Goal: Task Accomplishment & Management: Use online tool/utility

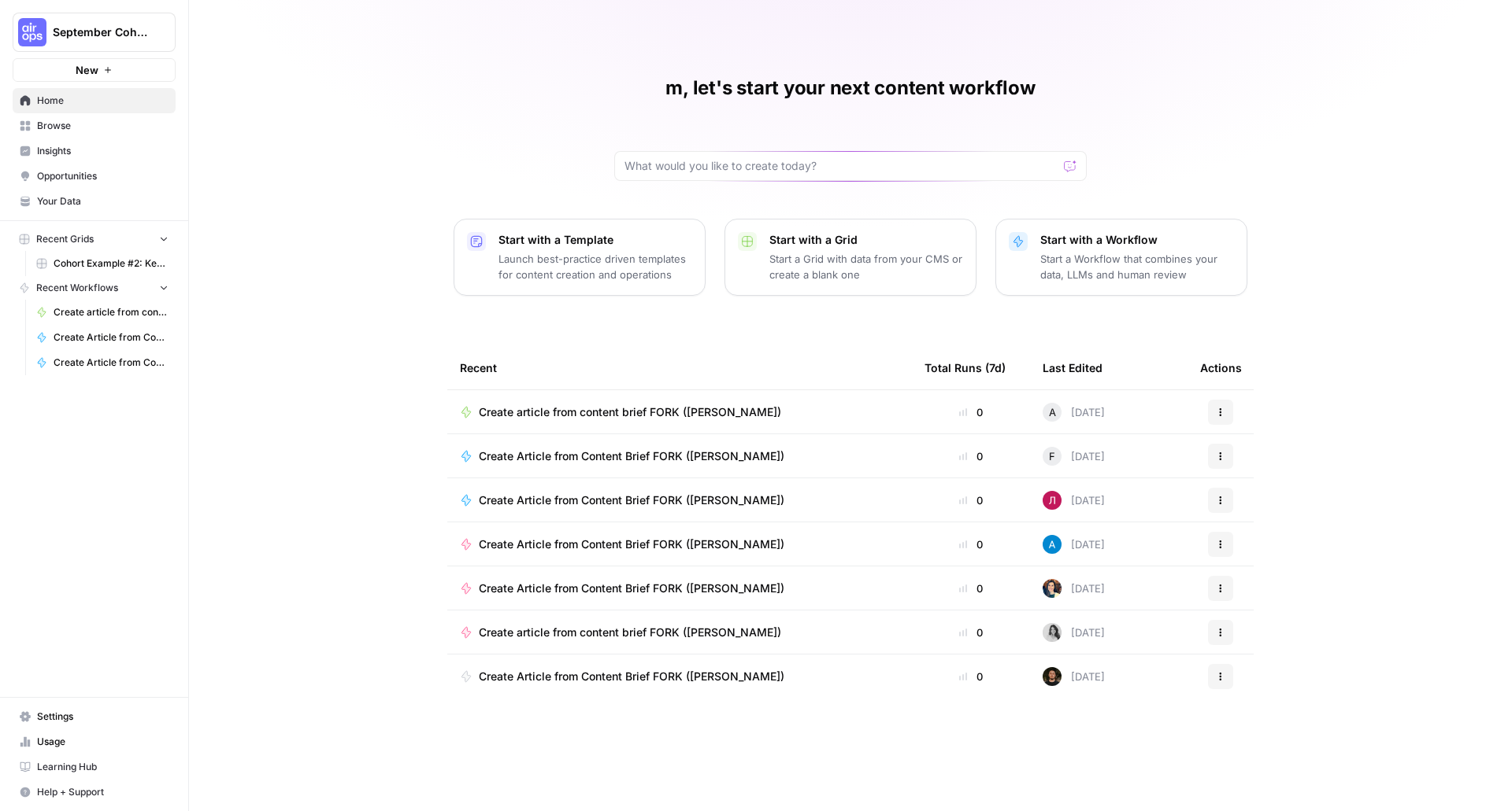
click at [88, 283] on span "Recent Workflows" at bounding box center [77, 288] width 82 height 14
click at [117, 263] on span "Cohort Example #2: Keyword -> Outline -> Article (Hibaaq A)" at bounding box center [111, 263] width 115 height 14
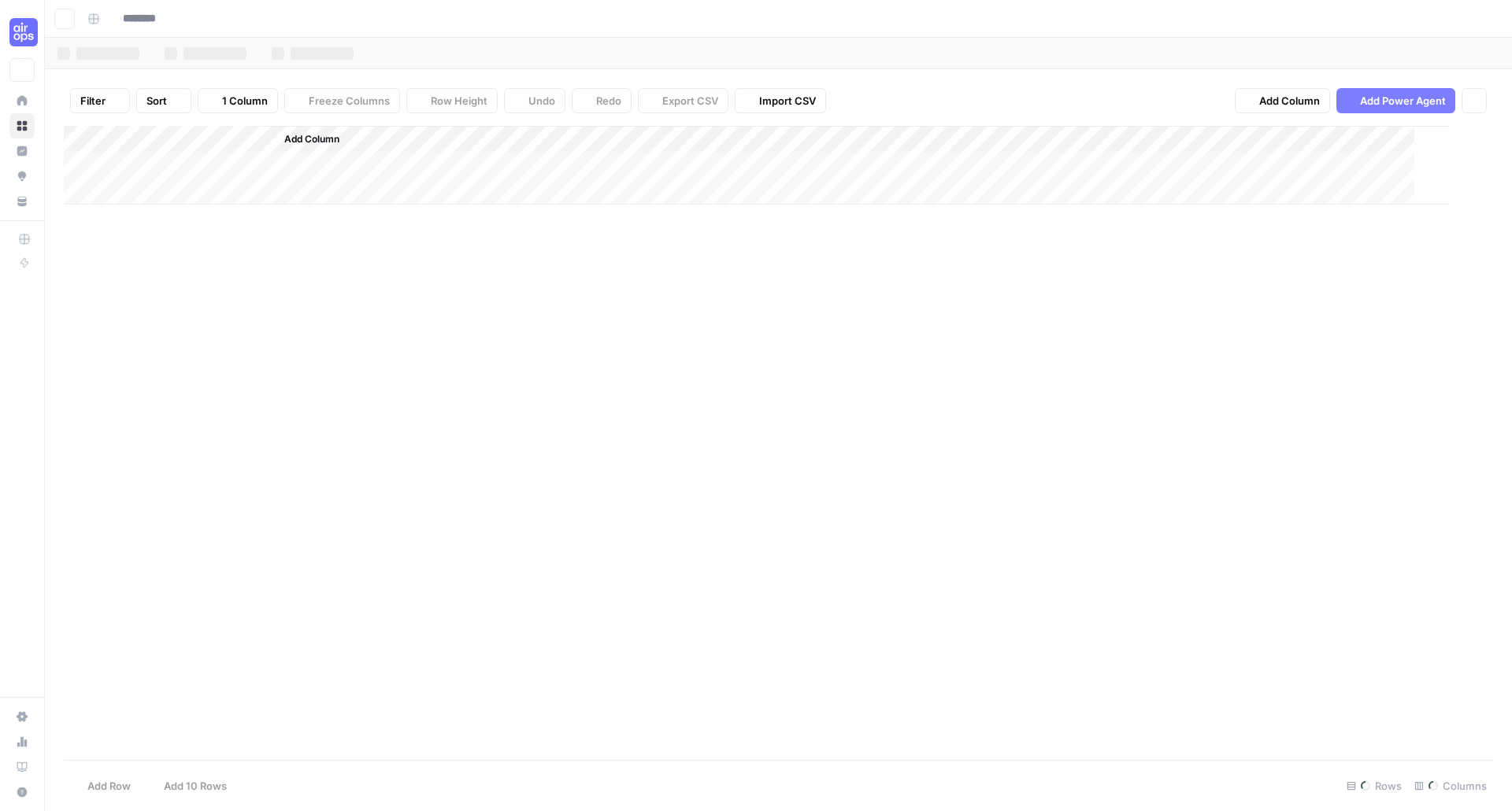
type input "**********"
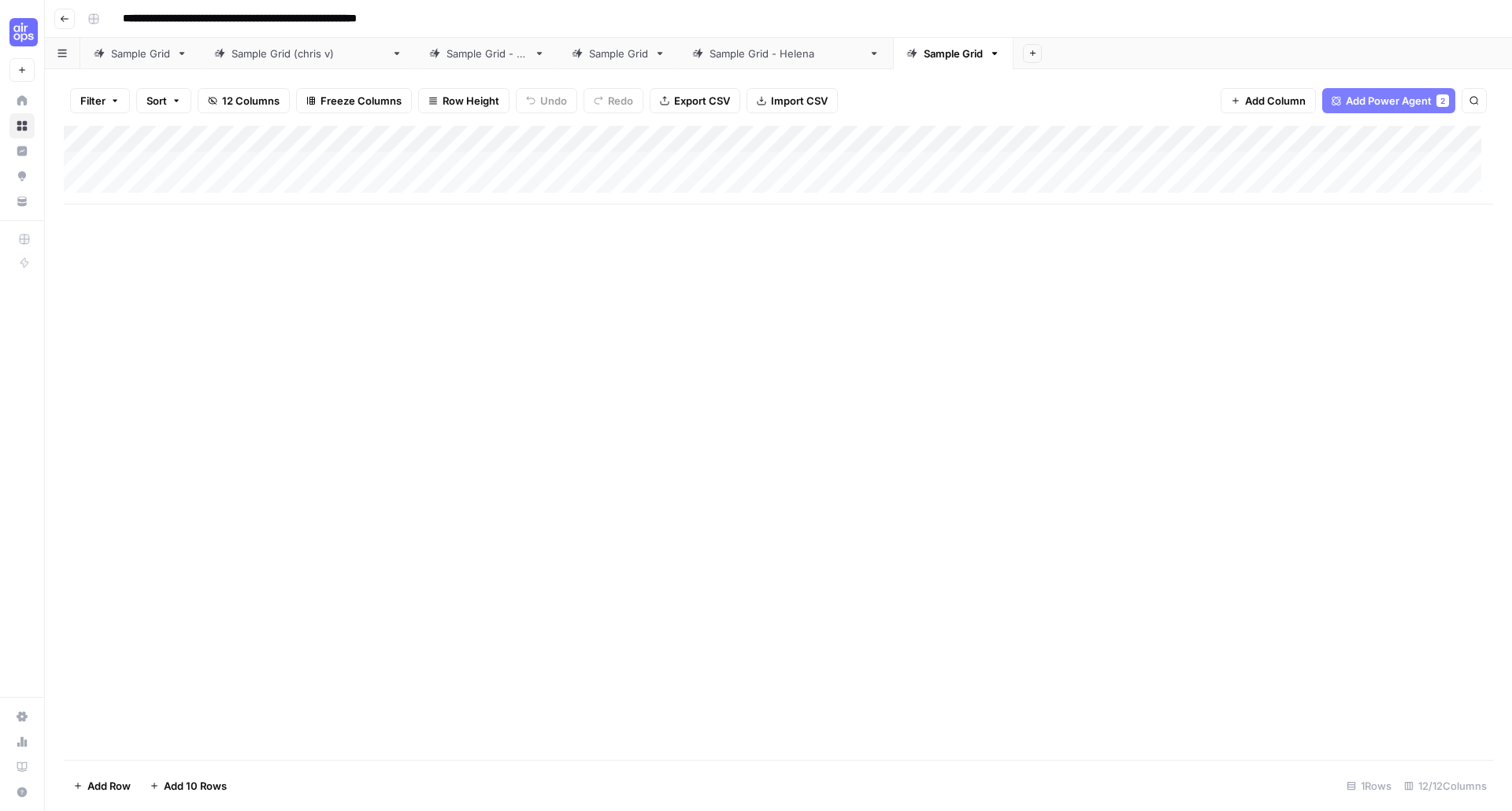
click at [467, 166] on div "Add Column" at bounding box center [778, 165] width 1429 height 79
click at [623, 164] on div "Add Column" at bounding box center [778, 165] width 1429 height 79
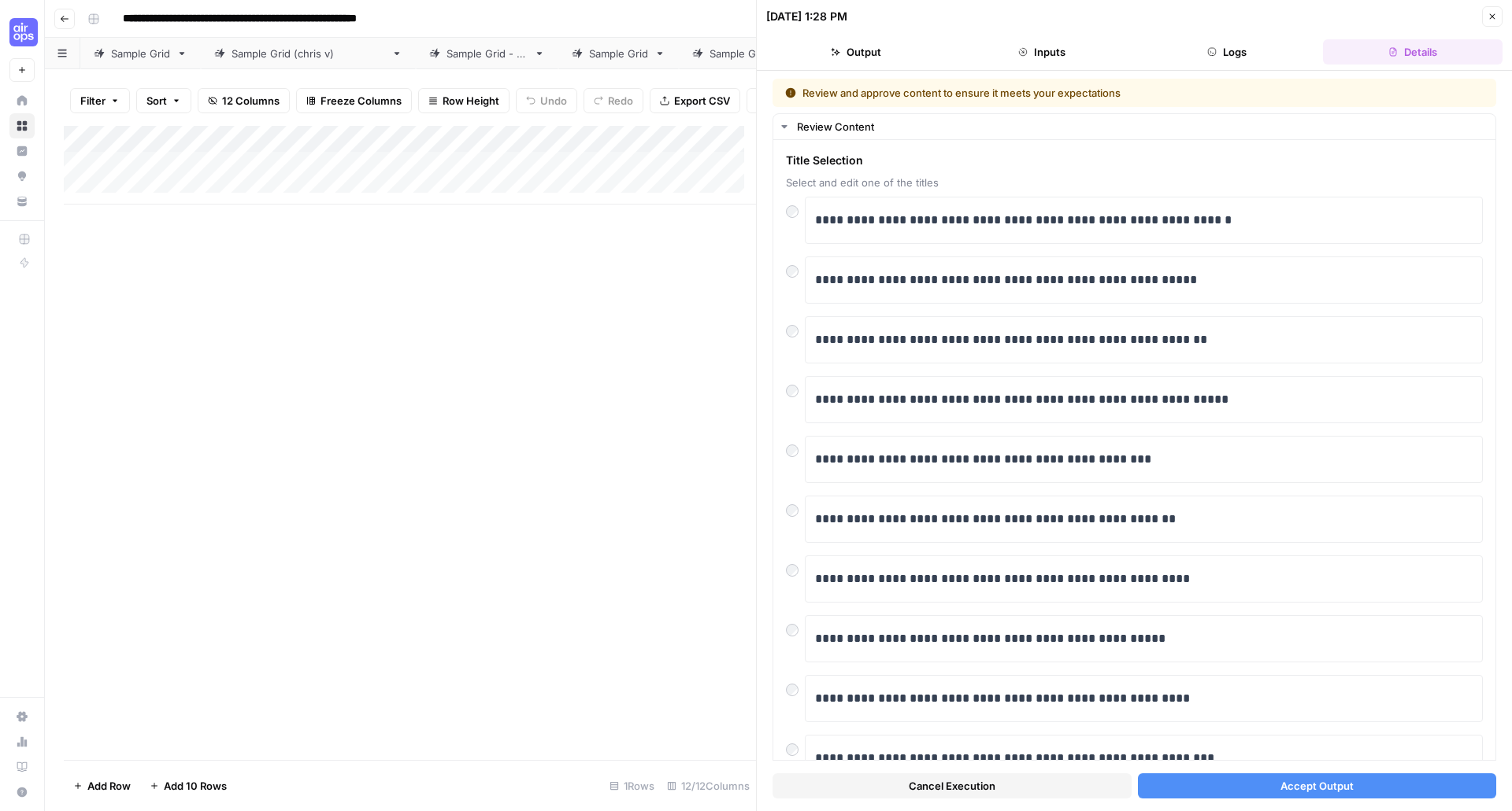
click at [1488, 19] on icon "button" at bounding box center [1492, 16] width 9 height 9
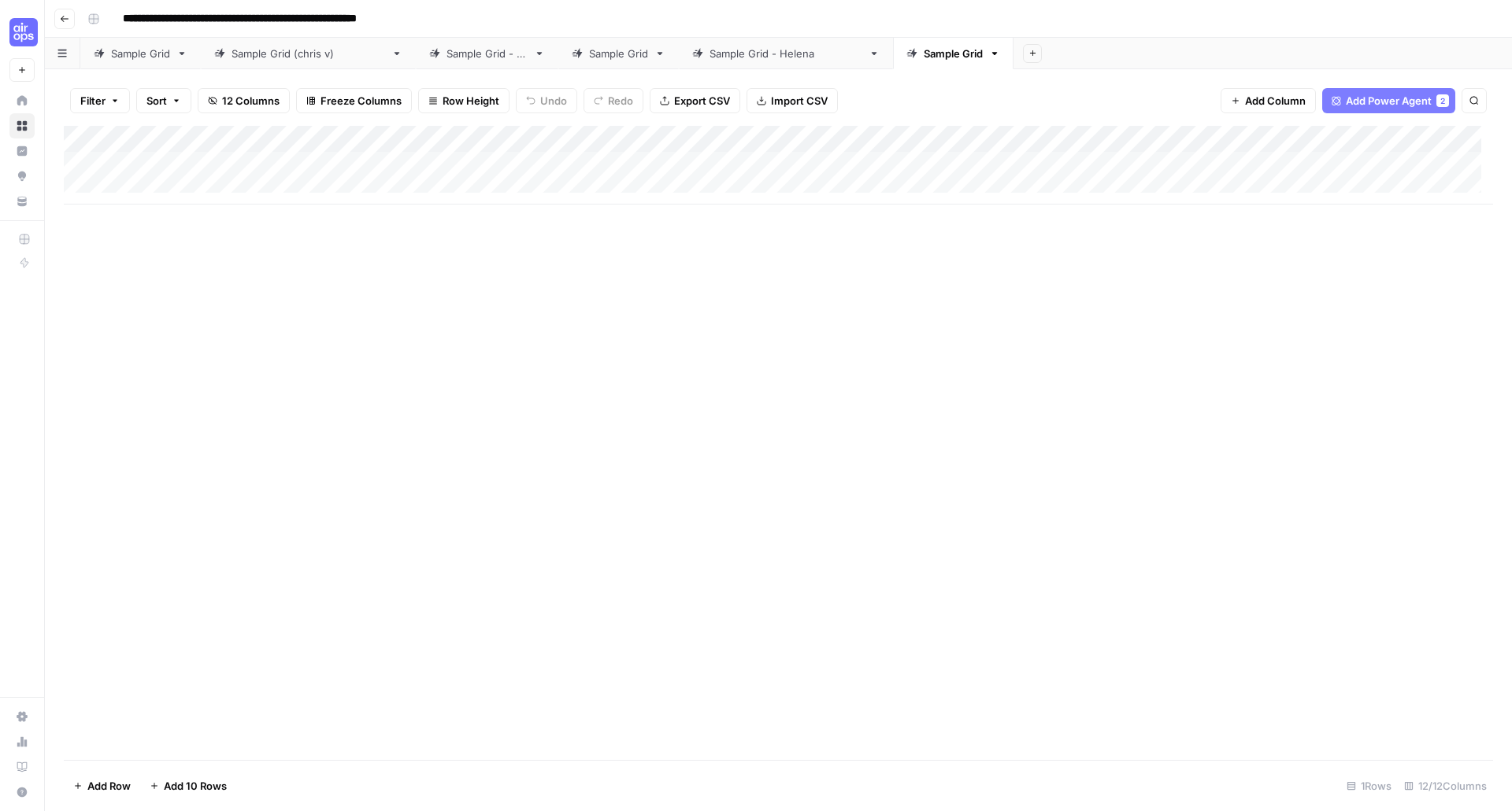
click at [685, 99] on span "Export CSV" at bounding box center [701, 101] width 56 height 16
click at [698, 207] on div "Add Column" at bounding box center [778, 443] width 1429 height 634
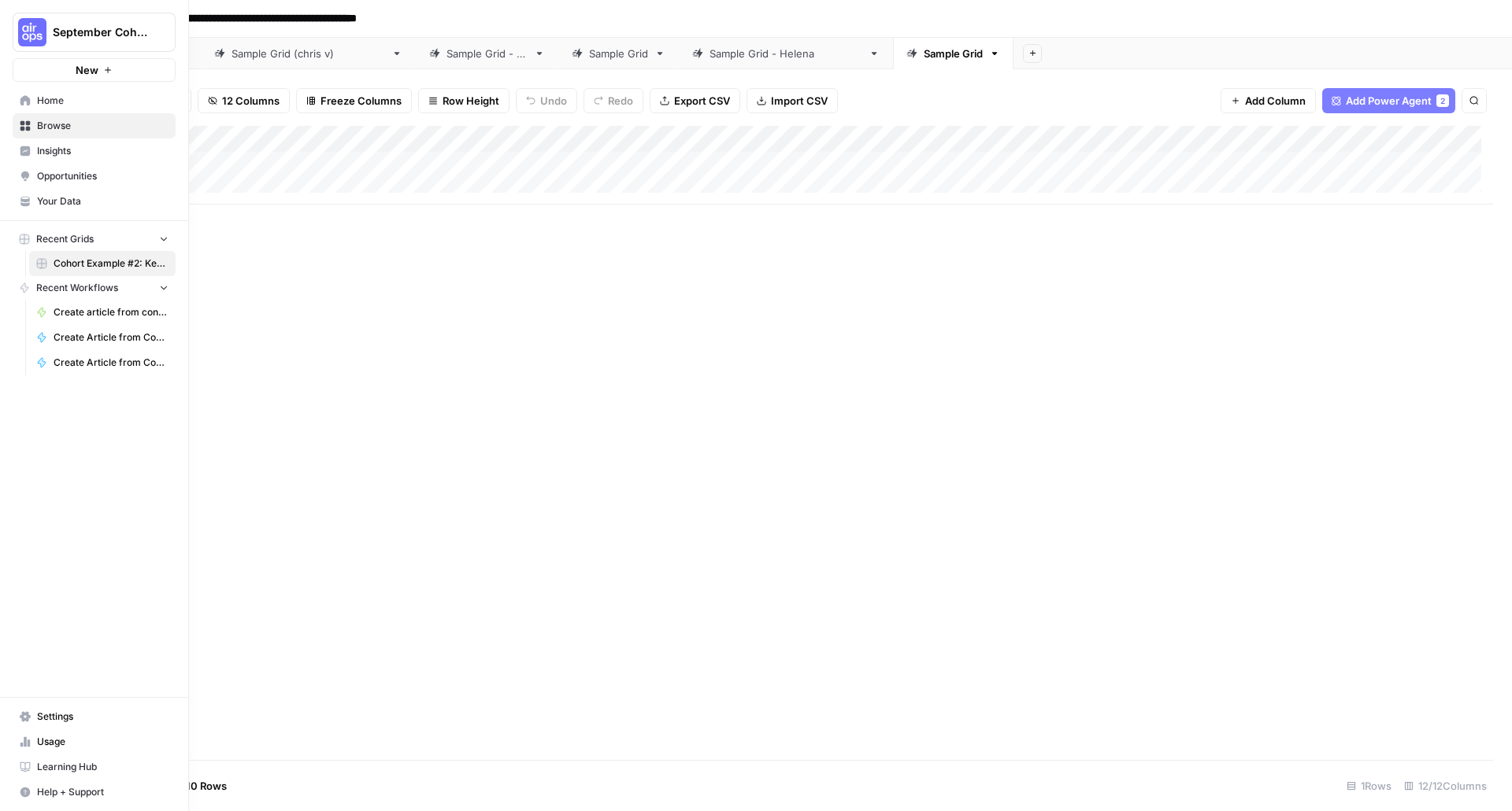
click at [90, 98] on span "Home" at bounding box center [102, 101] width 132 height 14
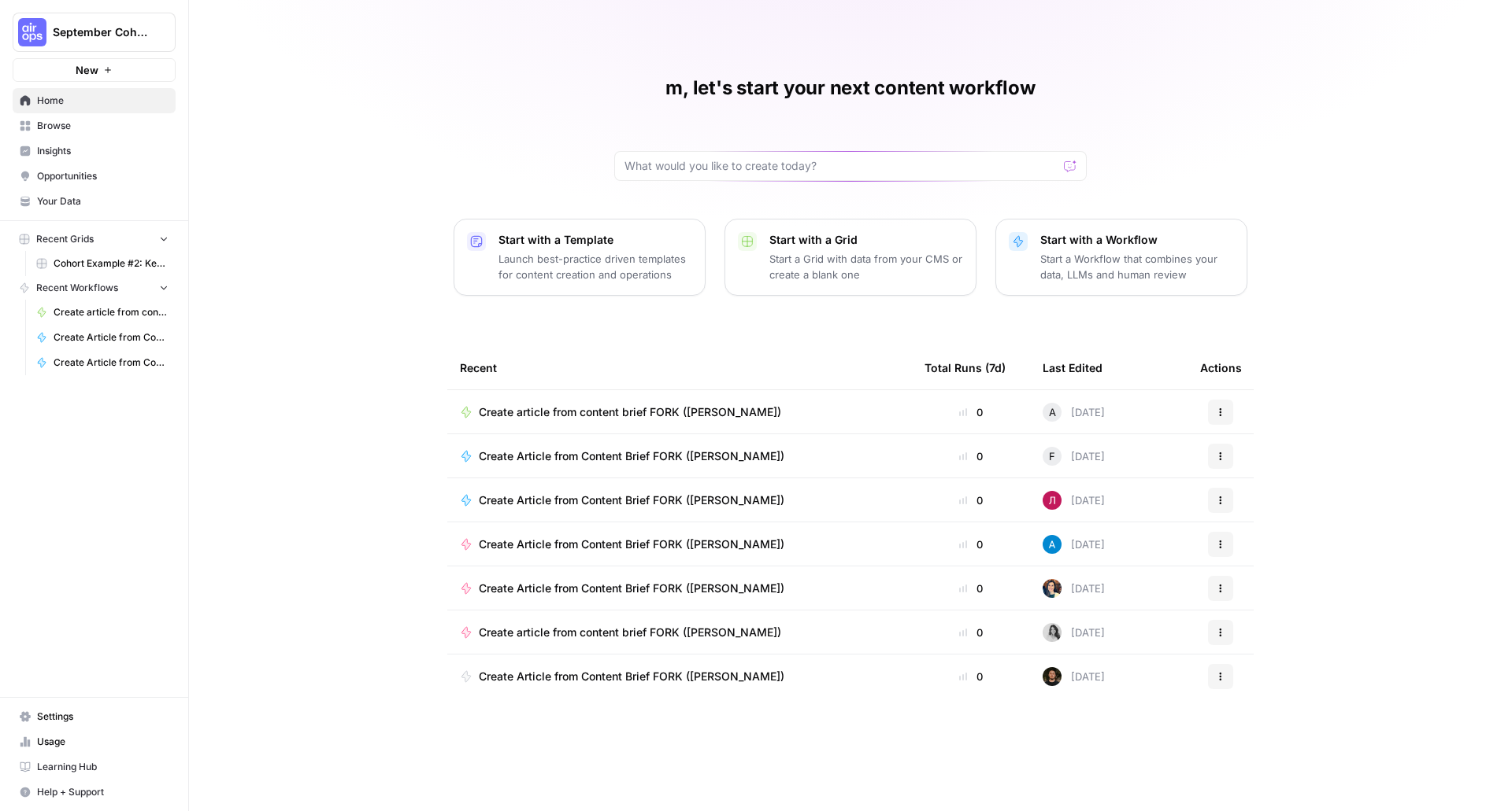
click at [70, 130] on span "Browse" at bounding box center [102, 126] width 132 height 14
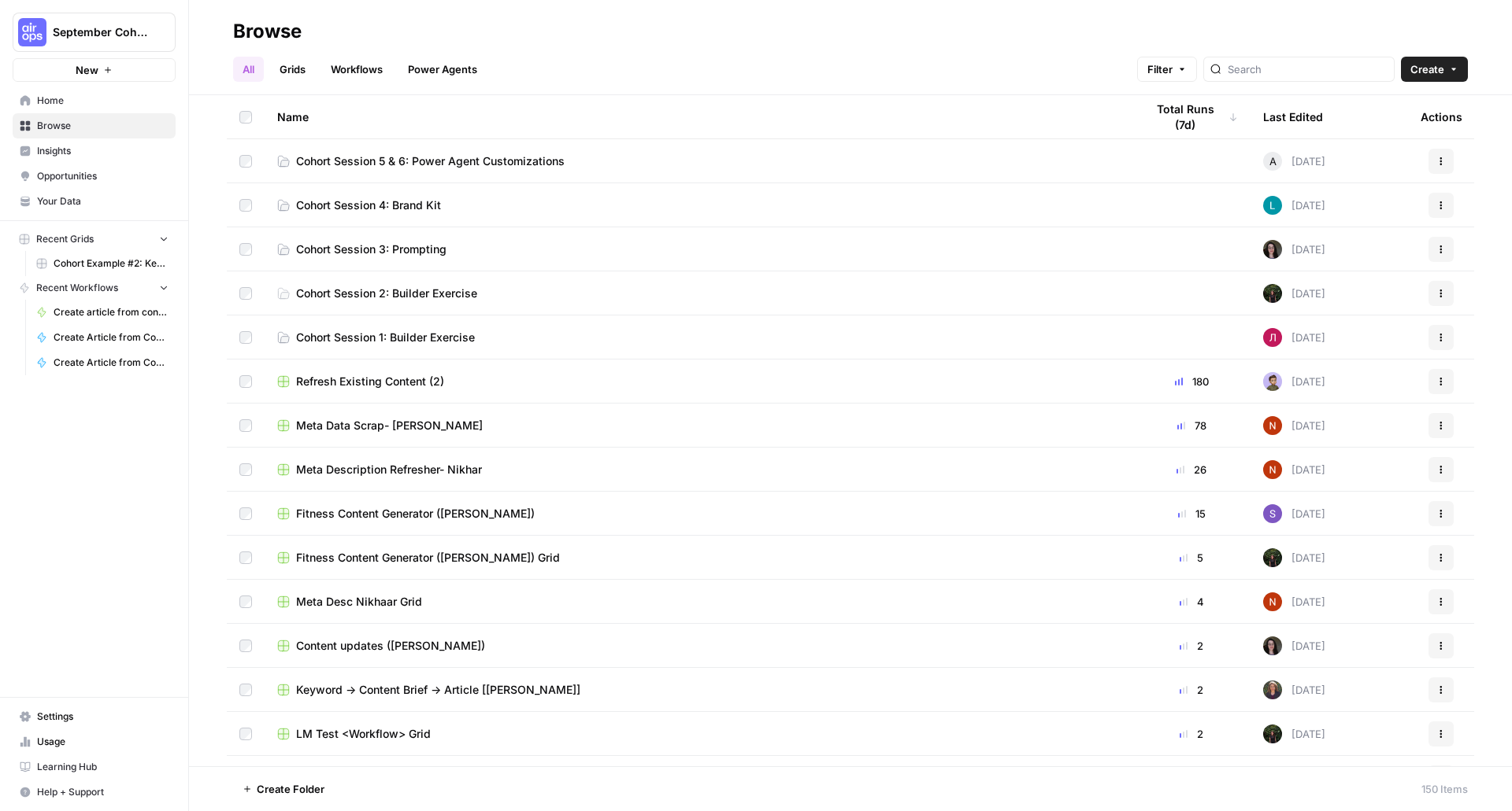
click at [365, 65] on link "Workflows" at bounding box center [357, 70] width 70 height 25
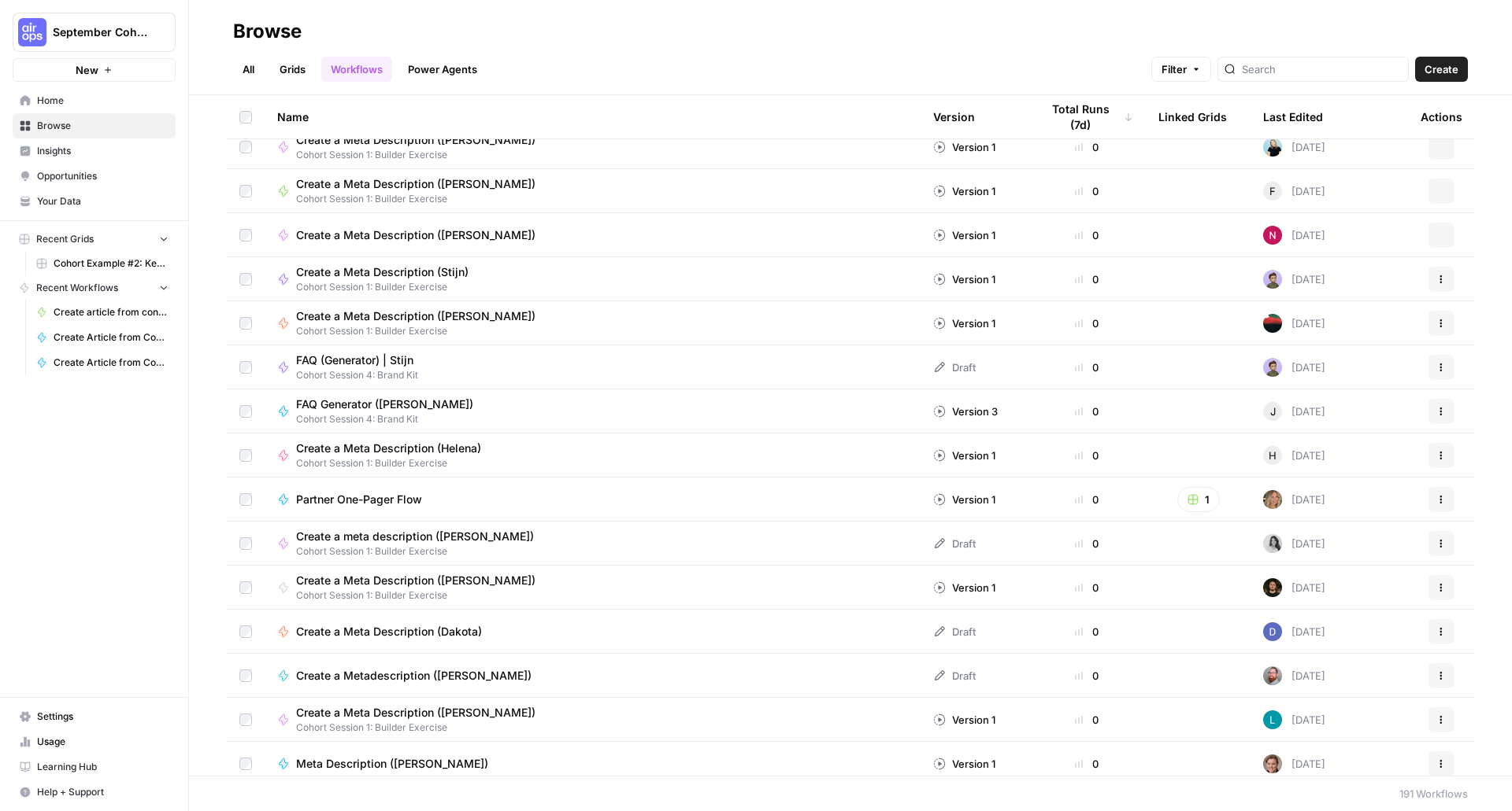
scroll to position [6207, 0]
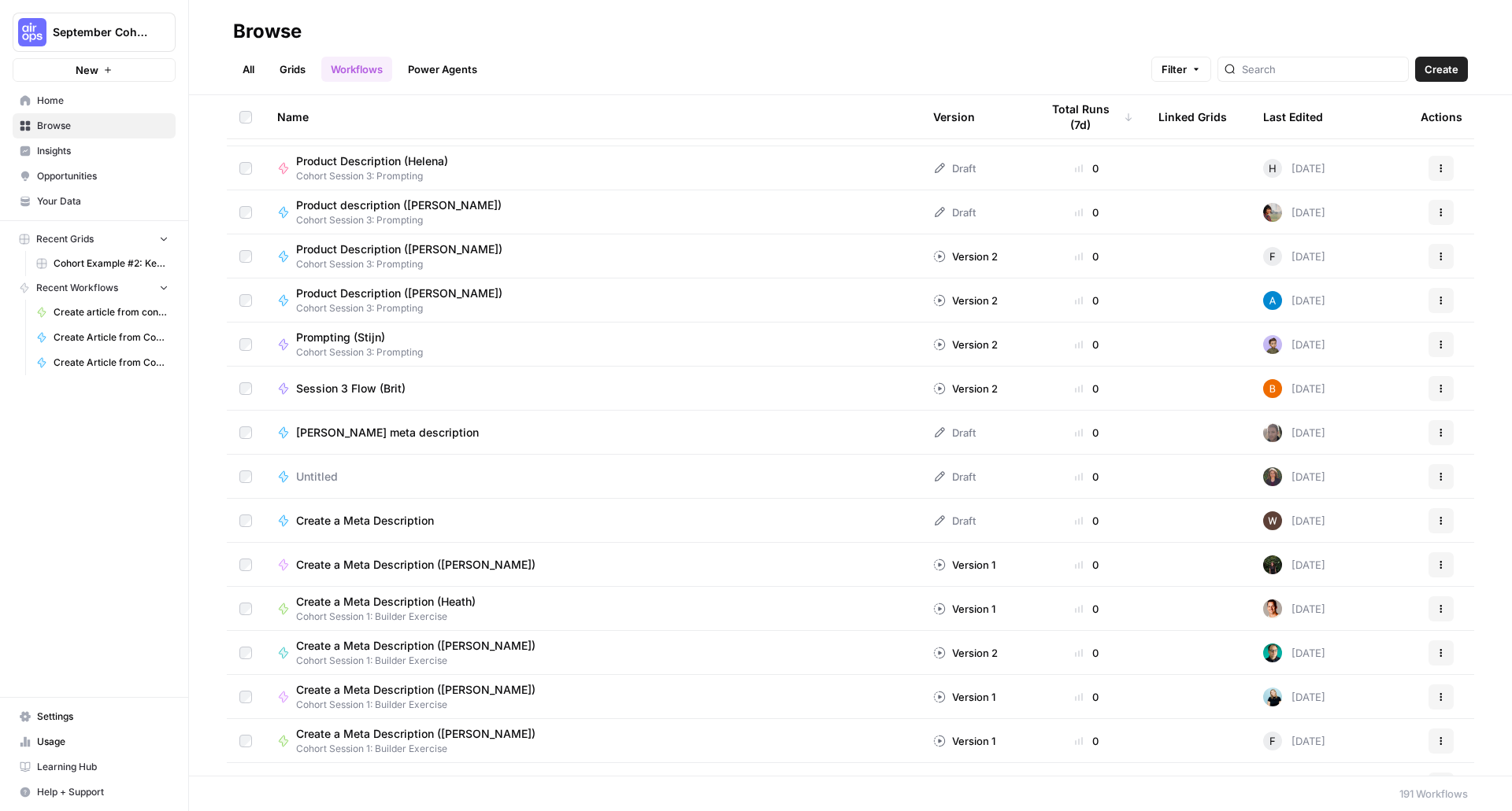
click at [475, 69] on link "Power Agents" at bounding box center [442, 70] width 88 height 25
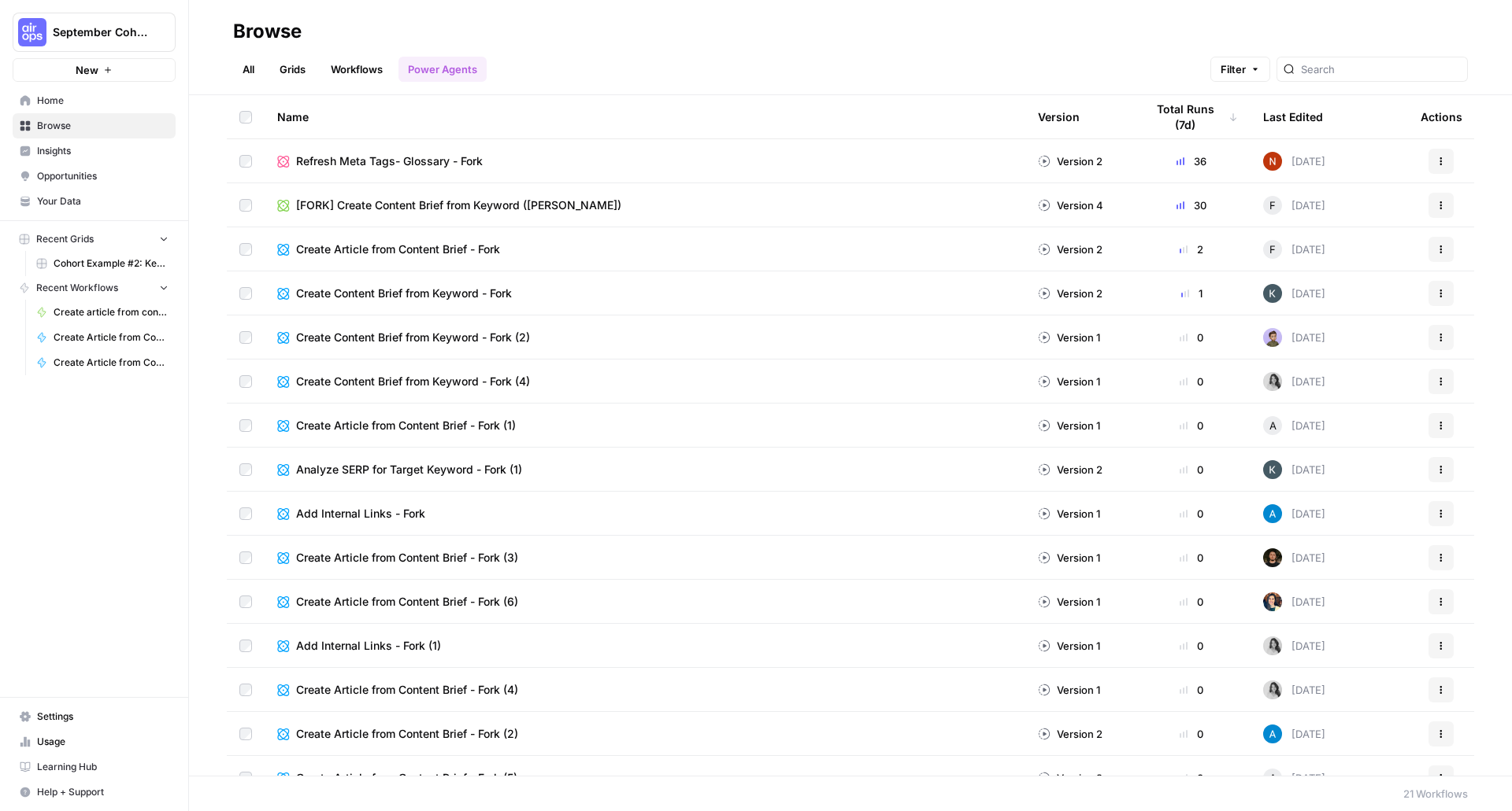
click at [456, 160] on span "Refresh Meta Tags- Glossary - Fork" at bounding box center [389, 161] width 186 height 16
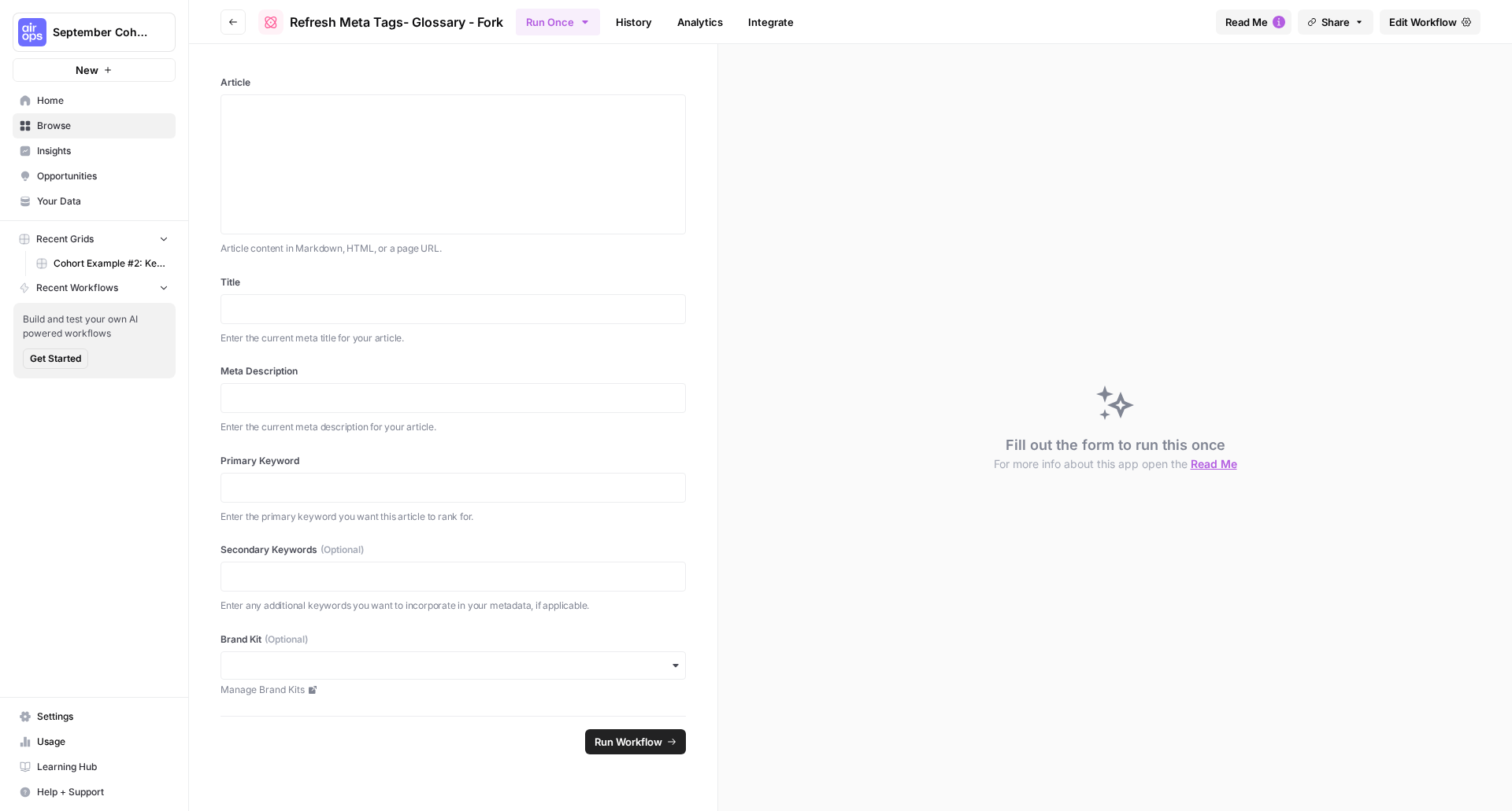
click at [233, 23] on icon "button" at bounding box center [232, 22] width 9 height 9
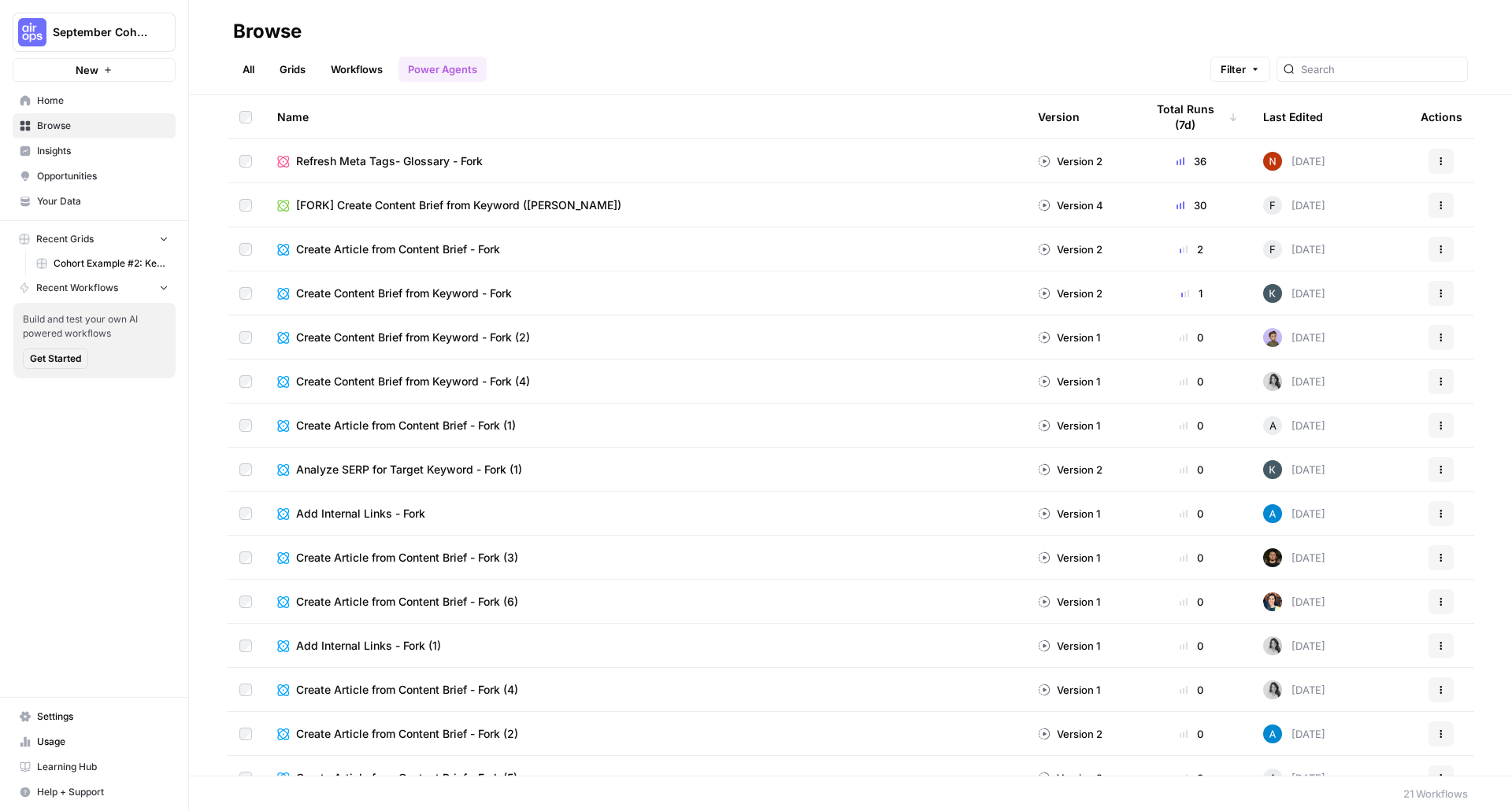
click at [1428, 212] on button "Actions" at bounding box center [1441, 205] width 25 height 25
click at [431, 206] on span "[FORK] Create Content Brief from Keyword ([PERSON_NAME])" at bounding box center [459, 205] width 326 height 16
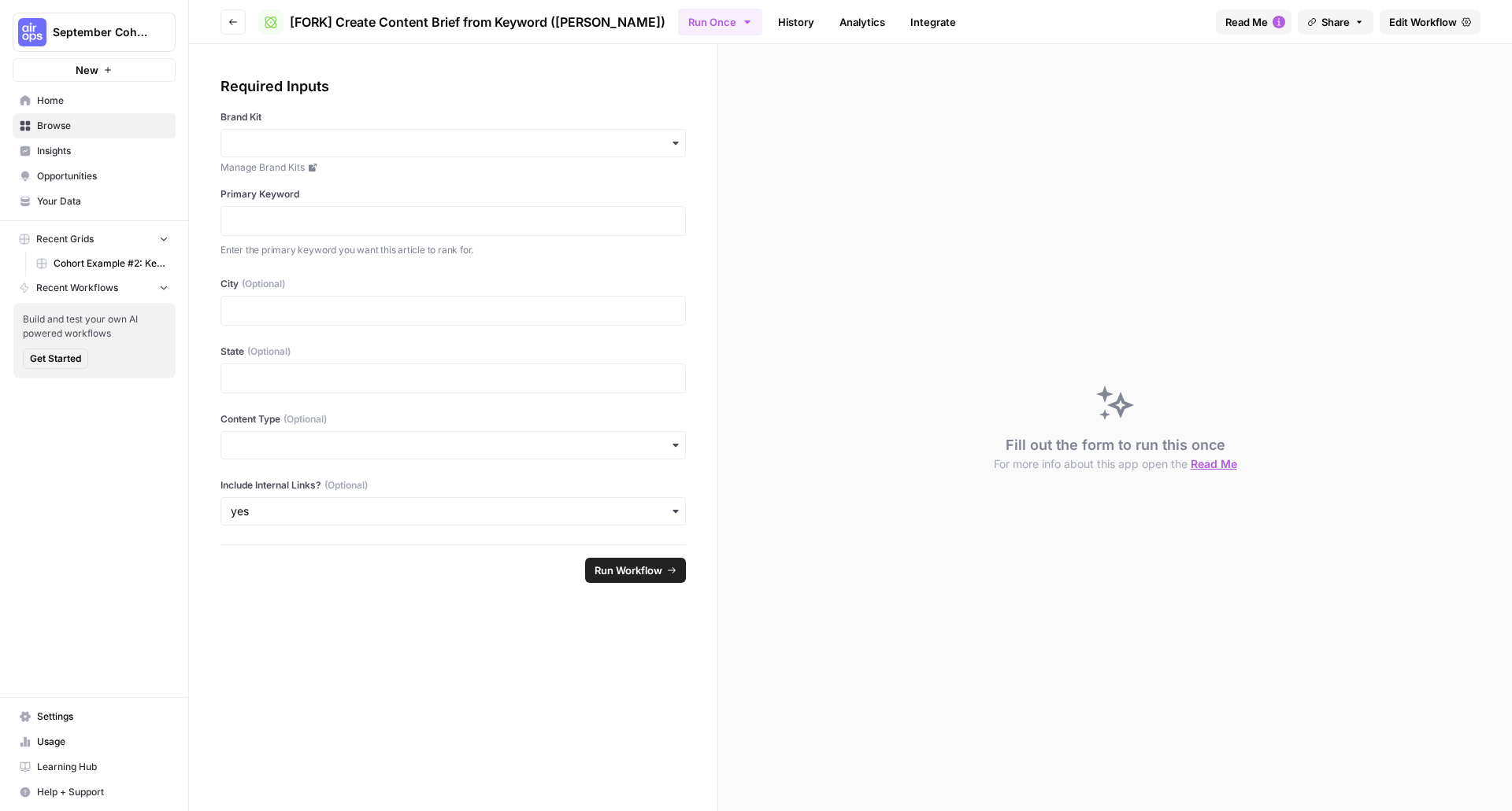
click at [1431, 22] on span "Edit Workflow" at bounding box center [1422, 22] width 68 height 16
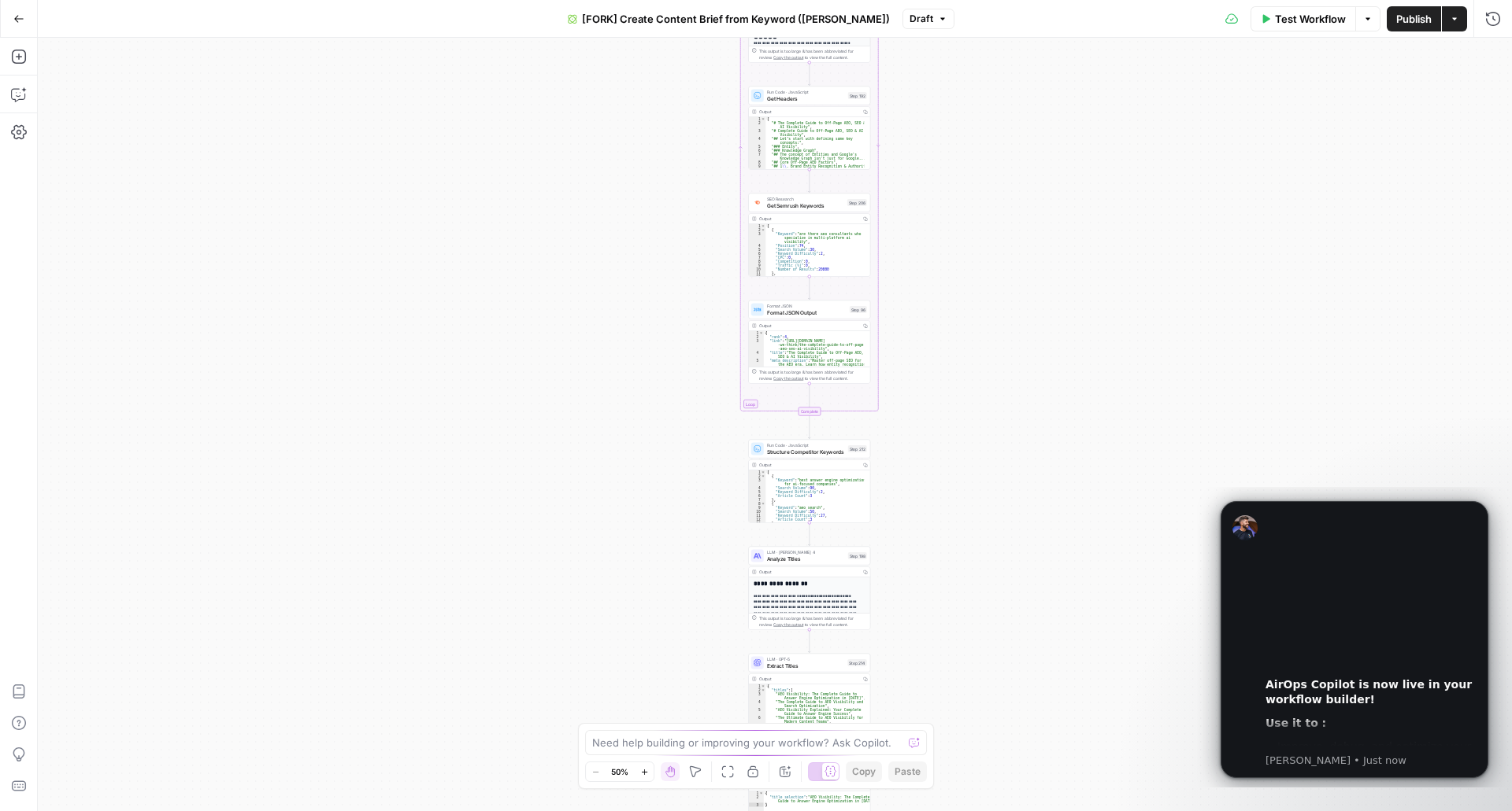
click at [1371, 19] on icon "button" at bounding box center [1367, 18] width 9 height 9
click at [1456, 31] on button "Actions" at bounding box center [1454, 19] width 25 height 25
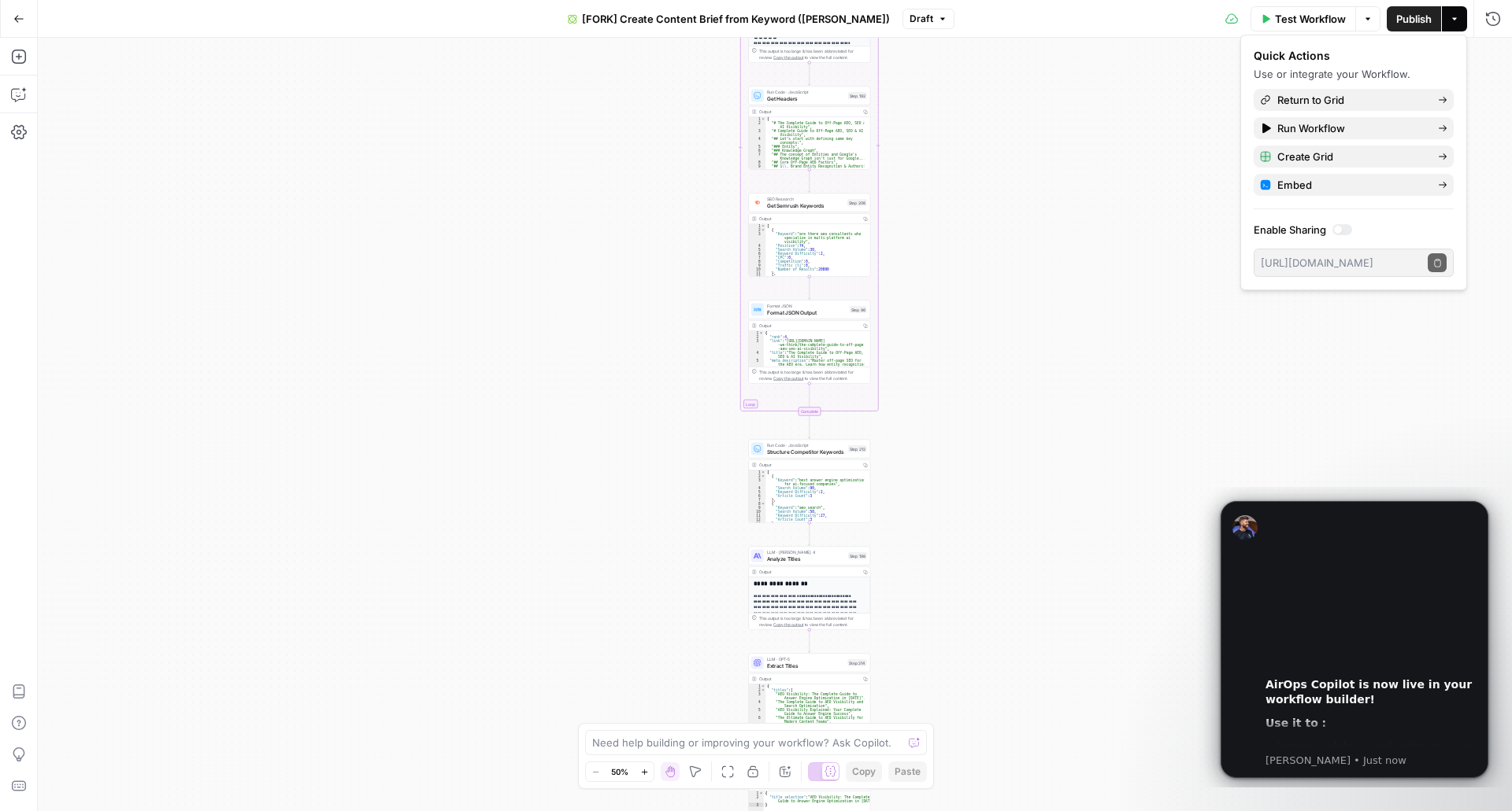
click at [1327, 228] on label "Enable Sharing" at bounding box center [1353, 230] width 200 height 16
click at [1348, 226] on div at bounding box center [1342, 229] width 19 height 11
click at [1441, 266] on icon "button" at bounding box center [1437, 263] width 8 height 8
click at [1337, 229] on div at bounding box center [1342, 229] width 19 height 11
click at [1151, 97] on div "true false Workflow Set Inputs Inputs Google Search Perform Google Search Step …" at bounding box center [774, 424] width 1474 height 773
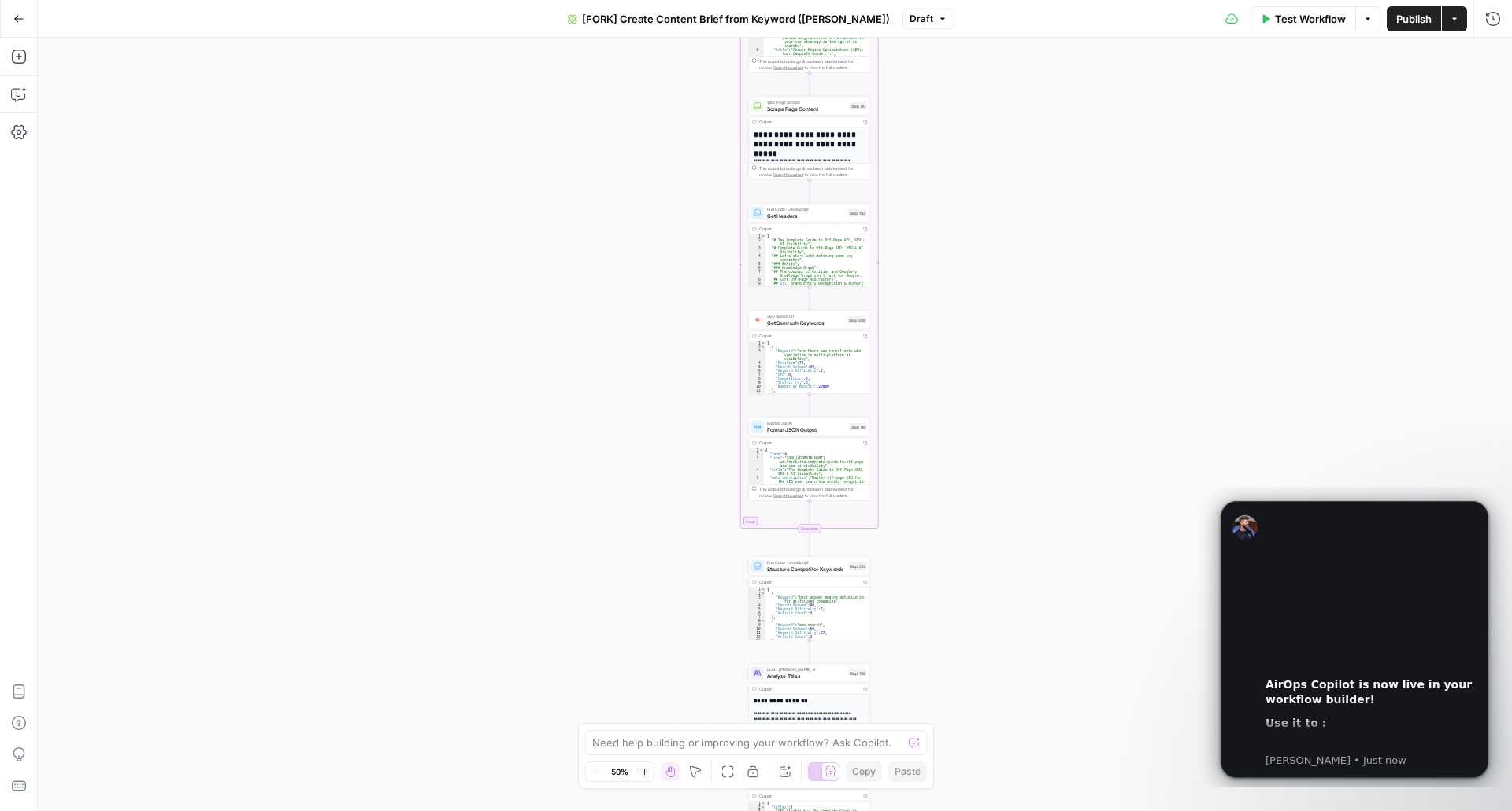
click at [968, 10] on div "Test Workflow Options Publish Actions Run History" at bounding box center [1233, 18] width 558 height 37
click at [925, 16] on button "Draft" at bounding box center [928, 18] width 52 height 20
click at [960, 96] on span "Version 4" at bounding box center [983, 92] width 187 height 16
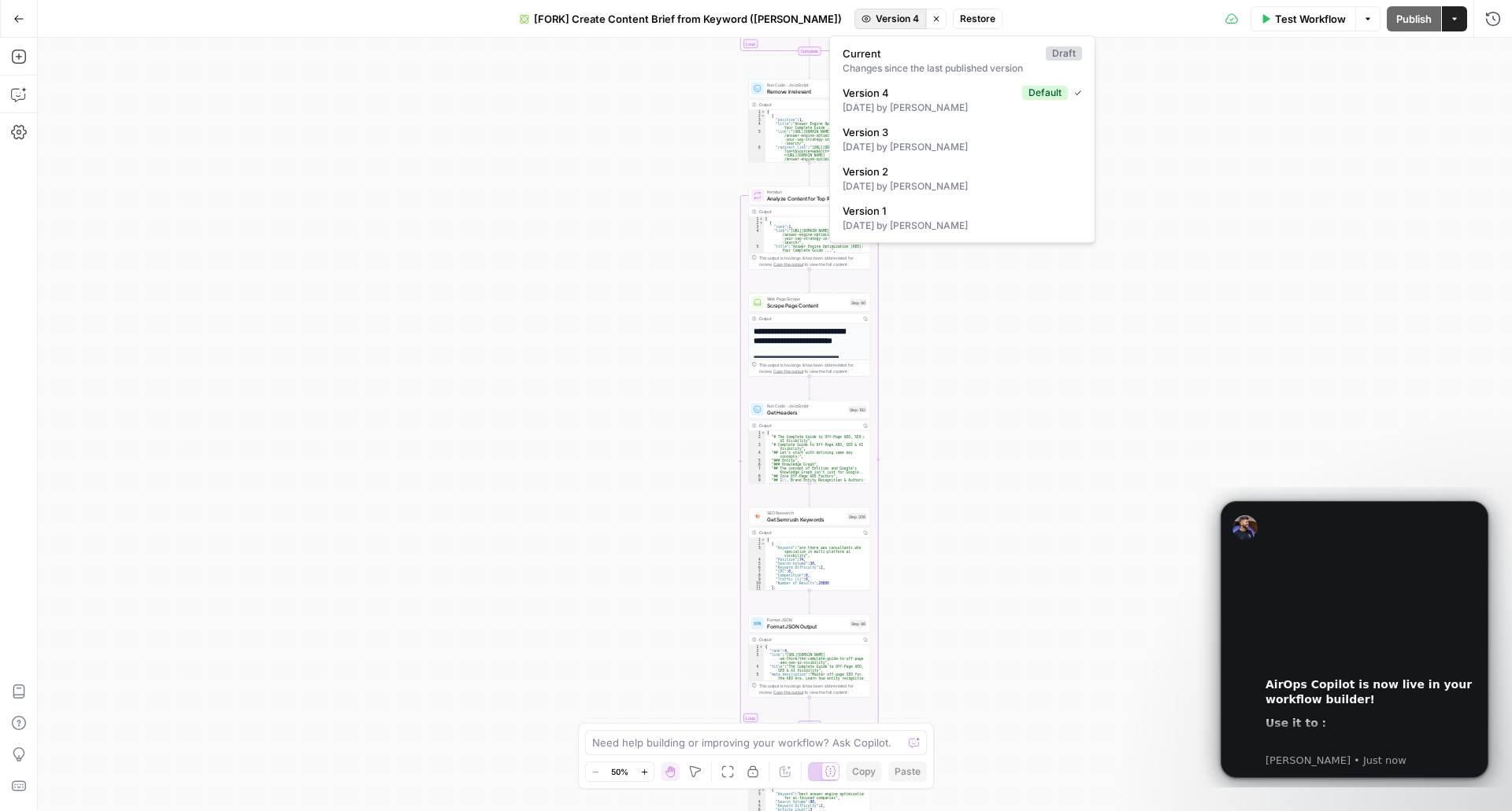
click at [868, 10] on button "Version 4" at bounding box center [889, 18] width 71 height 20
click at [935, 70] on div "Changes since the last published version" at bounding box center [962, 68] width 239 height 14
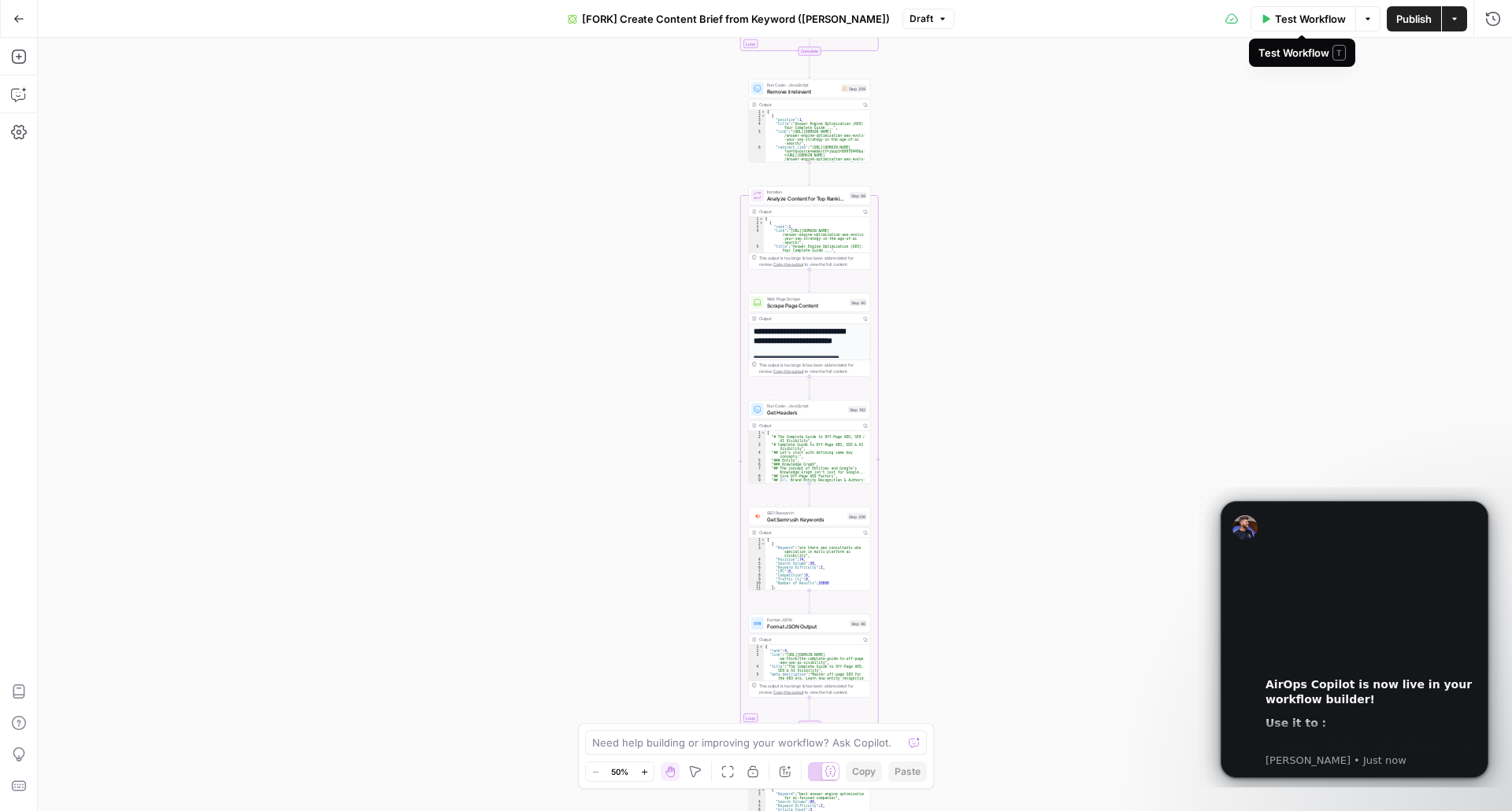
click at [1302, 23] on span "Test Workflow" at bounding box center [1310, 18] width 70 height 16
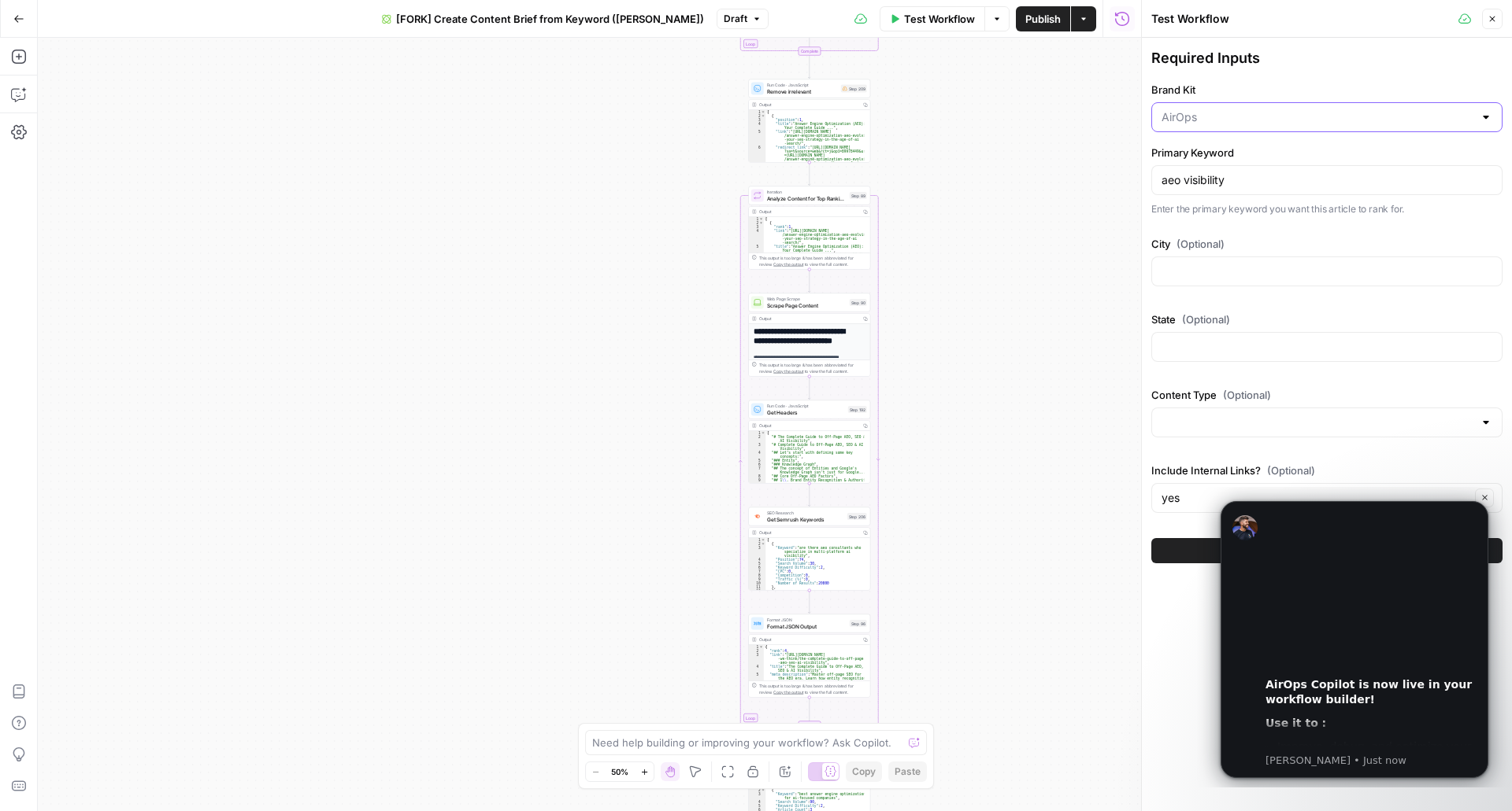
click at [1306, 117] on input "Brand Kit" at bounding box center [1317, 117] width 312 height 16
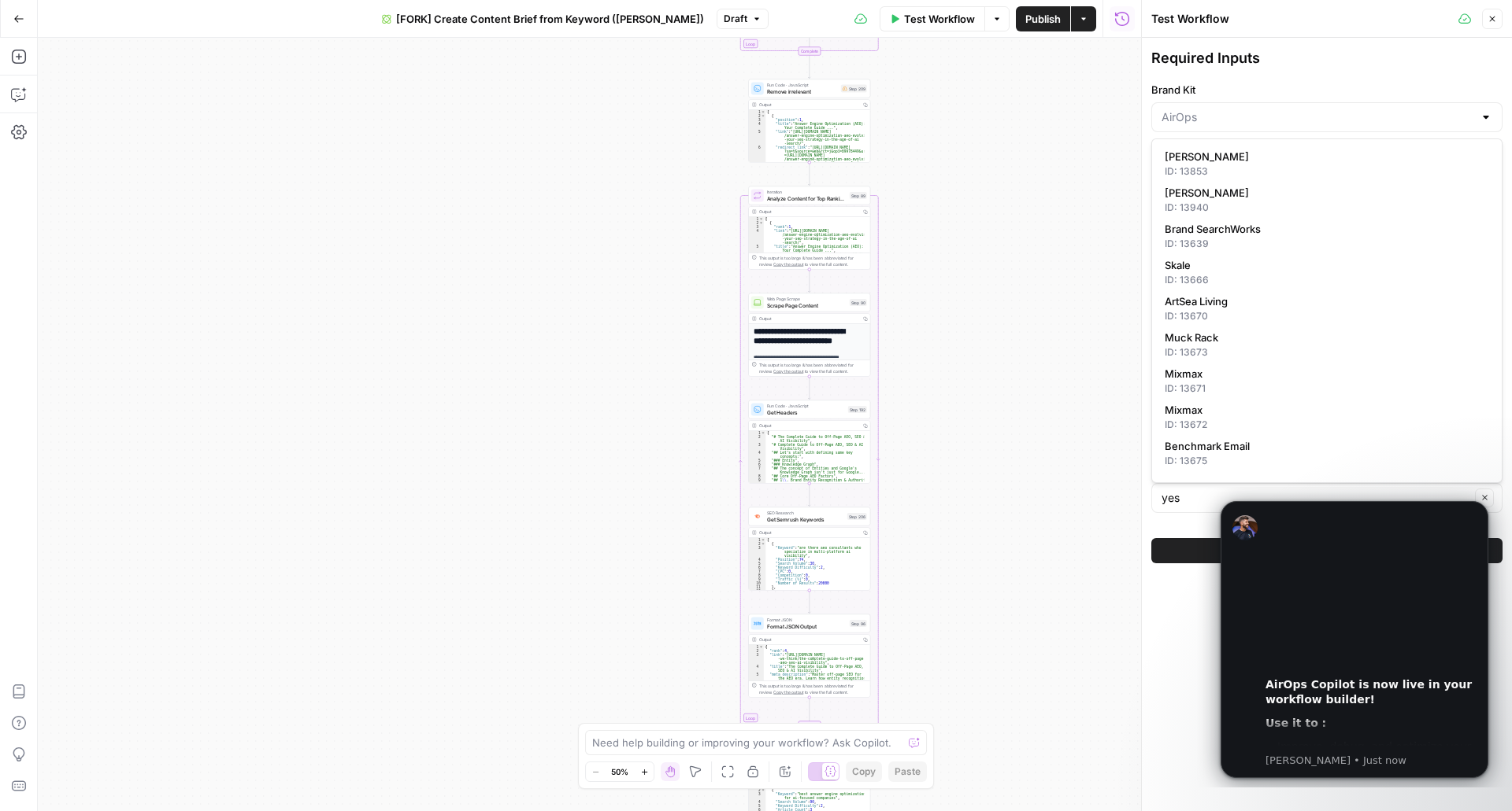
type input "AirOps"
click at [1411, 82] on label "Brand Kit" at bounding box center [1327, 90] width 352 height 16
click at [1411, 109] on input "AirOps" at bounding box center [1317, 117] width 312 height 16
type input "AirOps"
click at [1045, 123] on div "true false Workflow Set Inputs Inputs Google Search Perform Google Search Step …" at bounding box center [589, 424] width 1103 height 773
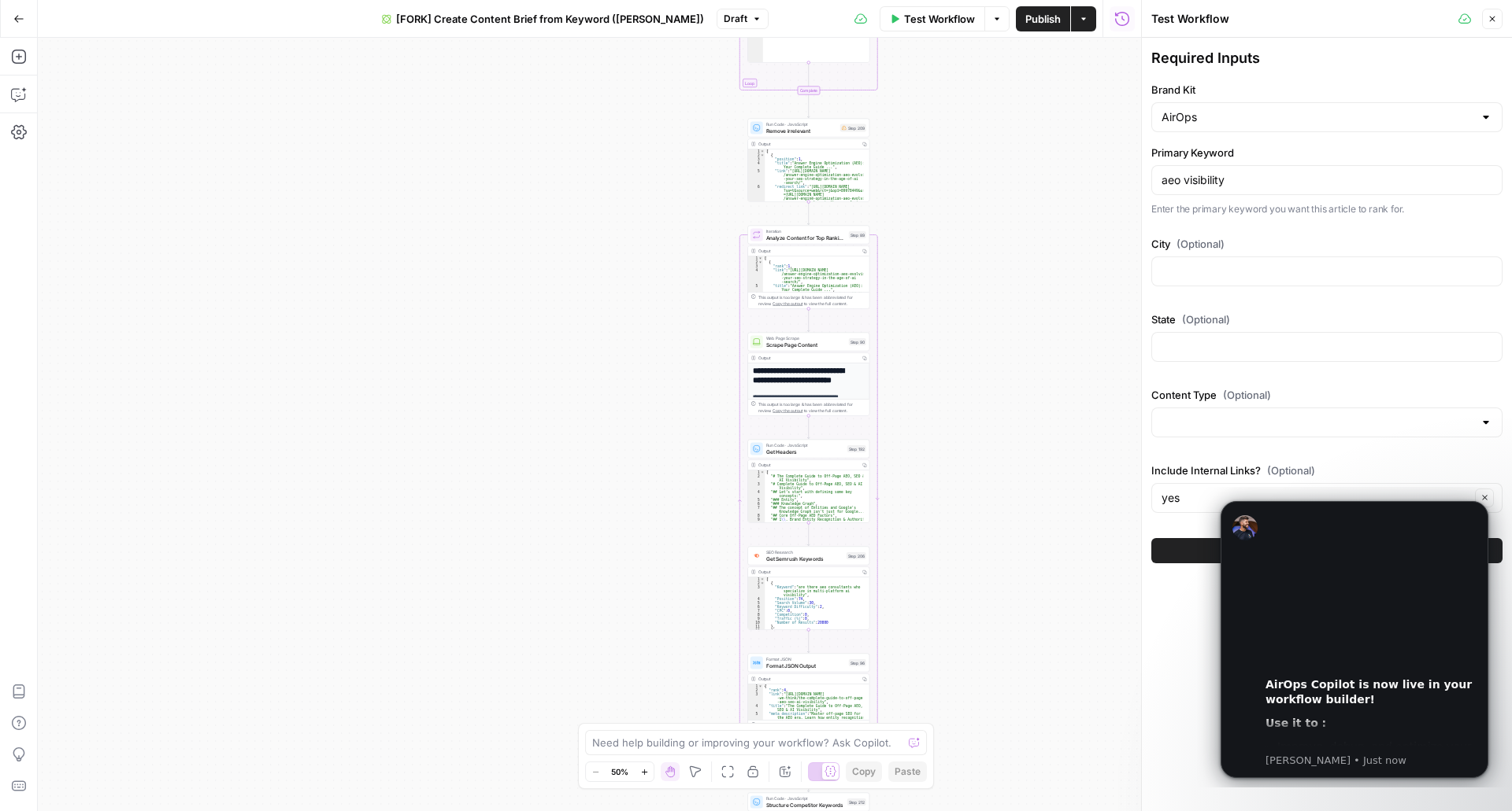
click at [1488, 25] on button "Close" at bounding box center [1492, 18] width 20 height 20
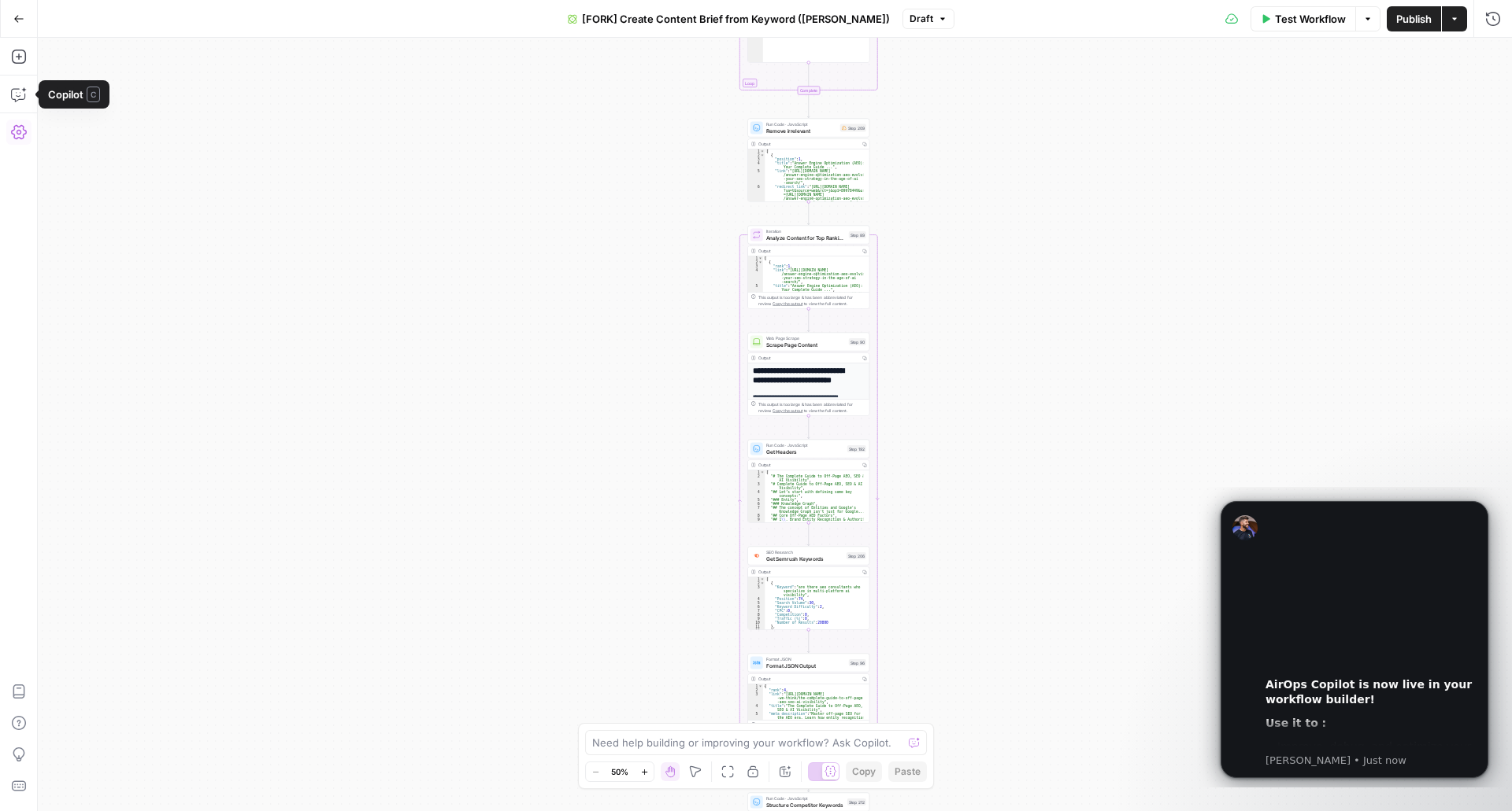
click at [16, 133] on icon "button" at bounding box center [18, 132] width 16 height 16
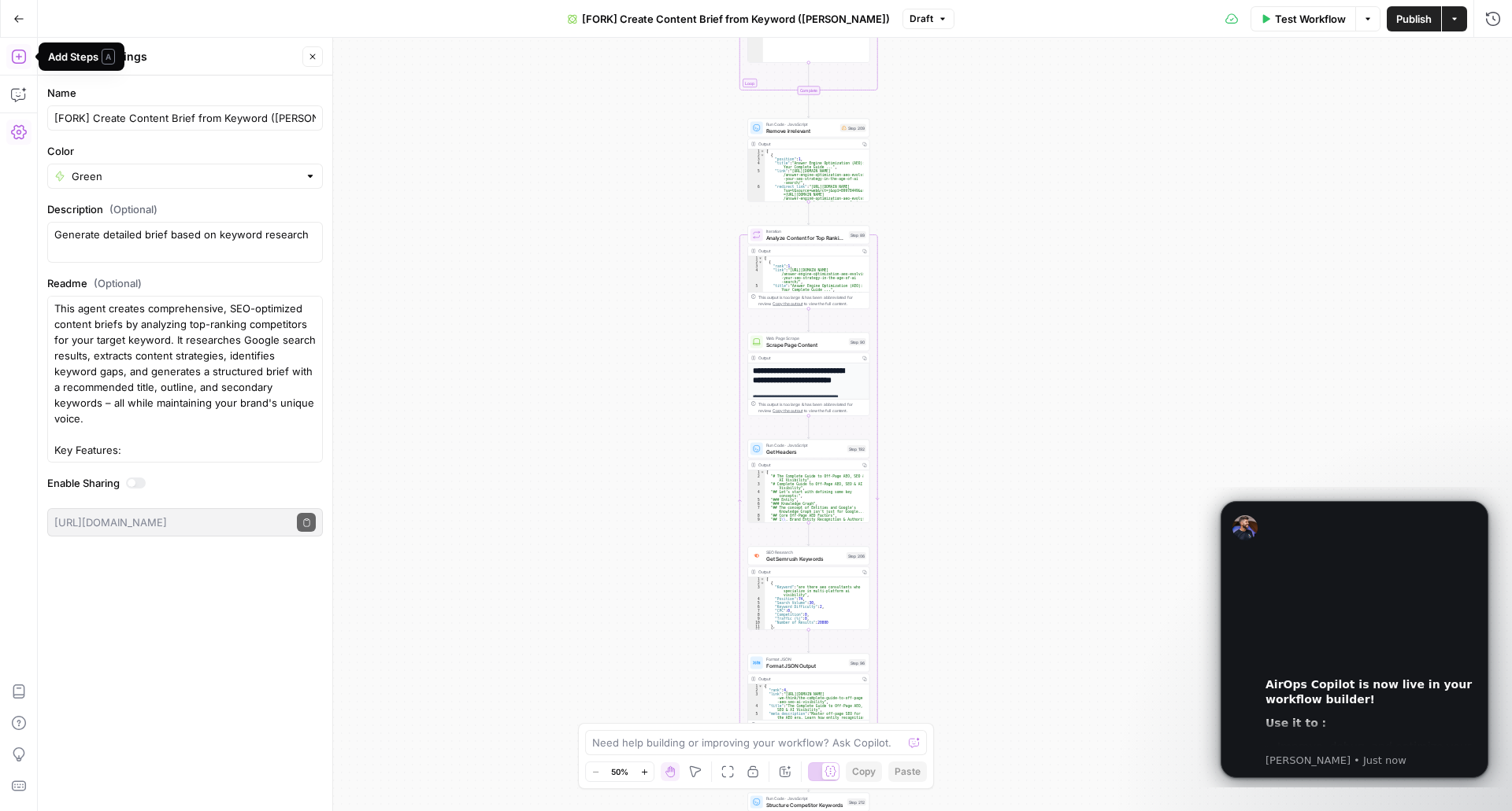
click at [18, 62] on icon "button" at bounding box center [18, 56] width 16 height 16
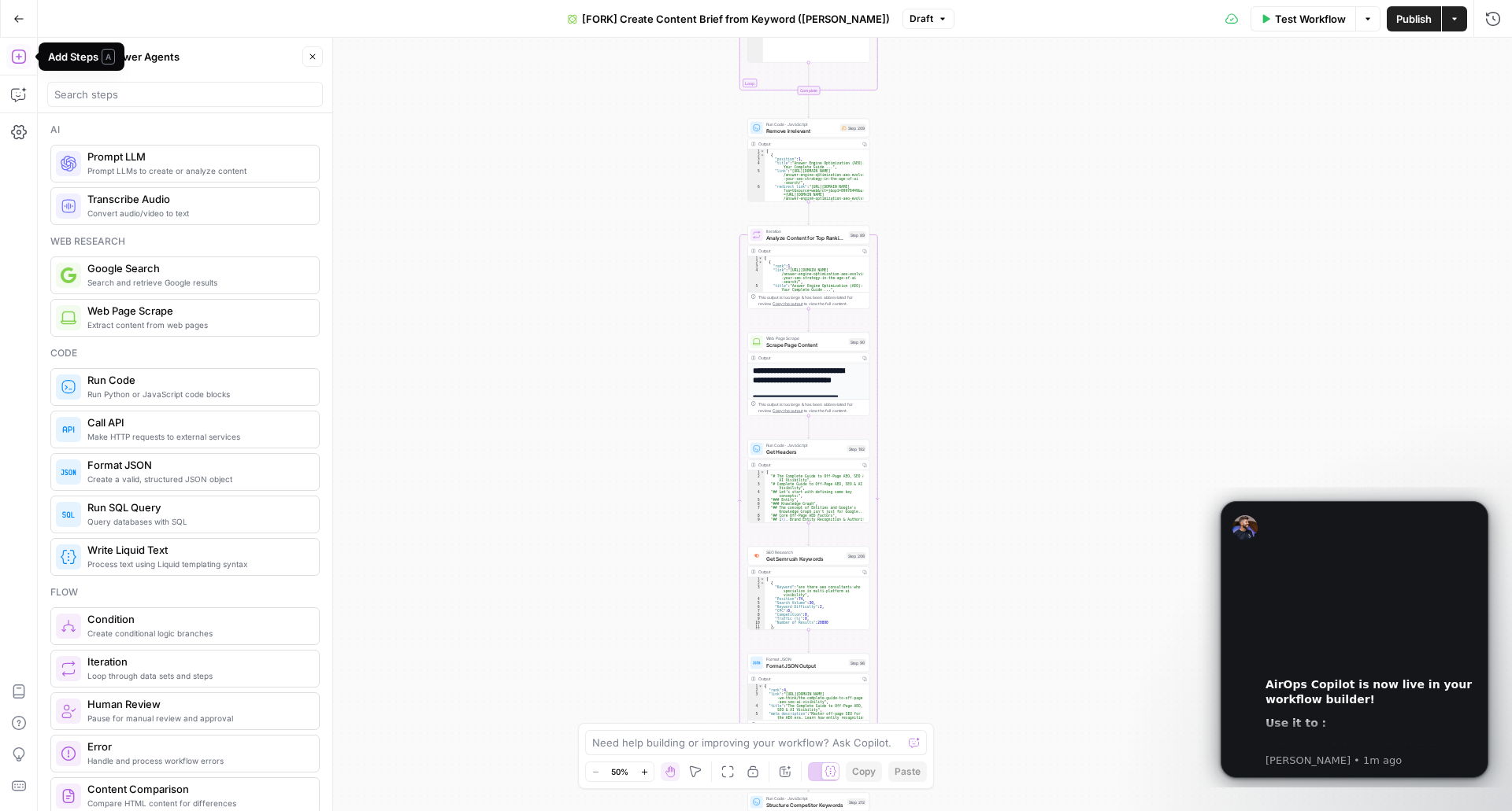
click at [18, 61] on icon "button" at bounding box center [18, 56] width 16 height 16
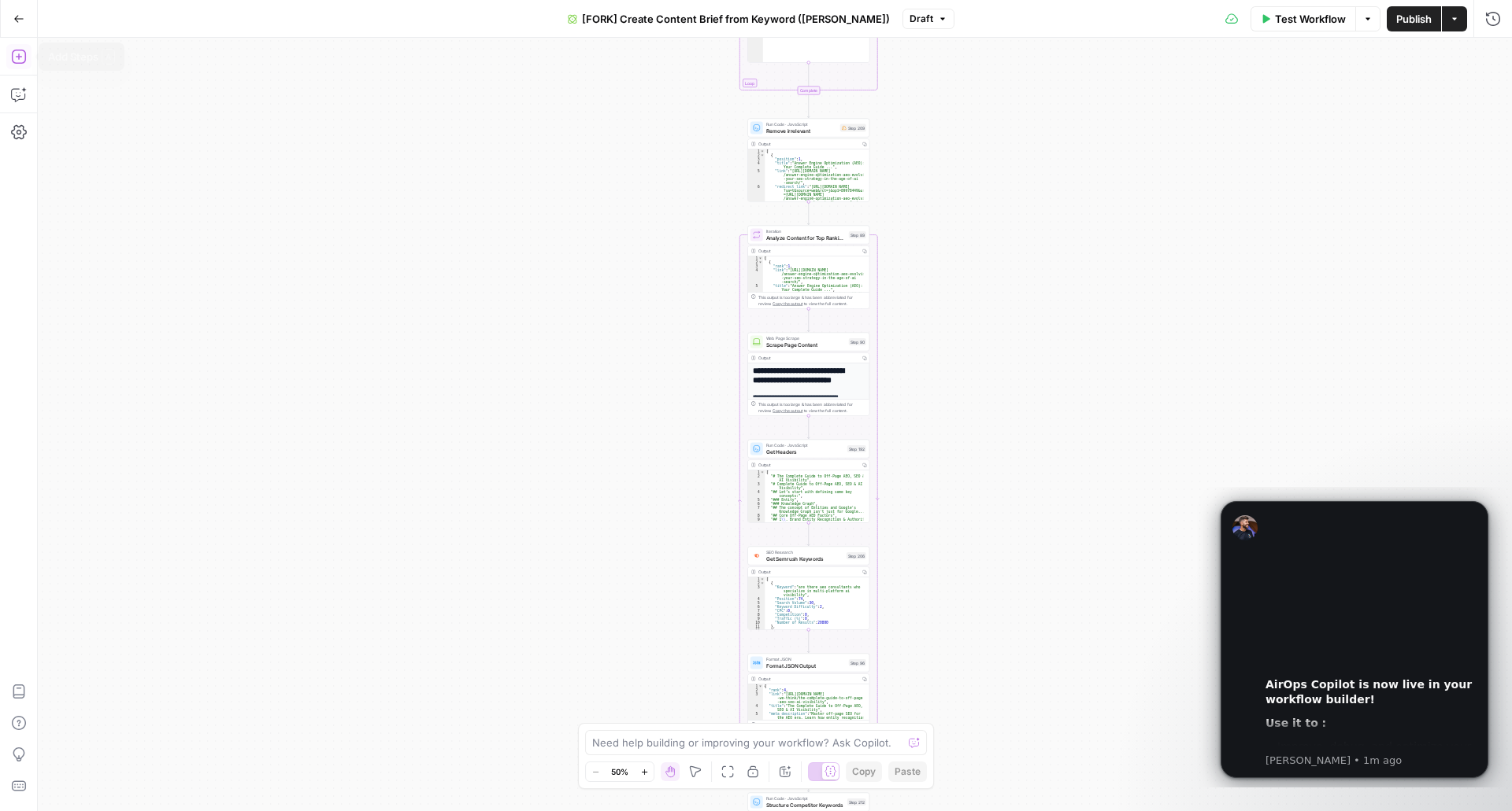
click at [35, 31] on div "Go Back" at bounding box center [18, 18] width 38 height 37
click at [23, 23] on icon "button" at bounding box center [18, 18] width 11 height 11
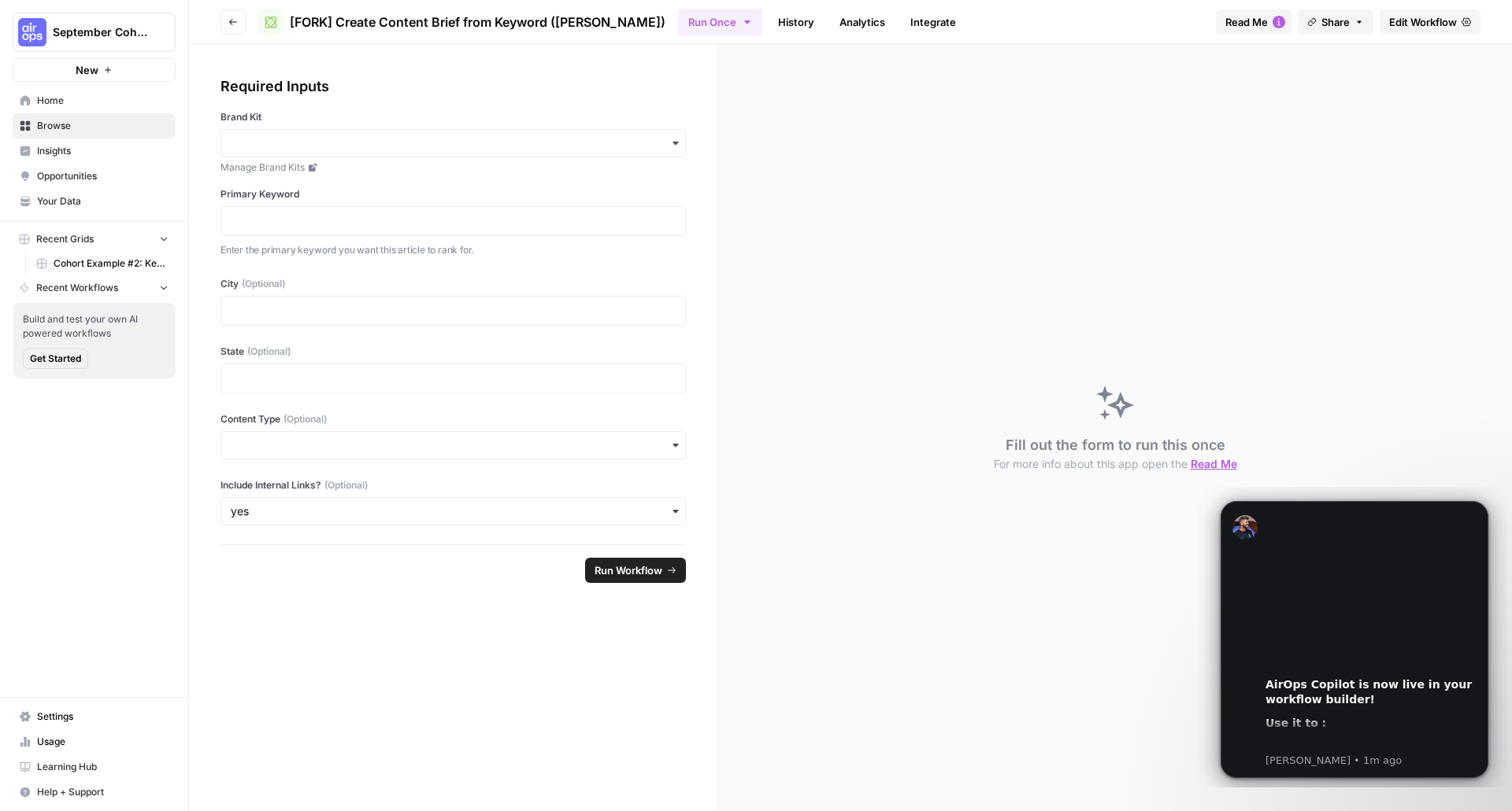
click at [228, 22] on icon "button" at bounding box center [232, 22] width 9 height 9
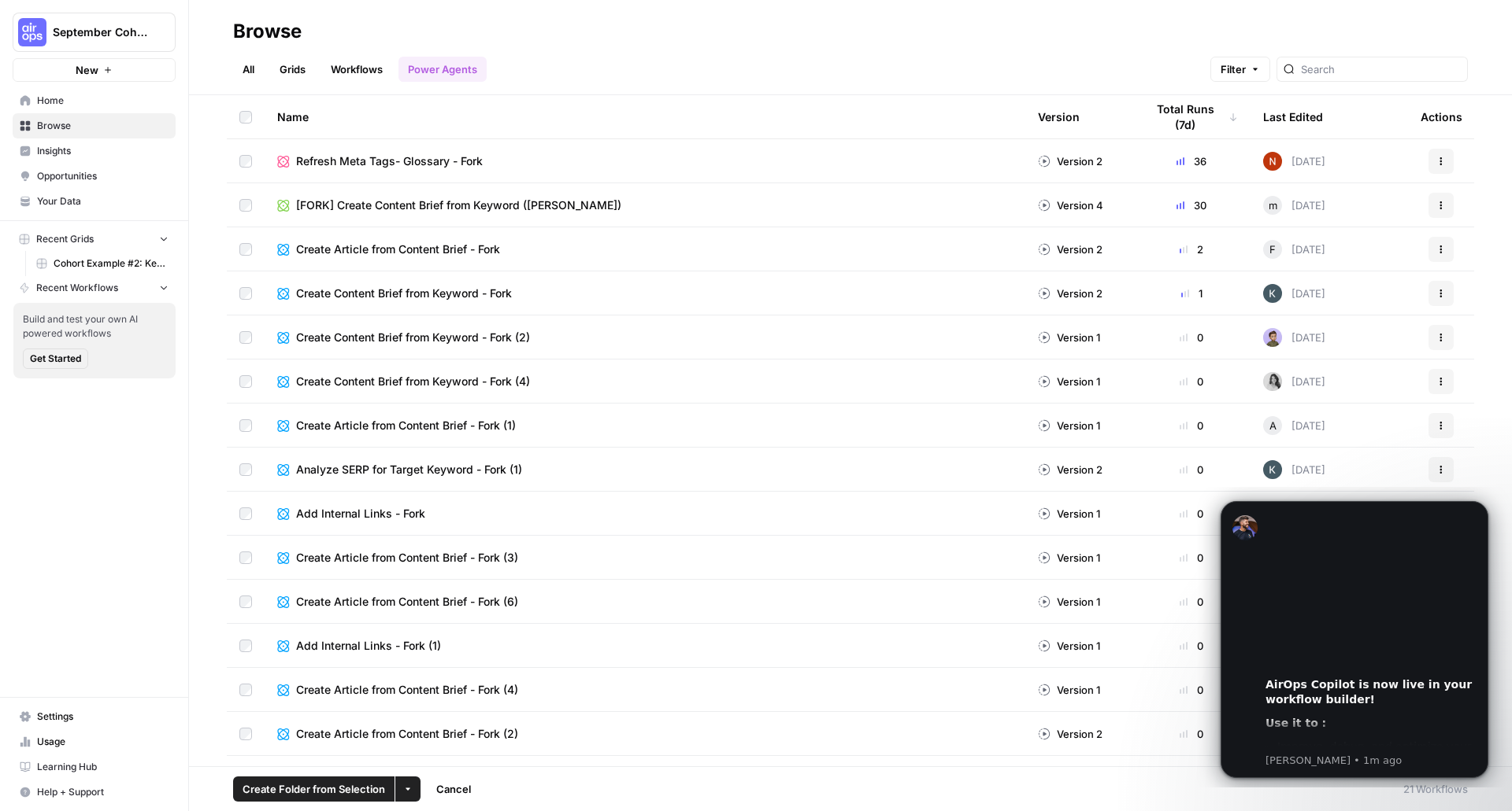
click at [403, 793] on button "More Options" at bounding box center [408, 789] width 25 height 25
click at [1027, 58] on div "All Grids Workflows Power Agents Filter" at bounding box center [850, 63] width 1234 height 38
click at [1487, 505] on icon "Dismiss notification" at bounding box center [1483, 506] width 8 height 8
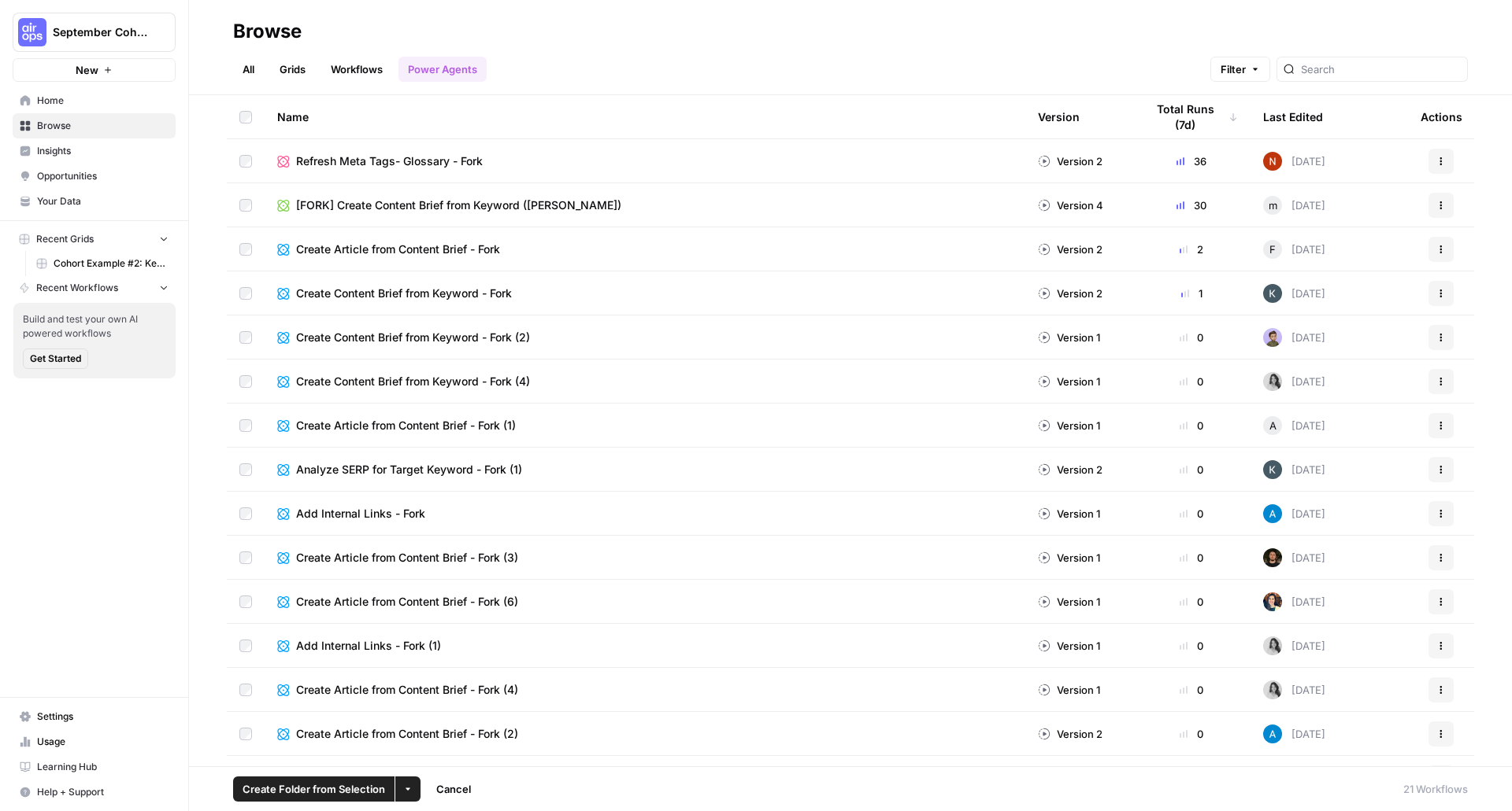
click at [112, 69] on icon "button" at bounding box center [107, 70] width 9 height 9
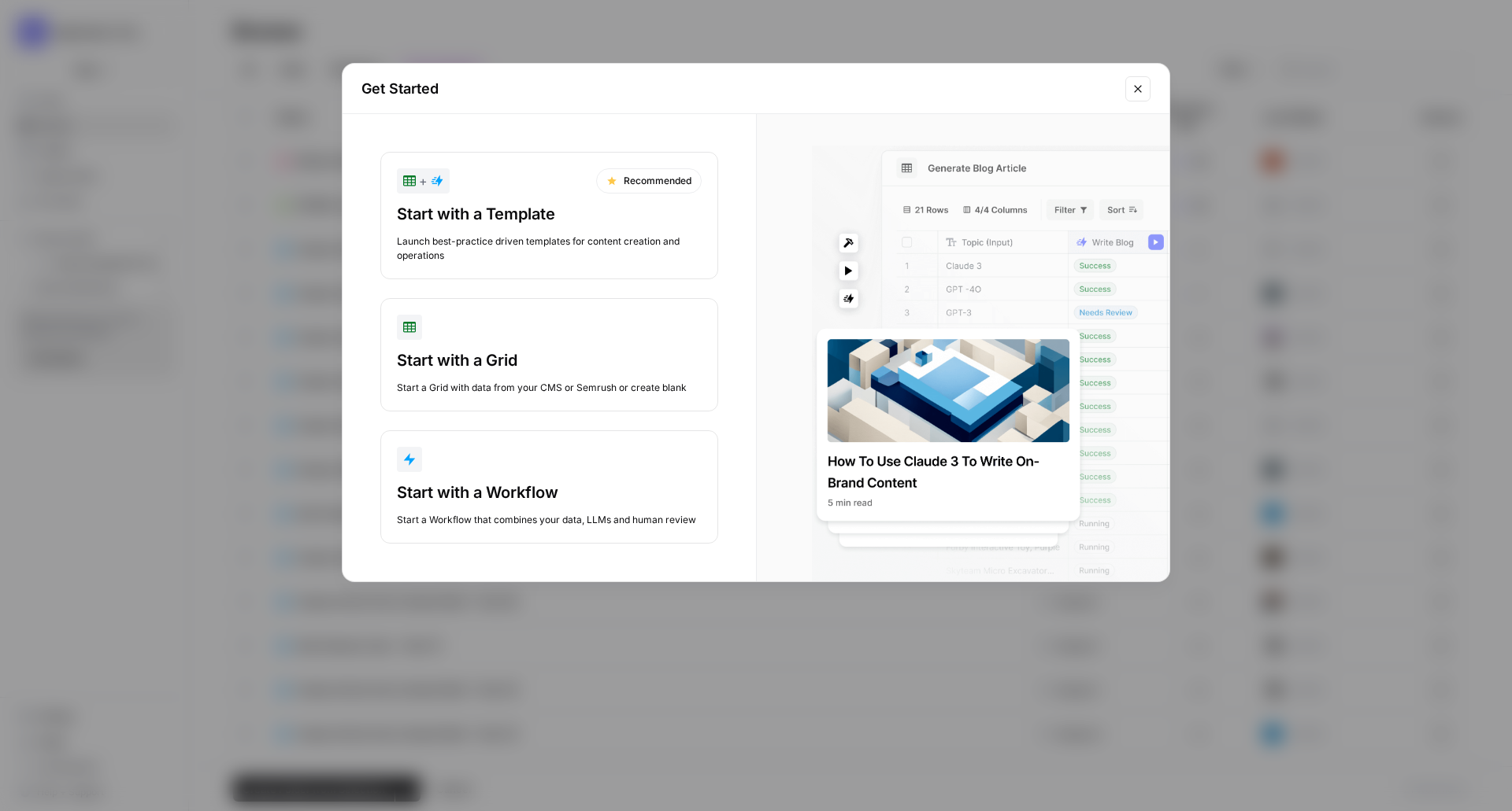
drag, startPoint x: 1150, startPoint y: 83, endPoint x: 1139, endPoint y: 83, distance: 11.0
click at [1150, 83] on div "Get Started" at bounding box center [755, 89] width 826 height 50
click at [1133, 93] on icon "Close modal" at bounding box center [1137, 89] width 13 height 13
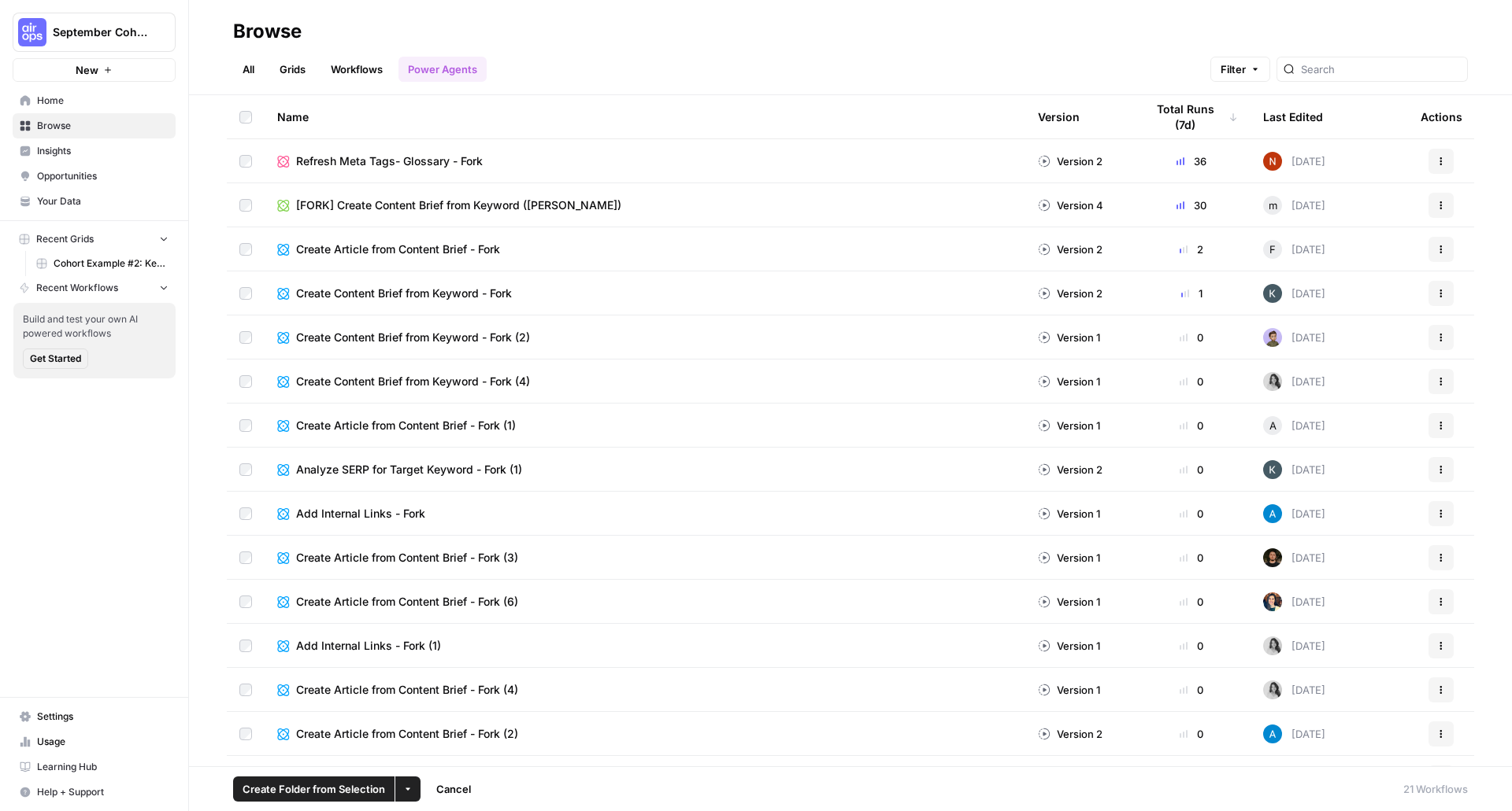
click at [376, 76] on link "Workflows" at bounding box center [357, 70] width 70 height 25
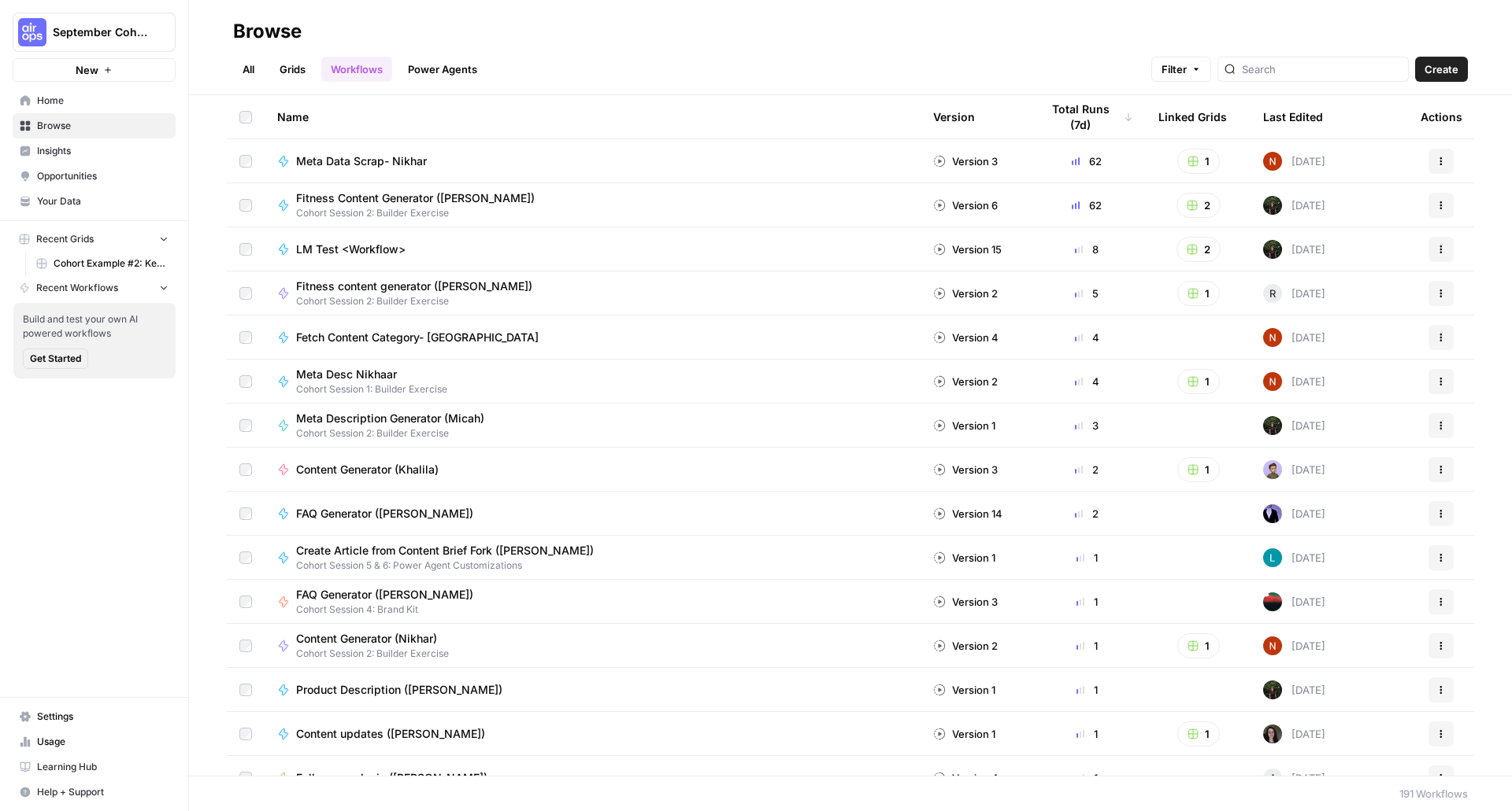
drag, startPoint x: 1485, startPoint y: 56, endPoint x: 1455, endPoint y: 70, distance: 33.1
click at [1479, 60] on header "Browse All Grids Workflows Power Agents Filter Create" at bounding box center [850, 48] width 1323 height 96
click at [1453, 70] on span "Create" at bounding box center [1442, 69] width 34 height 16
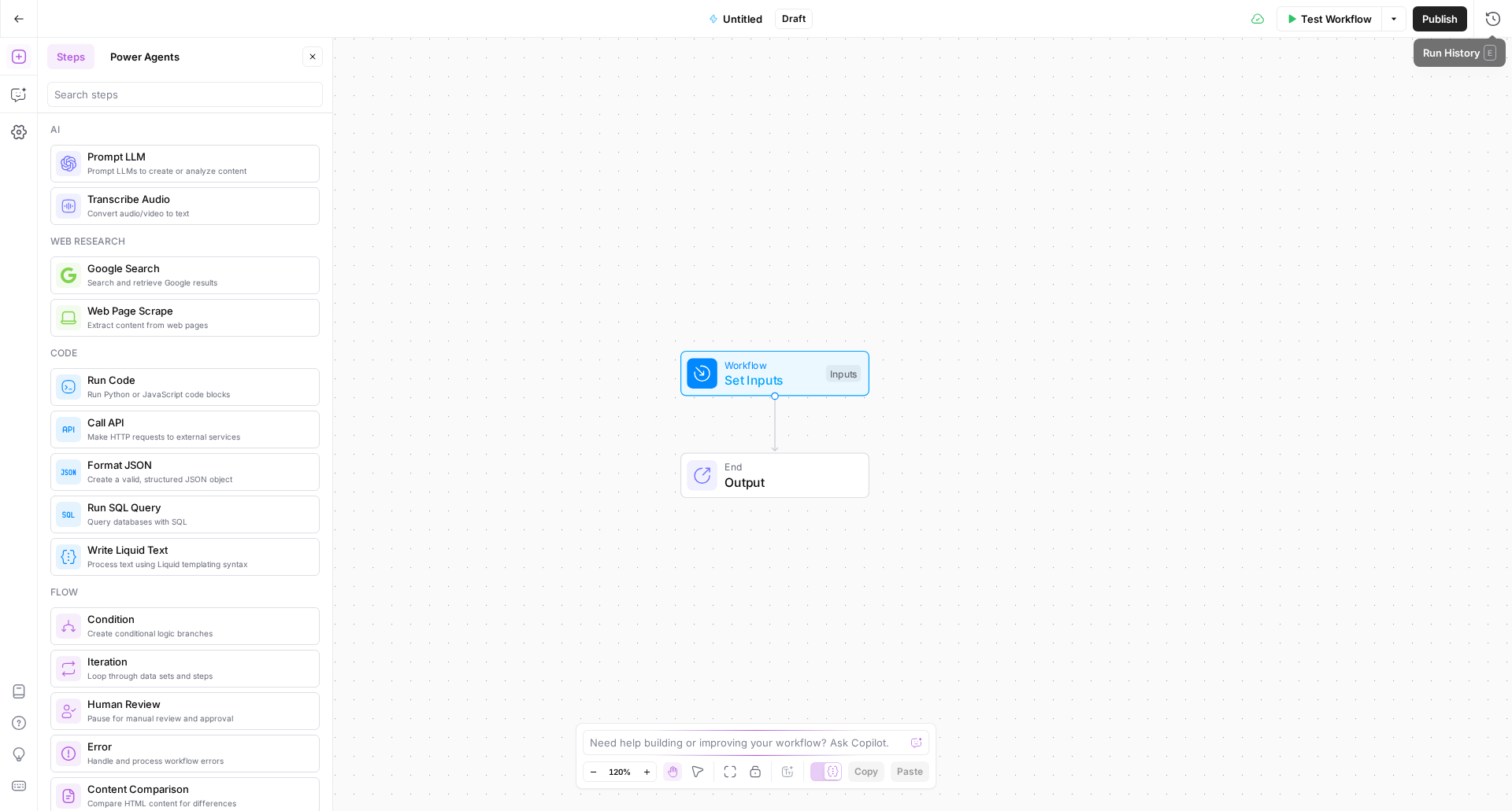
drag, startPoint x: 364, startPoint y: 91, endPoint x: 339, endPoint y: 87, distance: 25.3
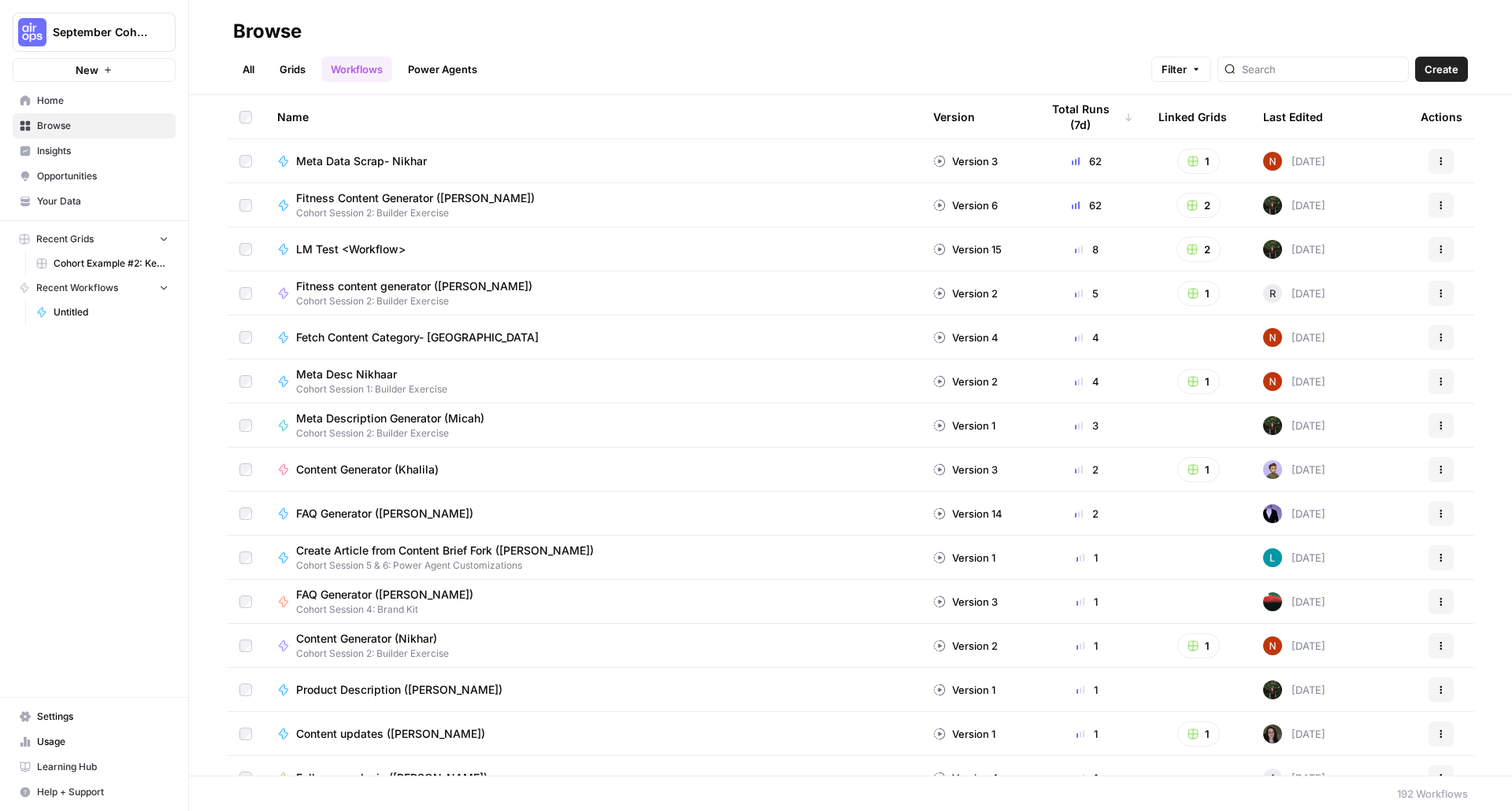
click at [1265, 75] on div at bounding box center [1313, 70] width 191 height 25
type input "article"
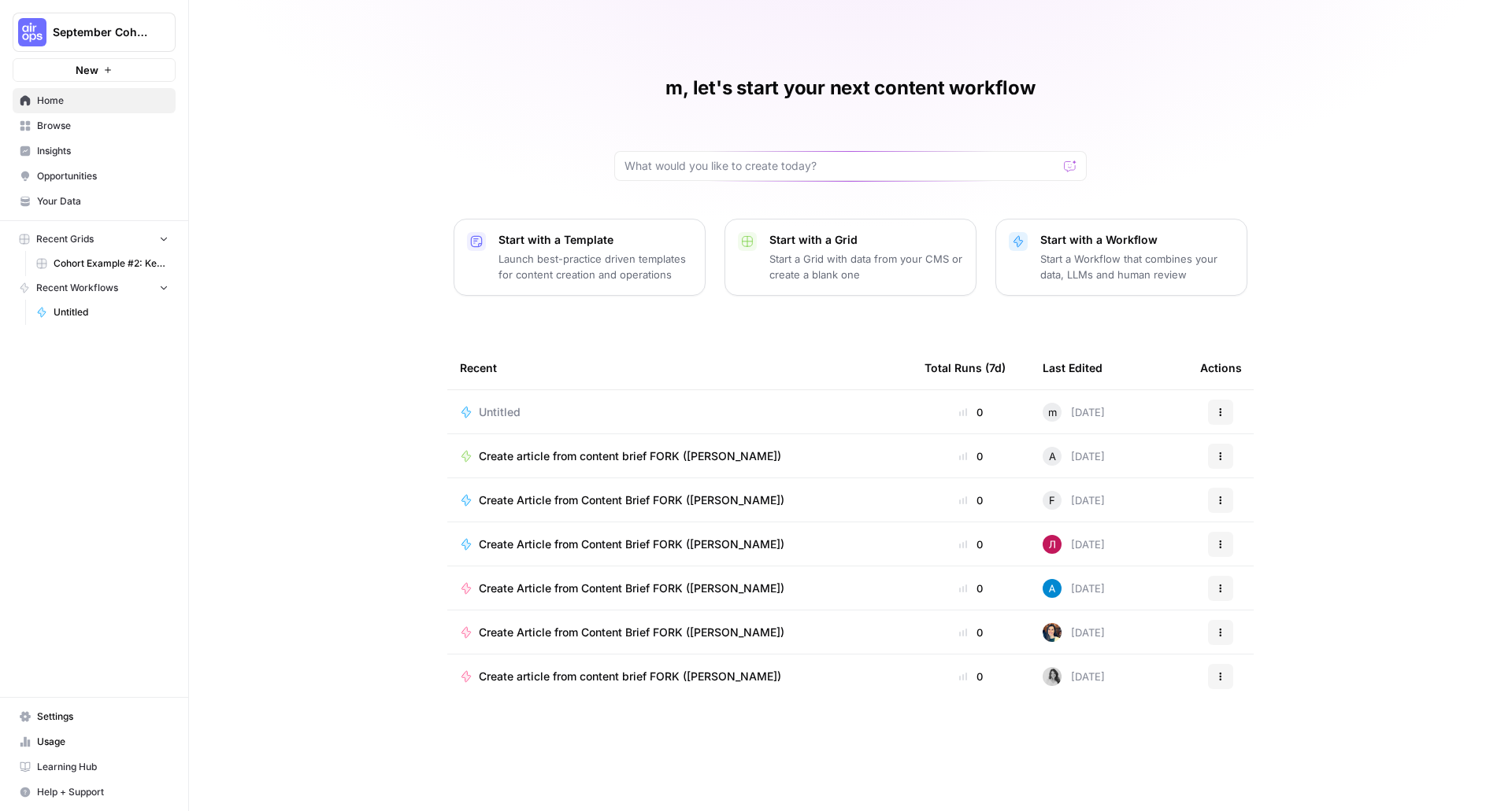
click at [605, 587] on span "Create Article from Content Brief FORK ([PERSON_NAME])" at bounding box center [632, 589] width 305 height 16
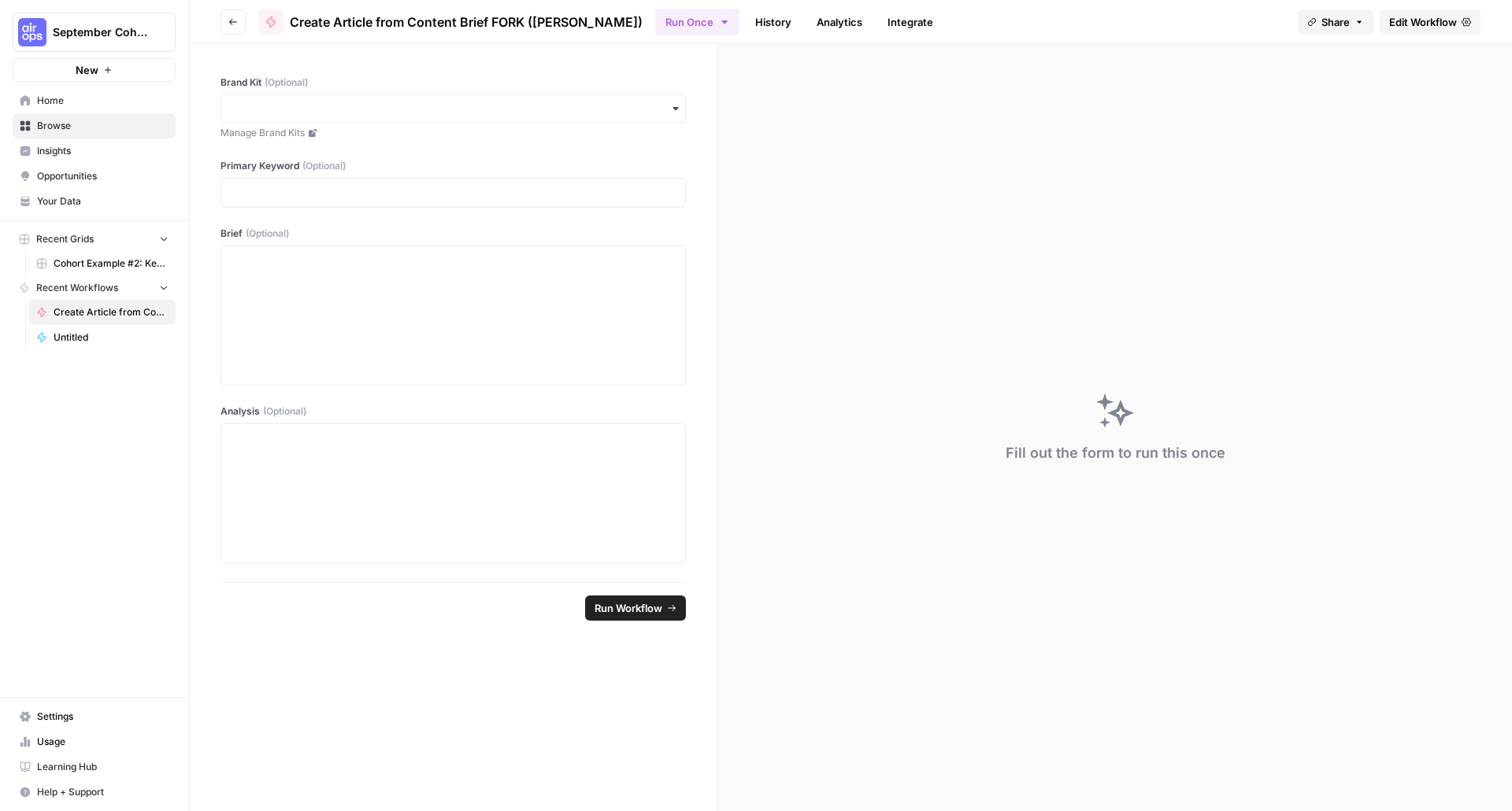
click at [718, 18] on icon "button" at bounding box center [724, 22] width 13 height 13
click at [746, 19] on link "History" at bounding box center [774, 22] width 55 height 25
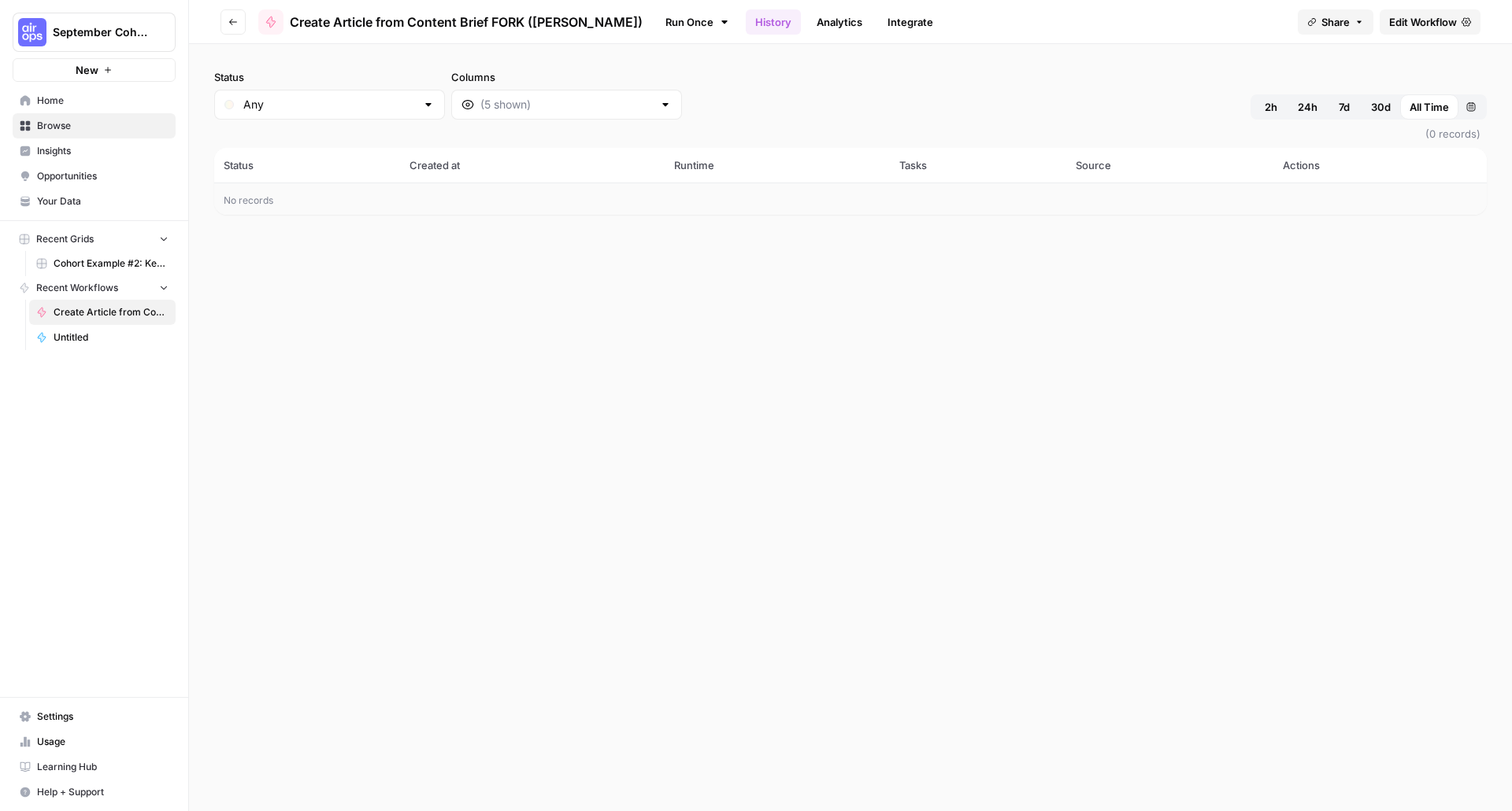
click at [807, 19] on link "Analytics" at bounding box center [839, 22] width 65 height 25
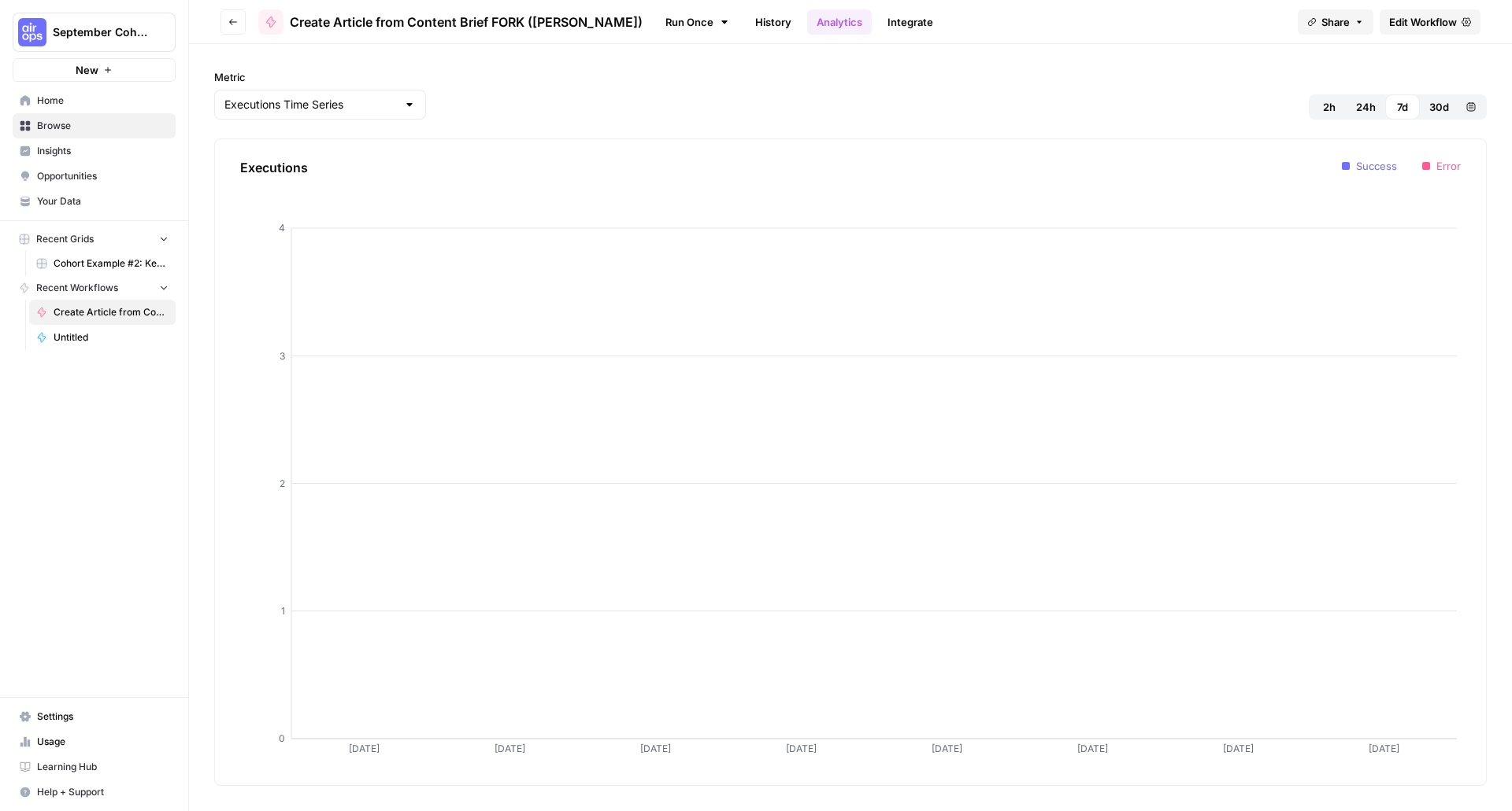
click at [878, 21] on link "Integrate" at bounding box center [910, 22] width 65 height 25
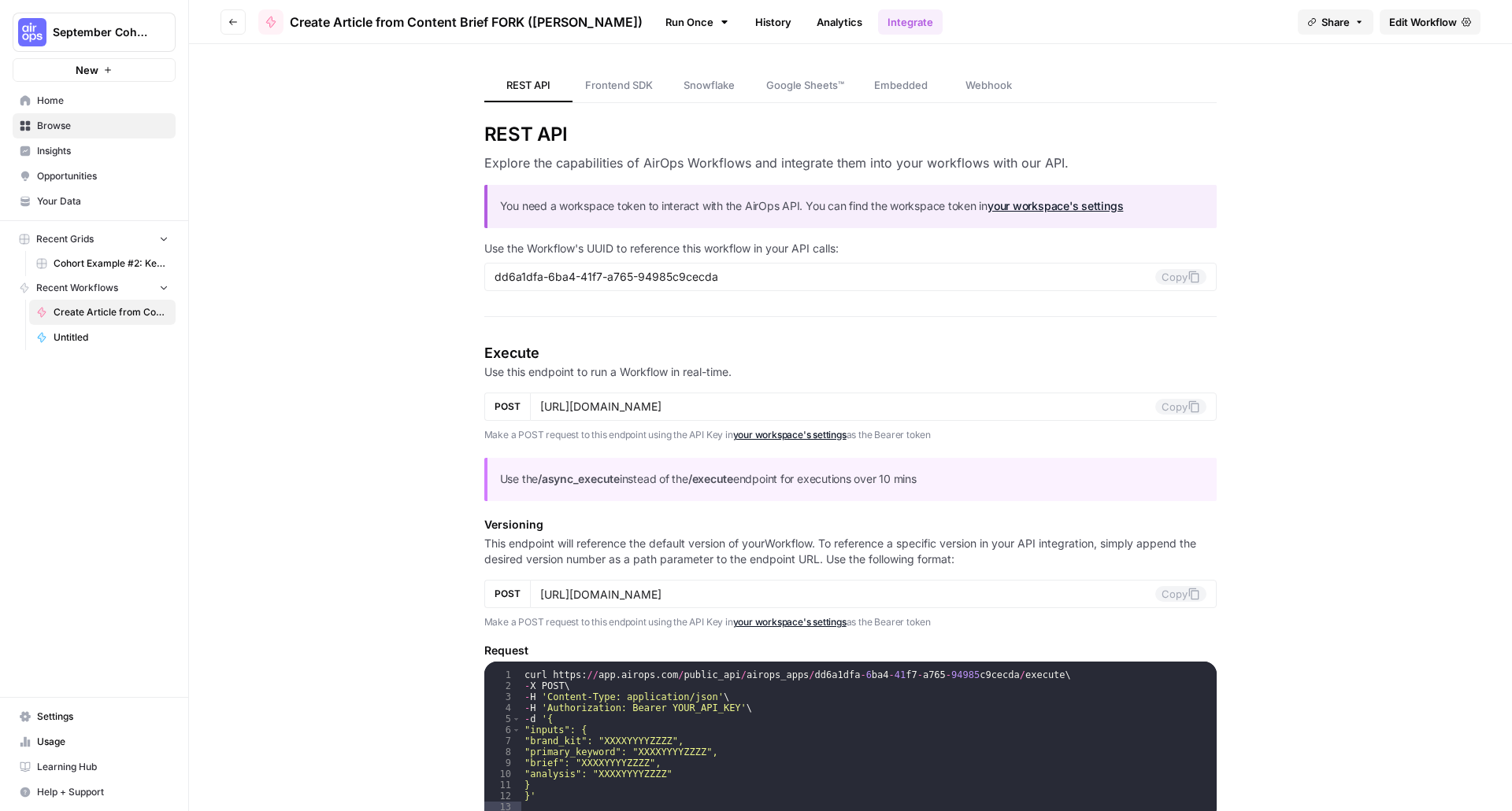
drag, startPoint x: 859, startPoint y: 21, endPoint x: 834, endPoint y: 25, distance: 25.3
click at [878, 25] on link "Integrate" at bounding box center [910, 22] width 65 height 25
click at [1345, 20] on span "Share" at bounding box center [1336, 22] width 29 height 16
click at [655, 25] on link "Run Once" at bounding box center [697, 22] width 84 height 27
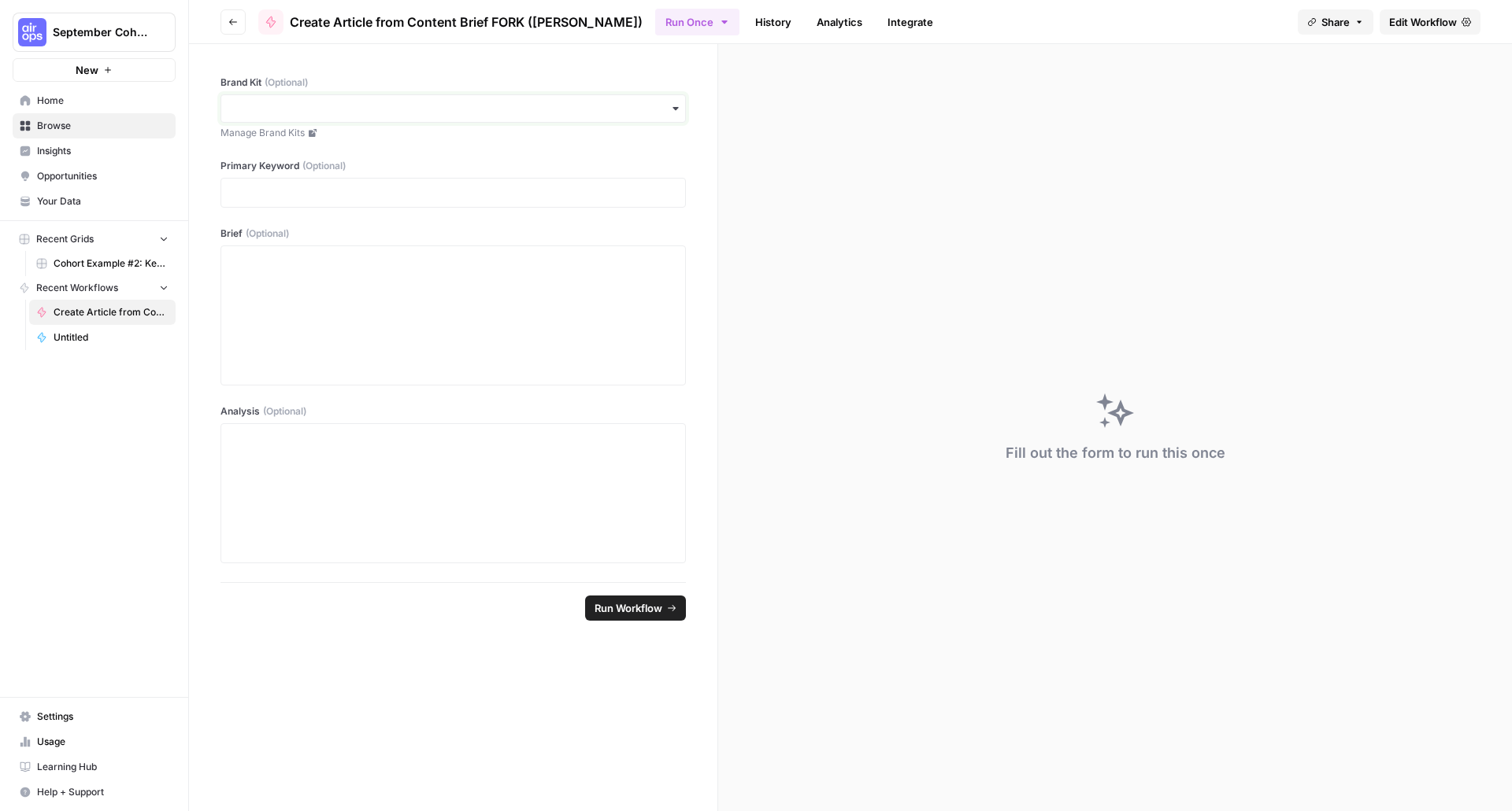
click at [654, 104] on input "Brand Kit (Optional)" at bounding box center [453, 108] width 445 height 16
click at [1426, 26] on span "Edit Workflow" at bounding box center [1422, 22] width 68 height 16
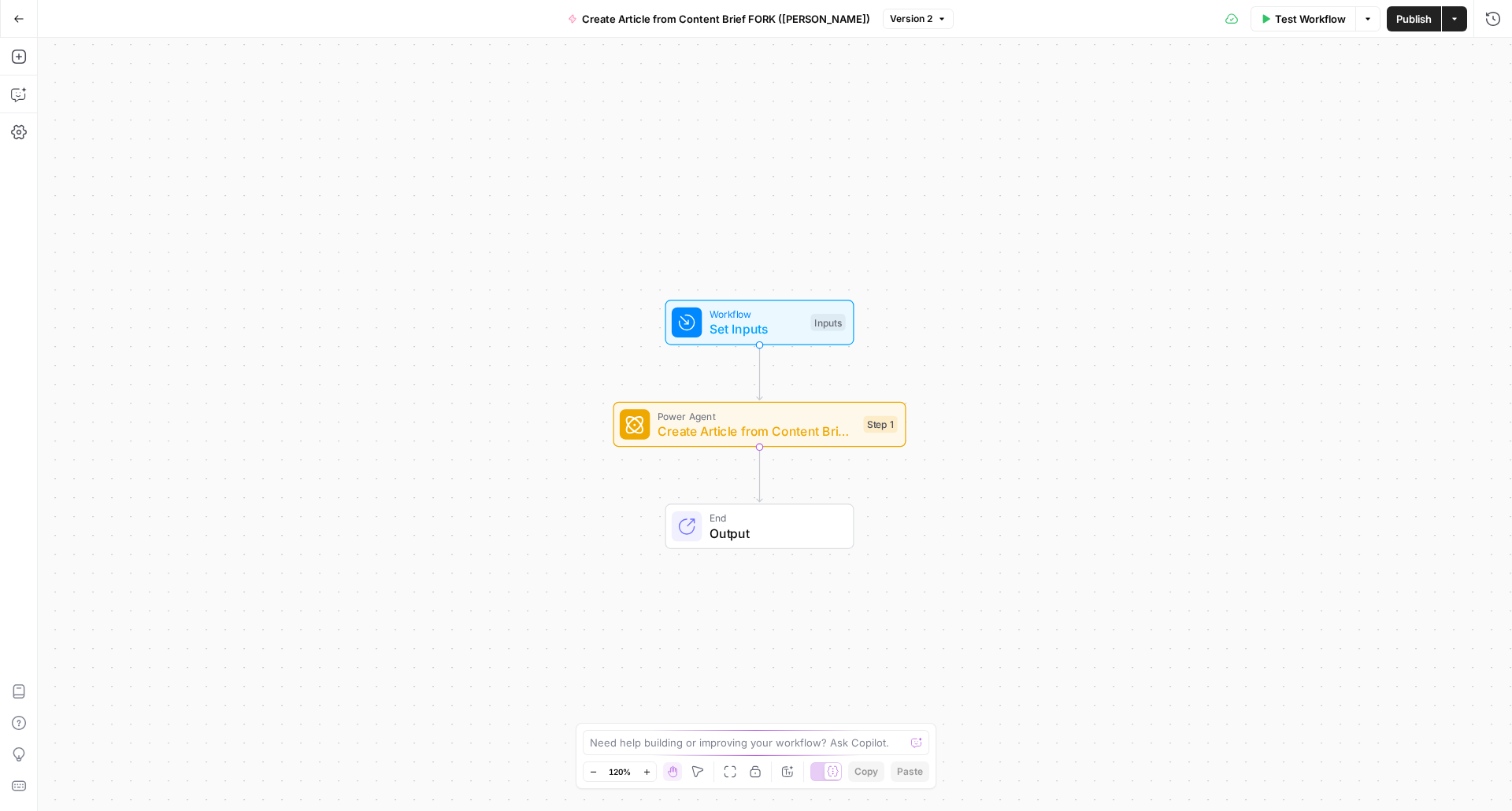
click at [743, 24] on span "Create Article from Content Brief FORK ([PERSON_NAME])" at bounding box center [725, 18] width 288 height 16
click at [743, 24] on span "Create Article from Content Brief FORK ([PERSON_NAME])" at bounding box center [725, 18] width 288 height 16
click at [892, 15] on span "Version 2" at bounding box center [910, 18] width 43 height 14
click at [892, 16] on span "Version 2" at bounding box center [910, 18] width 43 height 14
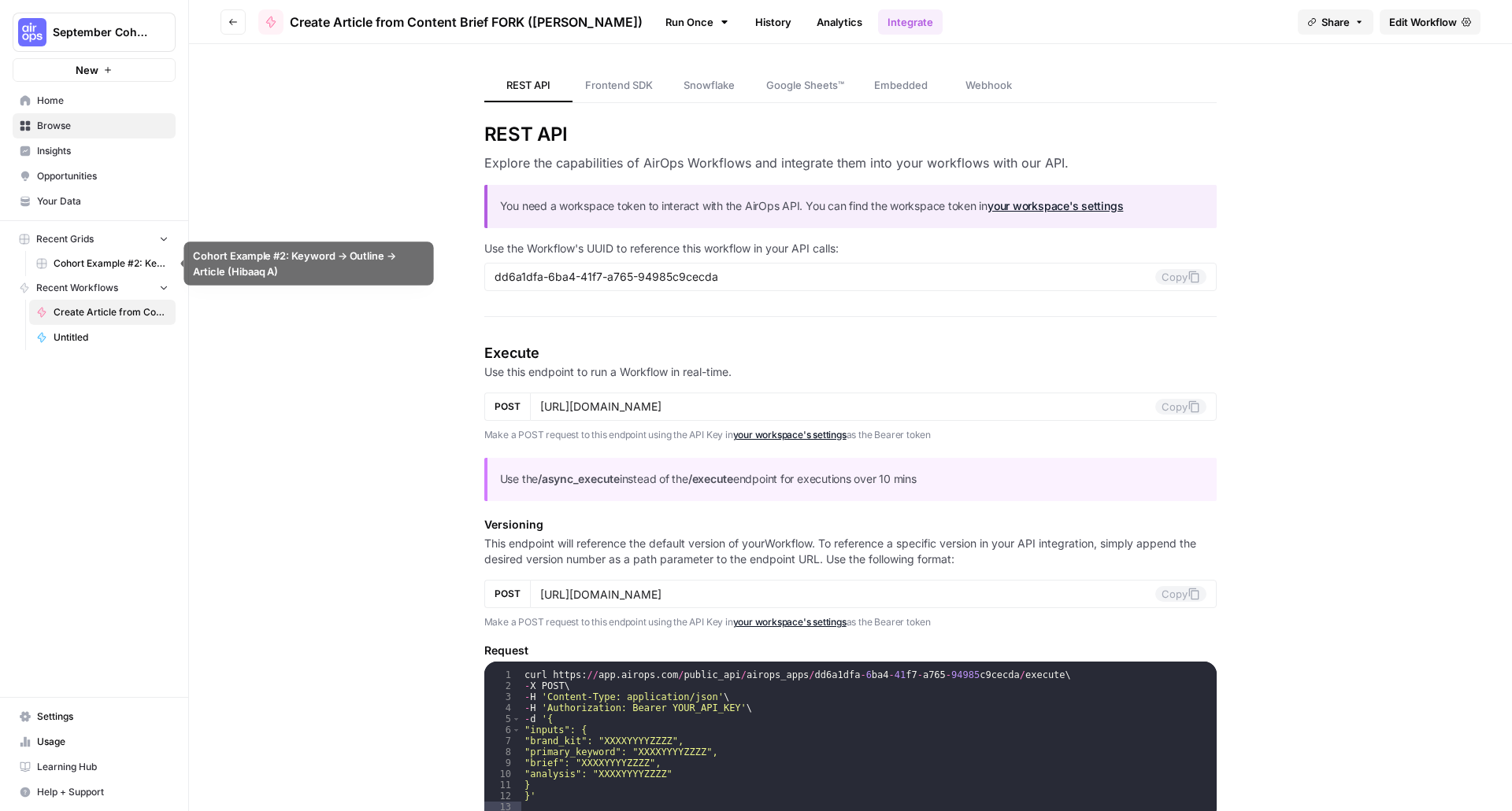
click at [117, 283] on span "Recent Workflows" at bounding box center [77, 288] width 82 height 14
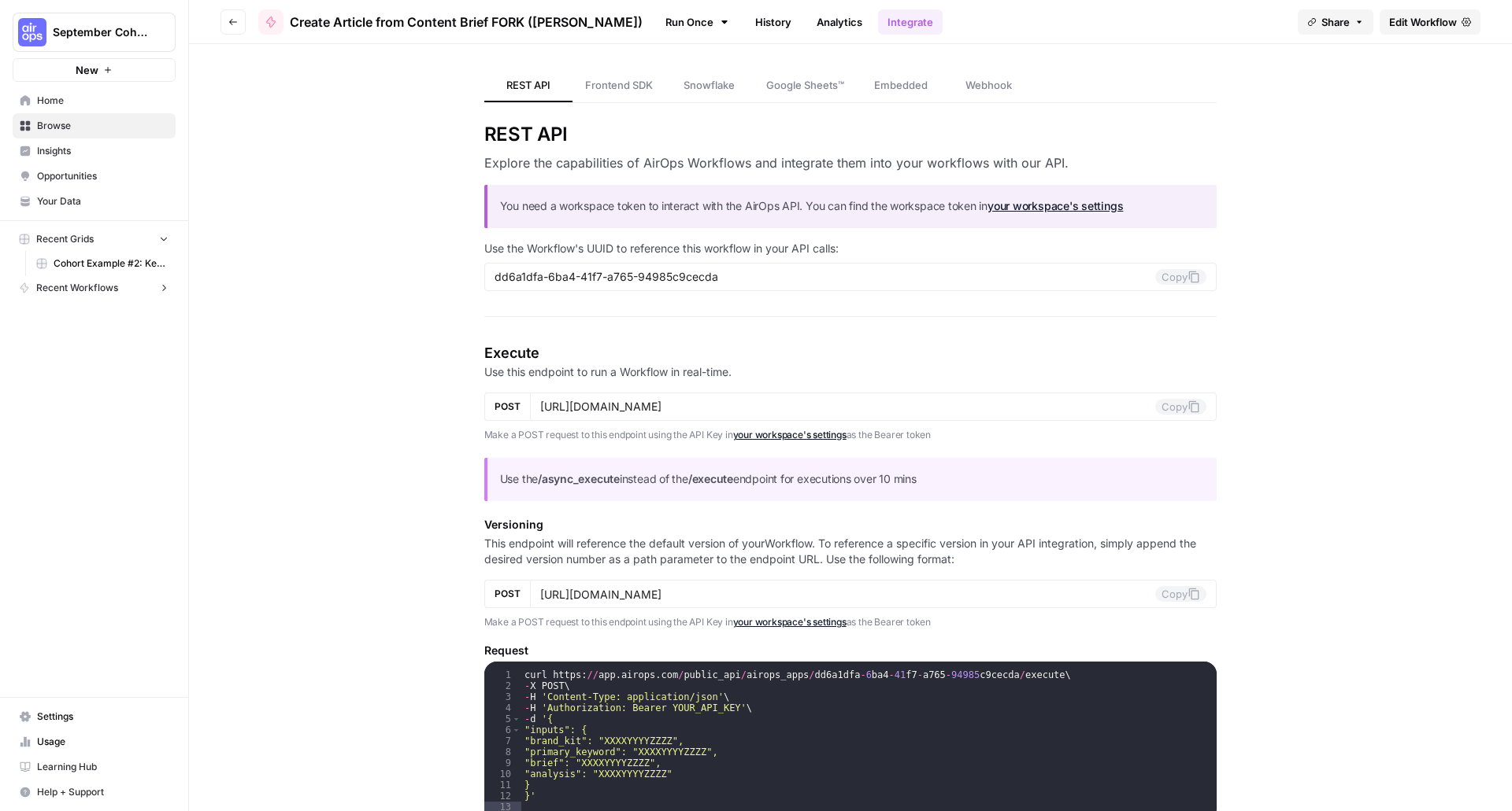
click at [130, 286] on button "Recent Workflows" at bounding box center [94, 288] width 163 height 23
click at [84, 127] on span "Browse" at bounding box center [102, 126] width 132 height 14
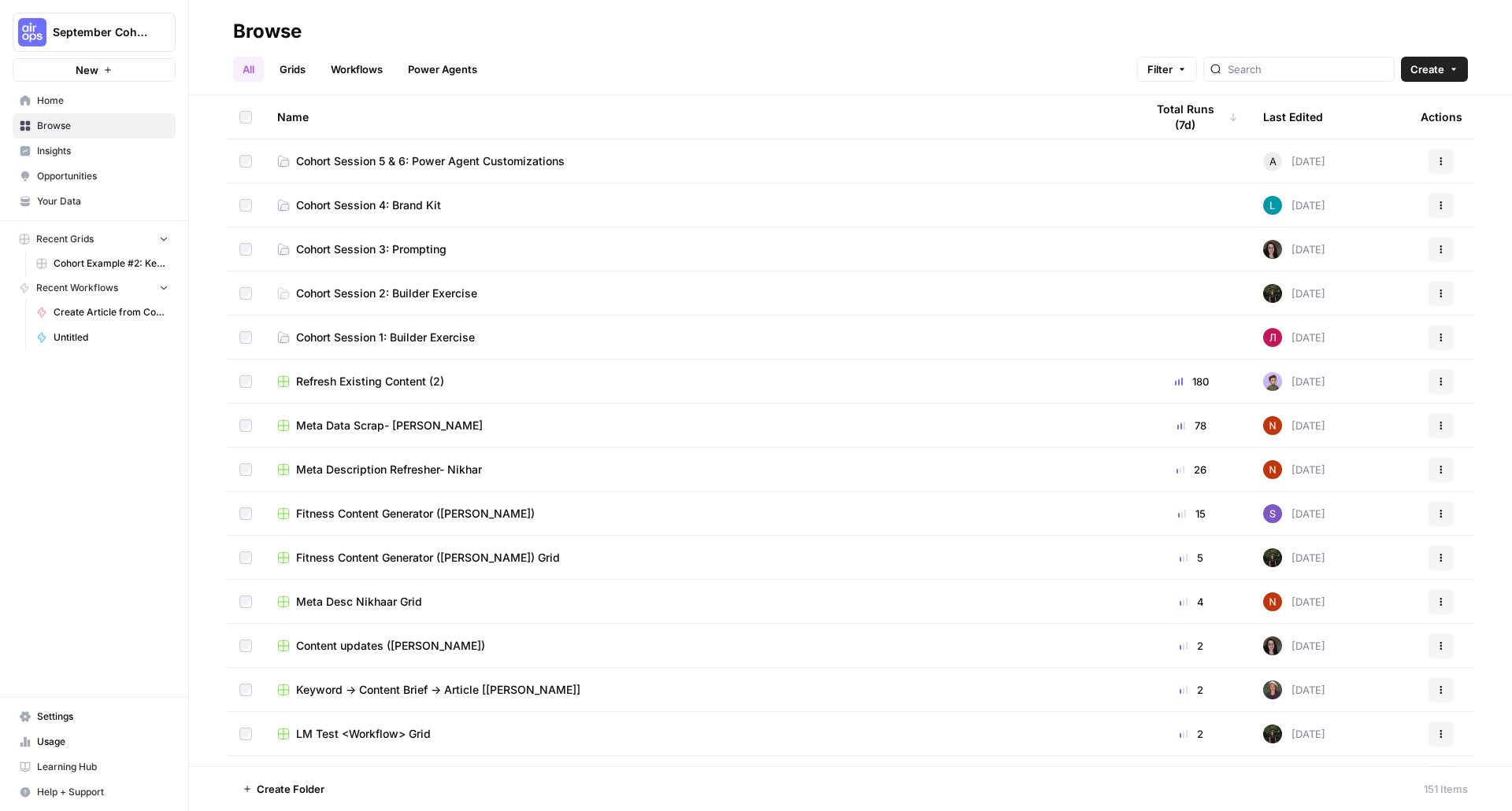
click at [1436, 159] on icon "button" at bounding box center [1441, 161] width 9 height 9
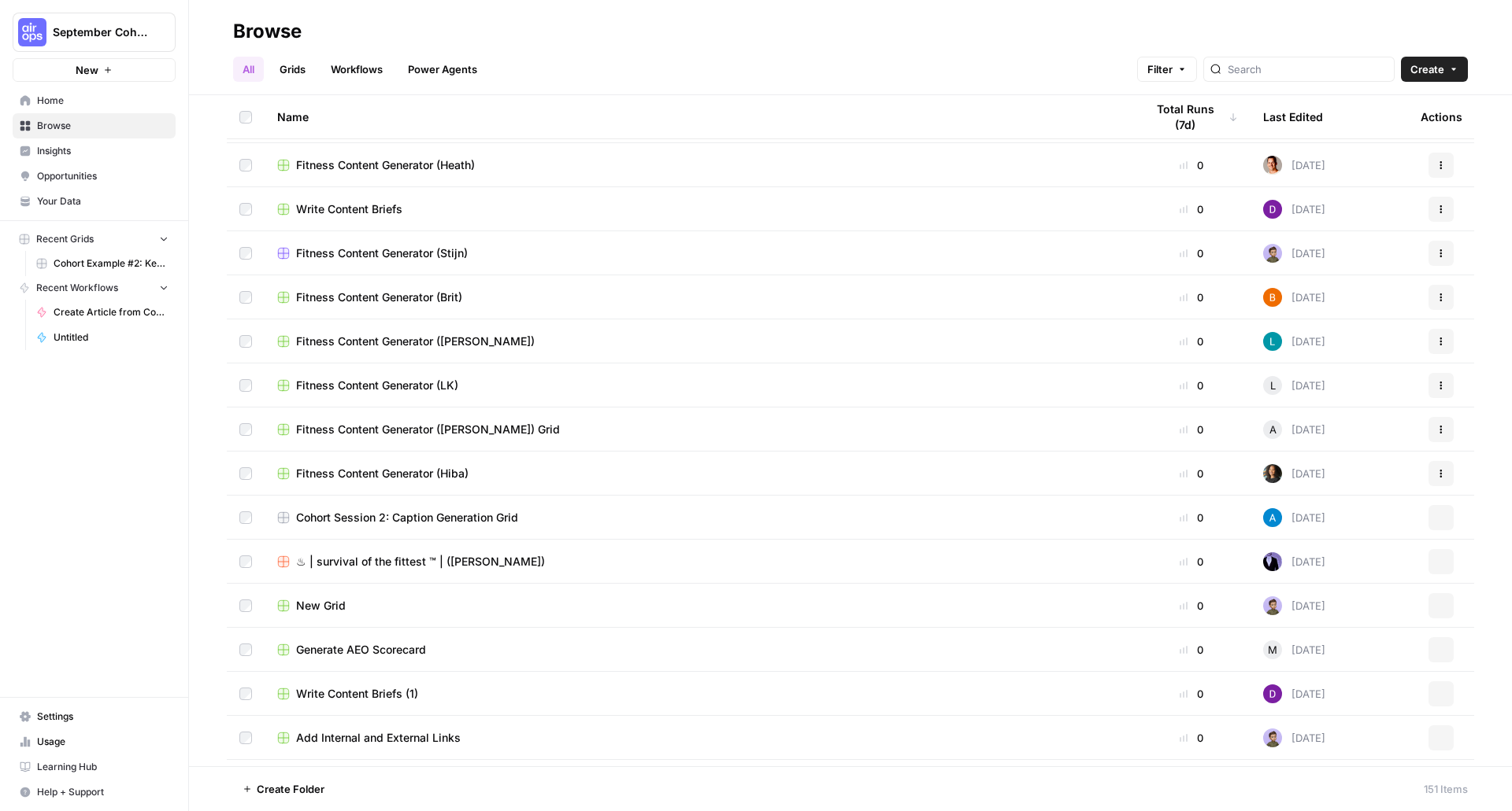
scroll to position [1495, 0]
click at [361, 71] on link "Workflows" at bounding box center [357, 70] width 70 height 25
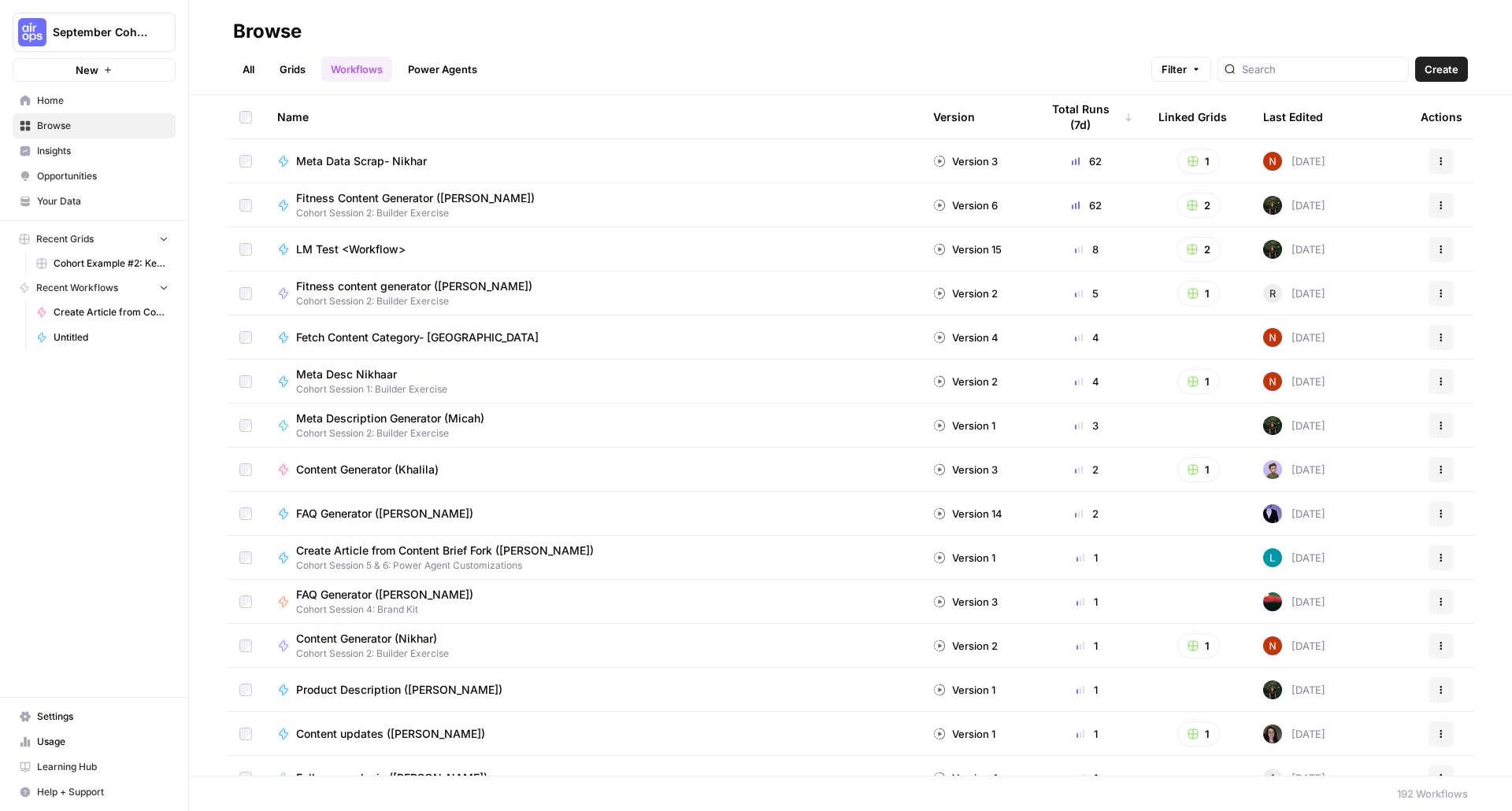
click at [350, 117] on div "Name" at bounding box center [592, 117] width 631 height 44
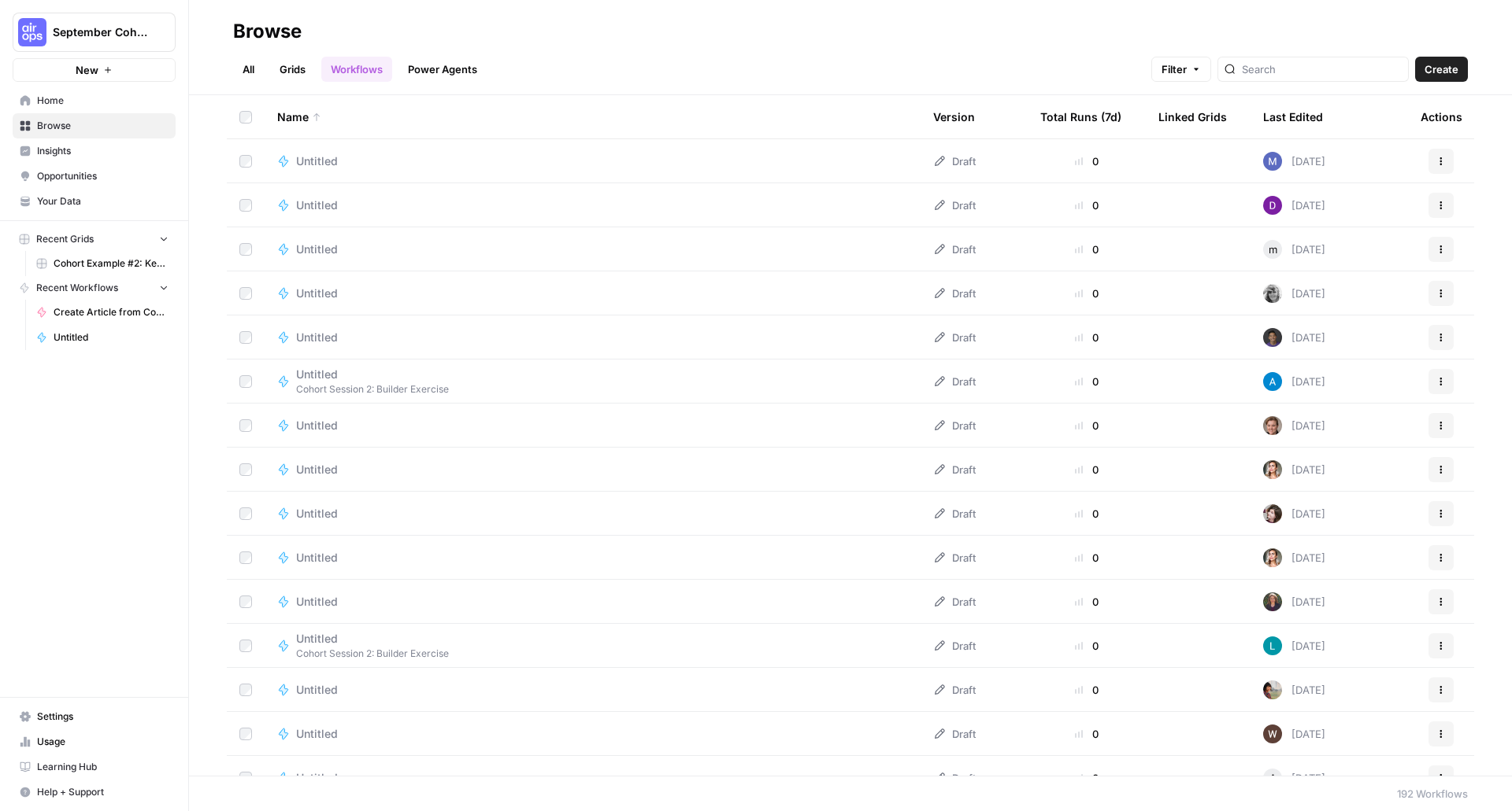
click at [350, 117] on div "Name" at bounding box center [592, 117] width 631 height 44
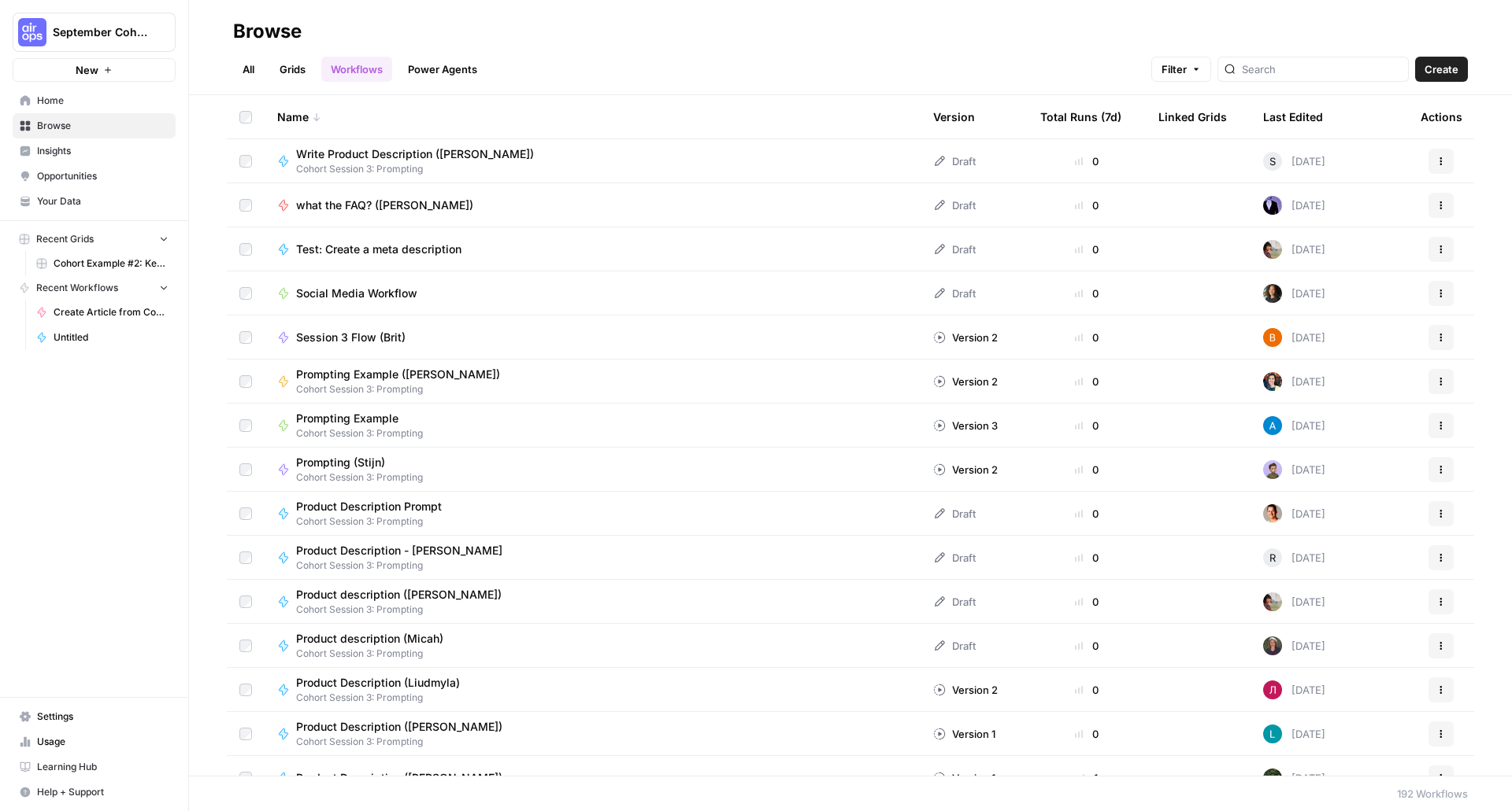
click at [1273, 118] on div "Last Edited" at bounding box center [1292, 117] width 60 height 44
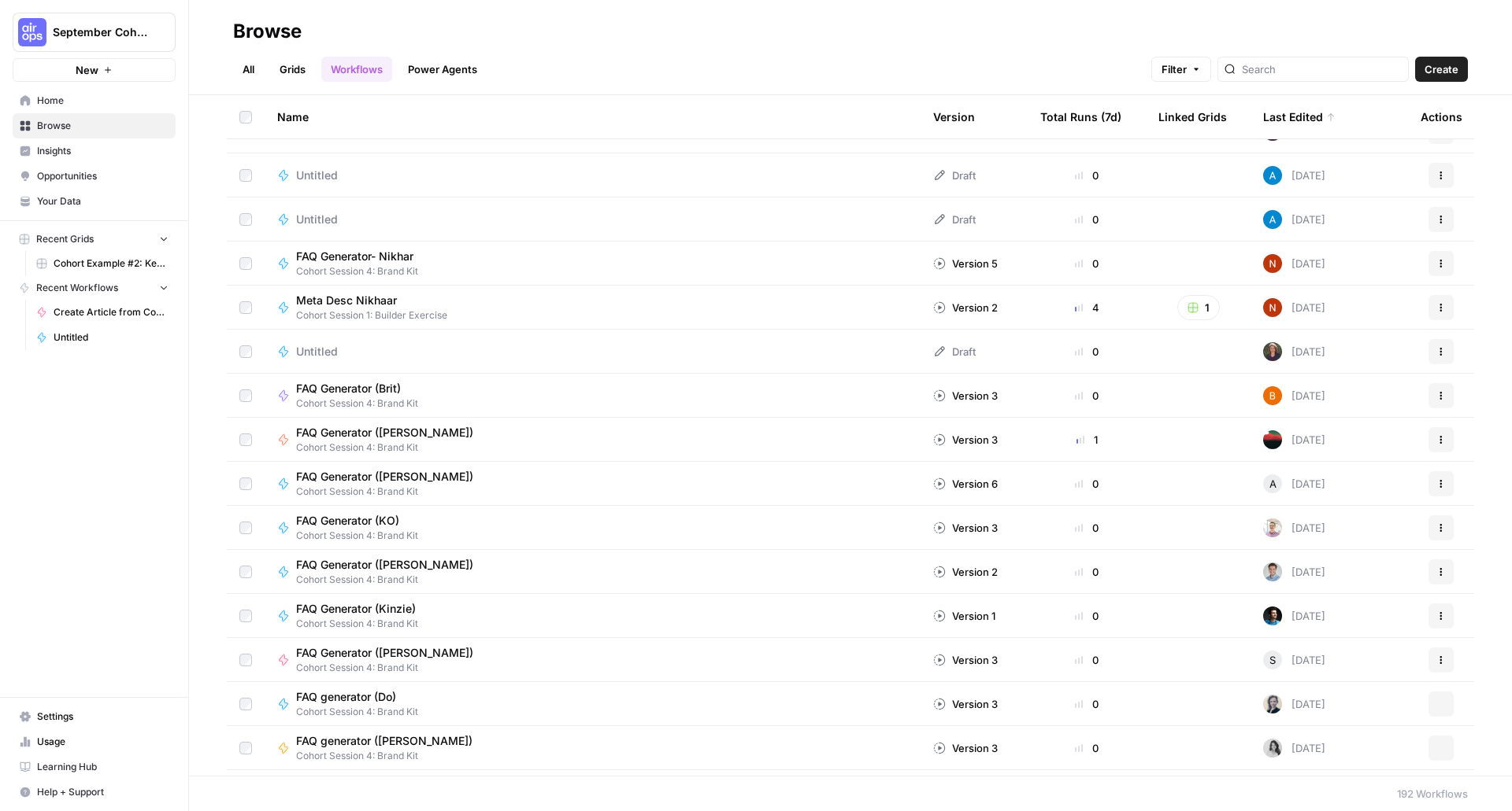
scroll to position [1495, 0]
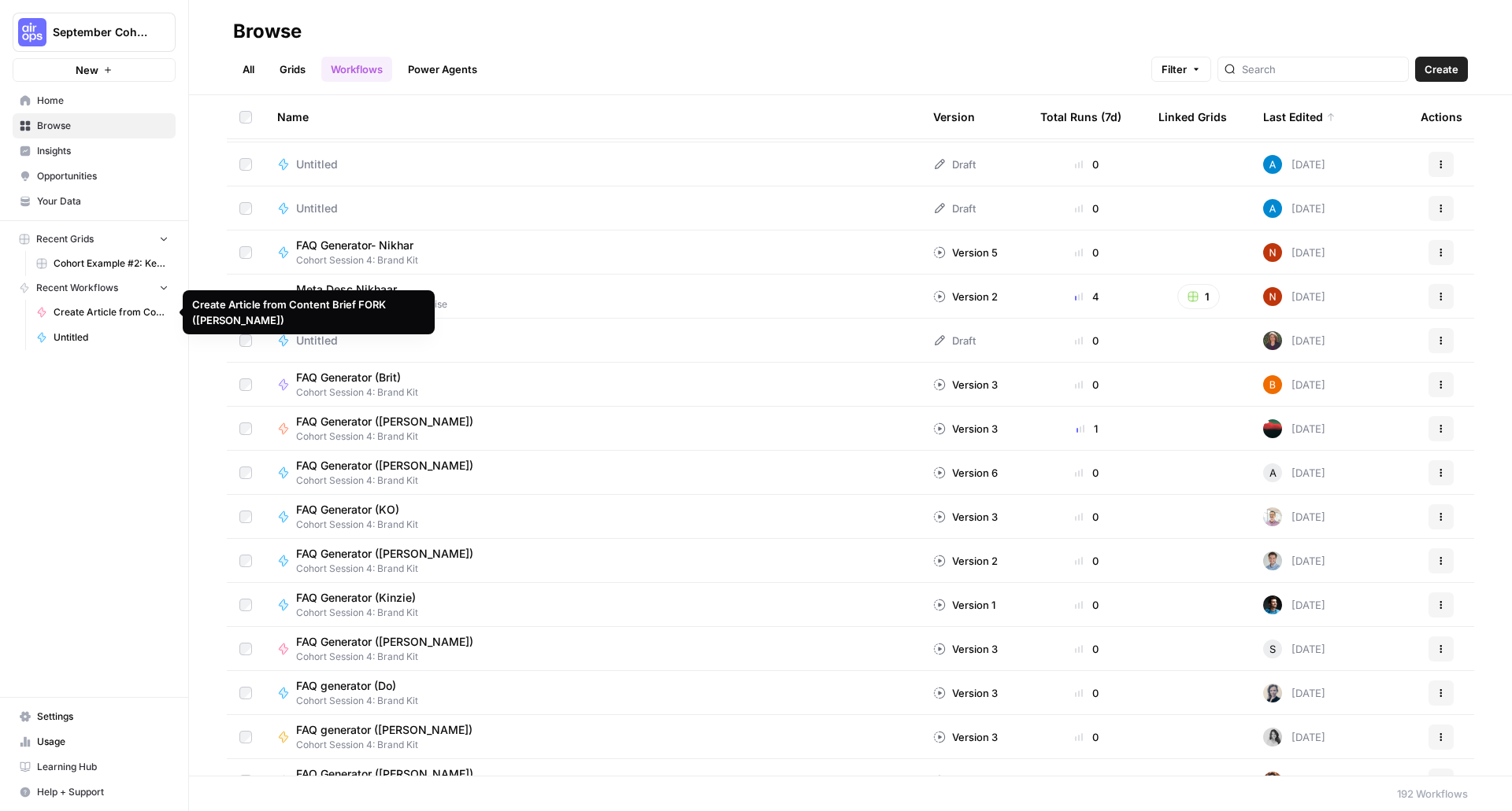
click at [133, 313] on span "Create Article from Content Brief FORK ([PERSON_NAME])" at bounding box center [111, 312] width 115 height 14
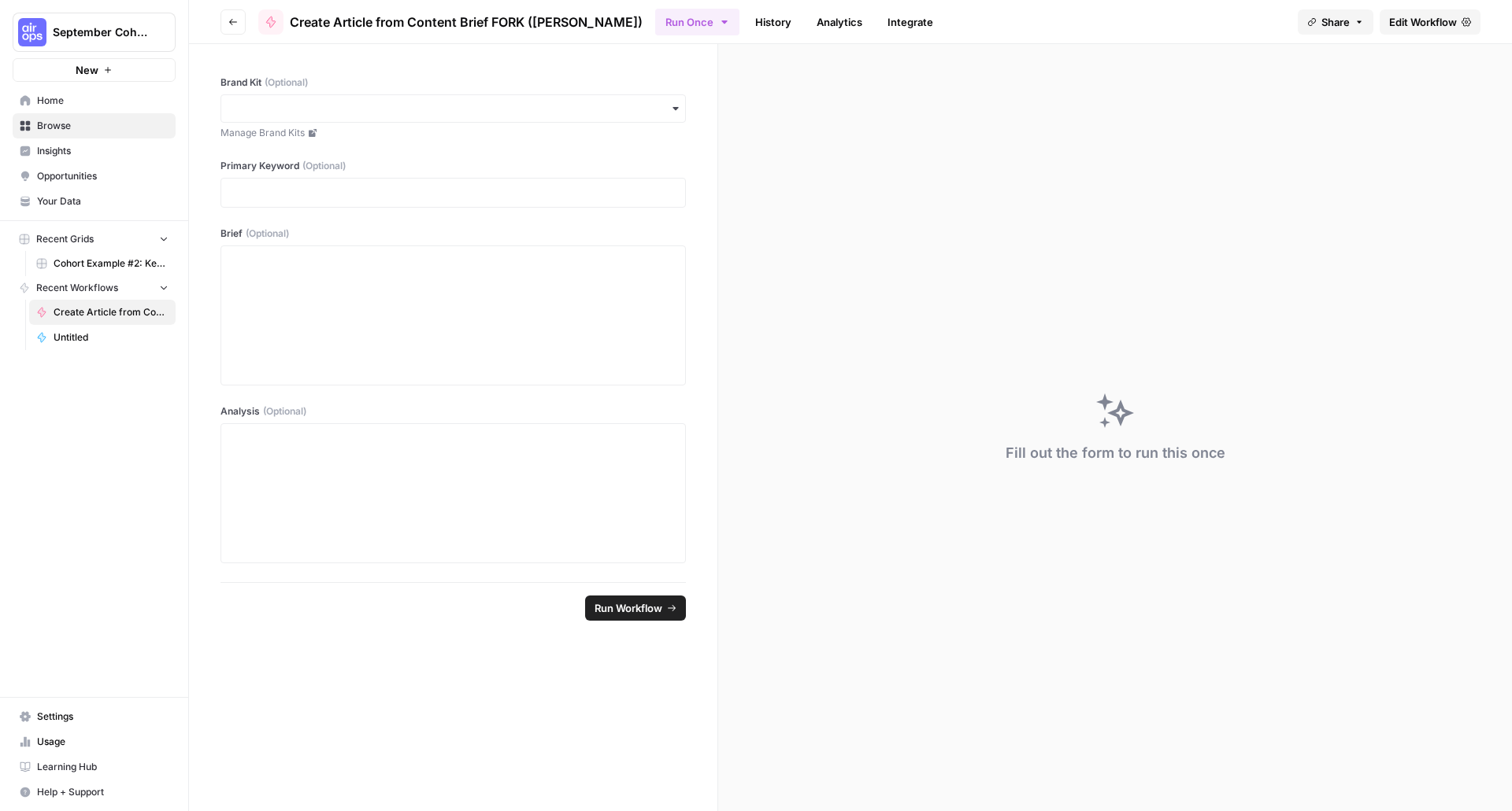
click at [1445, 23] on span "Edit Workflow" at bounding box center [1422, 22] width 68 height 16
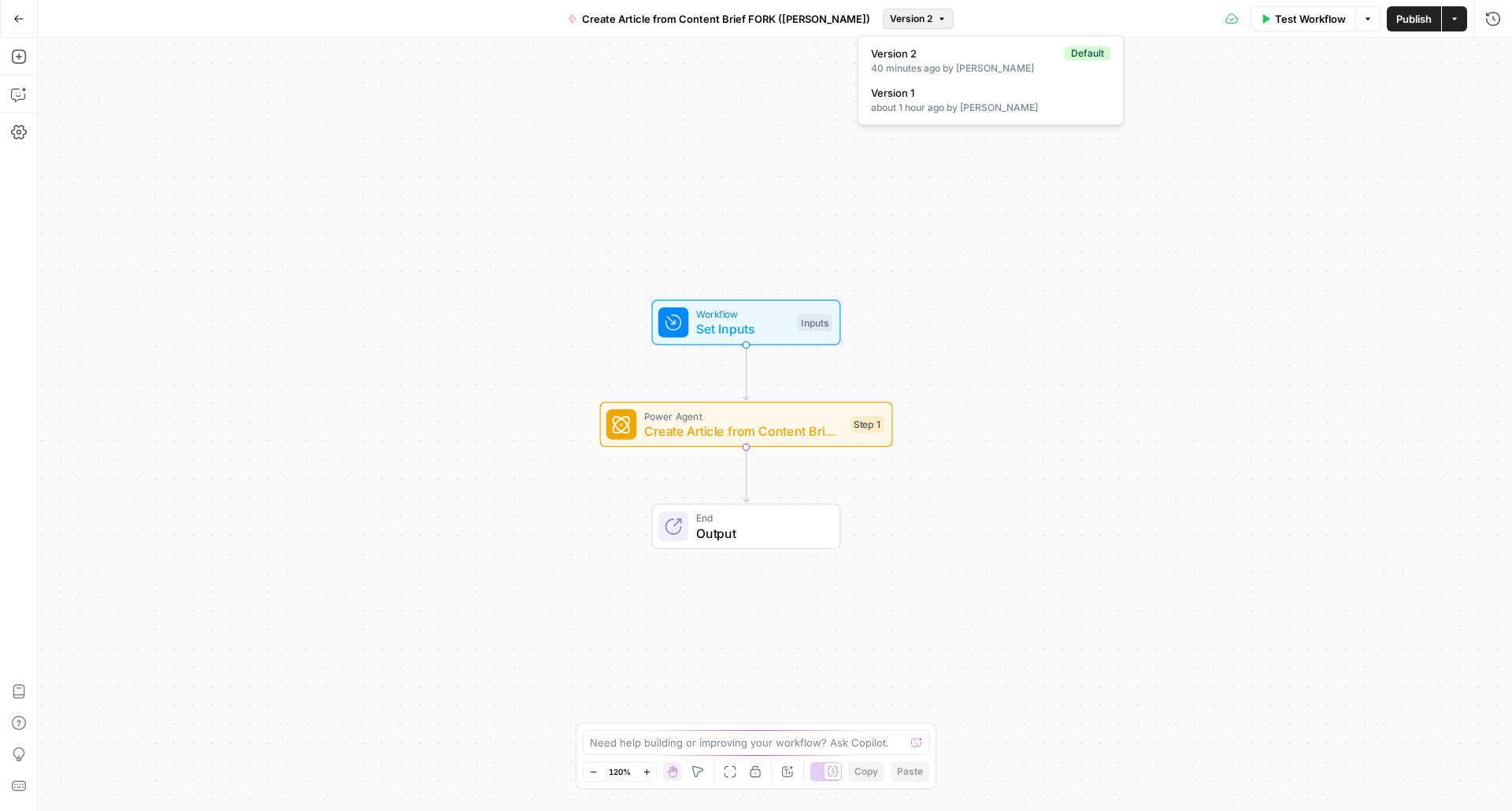
click at [883, 13] on button "Version 2" at bounding box center [918, 18] width 70 height 20
drag, startPoint x: 915, startPoint y: 58, endPoint x: 919, endPoint y: 81, distance: 23.3
click at [919, 81] on div "Version 2 Default 40 minutes ago by Andrea McCormick Version 1 about 1 hour ago…" at bounding box center [990, 80] width 266 height 90
click at [921, 100] on span "Version 1" at bounding box center [988, 92] width 233 height 16
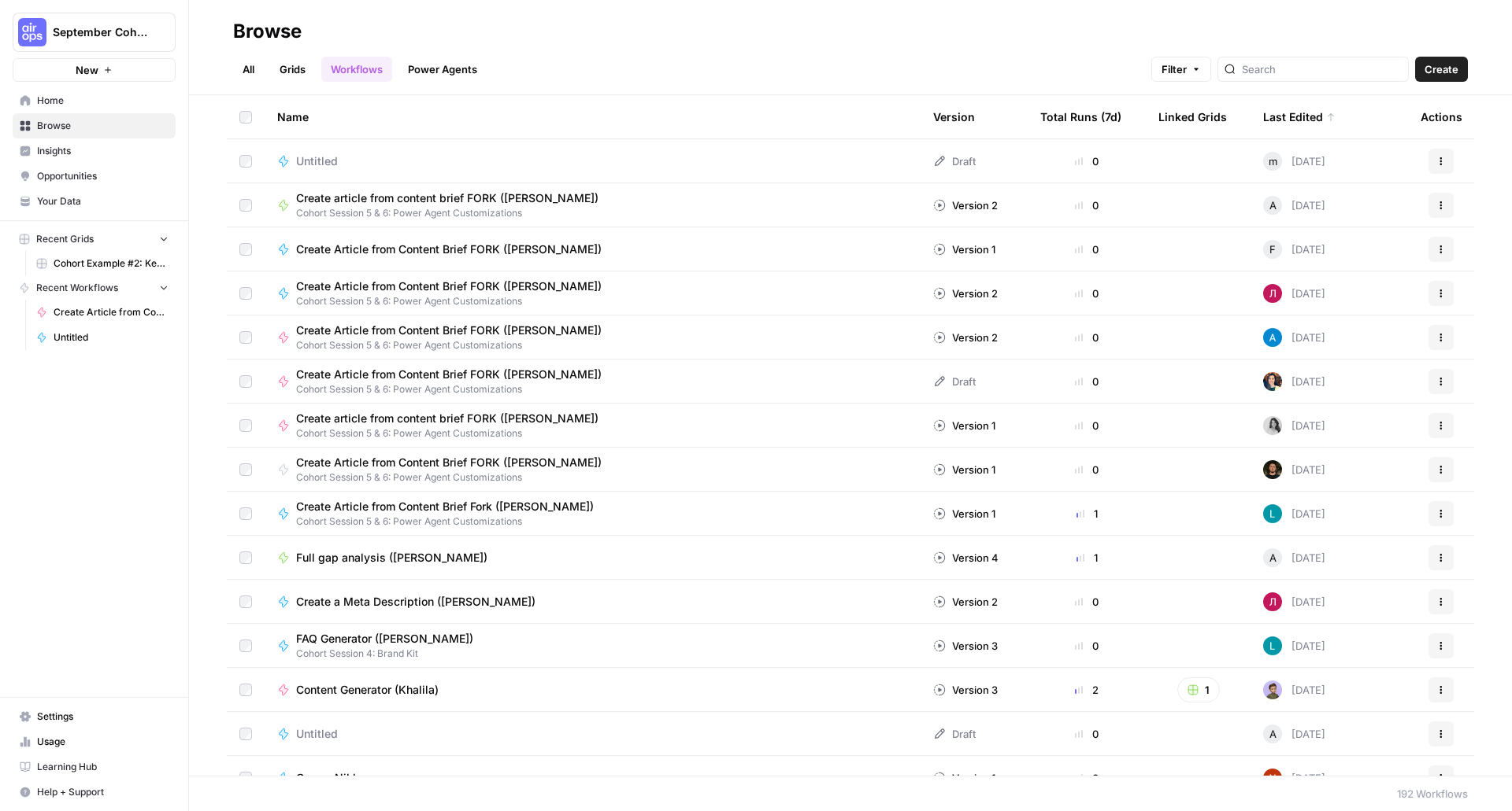
click at [431, 66] on link "Power Agents" at bounding box center [442, 70] width 88 height 25
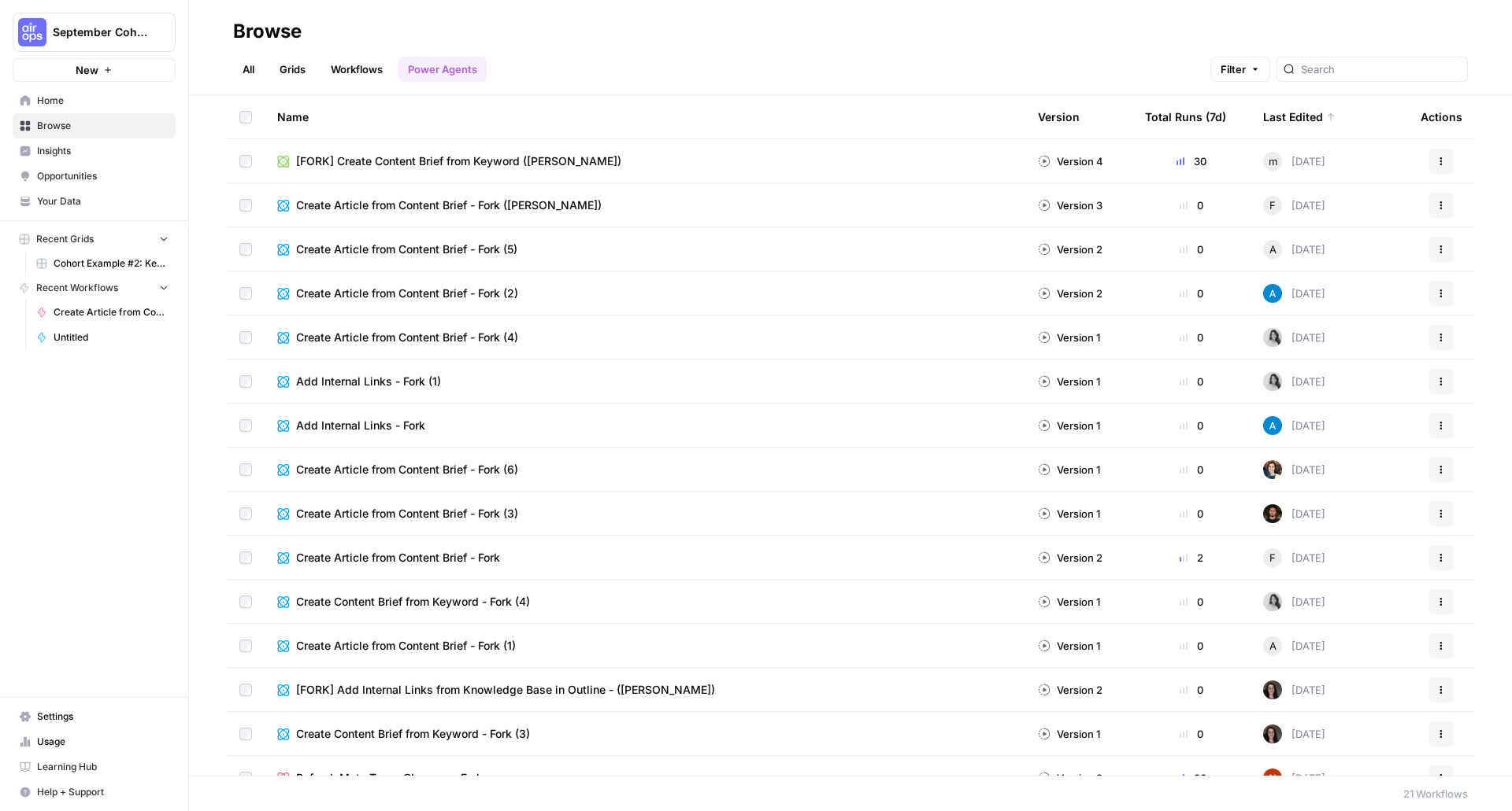
click at [539, 158] on span "[FORK] Create Content Brief from Keyword ([PERSON_NAME])" at bounding box center [459, 161] width 326 height 16
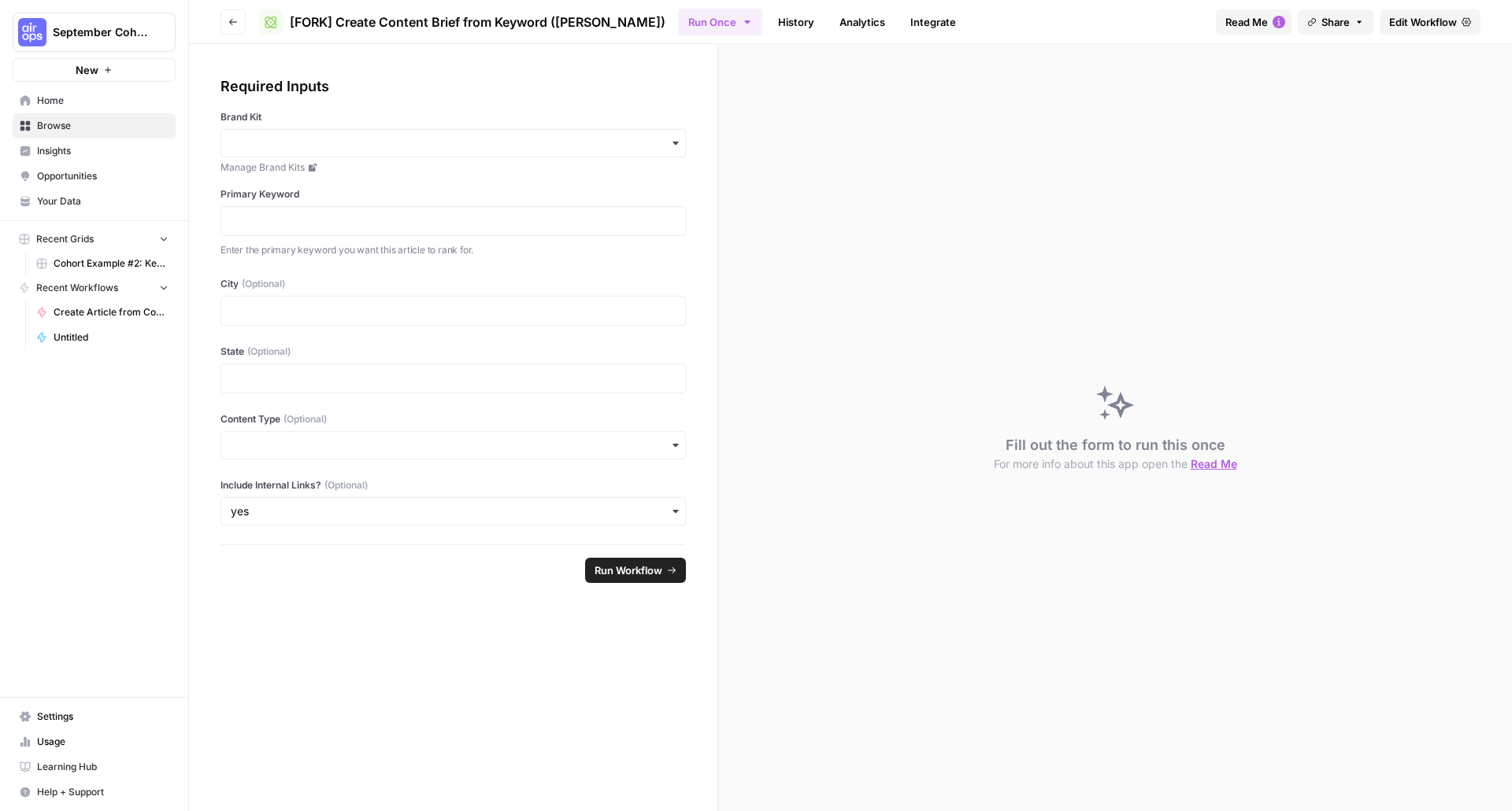
click at [1430, 29] on span "Edit Workflow" at bounding box center [1422, 22] width 68 height 16
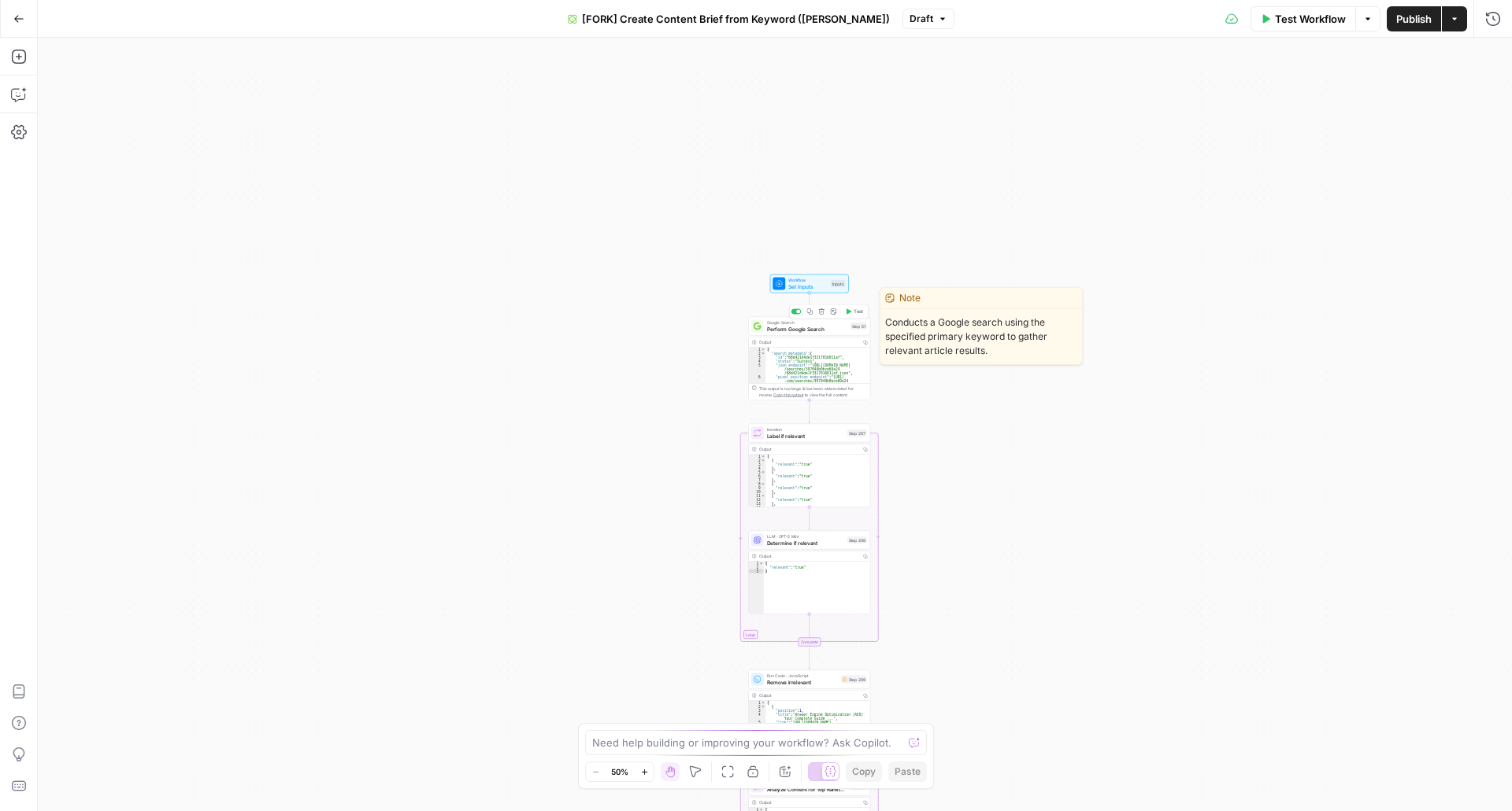
click at [800, 332] on span "Perform Google Search" at bounding box center [807, 329] width 81 height 8
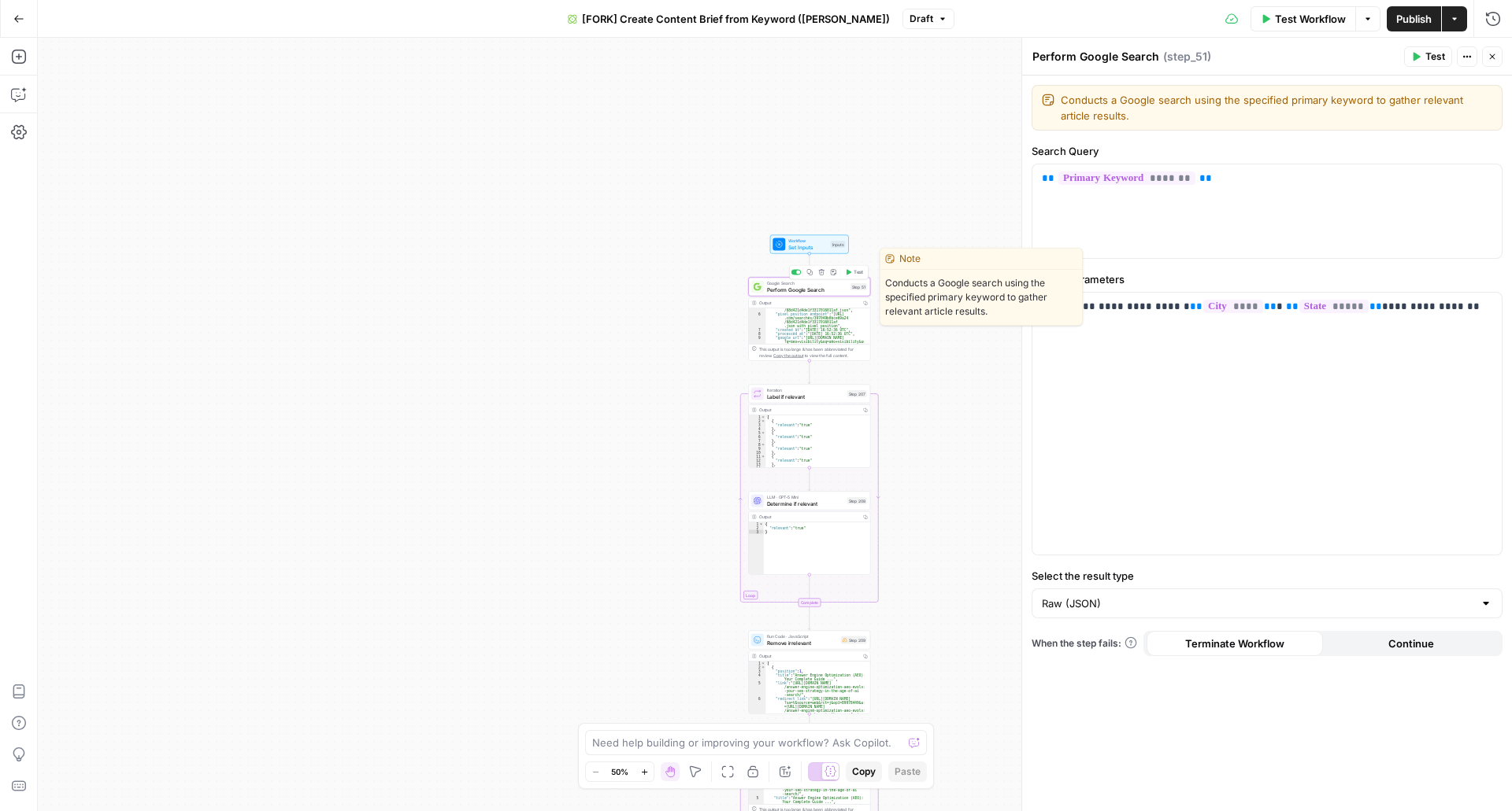
scroll to position [47, 0]
click at [801, 400] on div "Iteration Label if relevant Step 207 Copy step Delete step Add Note Test" at bounding box center [808, 394] width 122 height 19
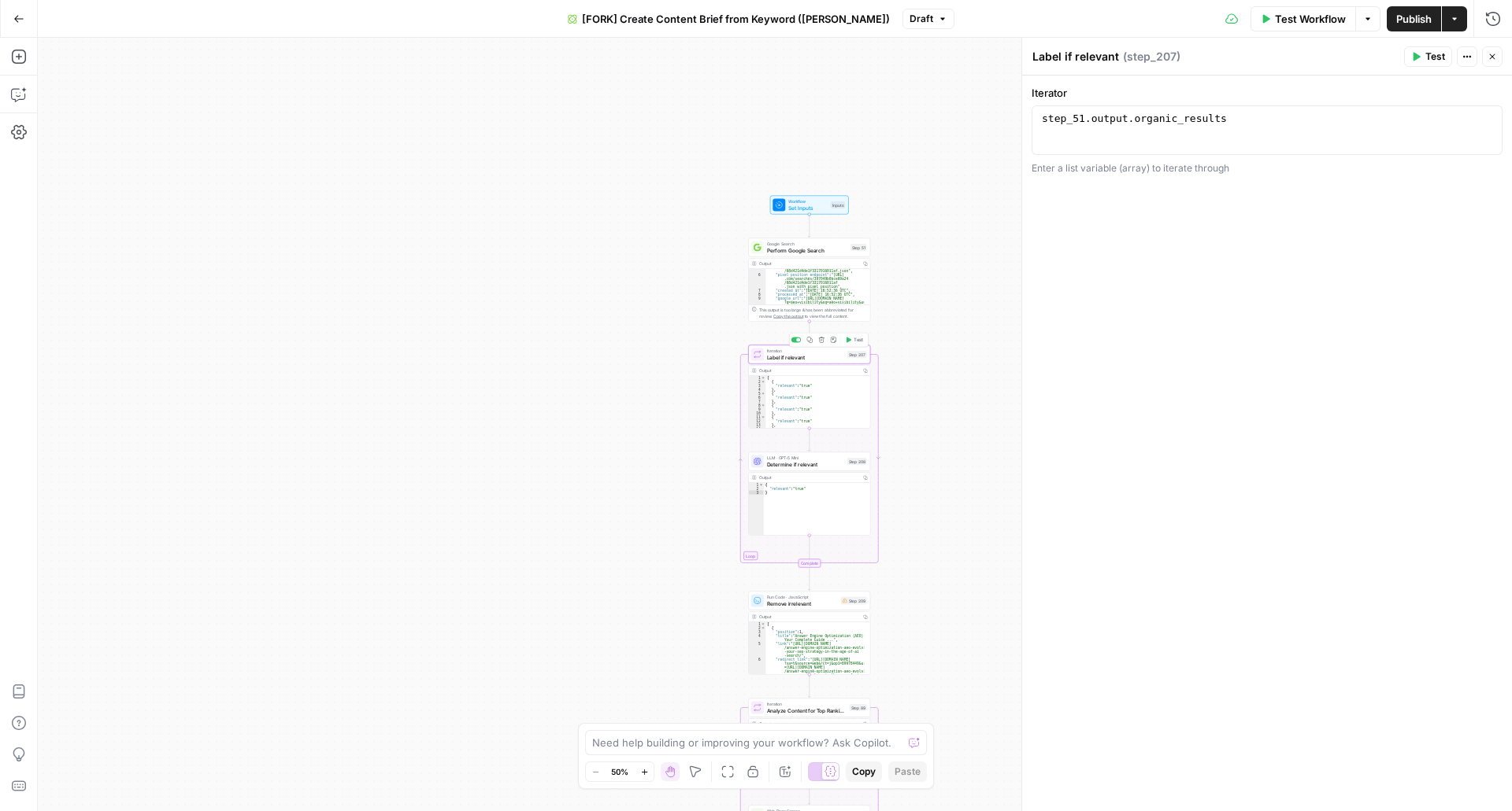
scroll to position [123, 0]
click at [812, 465] on span "Determine if relevant" at bounding box center [806, 464] width 77 height 8
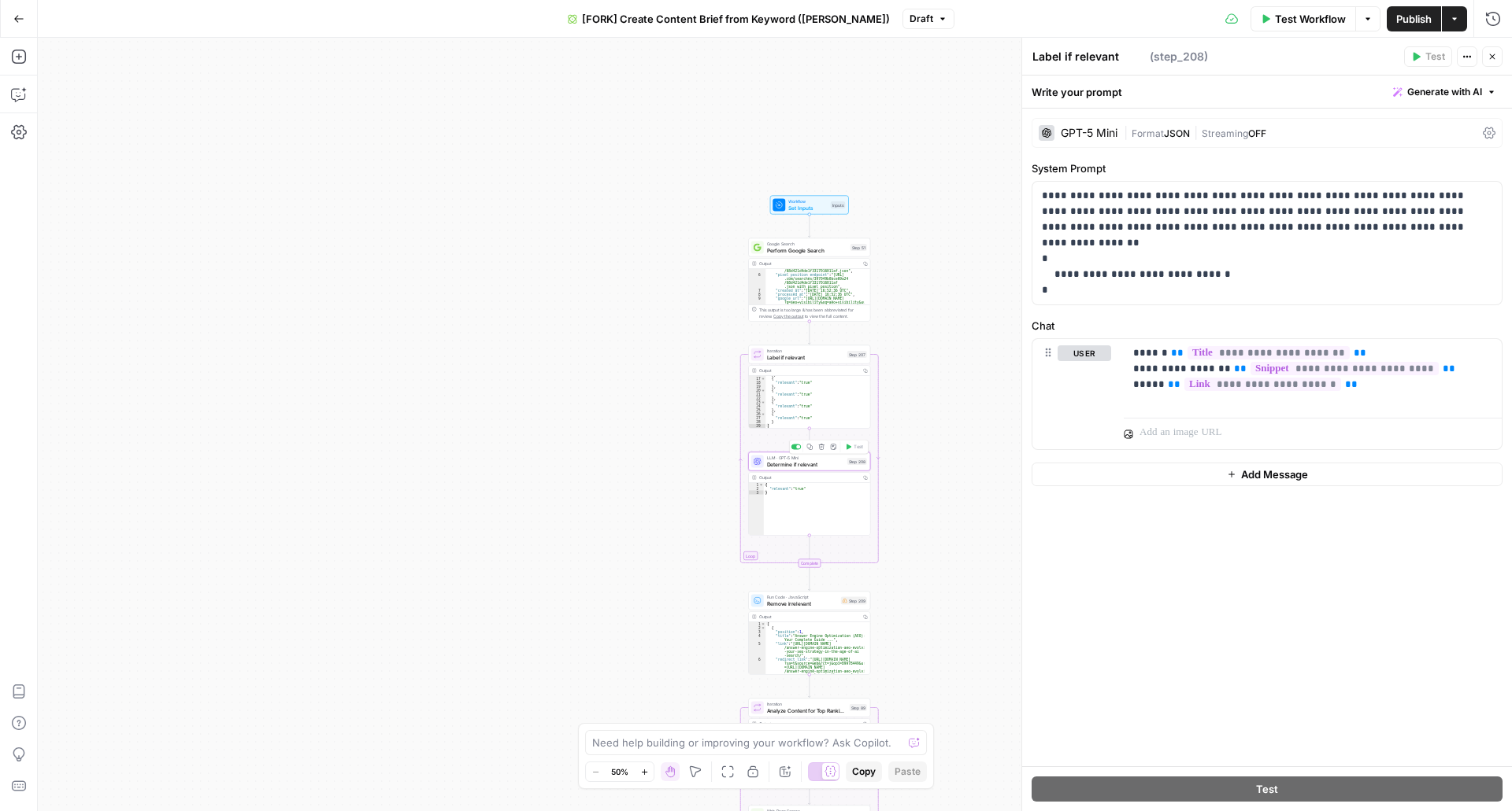
type textarea "Determine if relevant"
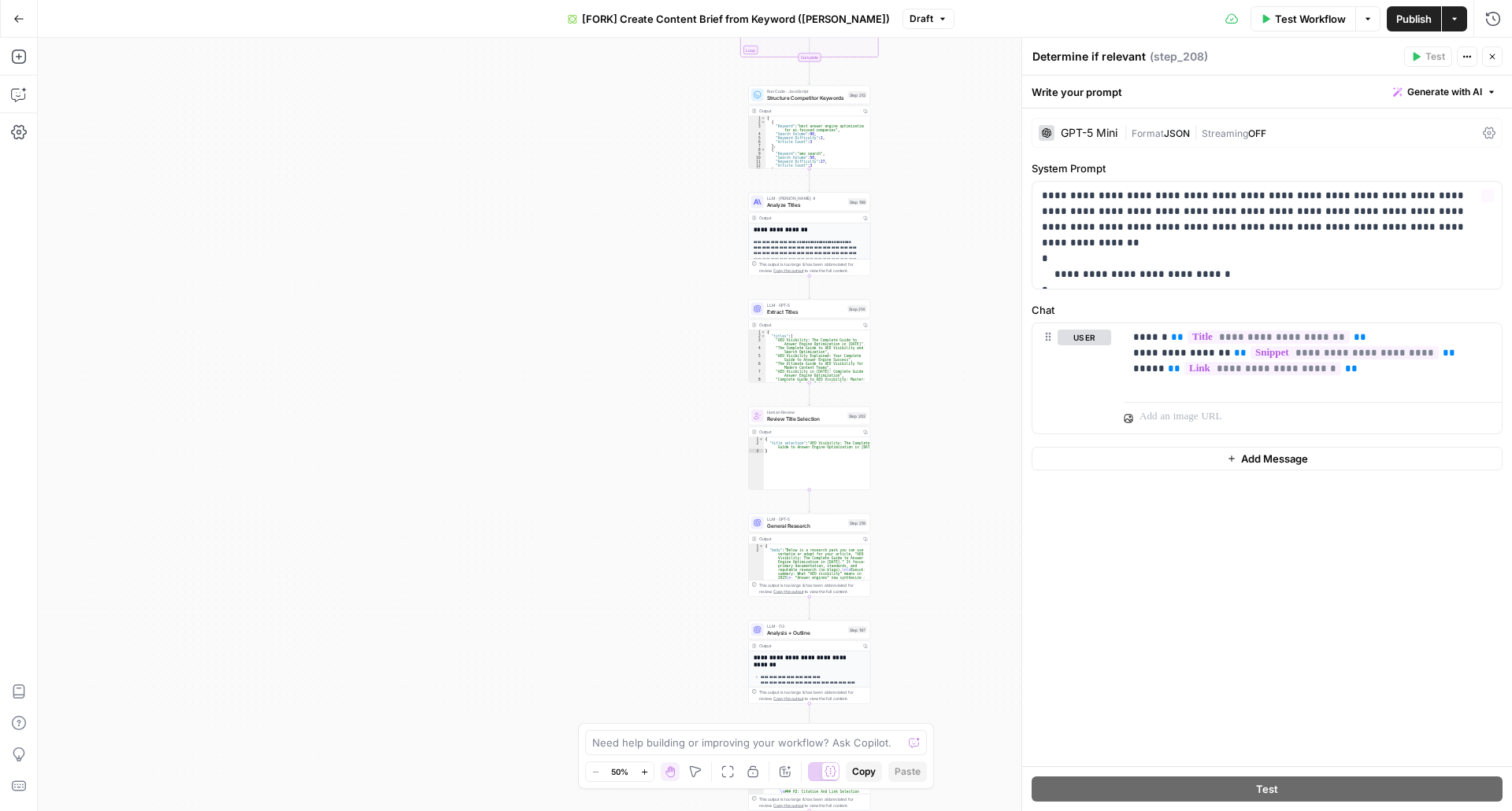
click at [1268, 18] on icon "button" at bounding box center [1264, 18] width 9 height 9
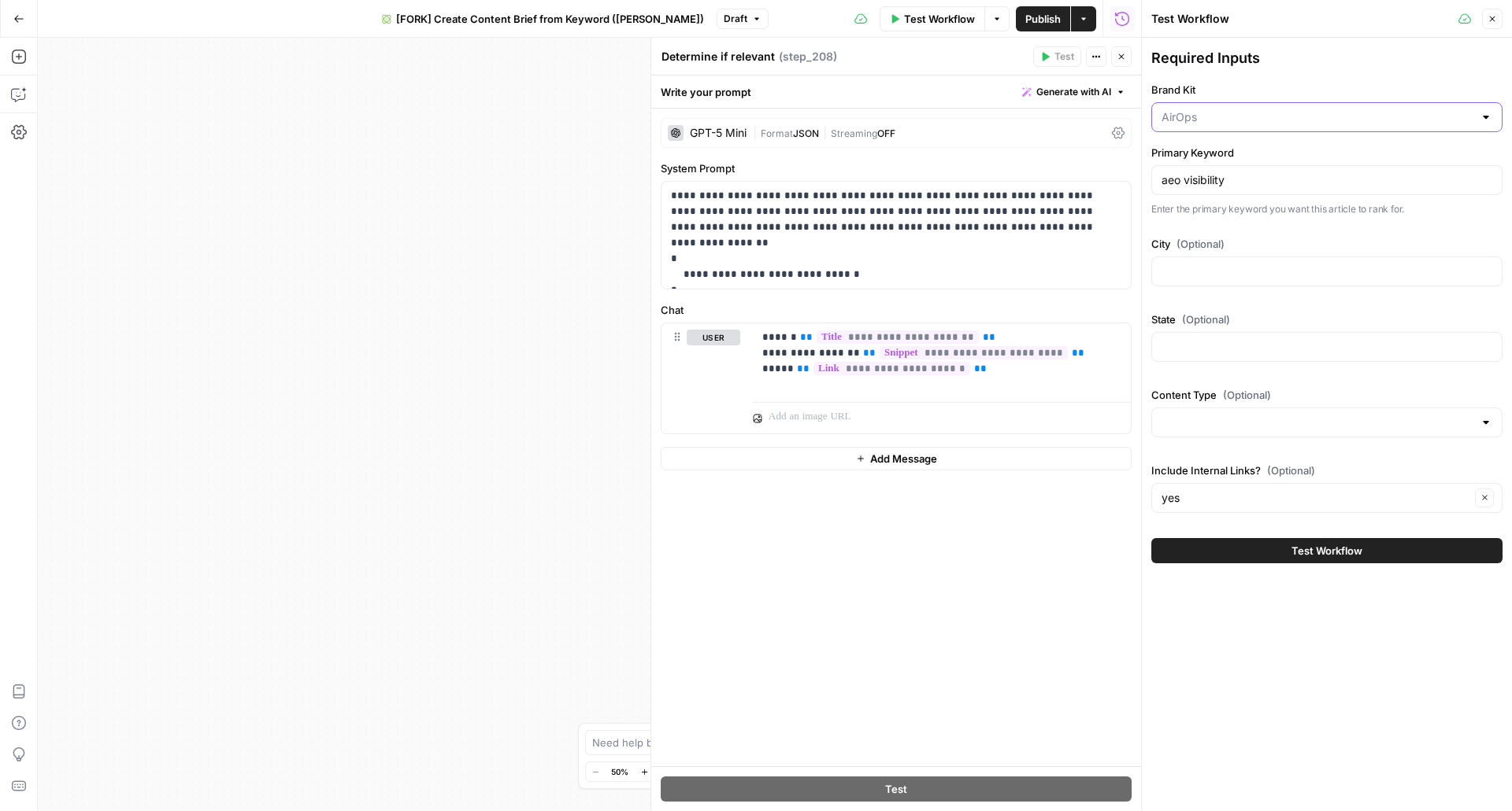
click at [1275, 117] on input "Brand Kit" at bounding box center [1317, 117] width 312 height 16
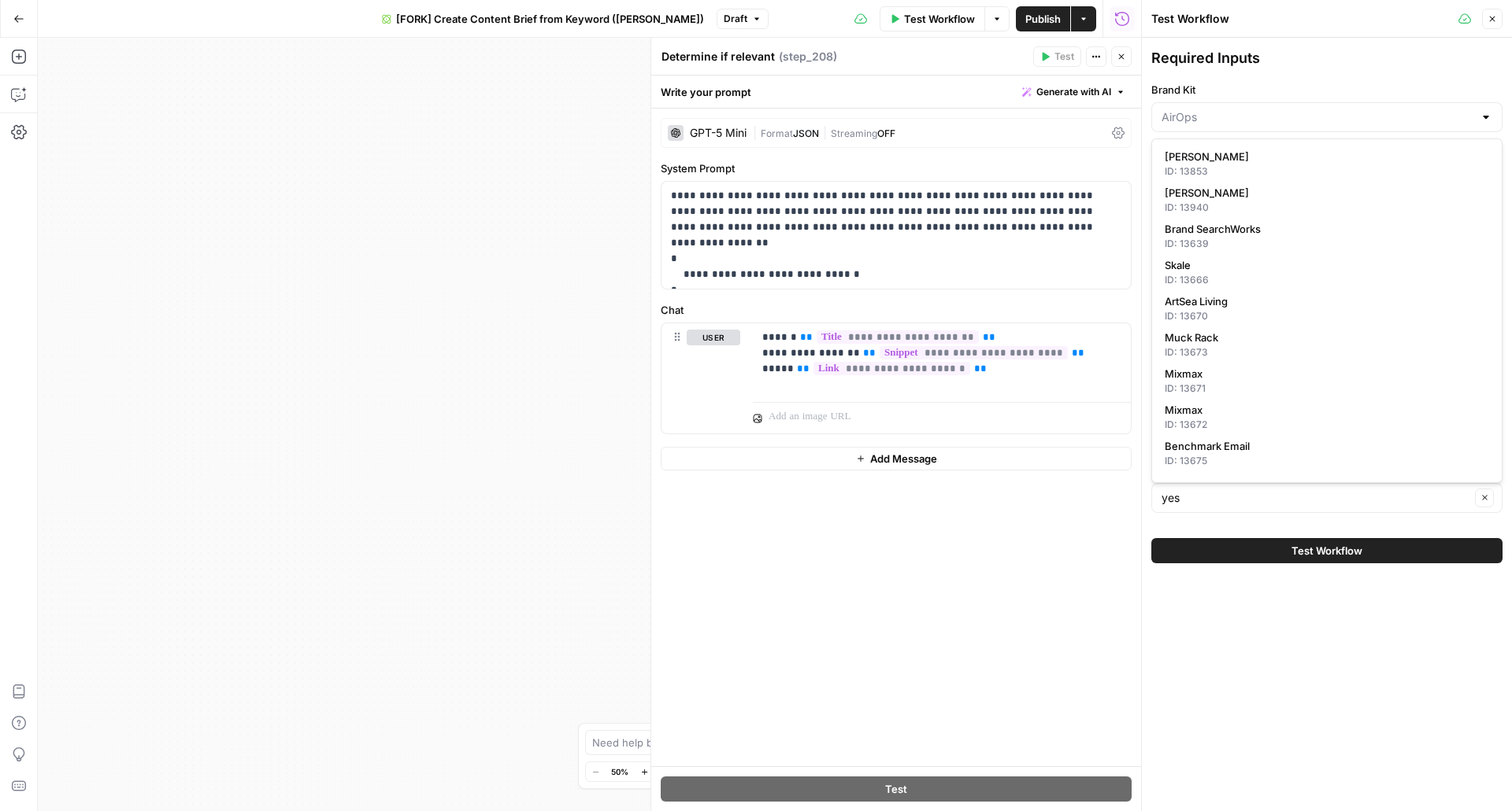
type input "AirOps"
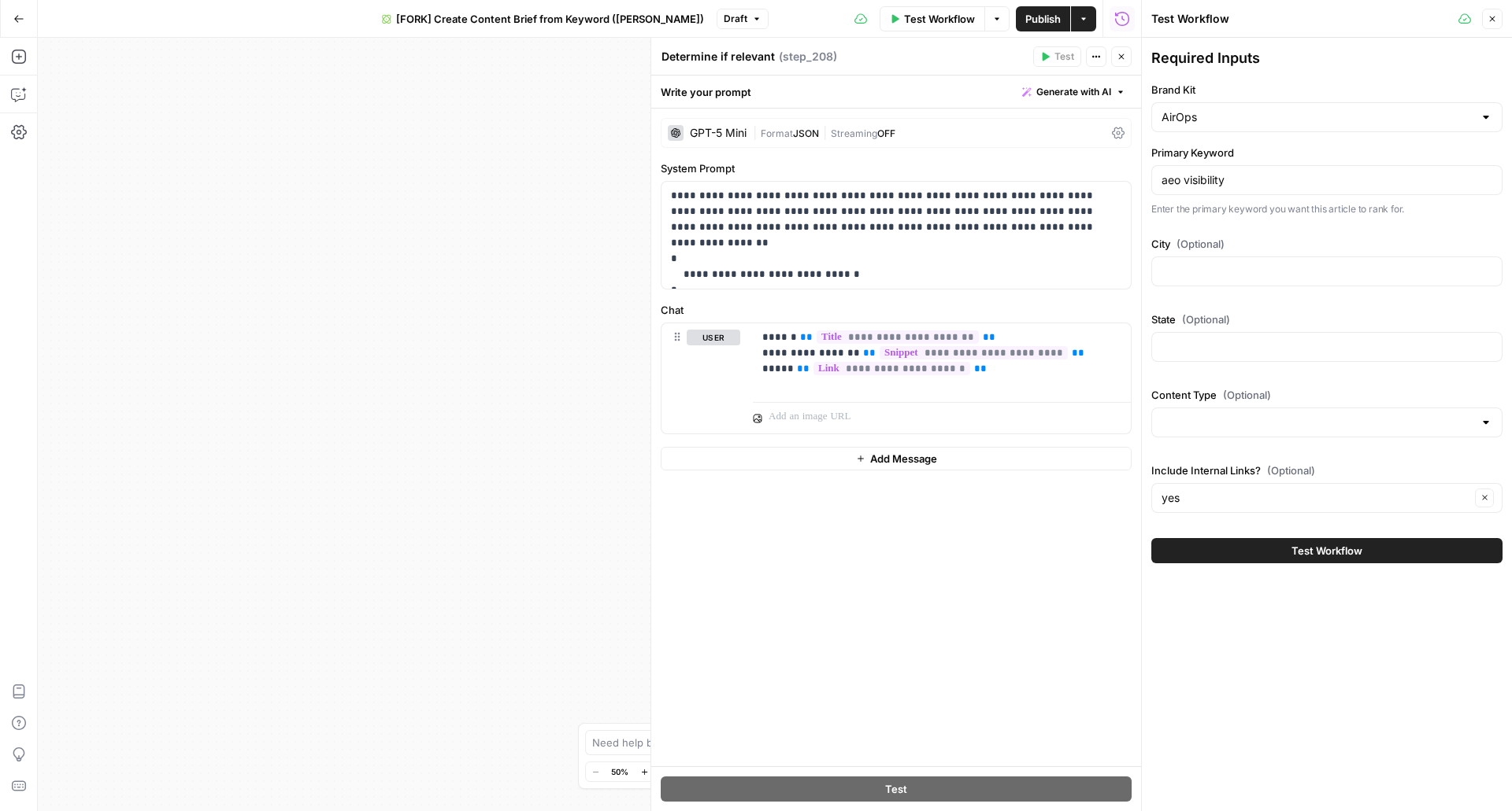
click at [1312, 70] on div "Required Inputs Brand Kit AirOps Primary Keyword aeo visibility Enter the prima…" at bounding box center [1327, 132] width 352 height 170
click at [1494, 19] on icon "button" at bounding box center [1492, 18] width 9 height 9
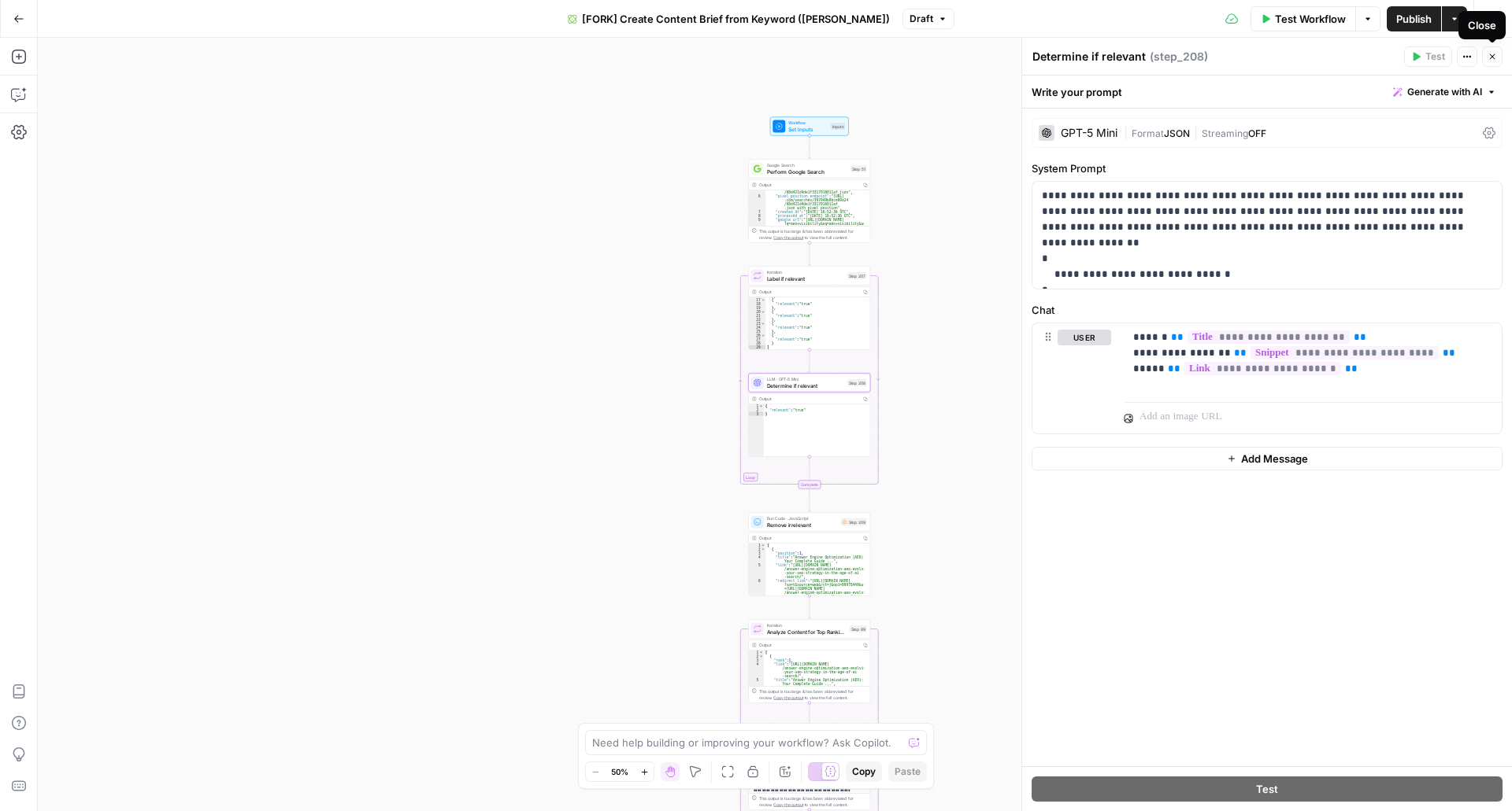
click at [1499, 56] on button "Close" at bounding box center [1492, 56] width 20 height 20
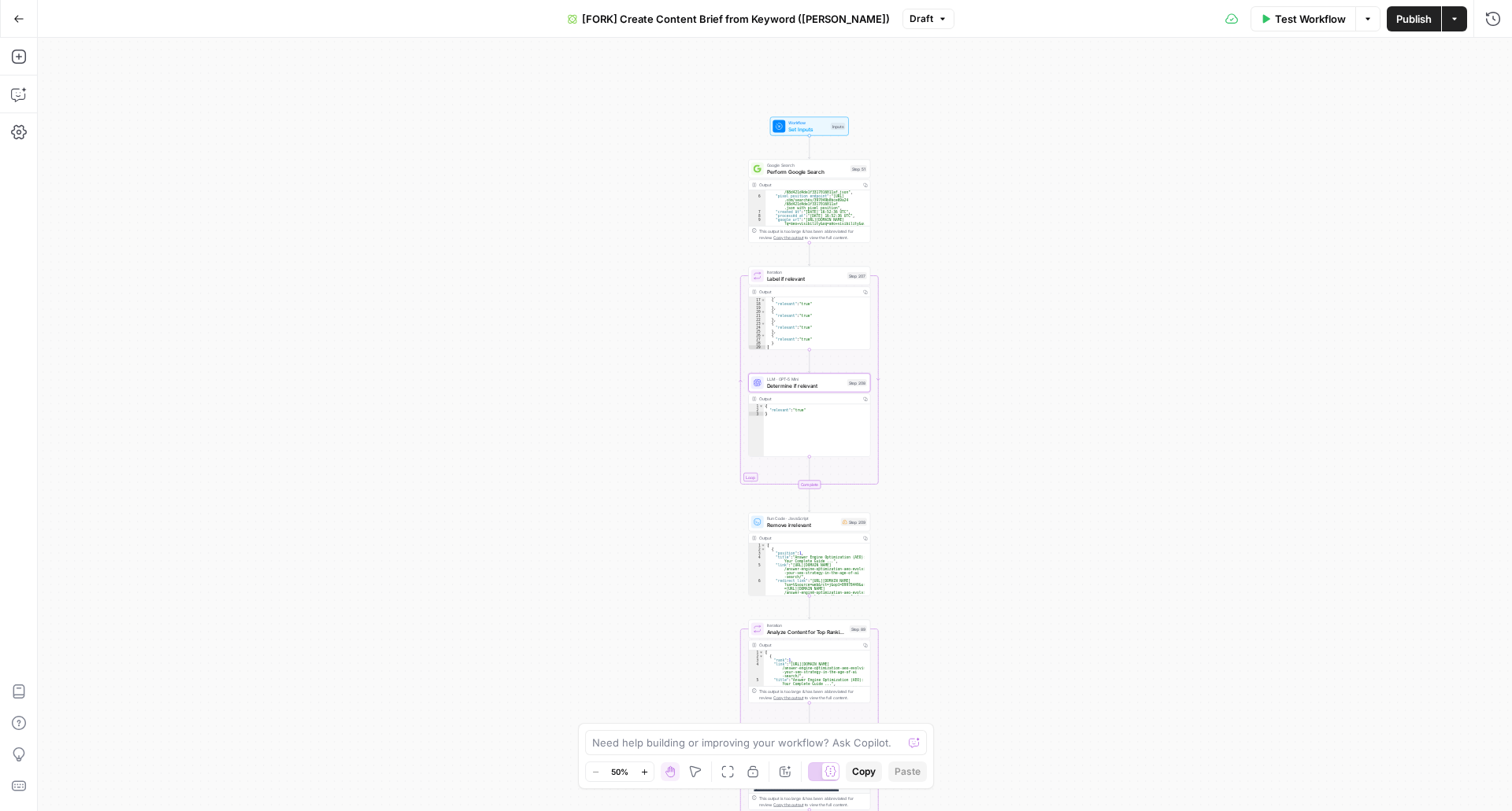
click at [1364, 96] on div "true false Workflow Set Inputs Inputs Google Search Perform Google Search Step …" at bounding box center [774, 424] width 1474 height 773
click at [803, 20] on span "[FORK] Create Content Brief from Keyword ([PERSON_NAME])" at bounding box center [735, 18] width 308 height 16
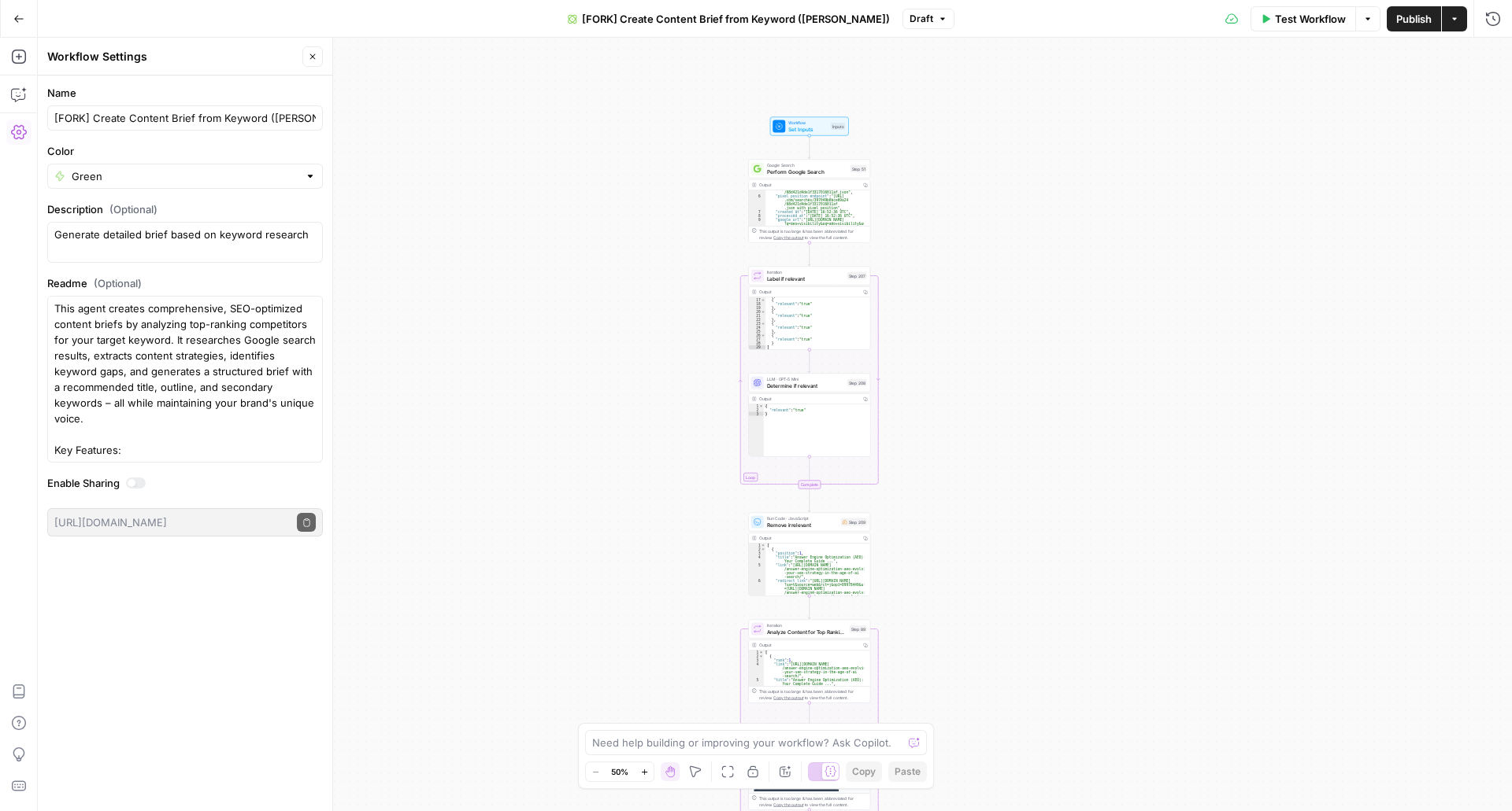
click at [771, 24] on span "[FORK] Create Content Brief from Keyword ([PERSON_NAME])" at bounding box center [735, 18] width 308 height 16
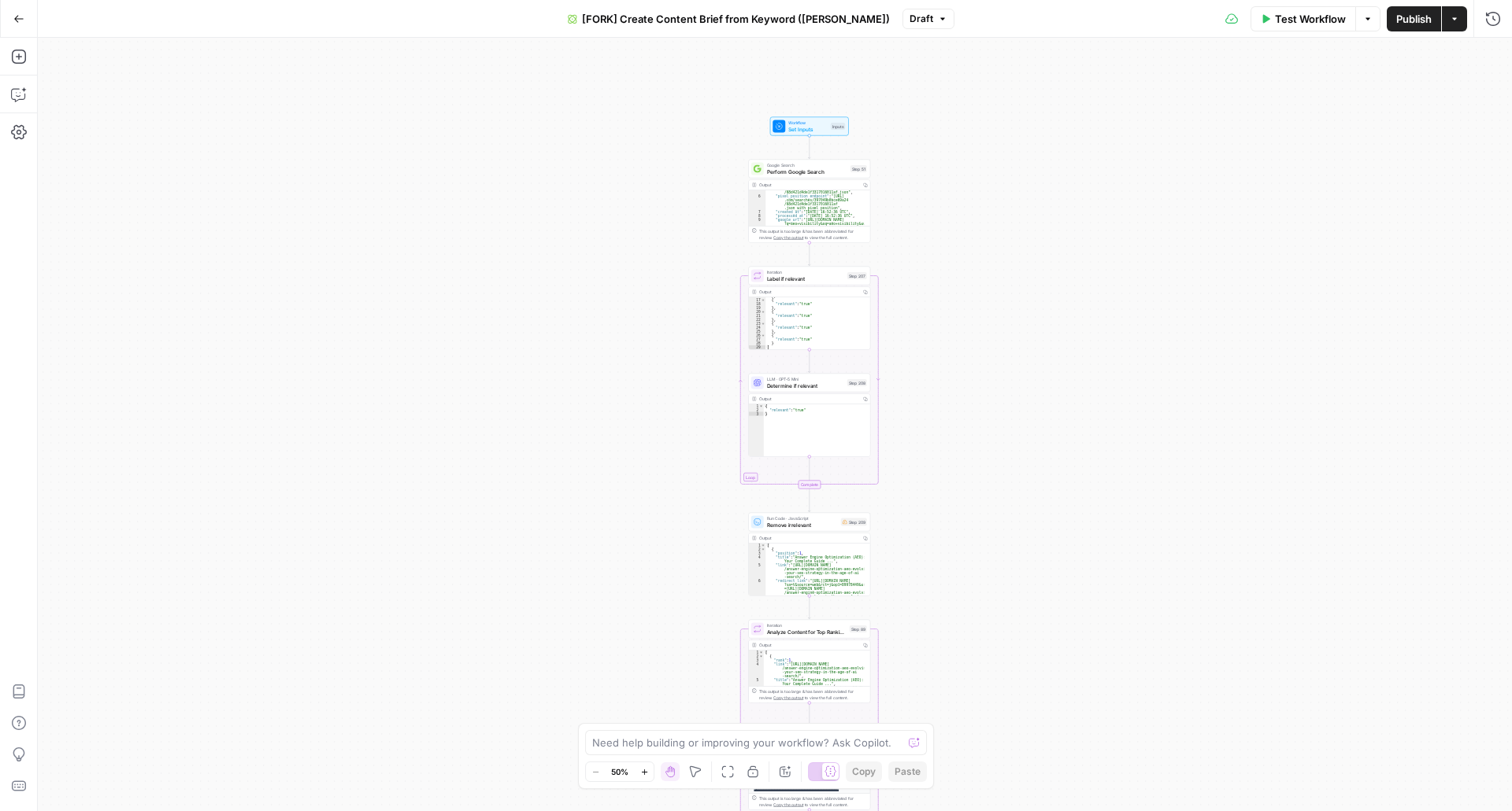
click at [5, 28] on button "Go Back" at bounding box center [19, 19] width 29 height 29
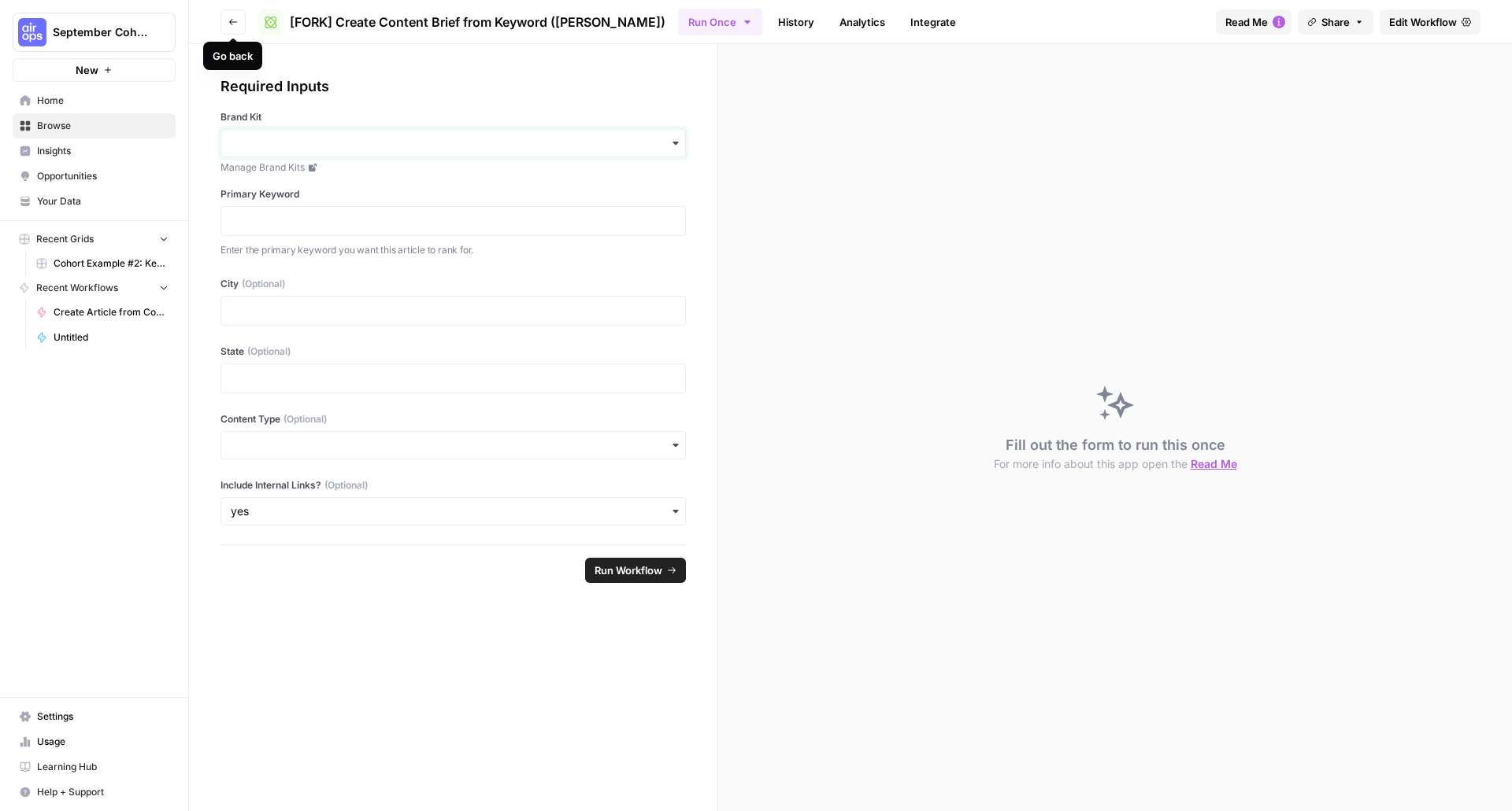
click at [384, 148] on input "Brand Kit" at bounding box center [453, 143] width 445 height 16
click at [513, 108] on div "Required Inputs Brand Kit Manage Brand Kits Primary Keyword Enter the primary k…" at bounding box center [453, 167] width 466 height 183
click at [678, 23] on button "Run Once" at bounding box center [720, 22] width 84 height 27
click at [769, 16] on link "History" at bounding box center [796, 22] width 55 height 25
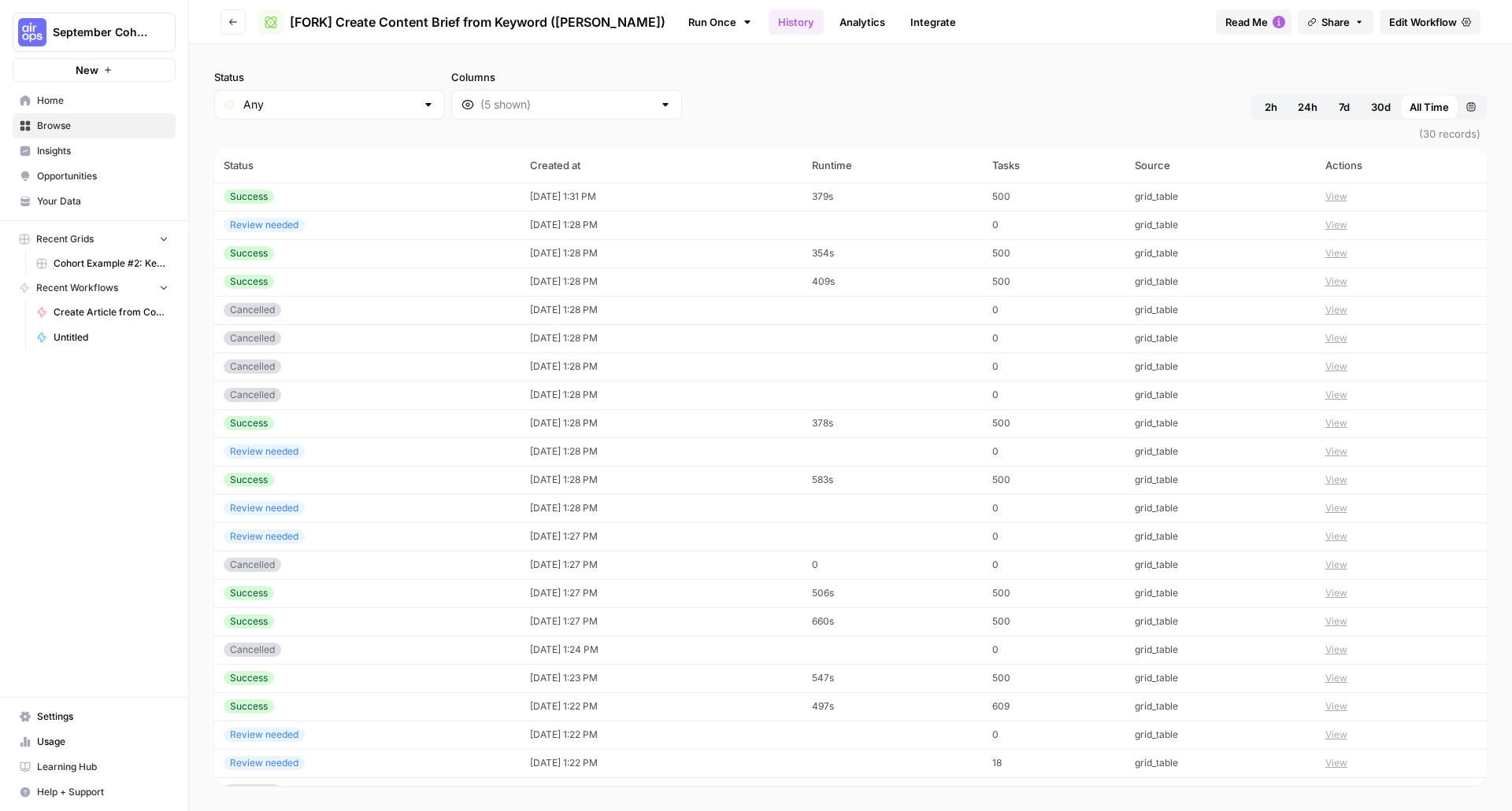
click at [830, 21] on link "Analytics" at bounding box center [862, 22] width 65 height 25
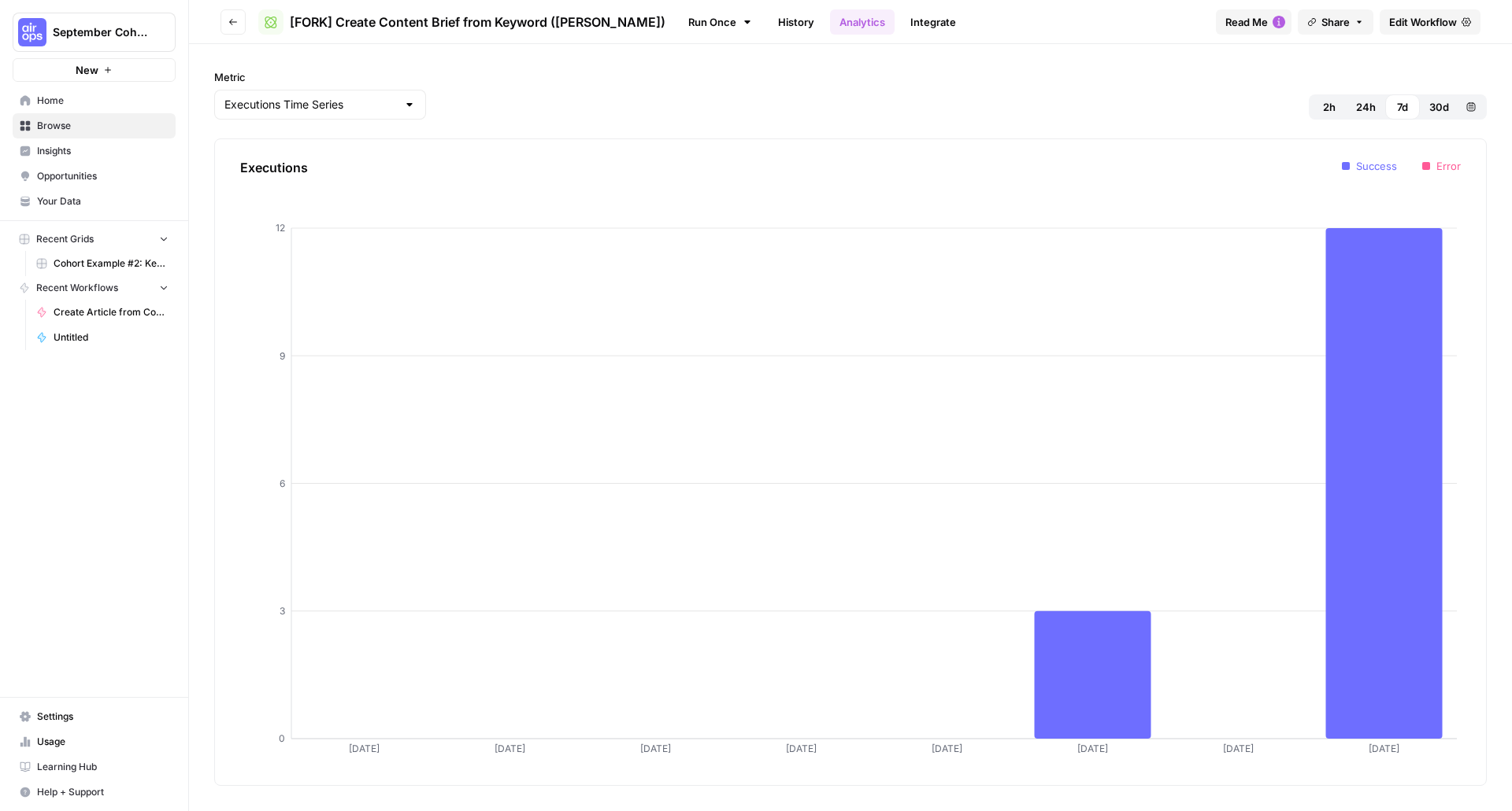
click at [901, 29] on link "Integrate" at bounding box center [933, 22] width 65 height 25
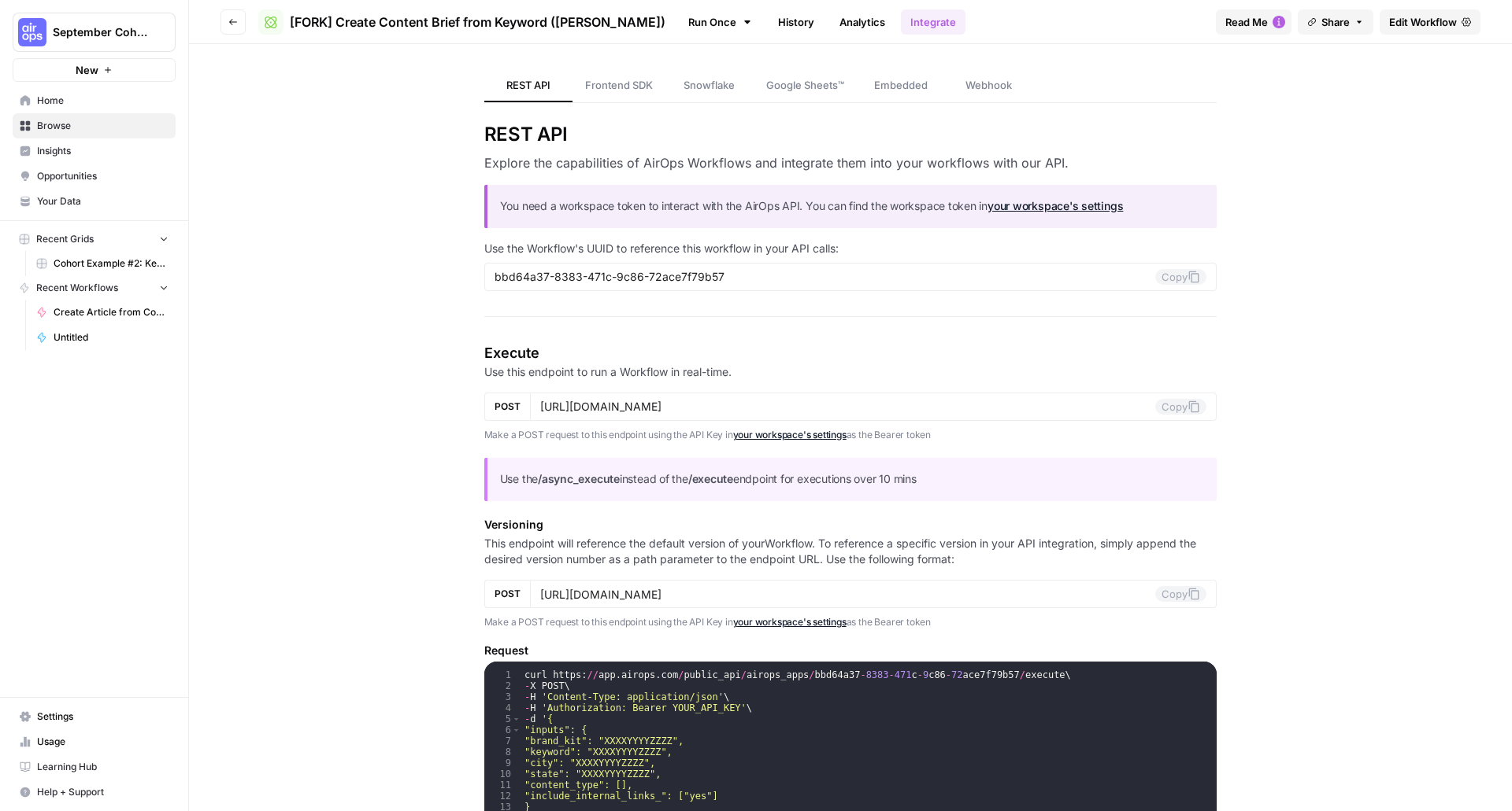
click at [678, 32] on link "Run Once" at bounding box center [720, 22] width 84 height 27
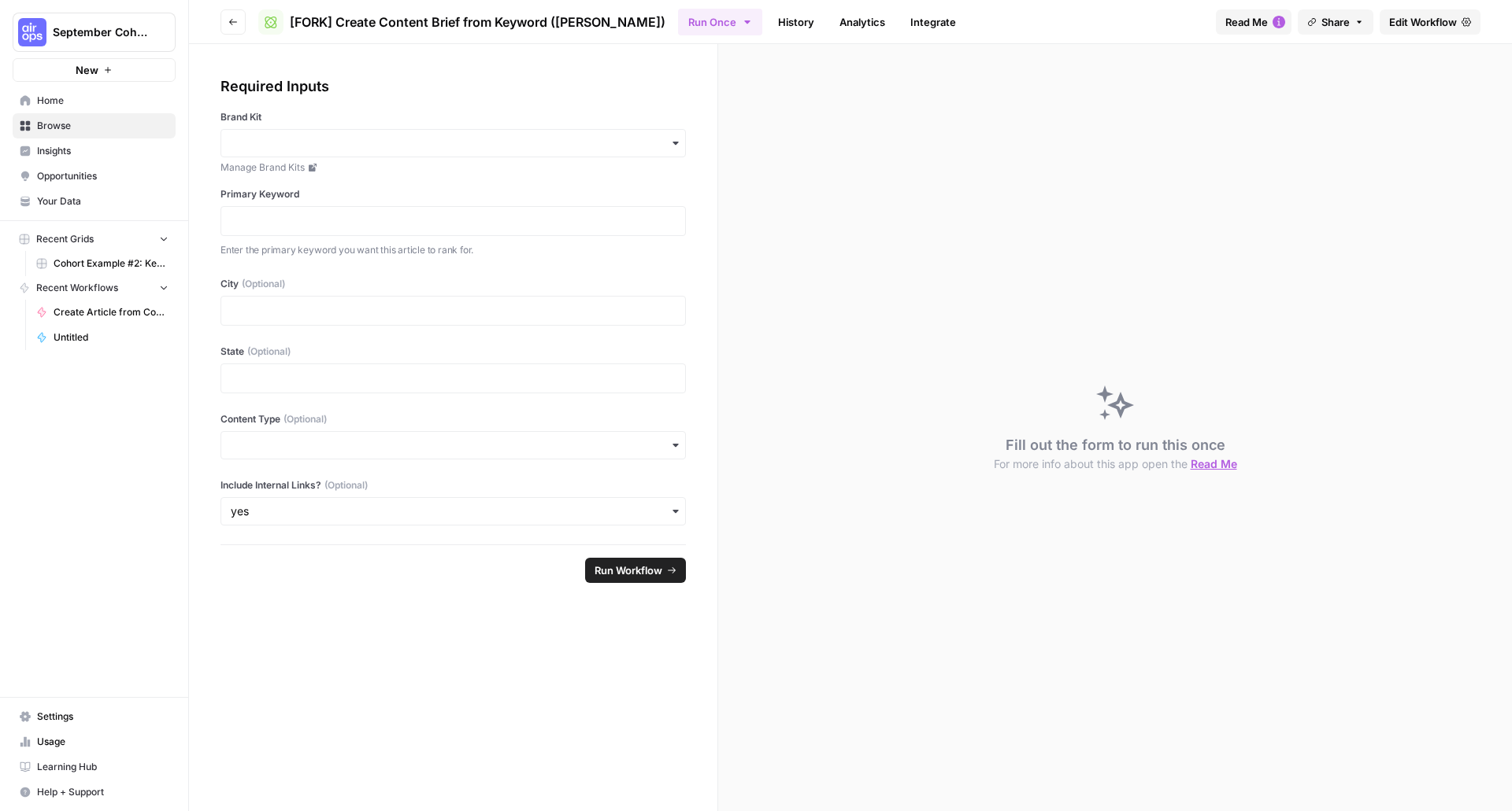
click at [1440, 15] on span "Edit Workflow" at bounding box center [1422, 22] width 68 height 16
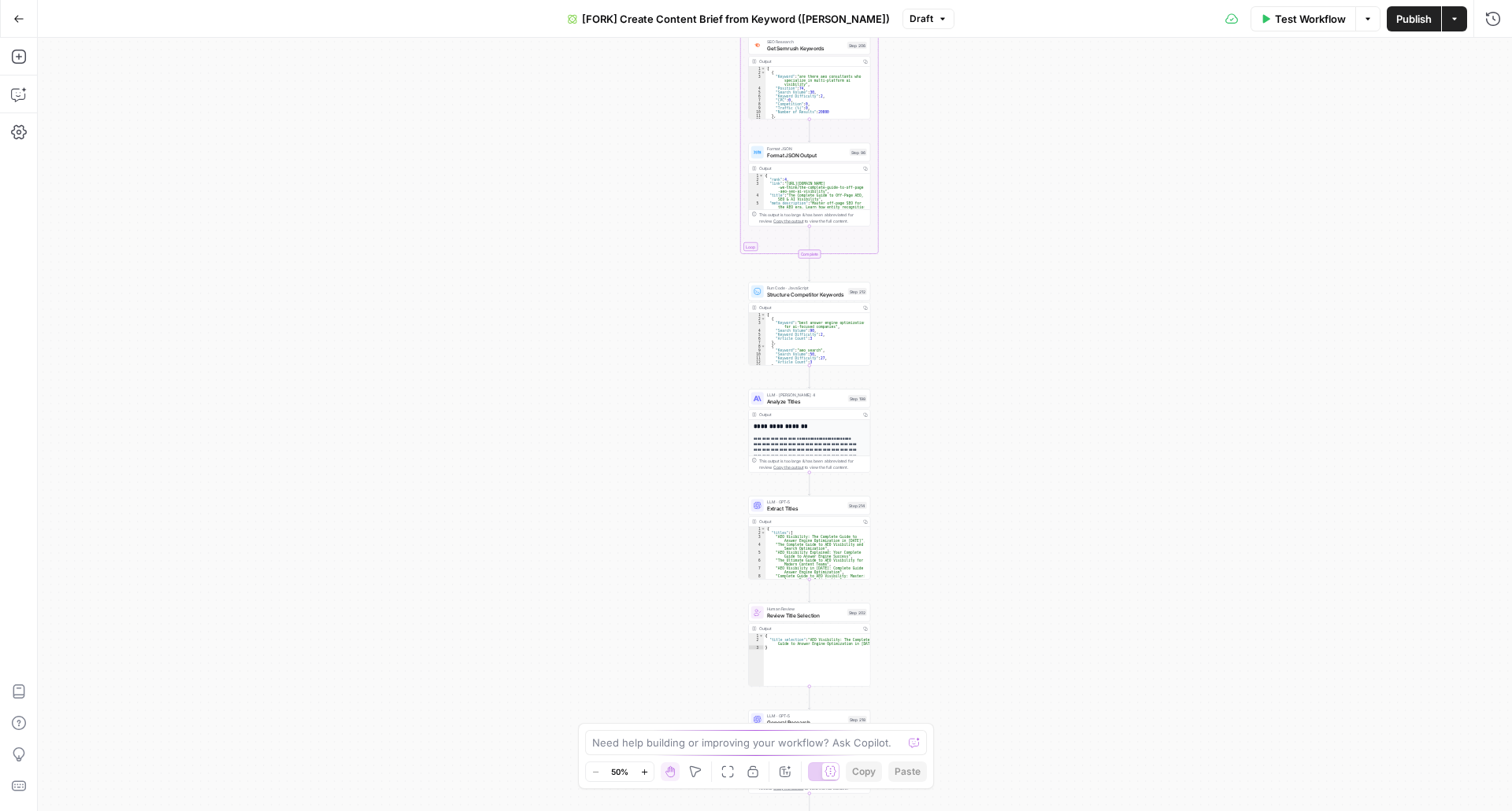
click at [1459, 22] on button "Actions" at bounding box center [1454, 19] width 25 height 25
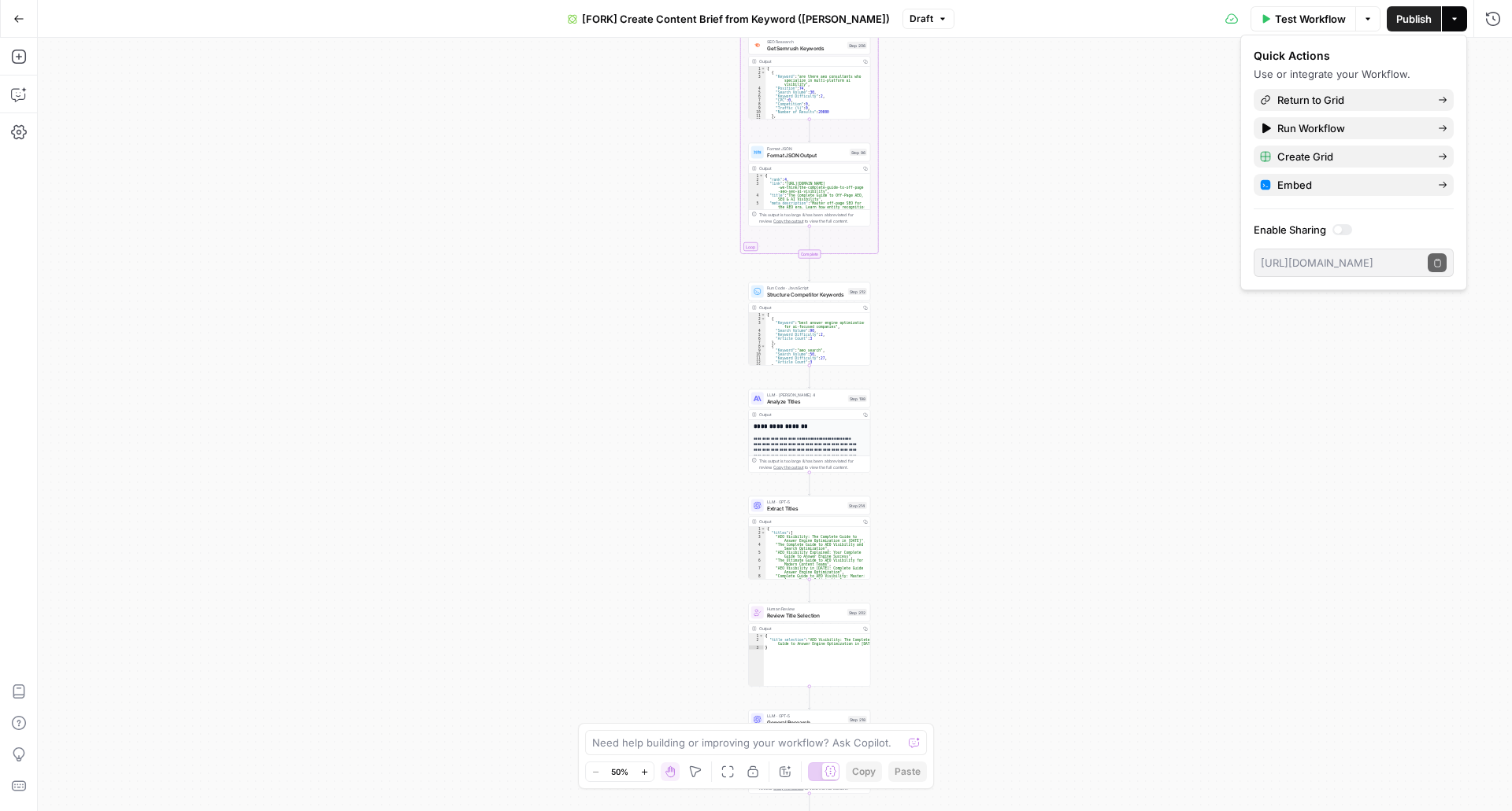
click at [1460, 22] on button "Actions" at bounding box center [1454, 19] width 25 height 25
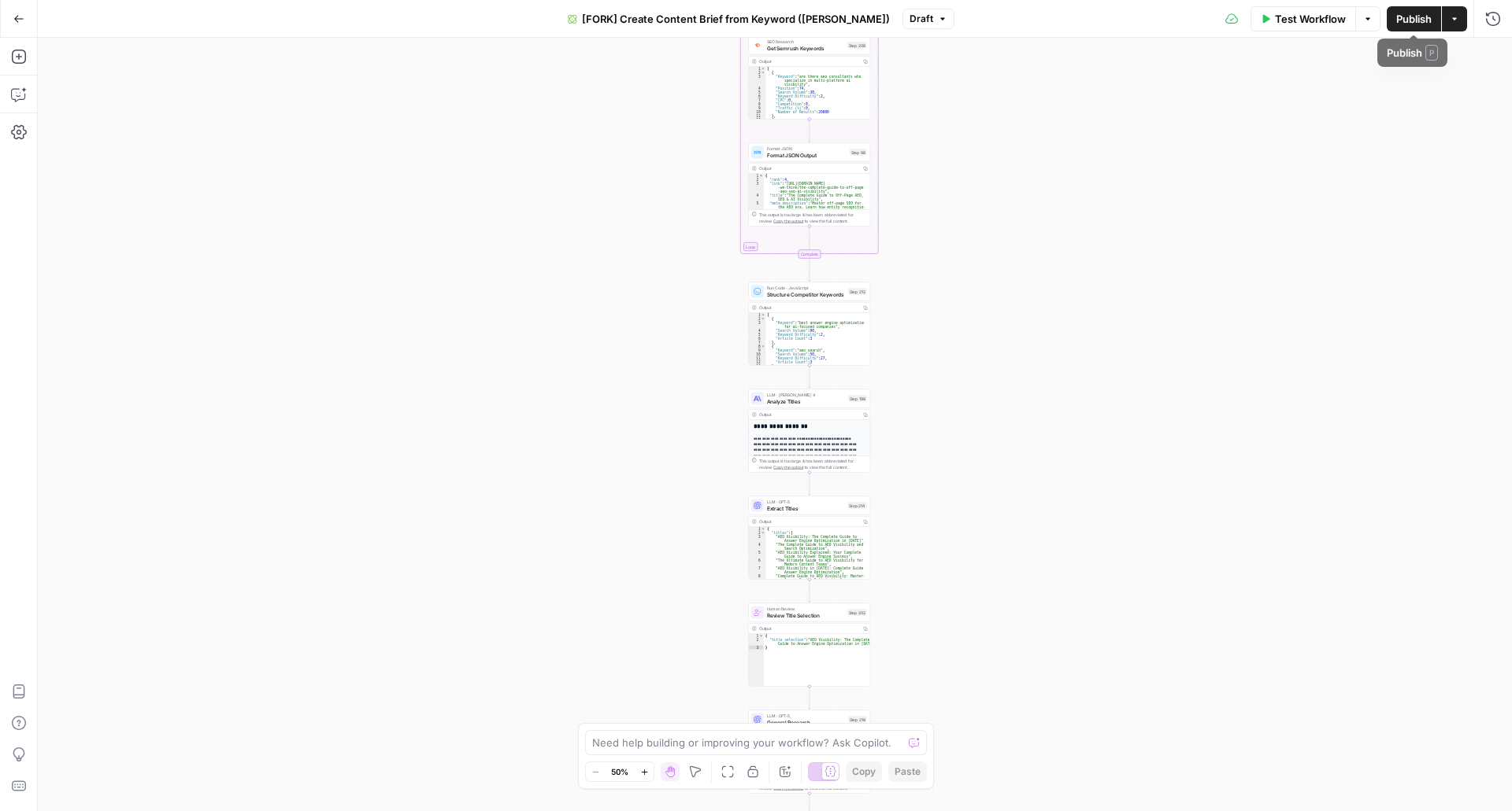
click at [1376, 17] on button "Options" at bounding box center [1368, 19] width 25 height 25
click at [938, 16] on icon "button" at bounding box center [942, 18] width 9 height 9
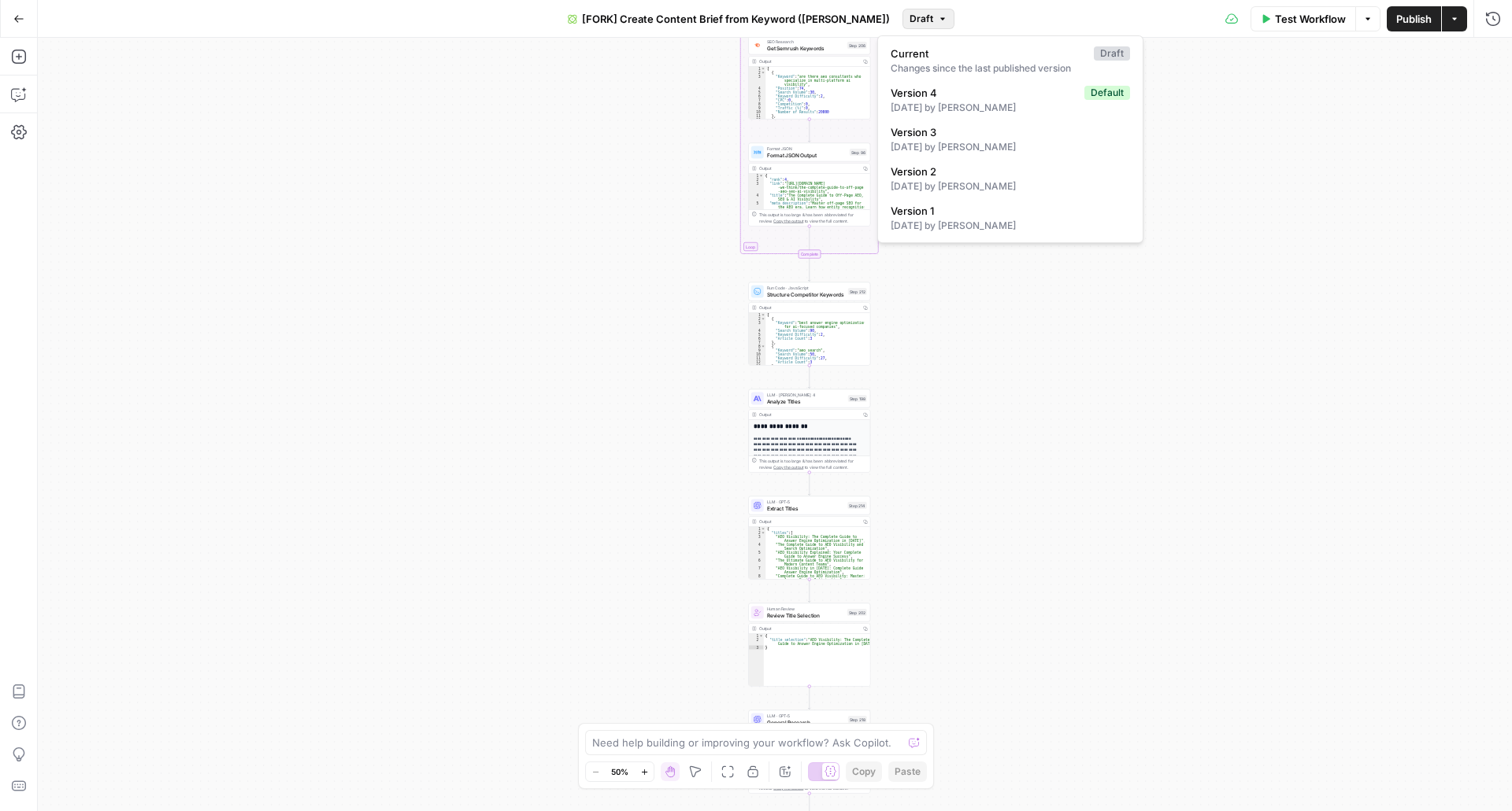
click at [938, 16] on icon "button" at bounding box center [942, 18] width 9 height 9
click at [735, 741] on textarea at bounding box center [748, 742] width 310 height 16
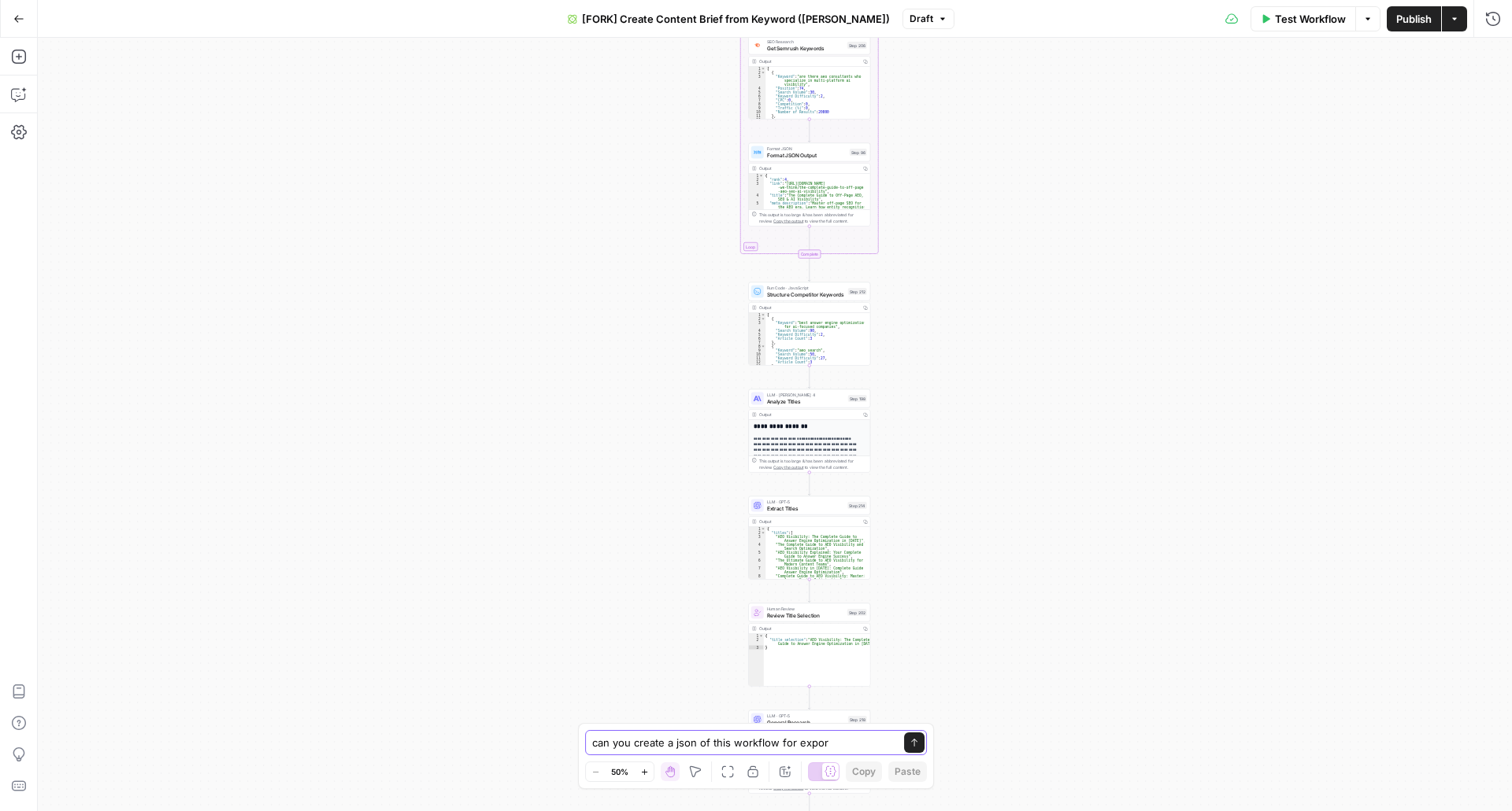
type textarea "can you create a json of this workflow for export"
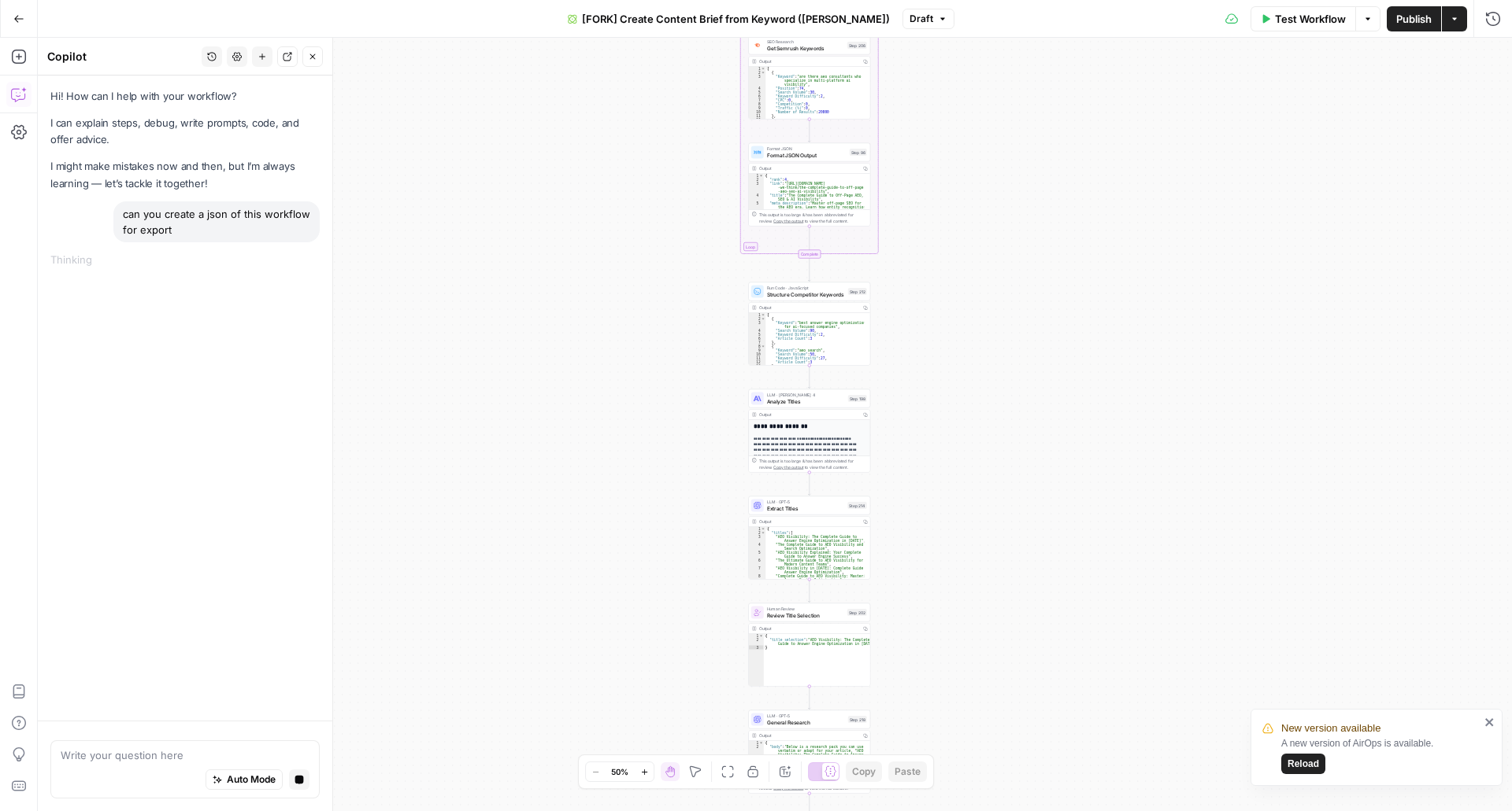
click at [1308, 768] on span "Reload" at bounding box center [1303, 764] width 32 height 14
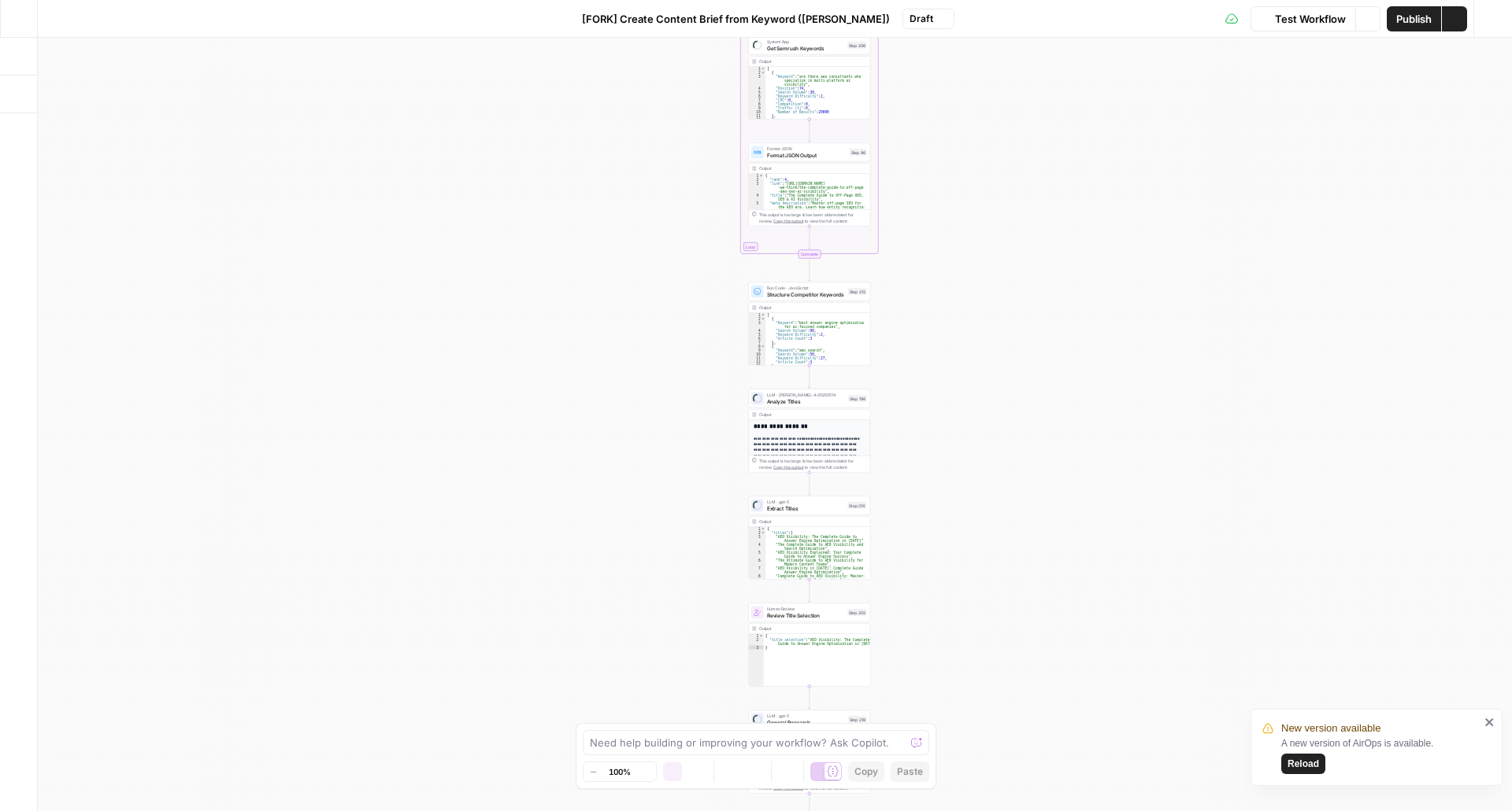
click at [1285, 772] on button "Reload" at bounding box center [1303, 764] width 44 height 20
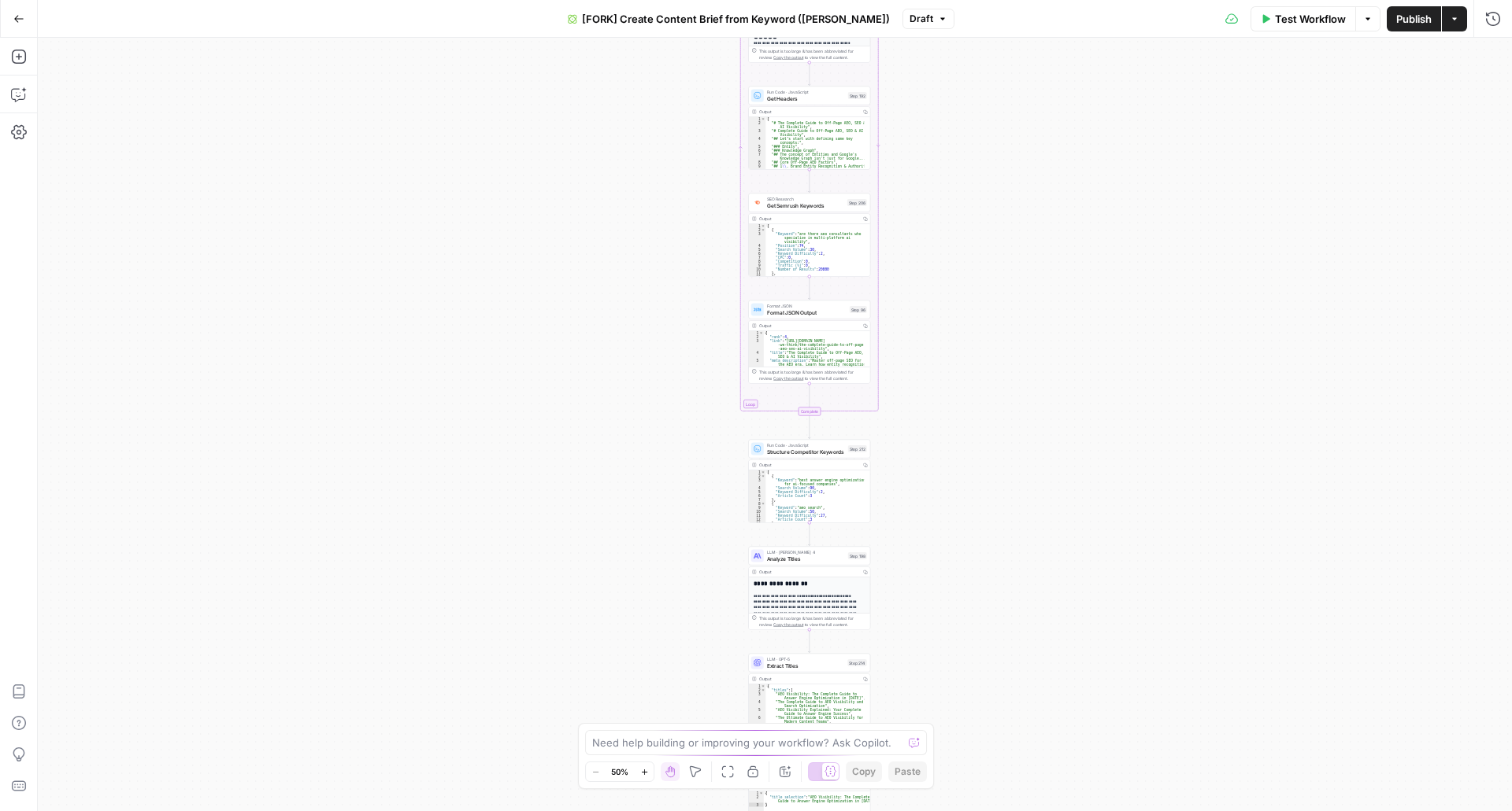
click at [23, 25] on button "Go Back" at bounding box center [19, 19] width 29 height 29
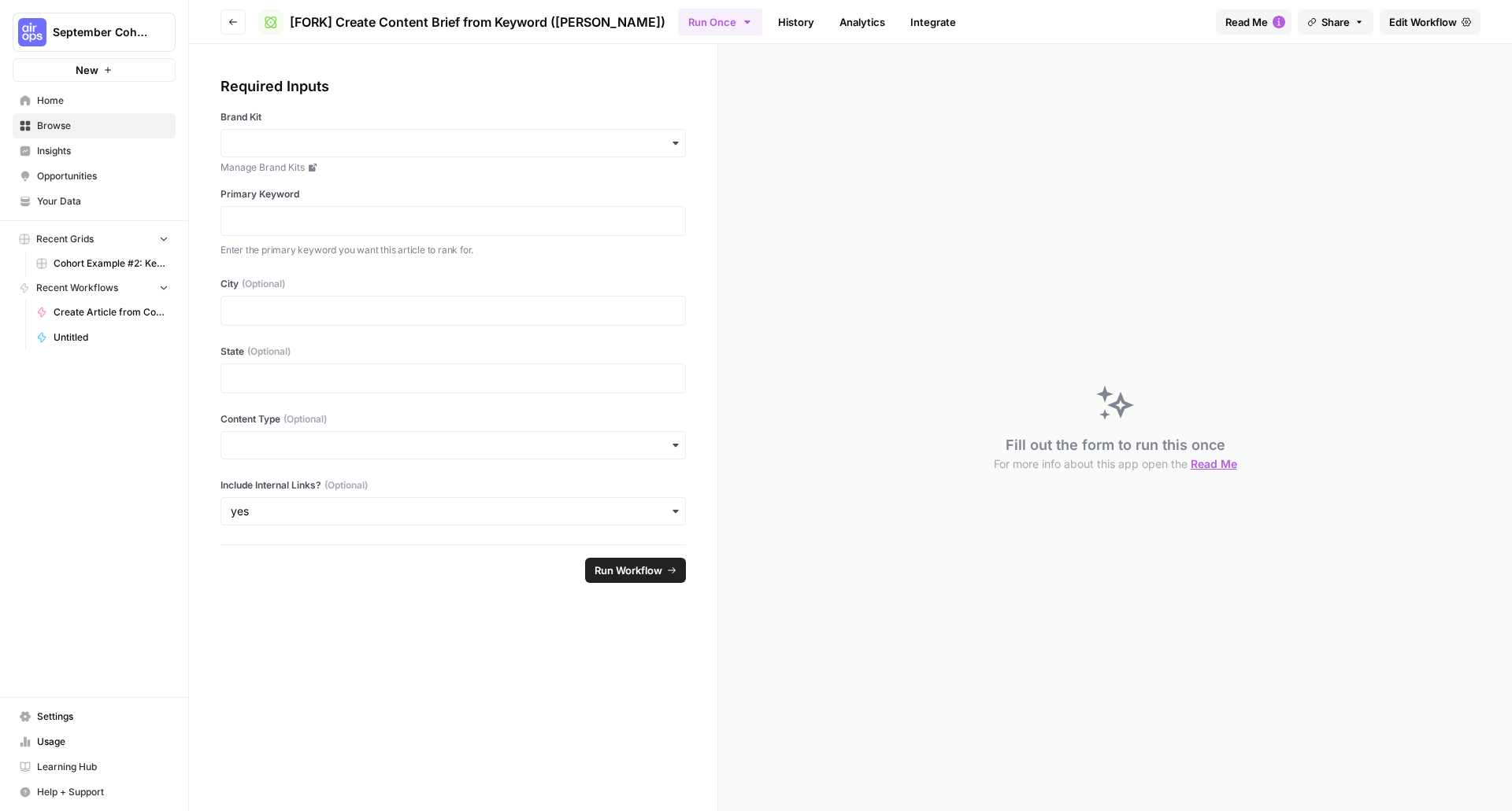
click at [64, 121] on span "Browse" at bounding box center [102, 126] width 132 height 14
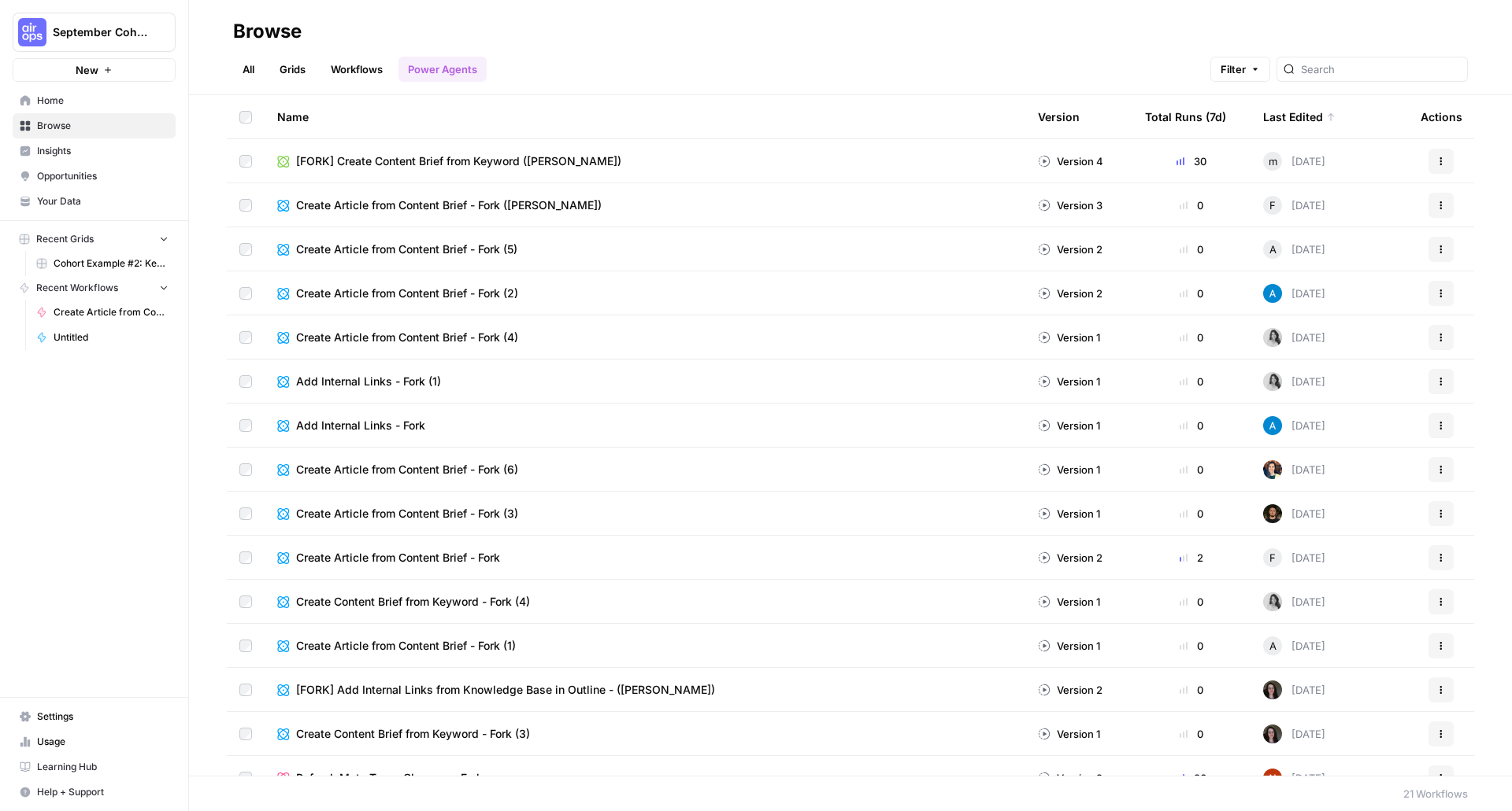
click at [1428, 155] on button "Actions" at bounding box center [1441, 161] width 25 height 25
click at [417, 794] on button "More Options" at bounding box center [408, 789] width 25 height 25
click at [430, 751] on span "Move to" at bounding box center [444, 752] width 39 height 16
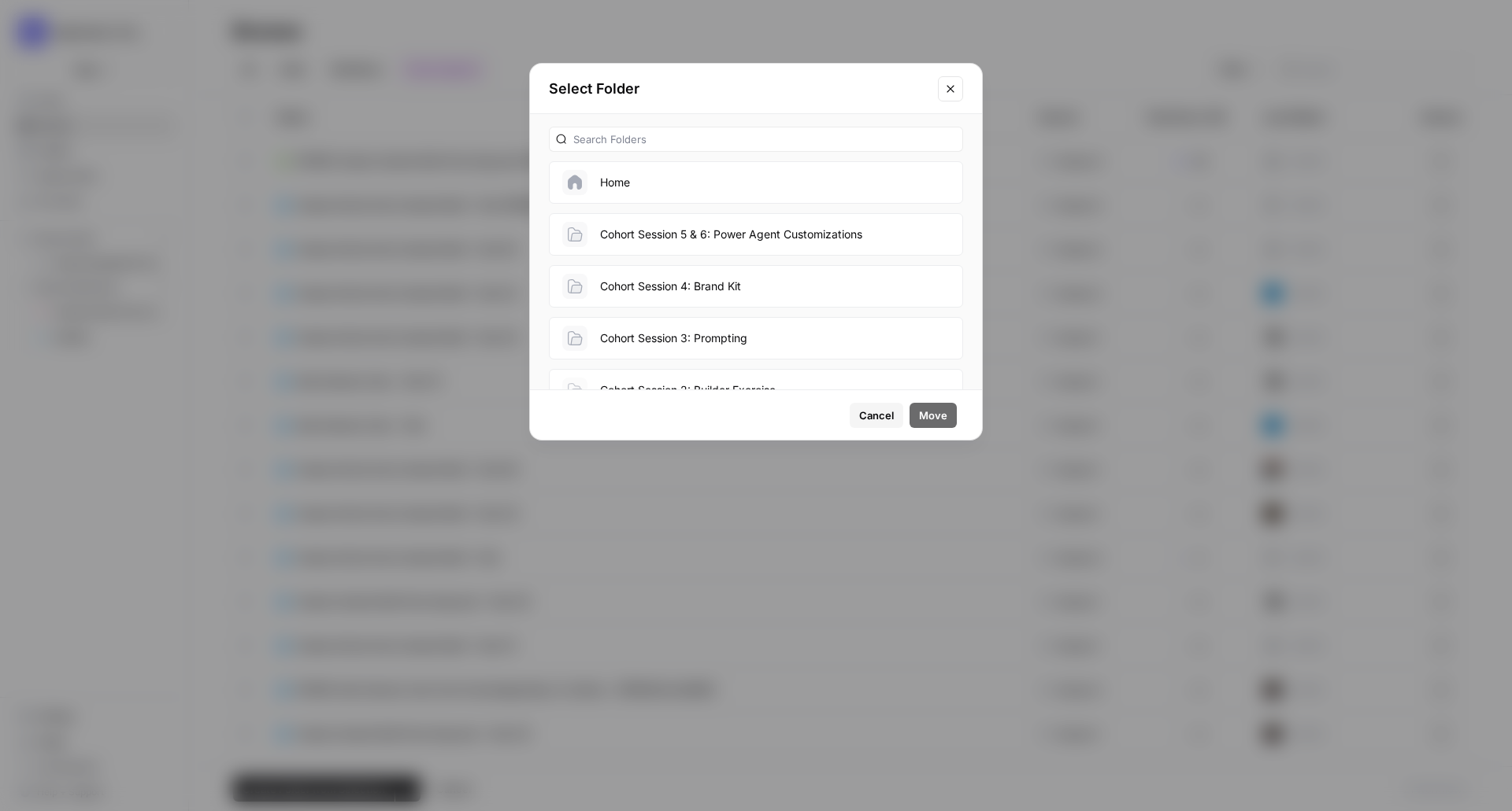
click at [954, 84] on icon "Close modal" at bounding box center [950, 89] width 13 height 13
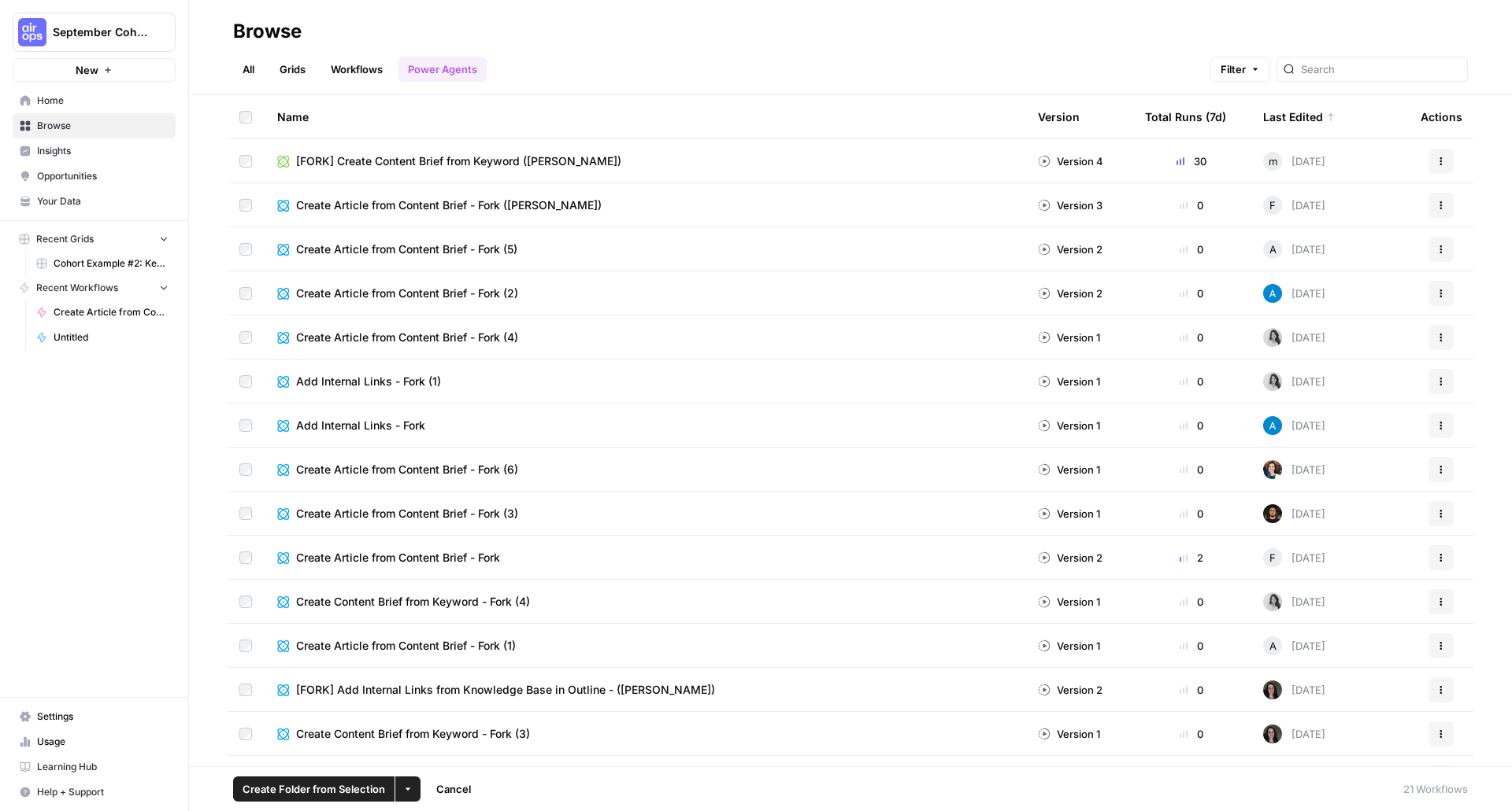
click at [427, 158] on span "[FORK] Create Content Brief from Keyword ([PERSON_NAME])" at bounding box center [459, 161] width 326 height 16
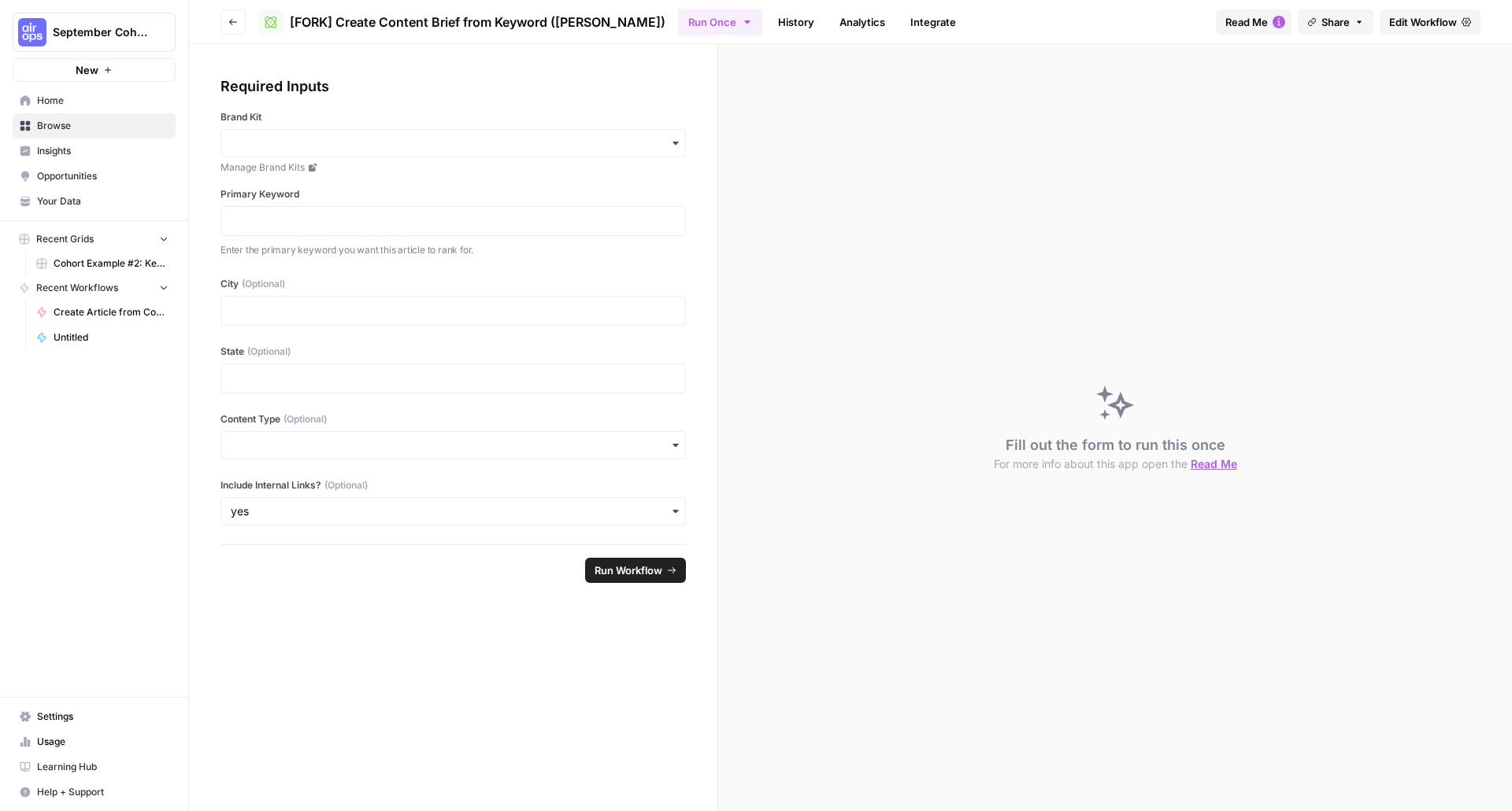
click at [1433, 21] on span "Edit Workflow" at bounding box center [1422, 22] width 68 height 16
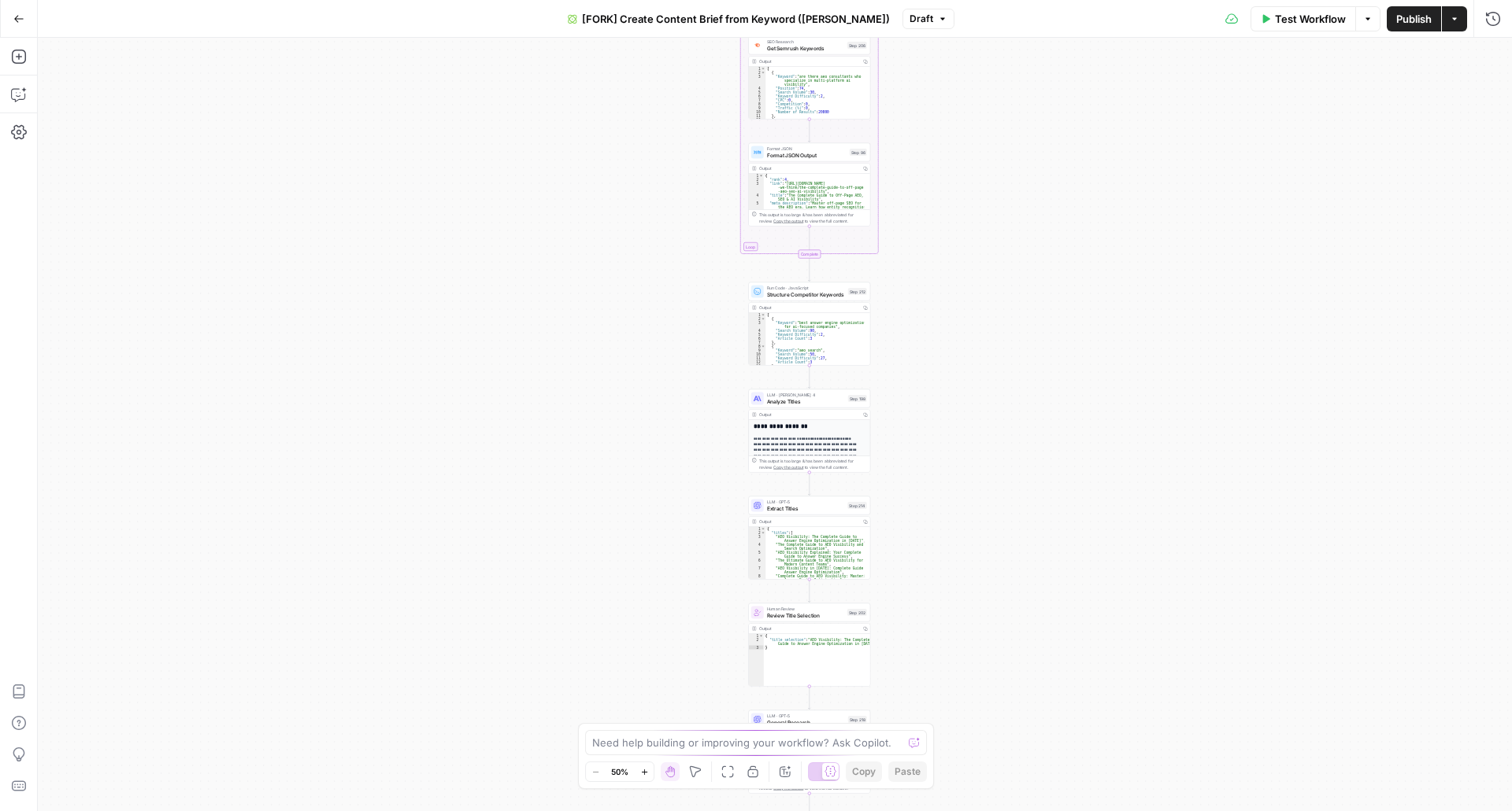
click at [811, 751] on div "Need help building or improving your workflow? Ask Copilot." at bounding box center [755, 743] width 342 height 25
type textarea "can I export this workflow as a json"
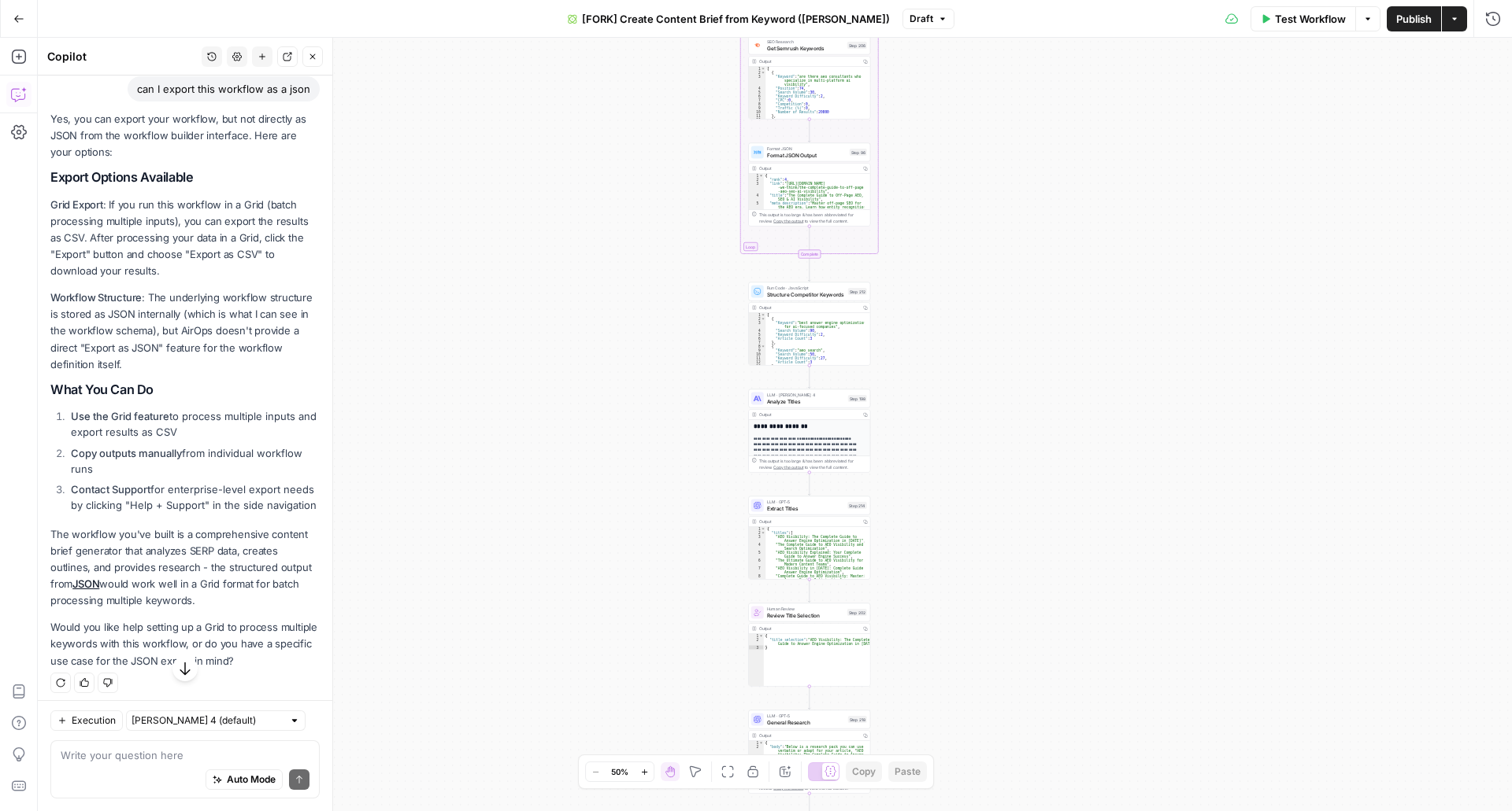
scroll to position [148, 0]
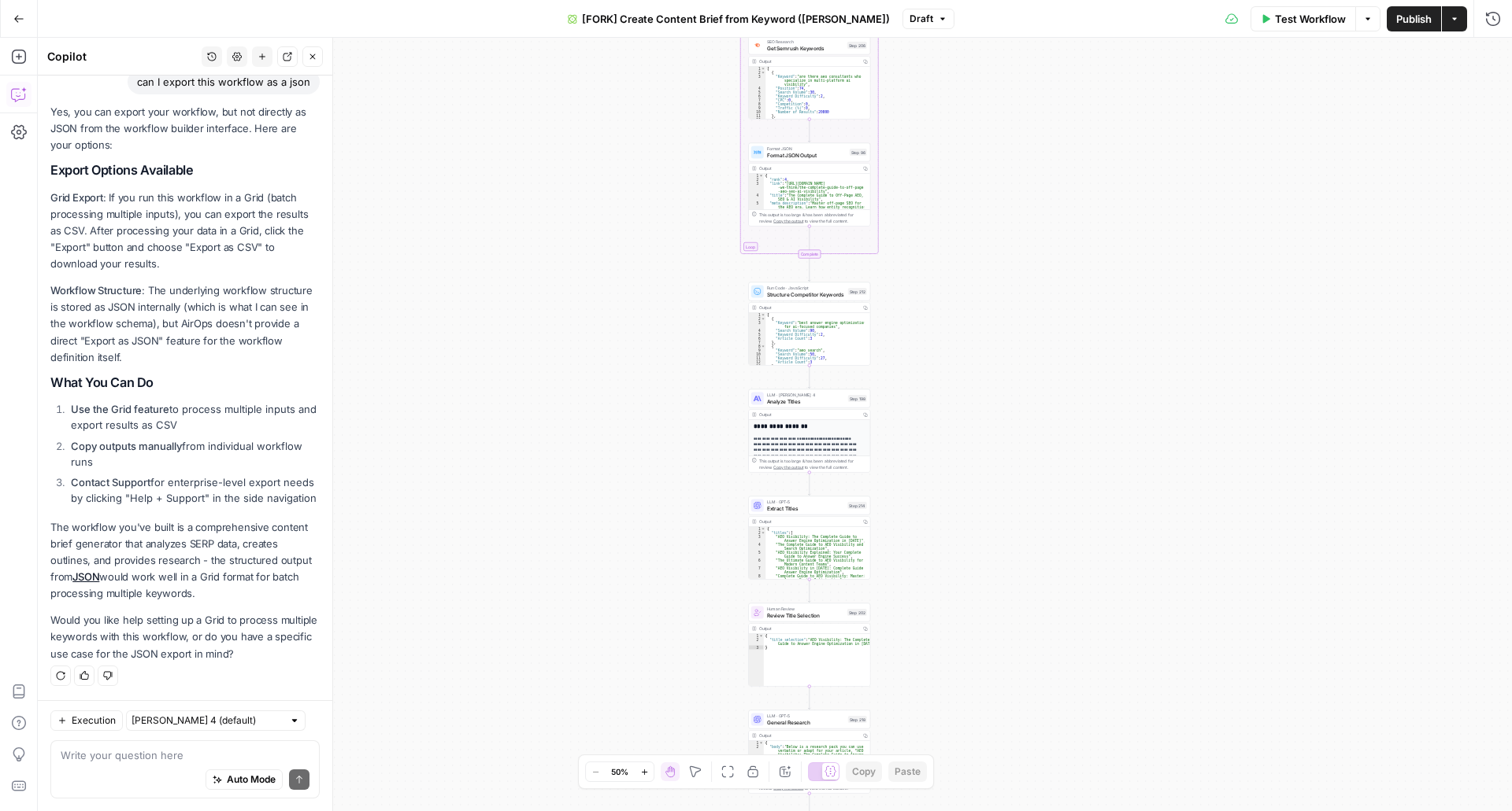
drag, startPoint x: 185, startPoint y: 772, endPoint x: 195, endPoint y: 766, distance: 11.7
click at [185, 771] on div "Auto Mode Send" at bounding box center [185, 780] width 249 height 34
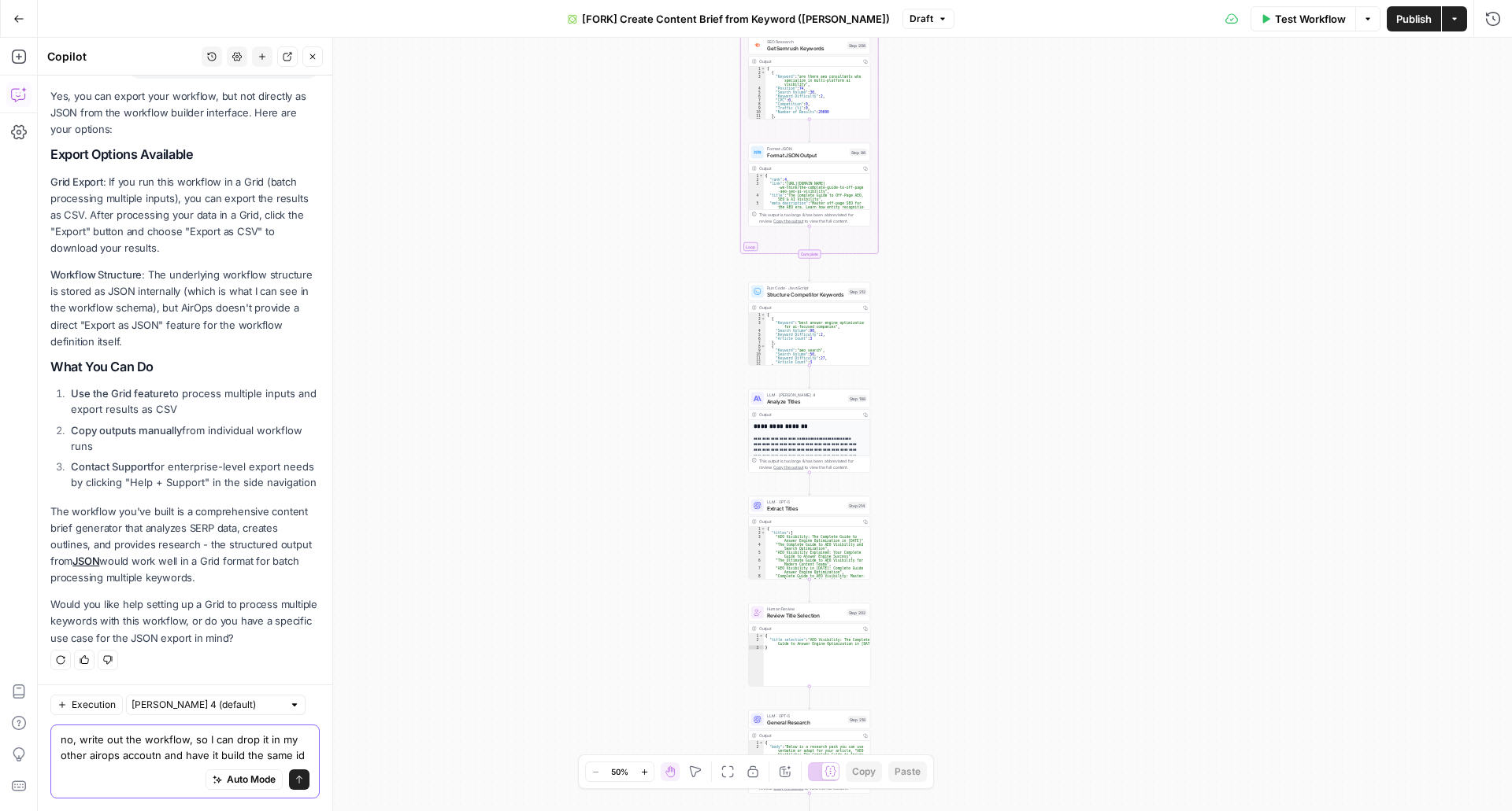
scroll to position [179, 0]
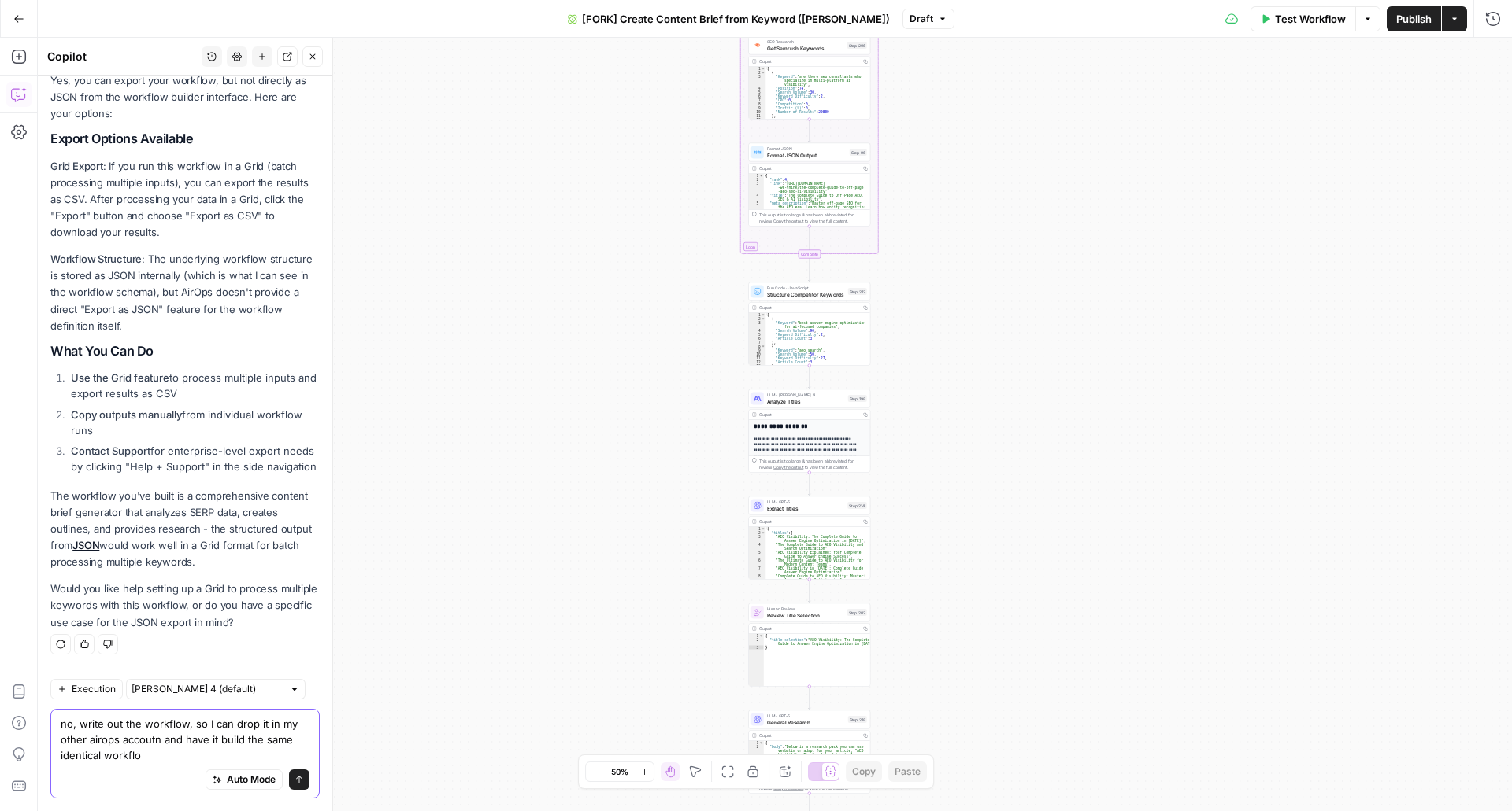
type textarea "no, write out the workflow, so I can drop it in my other airops accoutn and hav…"
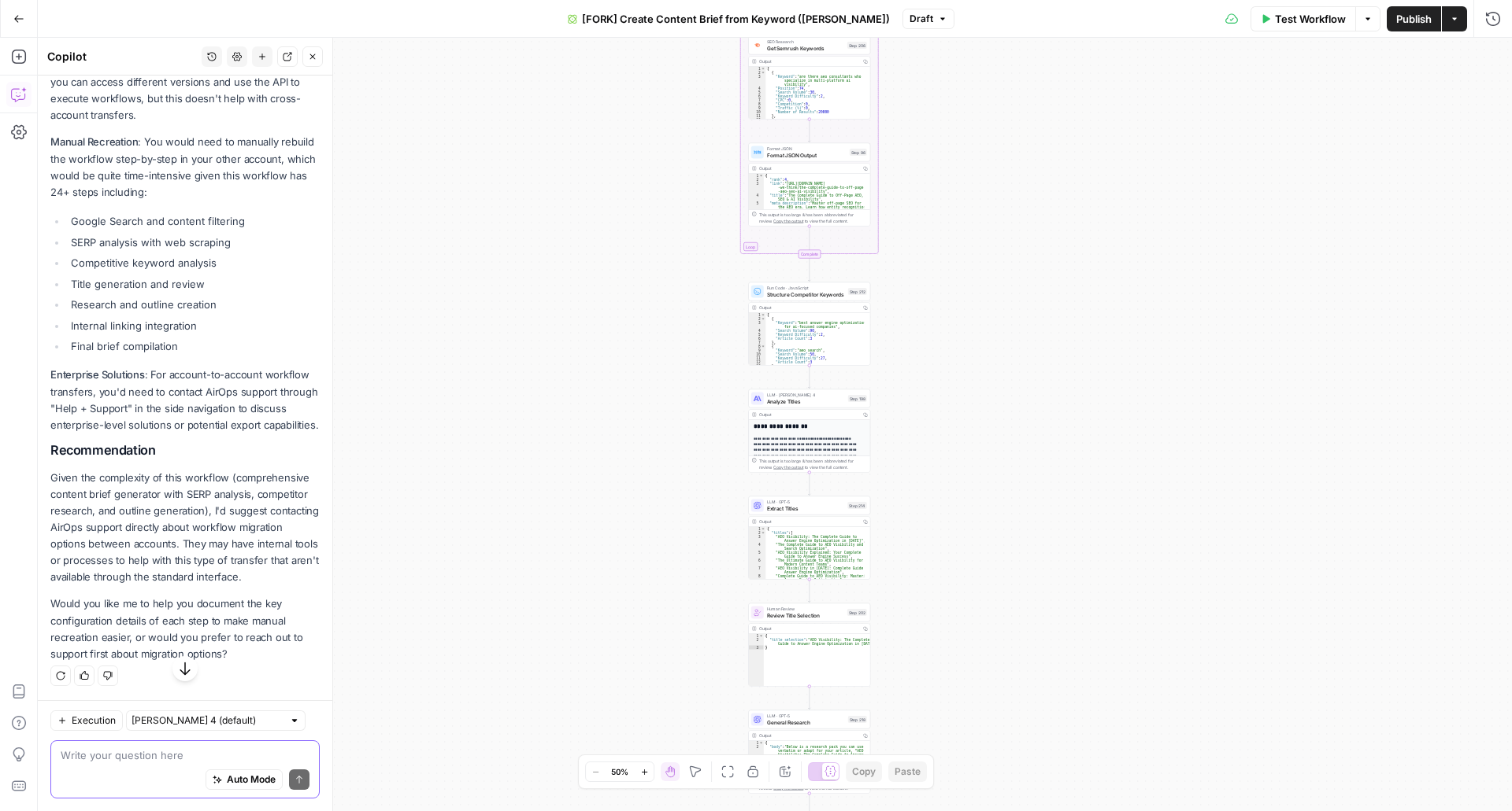
scroll to position [996, 0]
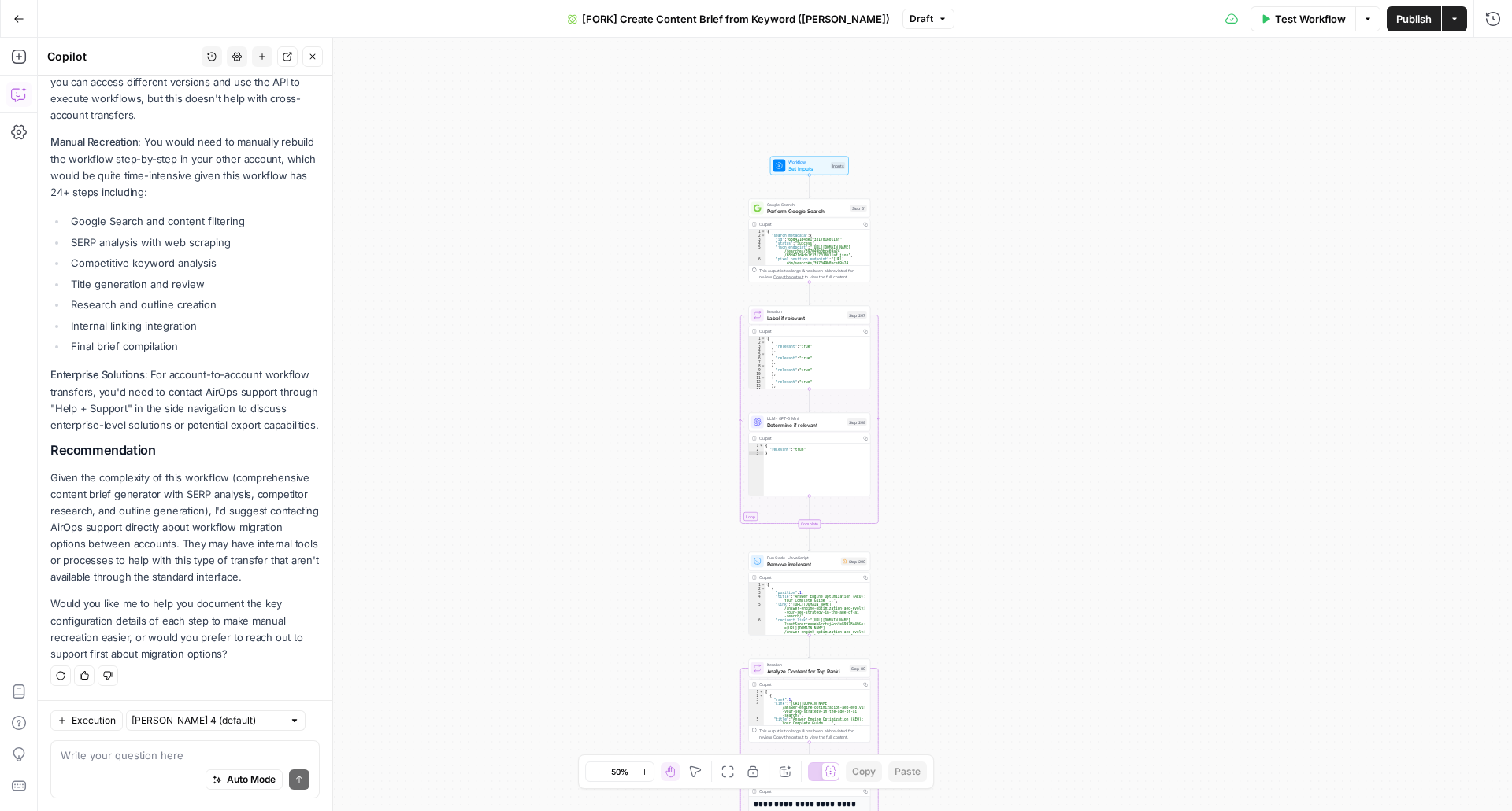
click at [804, 159] on span "Workflow" at bounding box center [807, 163] width 39 height 7
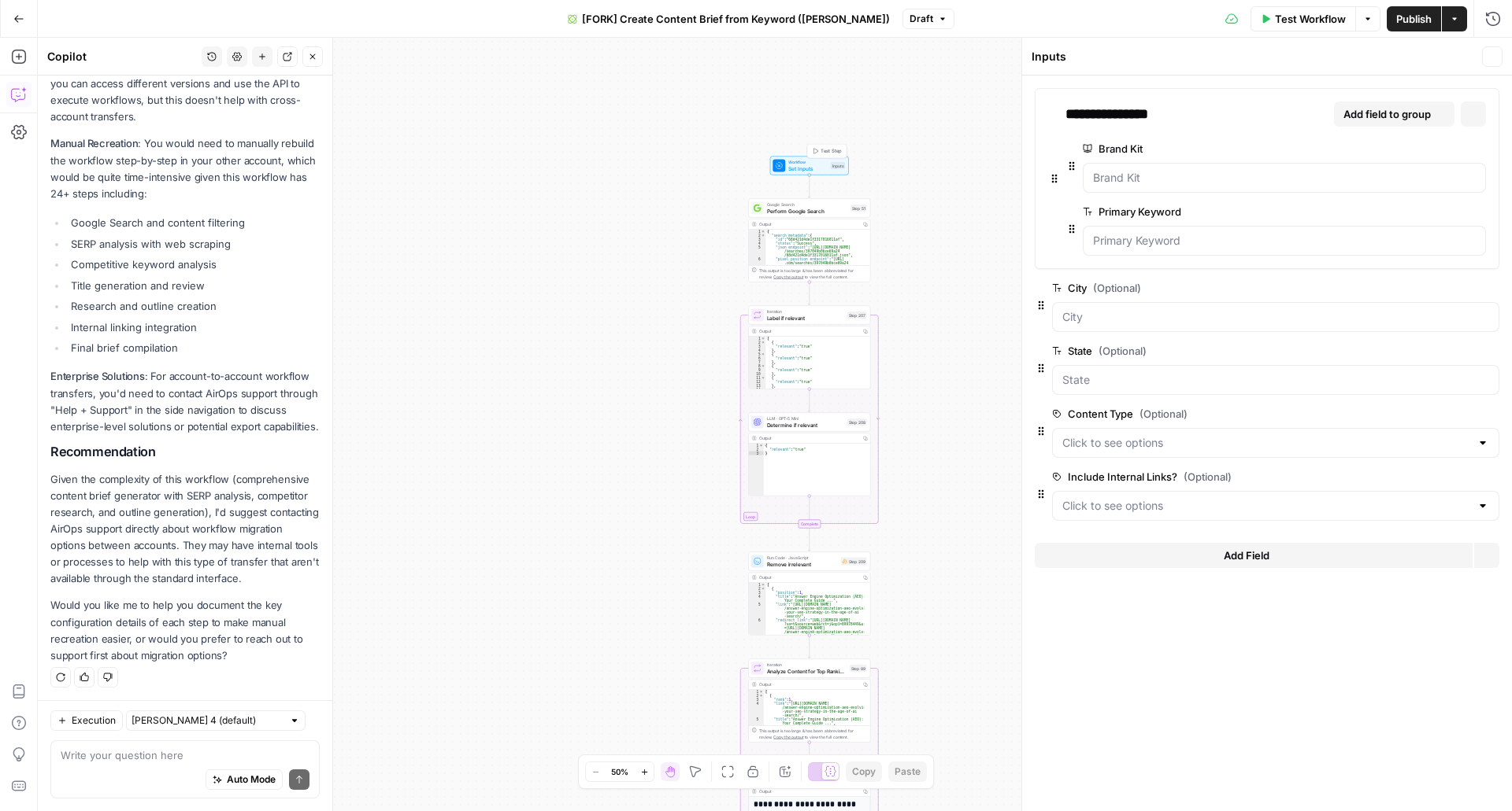
scroll to position [1047, 0]
click at [756, 27] on button "[FORK] Create Content Brief from Keyword ([PERSON_NAME])" at bounding box center [728, 19] width 341 height 25
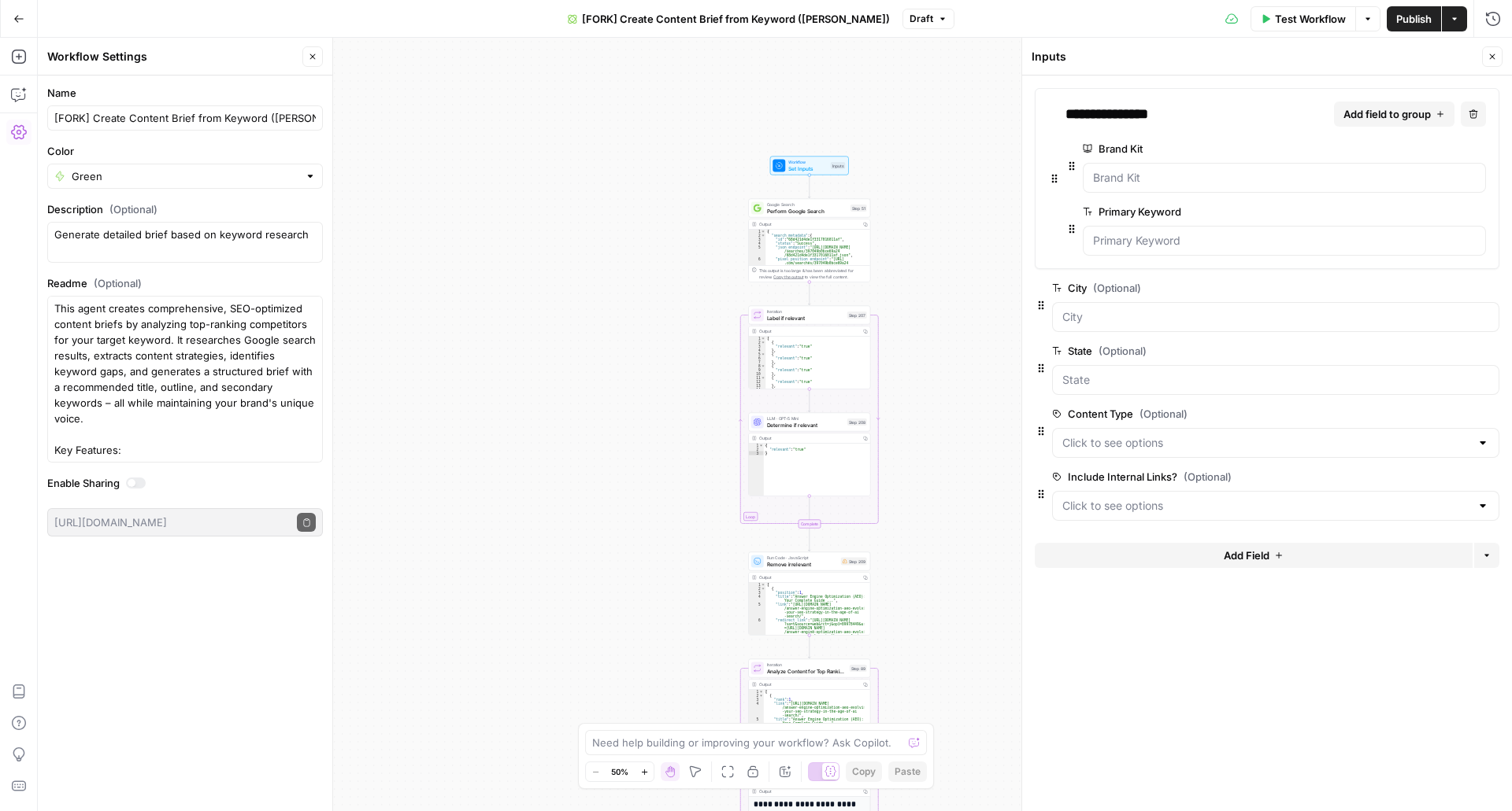
click at [757, 25] on span "[FORK] Create Content Brief from Keyword ([PERSON_NAME])" at bounding box center [735, 18] width 308 height 16
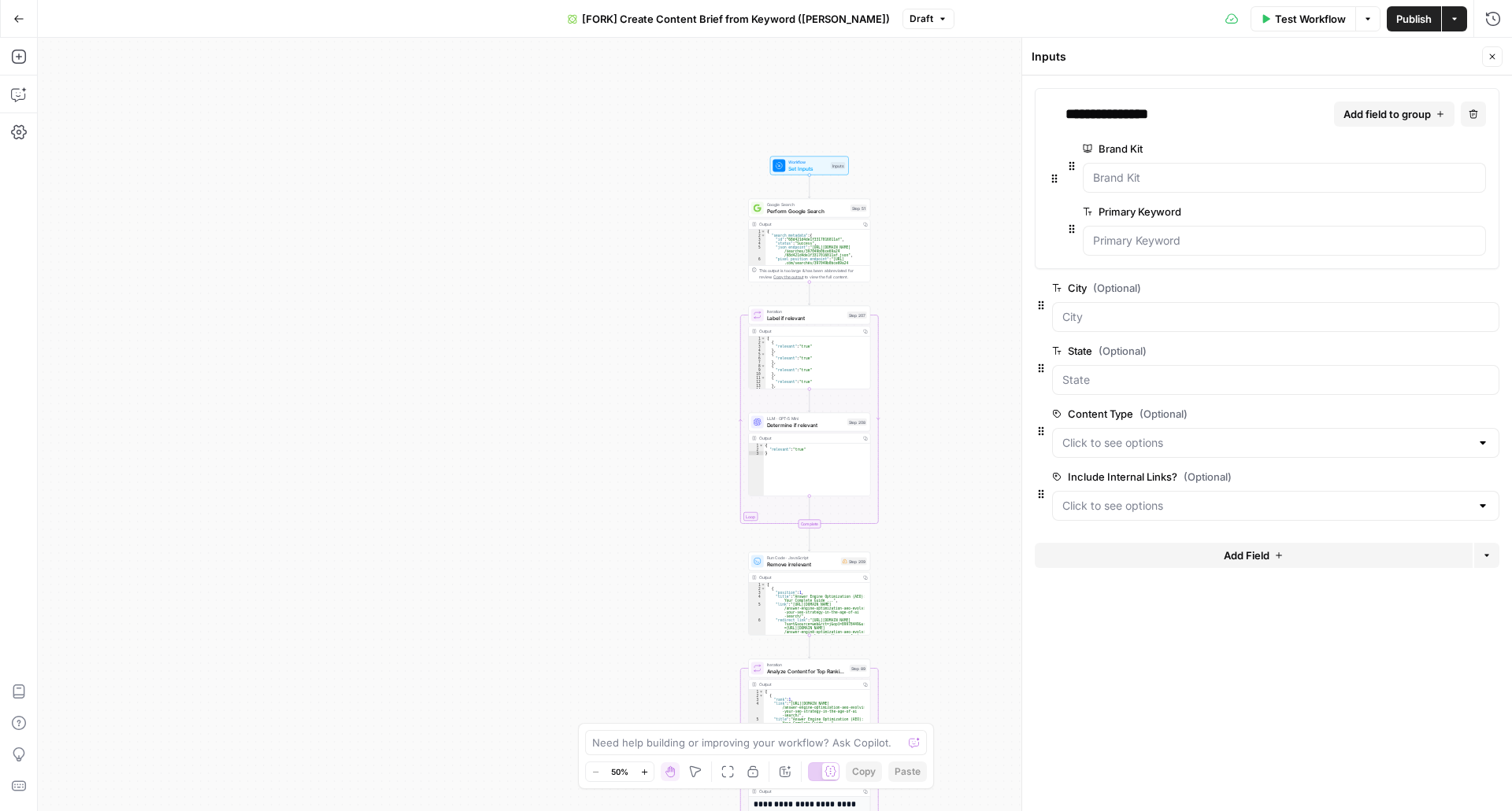
click at [757, 25] on span "[FORK] Create Content Brief from Keyword ([PERSON_NAME])" at bounding box center [735, 18] width 308 height 16
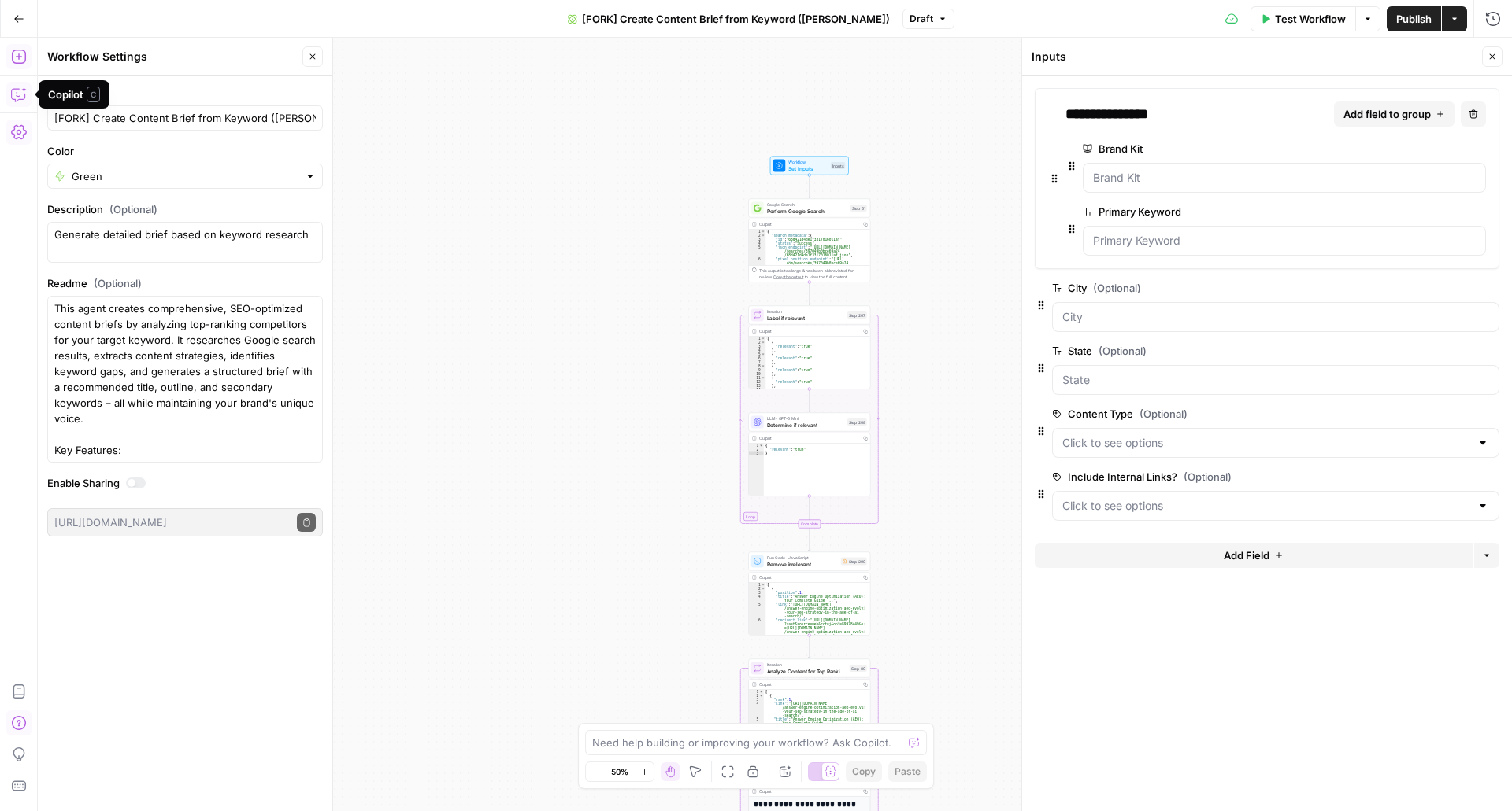
click at [22, 38] on div "Add Steps Copilot Settings AirOps Academy Help Give Feedback Shortcuts" at bounding box center [18, 424] width 38 height 773
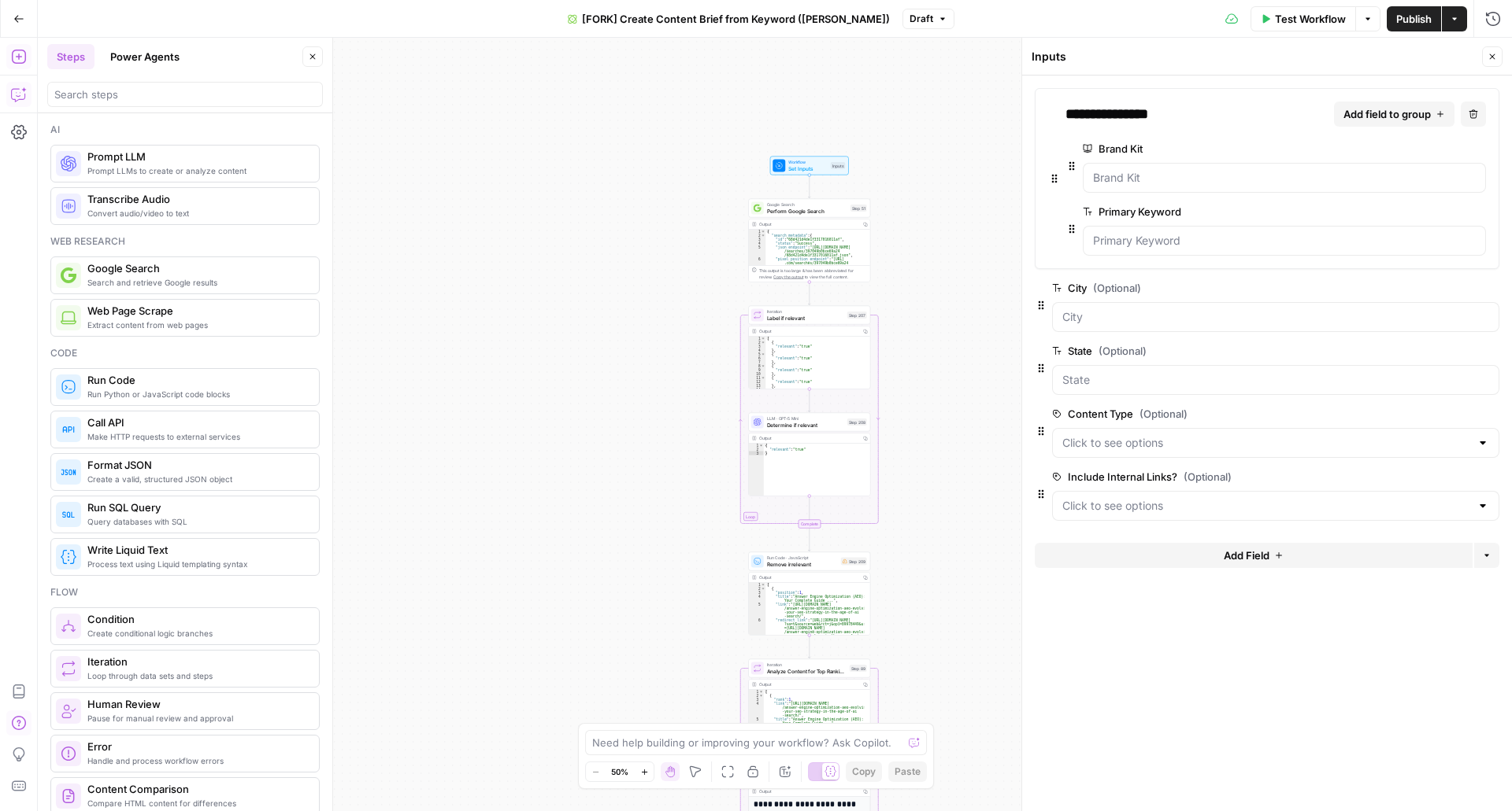
click at [24, 18] on button "Go Back" at bounding box center [19, 19] width 29 height 29
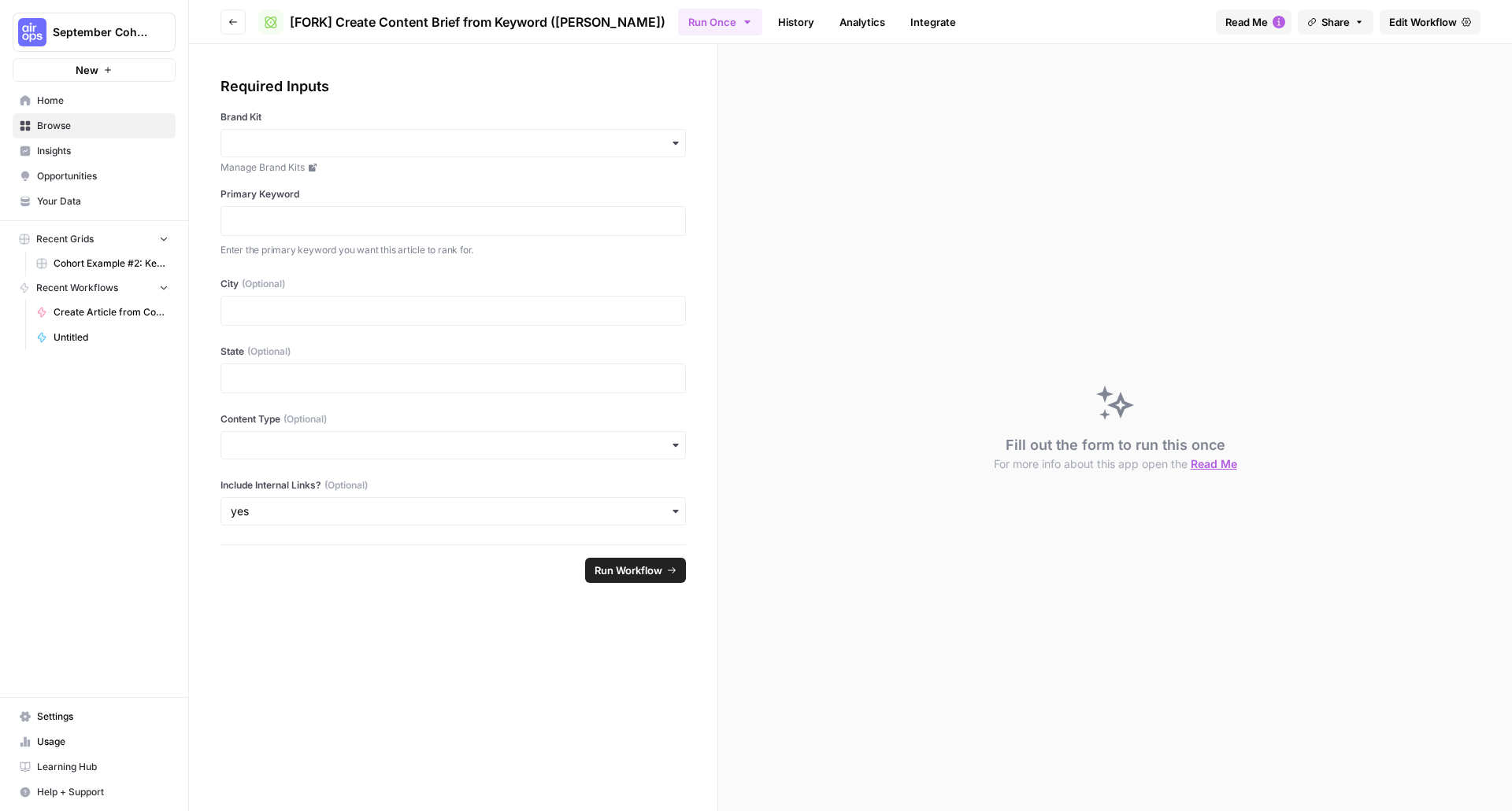
click at [96, 202] on span "Your Data" at bounding box center [102, 201] width 132 height 14
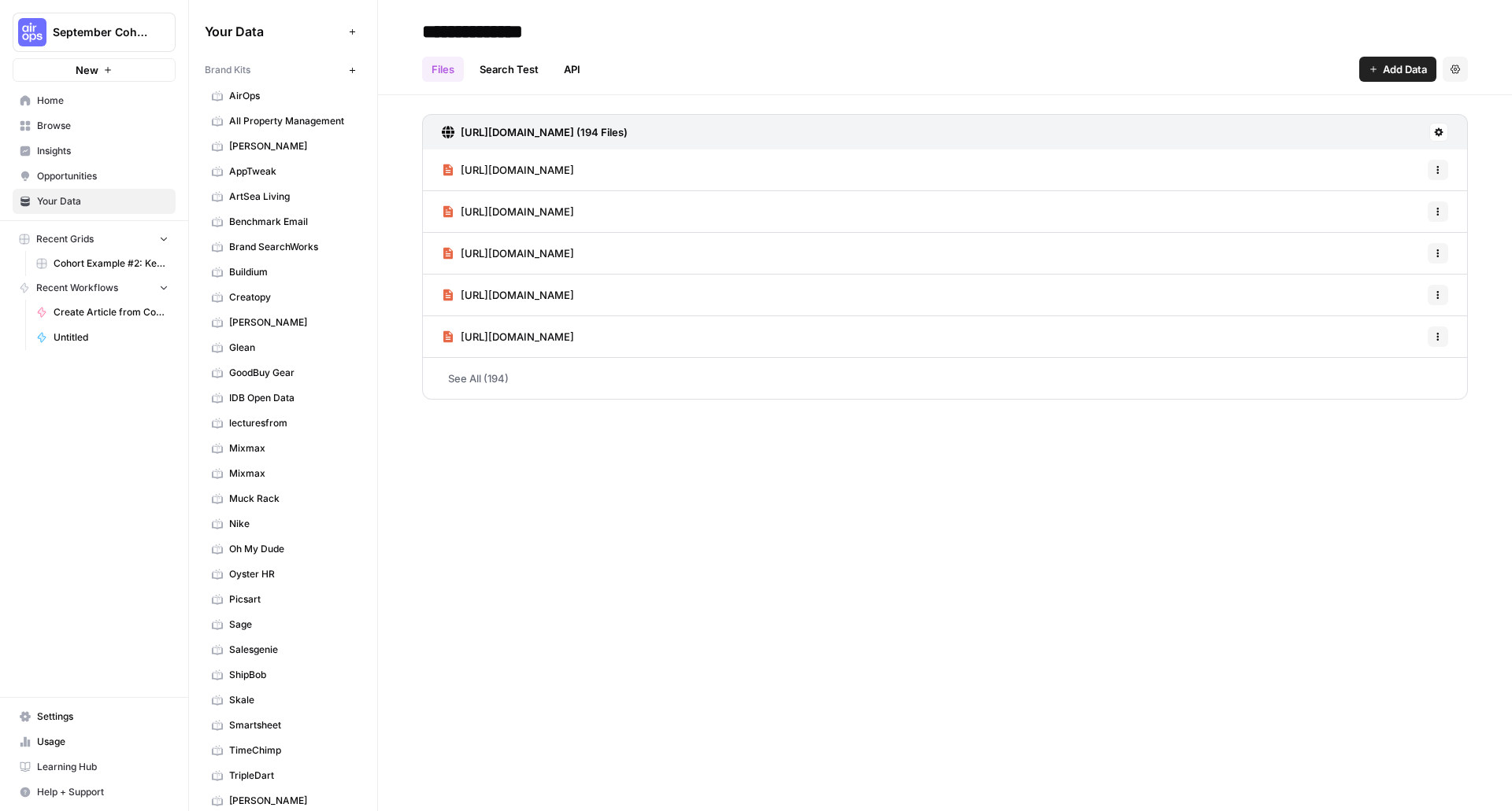
click at [348, 35] on icon "button" at bounding box center [352, 32] width 8 height 8
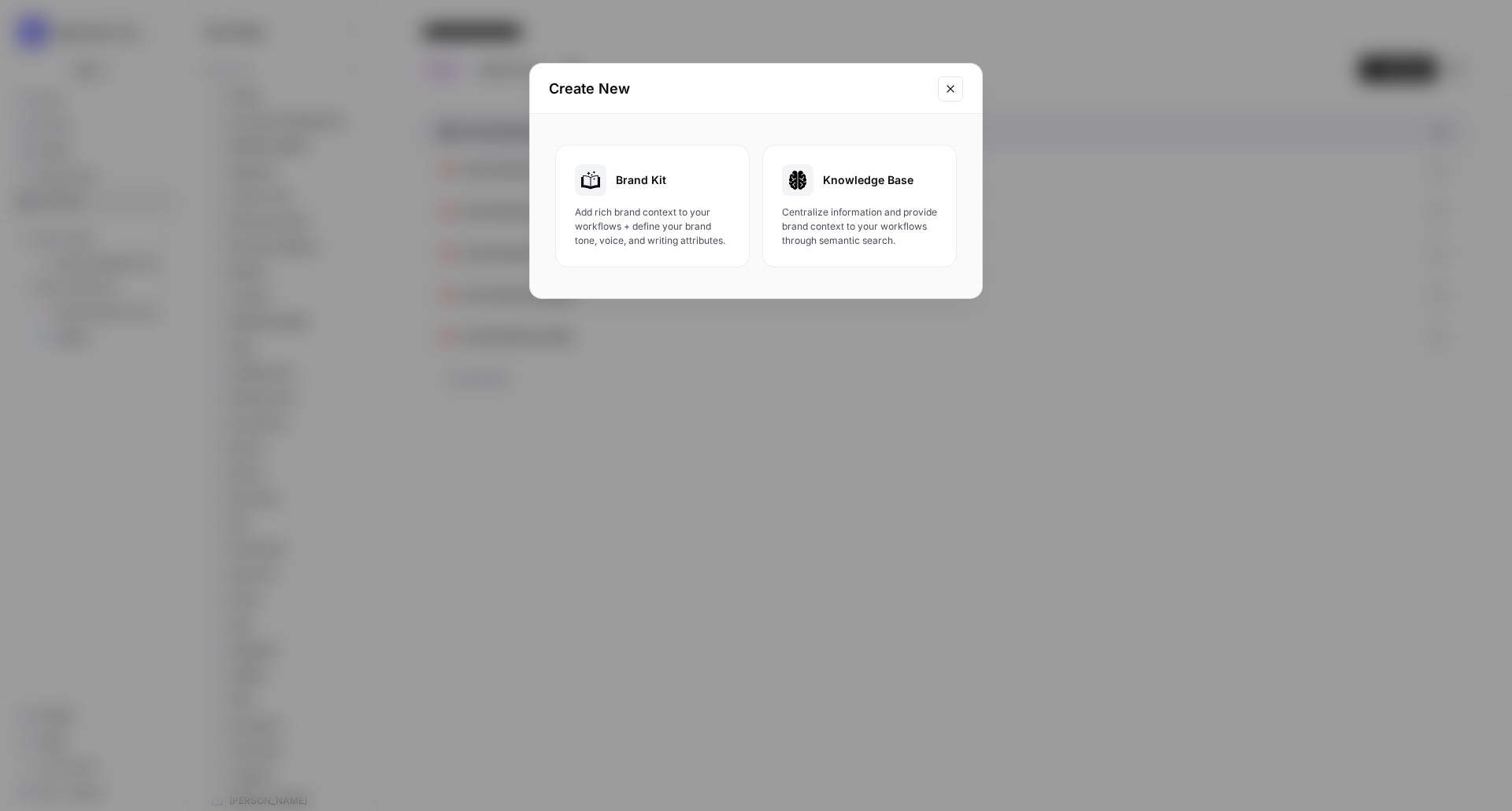
click at [696, 203] on div "Brand Kit Add rich brand context to your workflows + define your brand tone, vo…" at bounding box center [652, 205] width 155 height 83
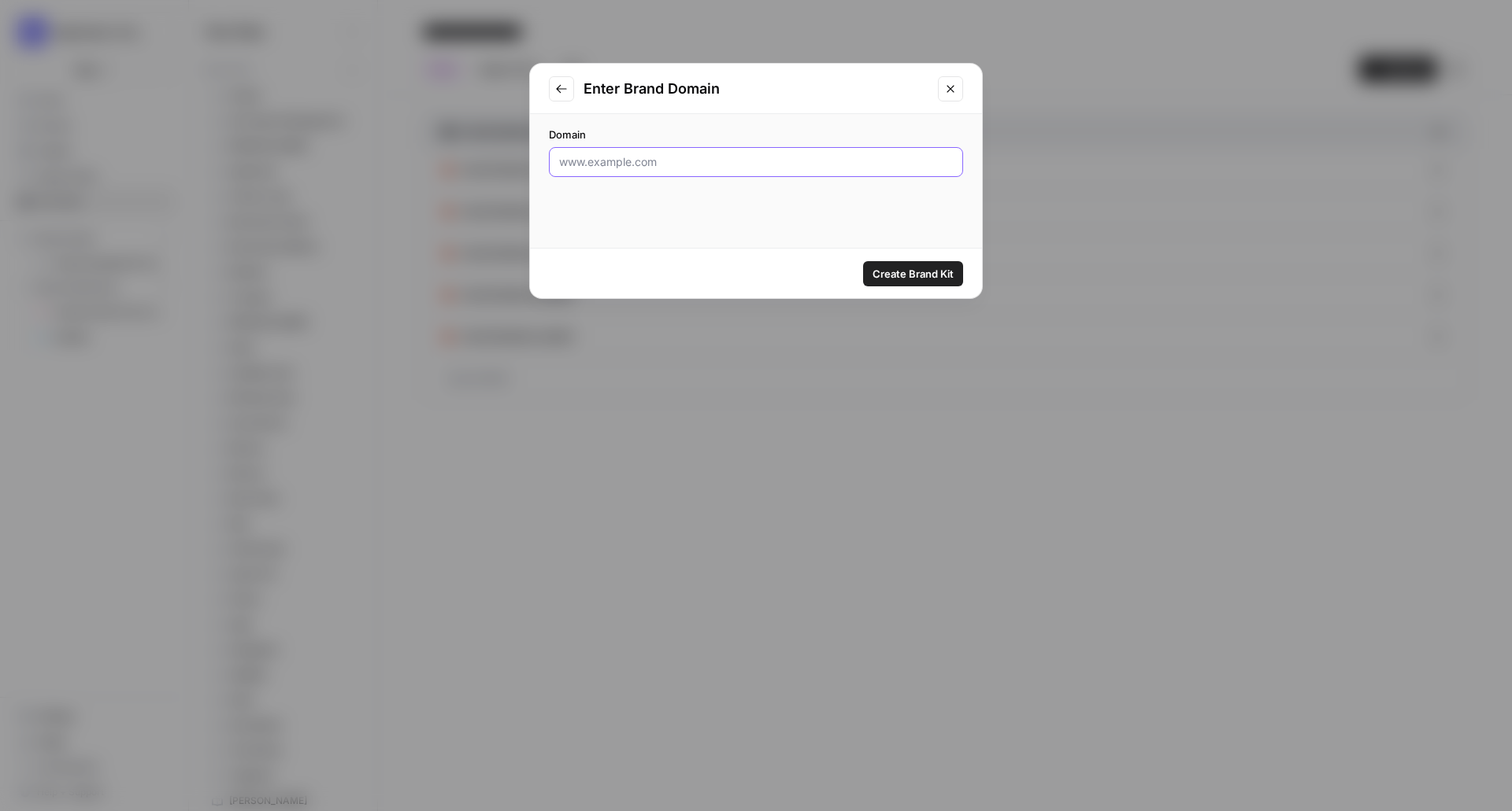
click at [748, 158] on input "Domain" at bounding box center [755, 162] width 394 height 16
type input "platform.uno"
click button "Create Brand Kit" at bounding box center [912, 274] width 100 height 25
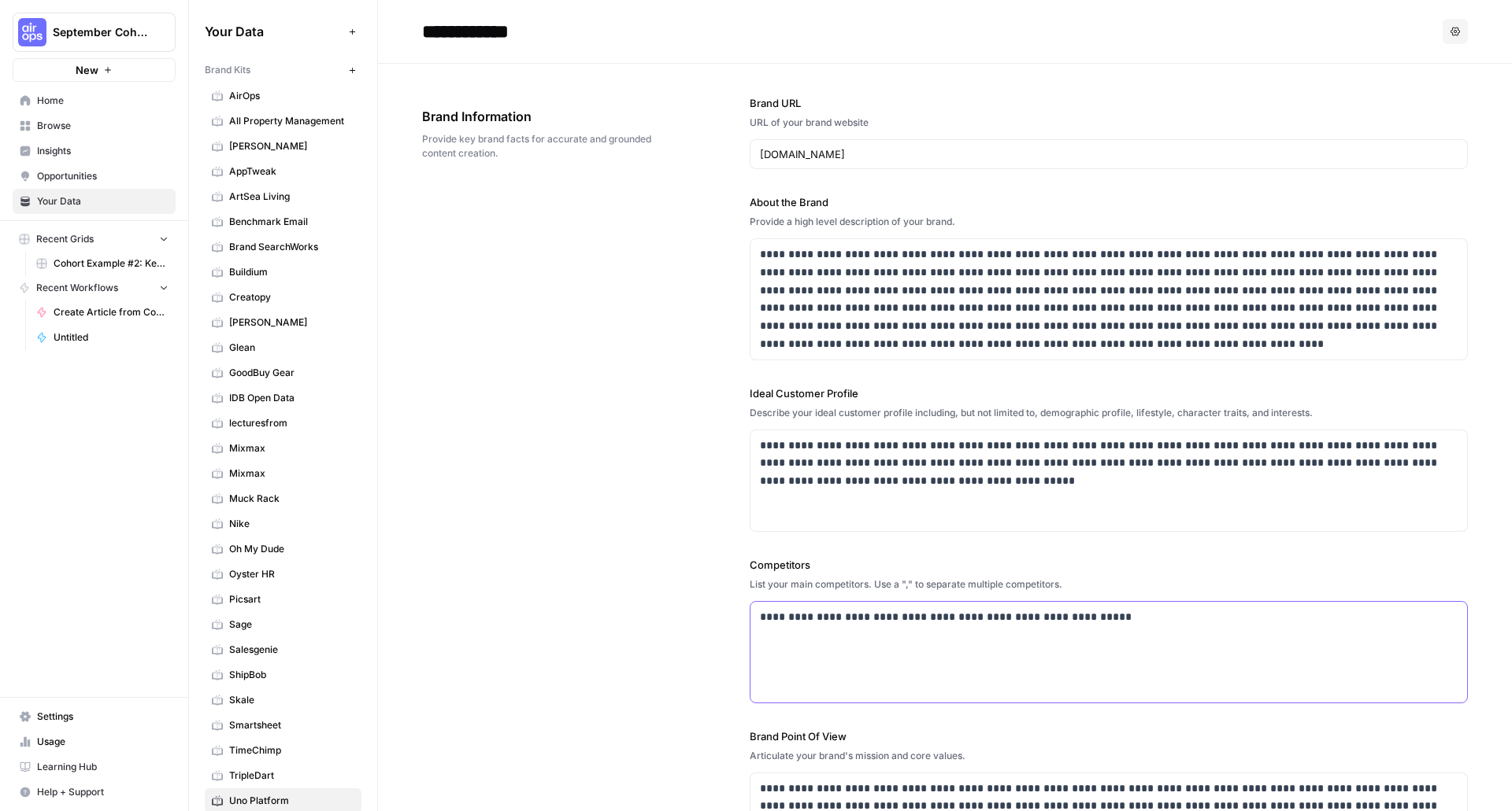
click at [1065, 613] on p "**********" at bounding box center [1104, 617] width 689 height 18
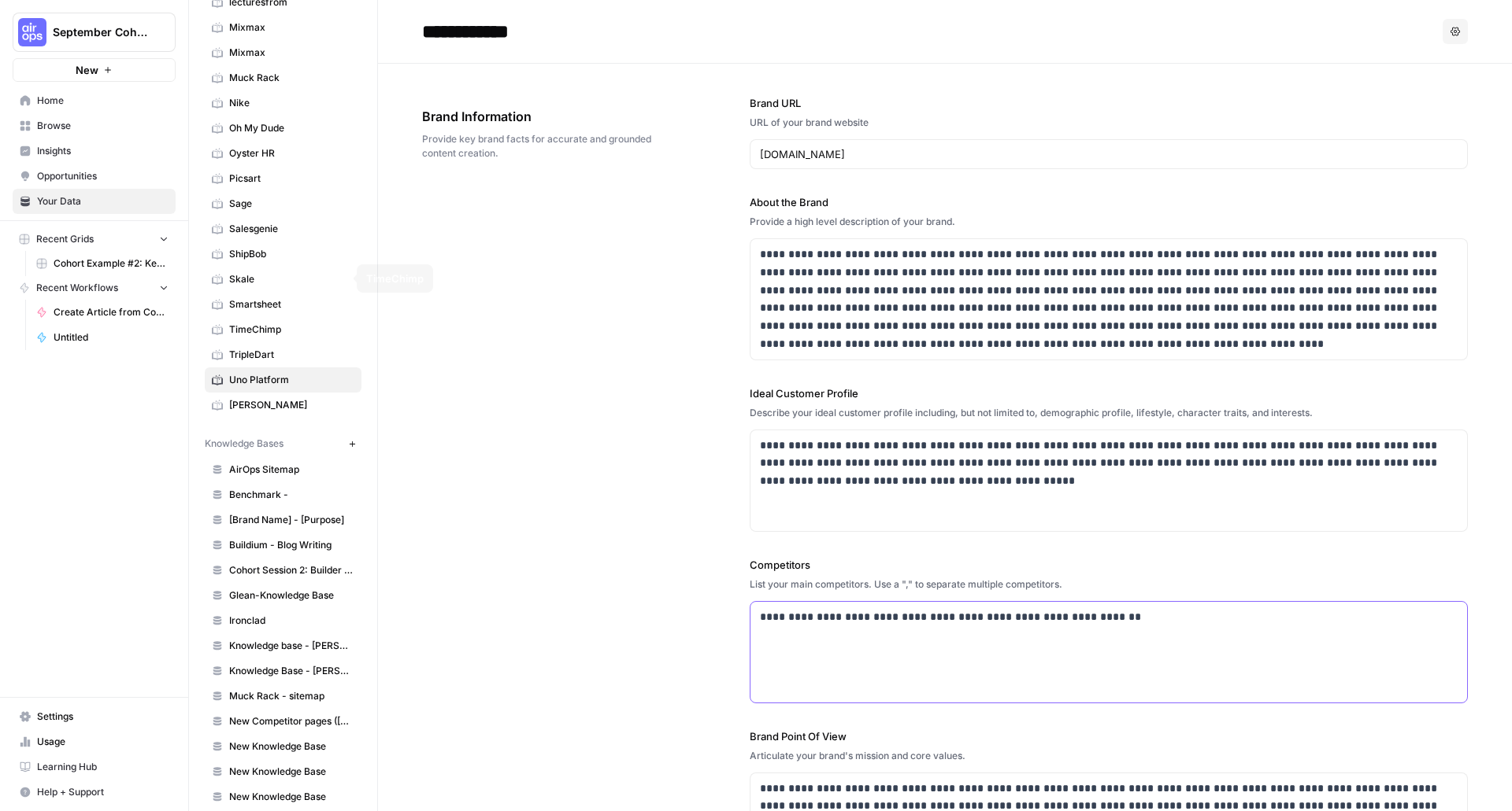
scroll to position [393, 0]
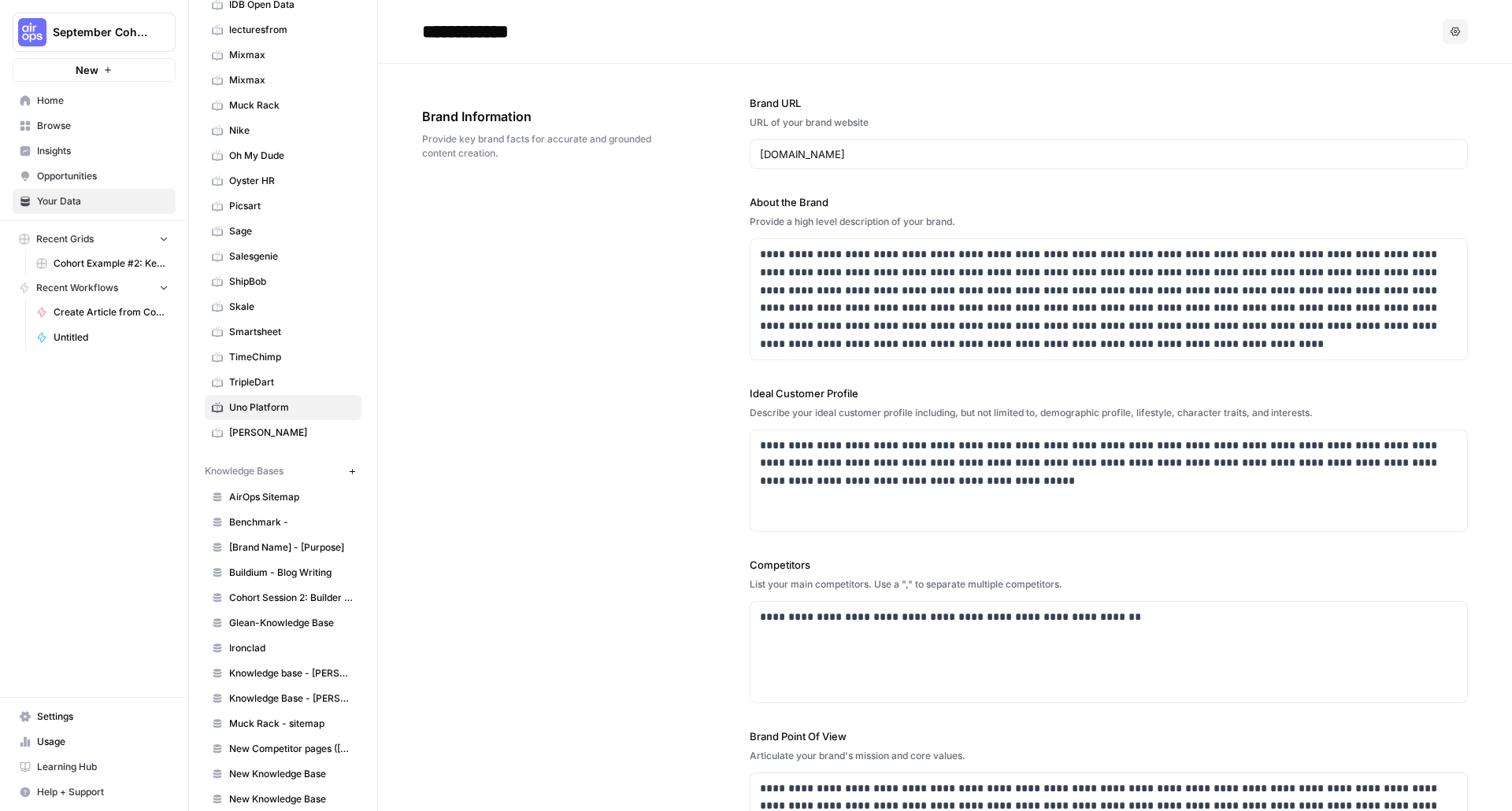
click at [127, 76] on button "New" at bounding box center [94, 70] width 163 height 23
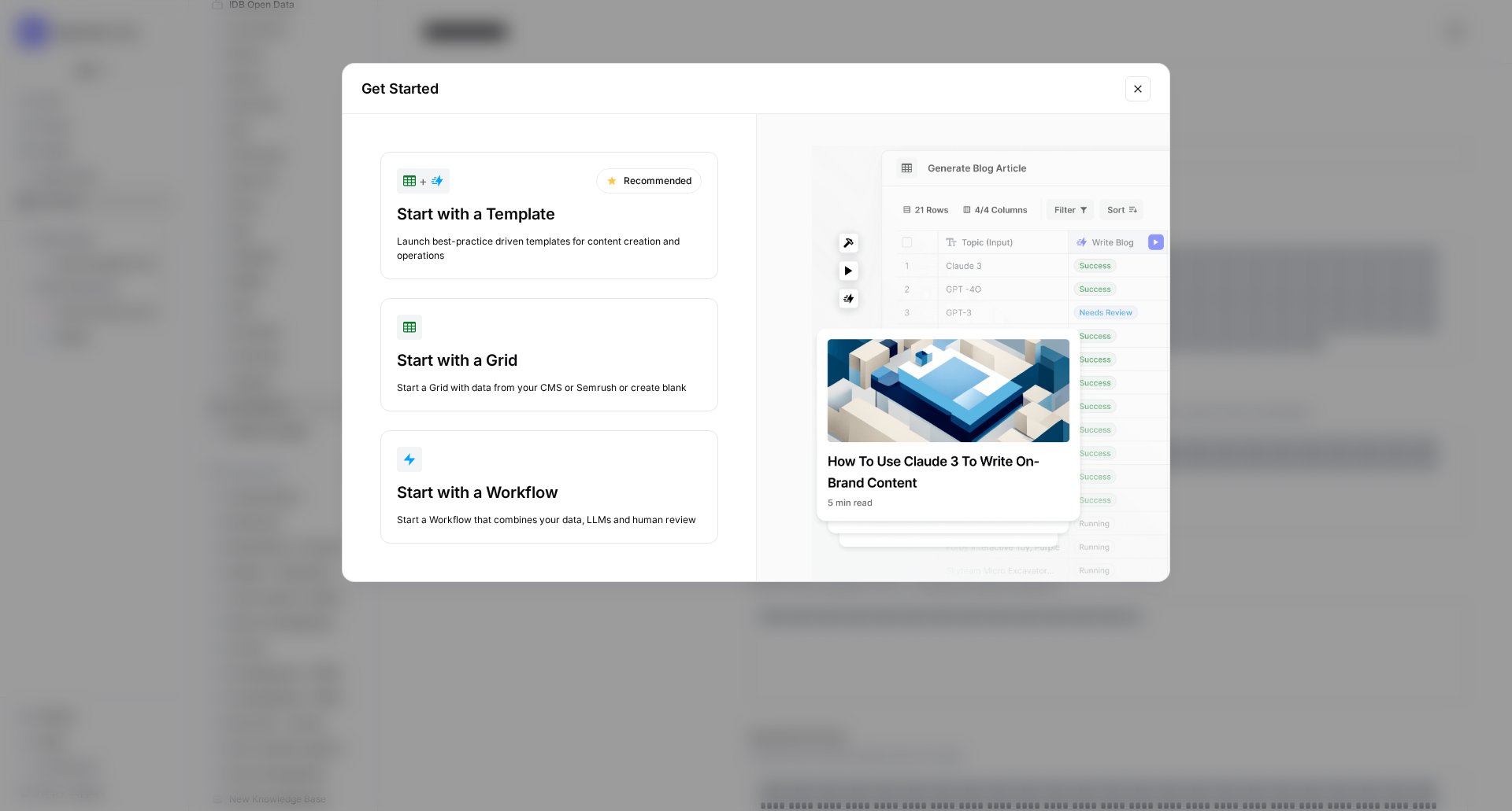
click at [1139, 94] on icon "Close modal" at bounding box center [1137, 89] width 13 height 13
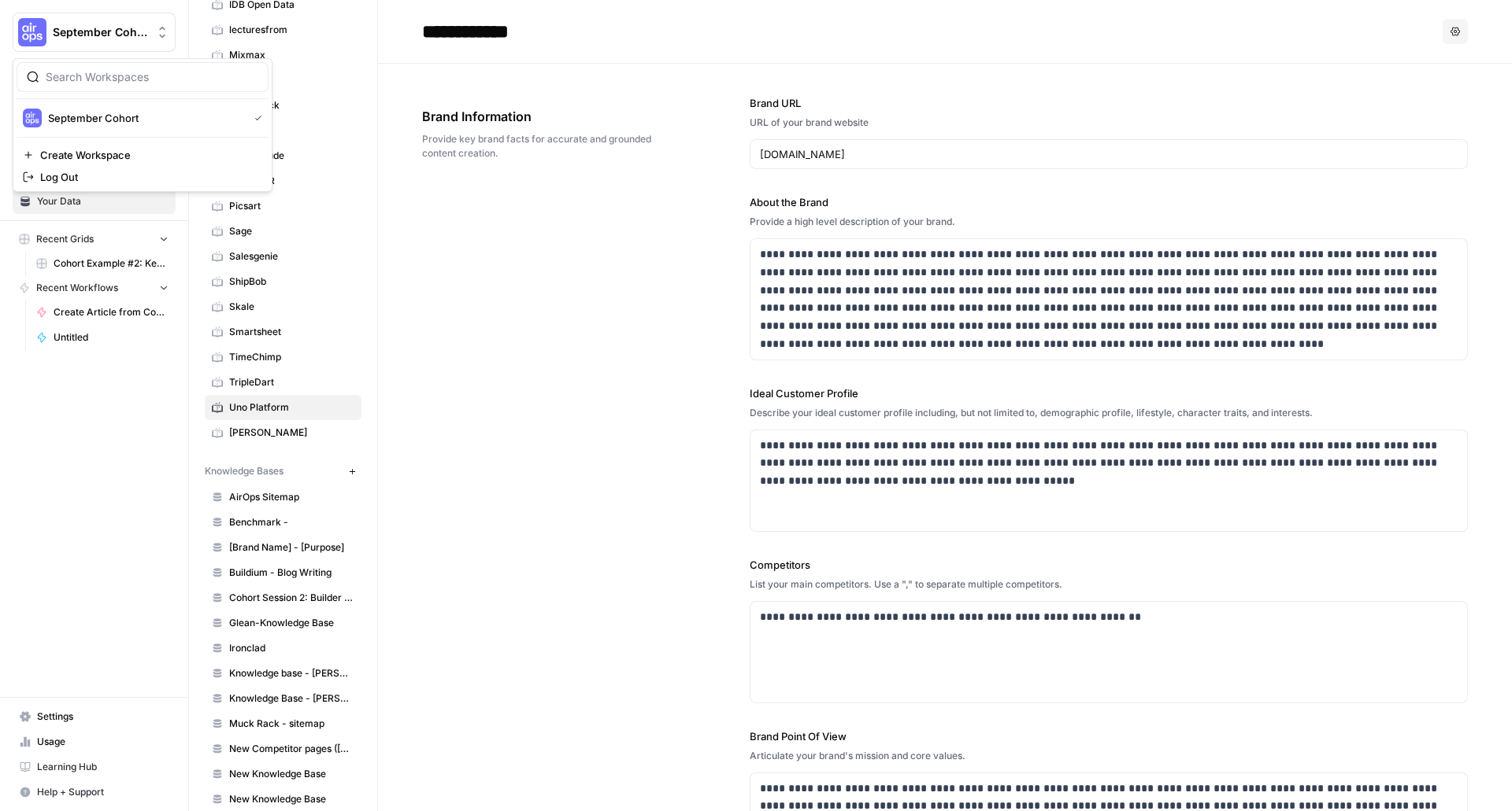
click at [122, 31] on span "September Cohort" at bounding box center [101, 32] width 96 height 16
click at [128, 150] on span "Create Workspace" at bounding box center [148, 154] width 216 height 16
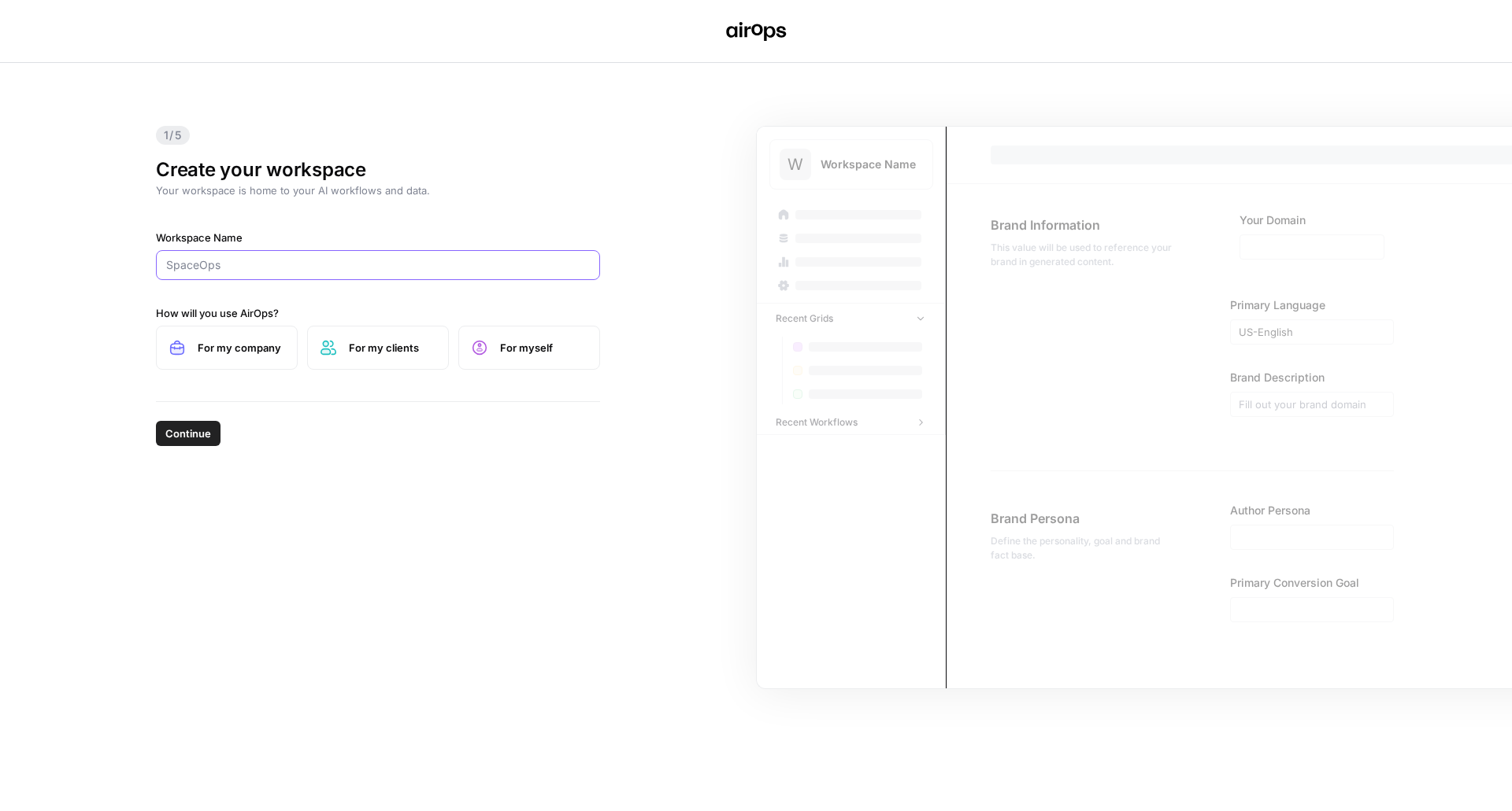
click at [326, 268] on input "Workspace Name" at bounding box center [378, 265] width 424 height 16
type input "UNO"
drag, startPoint x: 234, startPoint y: 363, endPoint x: 236, endPoint y: 372, distance: 9.2
click at [234, 362] on label "For my company" at bounding box center [227, 347] width 142 height 44
click at [205, 435] on span "Continue" at bounding box center [188, 434] width 45 height 16
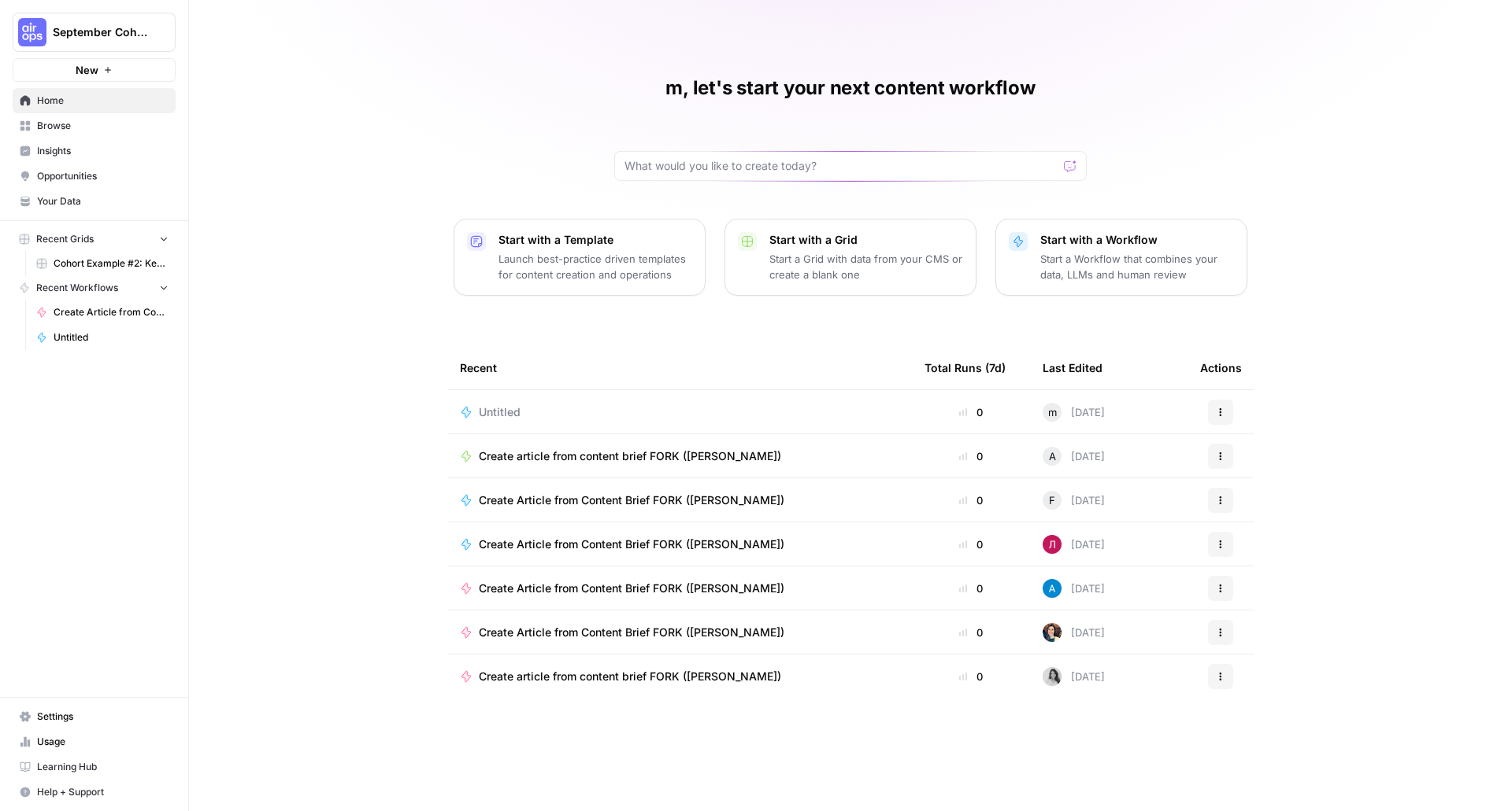
click at [121, 311] on span "Create Article from Content Brief FORK ([PERSON_NAME])" at bounding box center [111, 312] width 115 height 14
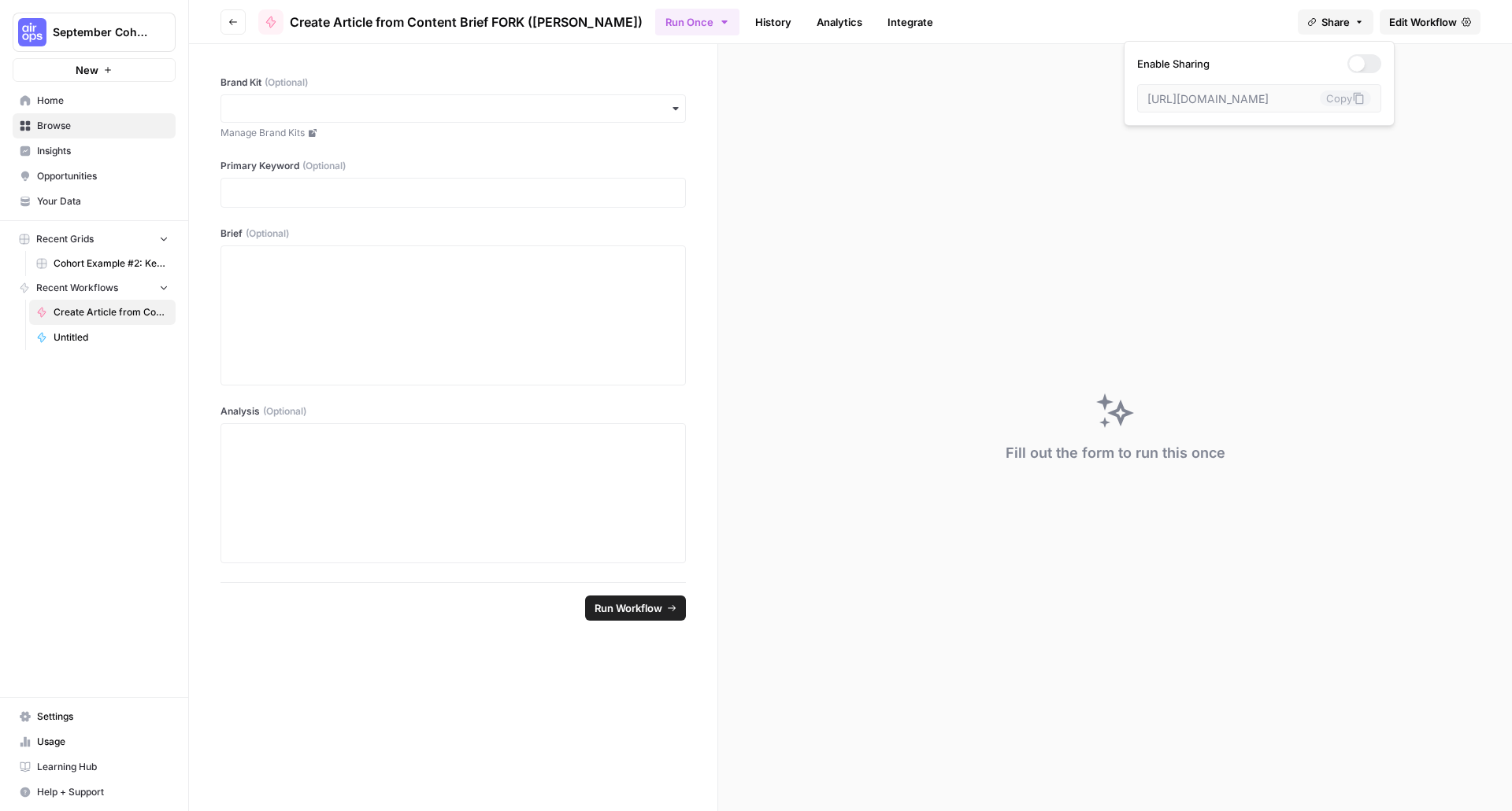
click at [1363, 19] on button "Share" at bounding box center [1335, 22] width 76 height 25
click at [1477, 30] on link "Edit Workflow" at bounding box center [1430, 22] width 101 height 25
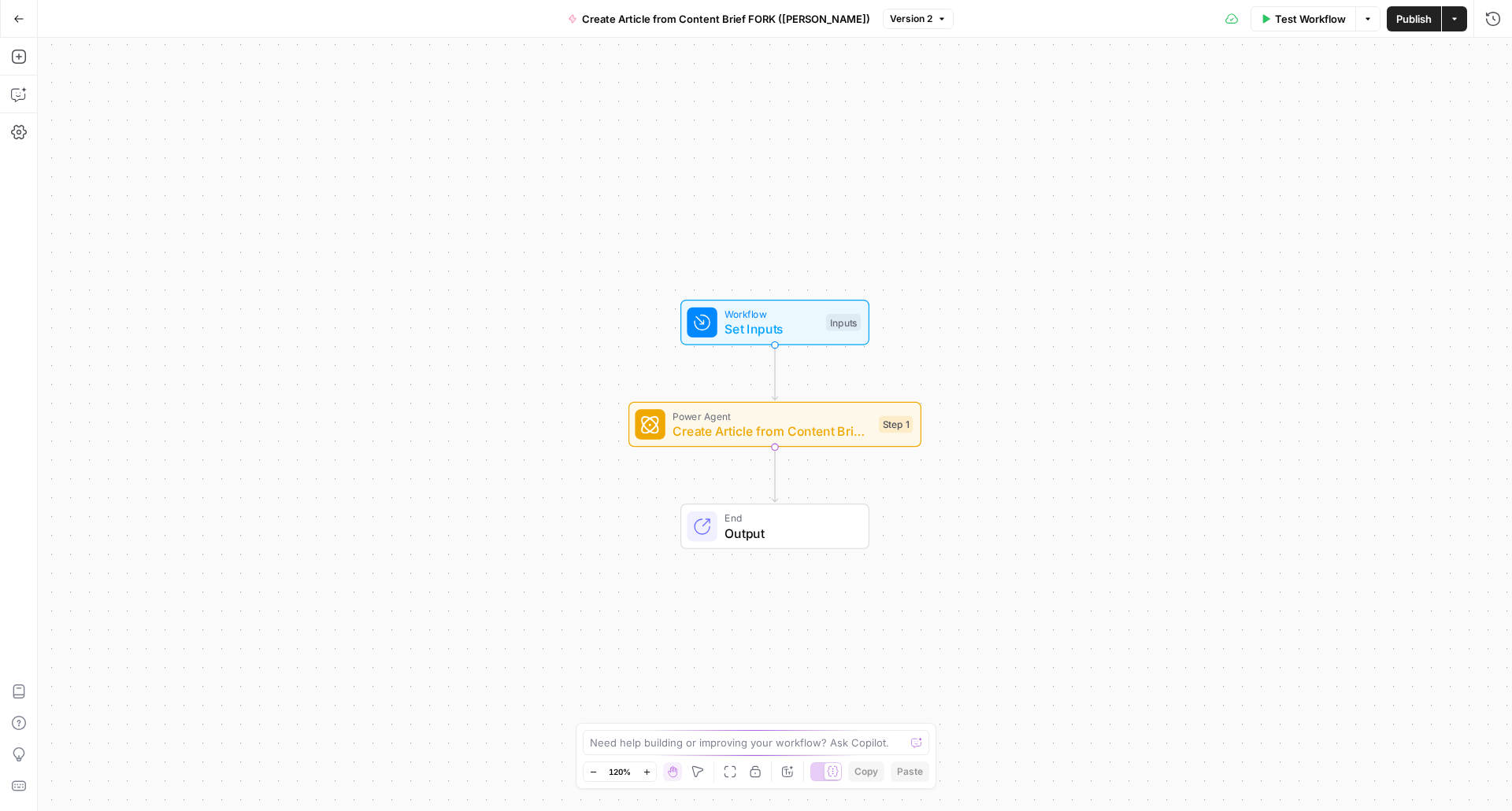
click at [1468, 26] on div "Test Workflow Options Publish Actions Run History" at bounding box center [1232, 18] width 558 height 37
click at [1463, 24] on button "Actions" at bounding box center [1454, 19] width 25 height 25
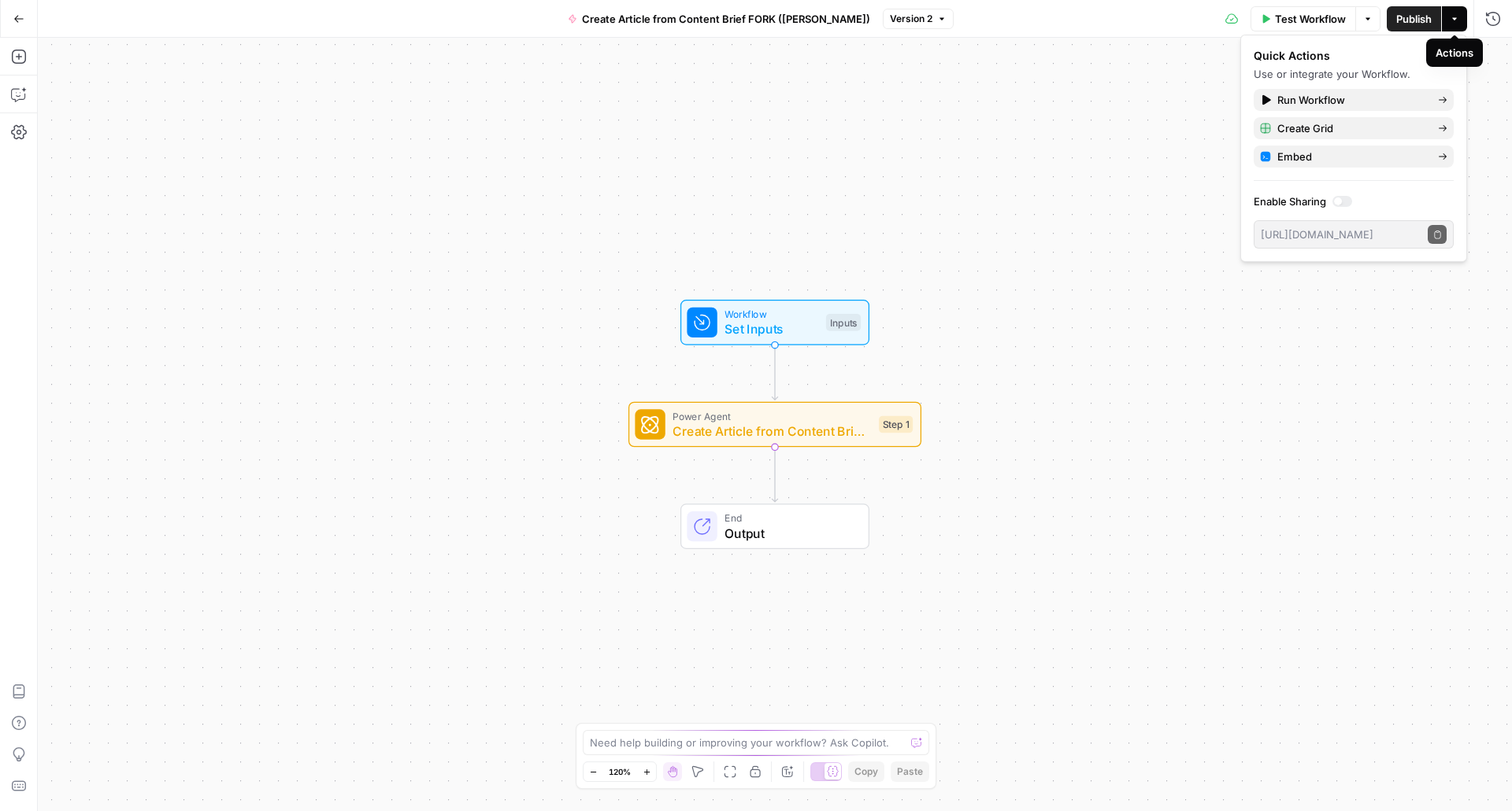
click at [1463, 24] on button "Actions" at bounding box center [1454, 19] width 25 height 25
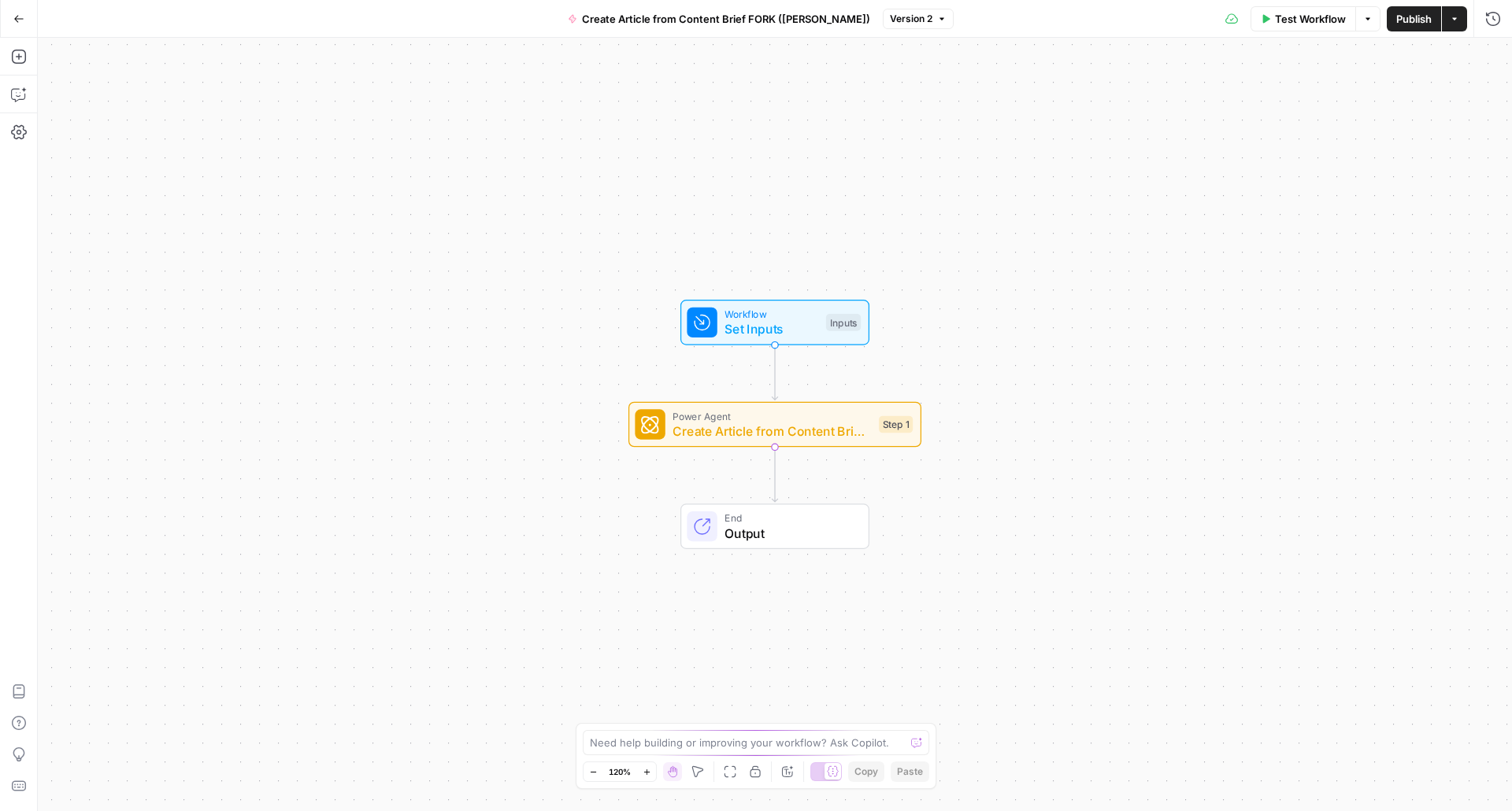
click at [1376, 14] on button "Options" at bounding box center [1368, 19] width 25 height 25
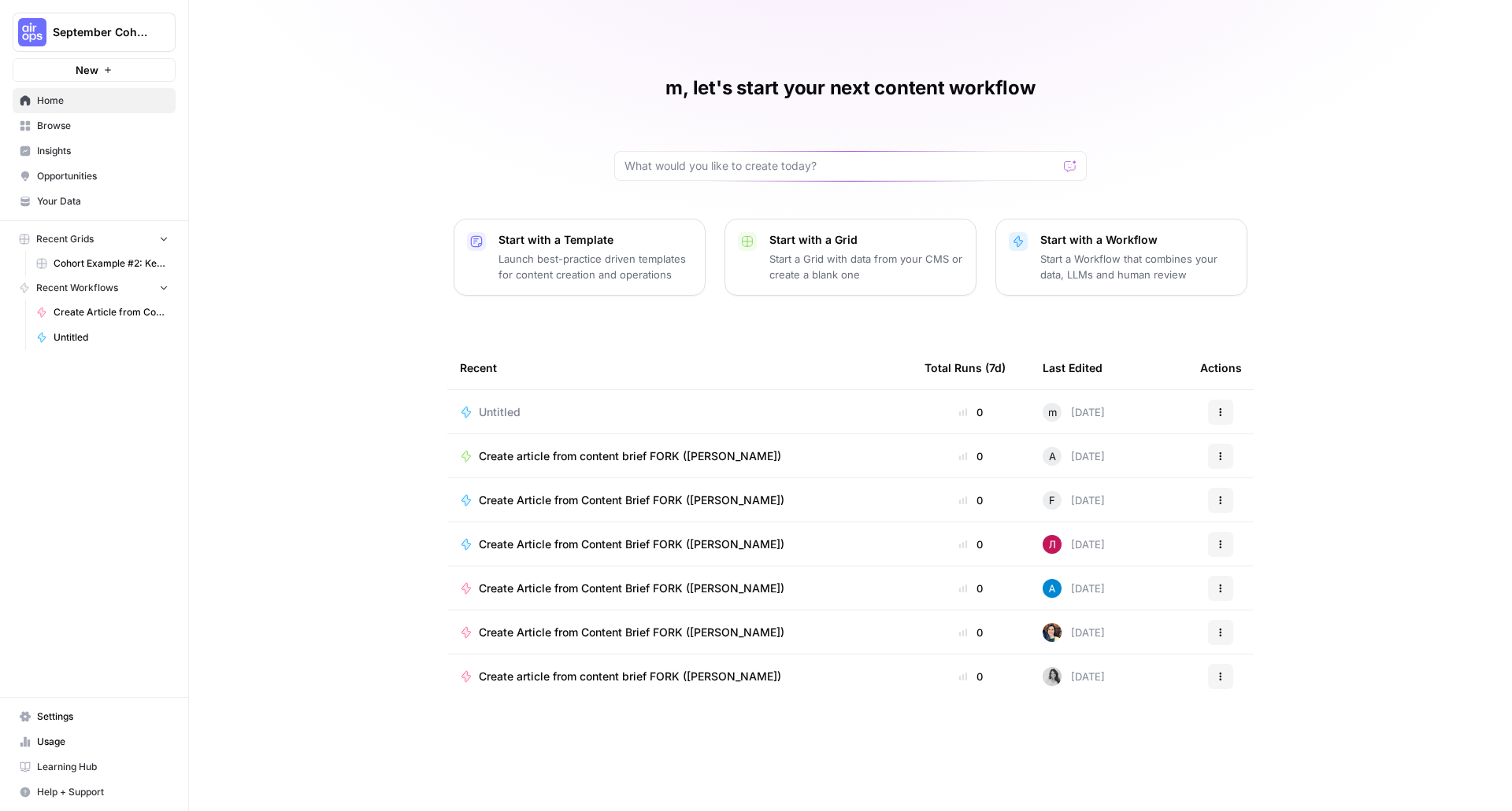
click at [97, 258] on span "Cohort Example #2: Keyword -> Outline -> Article (Hibaaq A)" at bounding box center [111, 263] width 115 height 14
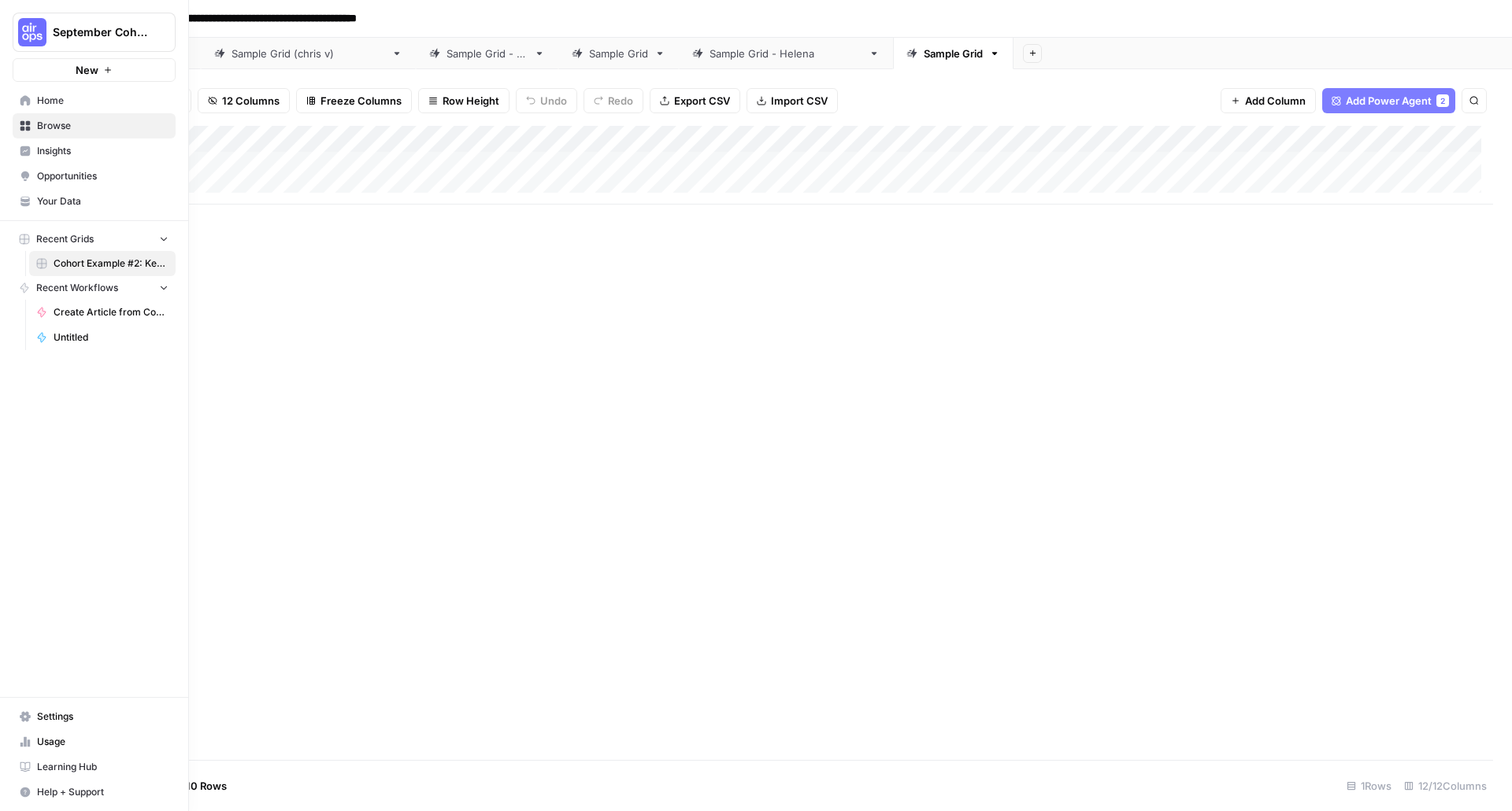
click at [54, 127] on span "Browse" at bounding box center [102, 126] width 132 height 14
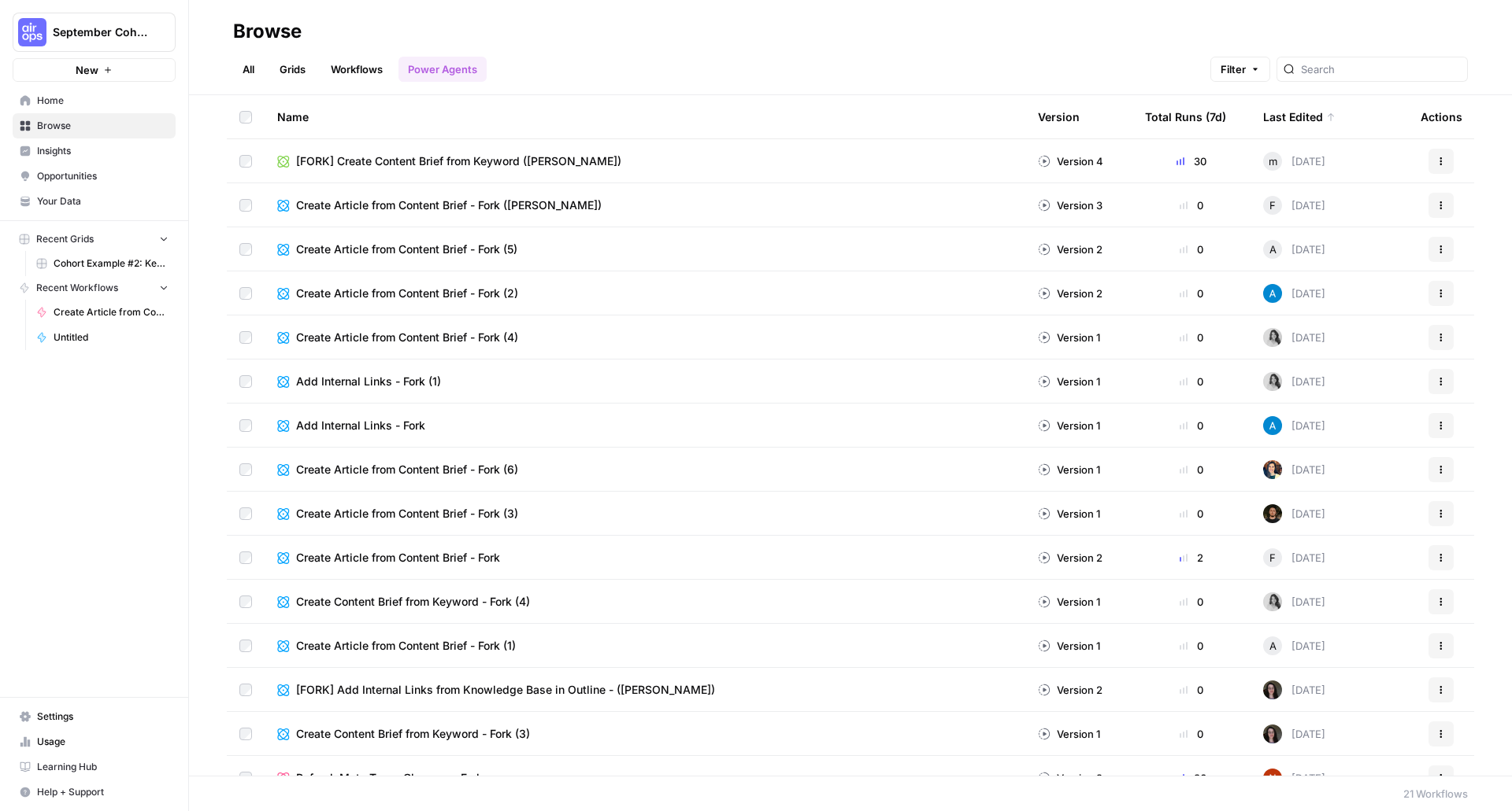
click at [349, 159] on span "[FORK] Create Content Brief from Keyword ([PERSON_NAME])" at bounding box center [459, 161] width 326 height 16
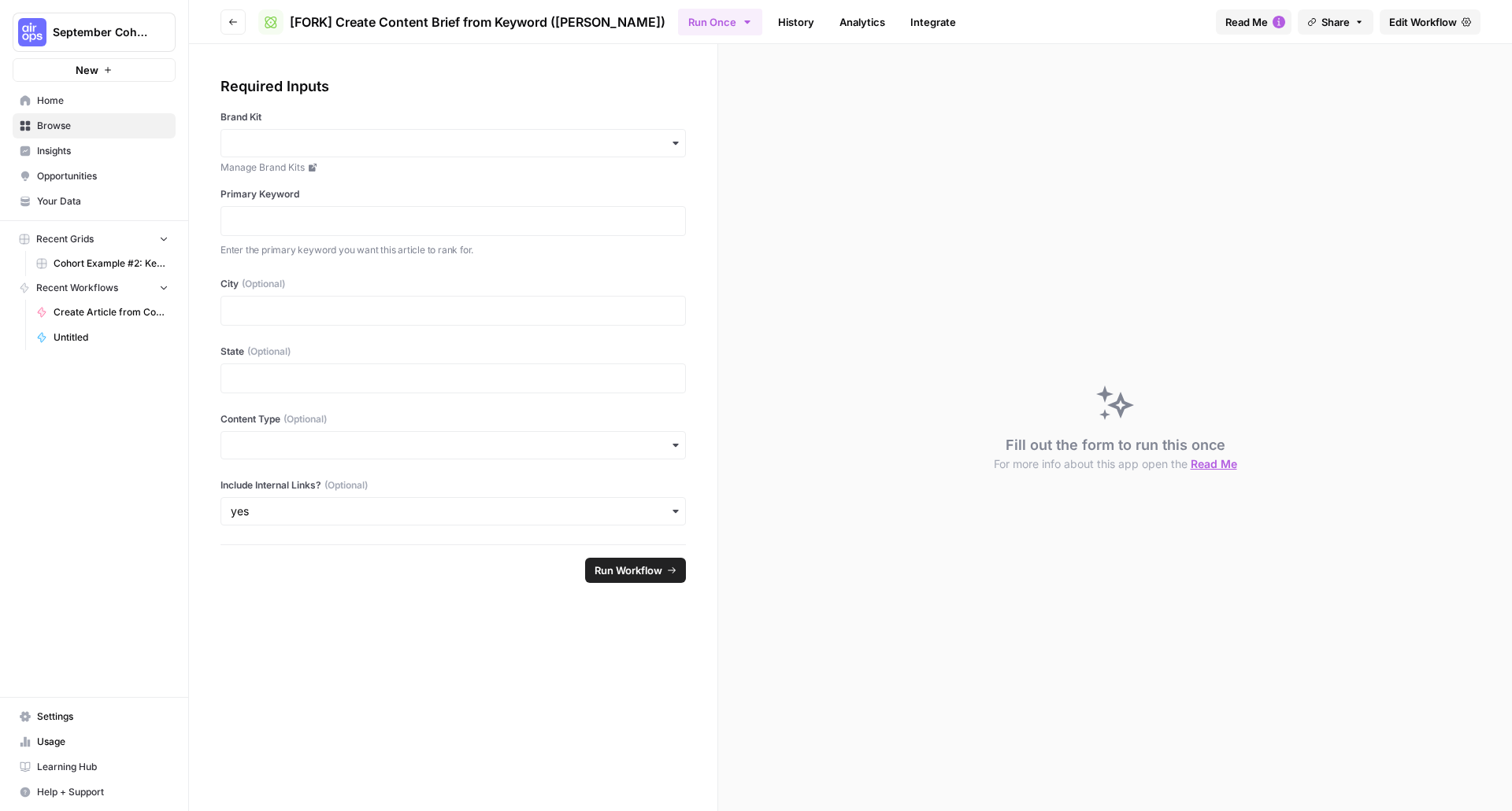
click at [1415, 15] on span "Edit Workflow" at bounding box center [1422, 22] width 68 height 16
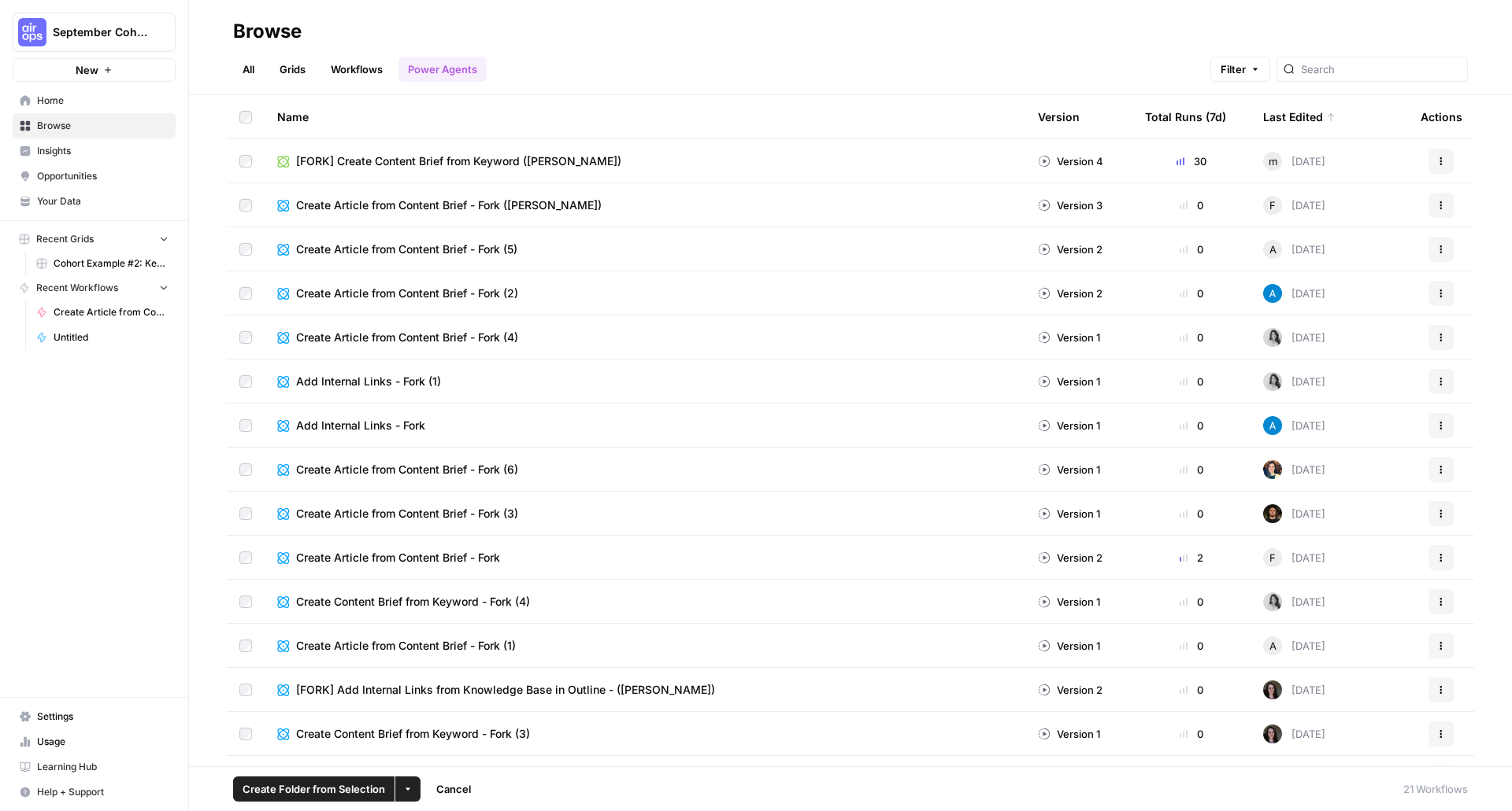
click at [405, 798] on button "More Options" at bounding box center [408, 789] width 25 height 25
click at [439, 760] on button "Move to" at bounding box center [439, 752] width 76 height 22
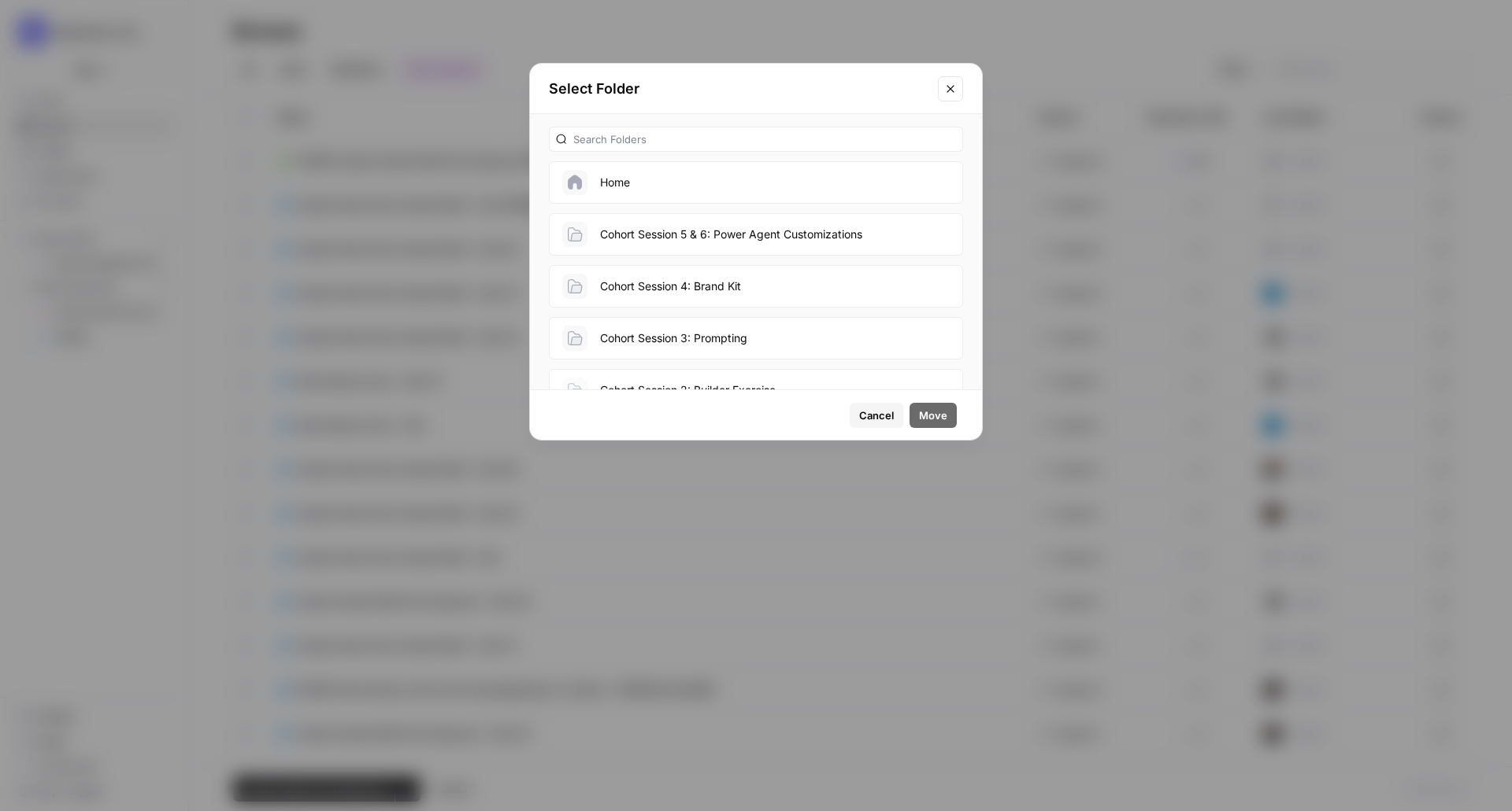
click at [735, 187] on button "Home" at bounding box center [756, 182] width 414 height 43
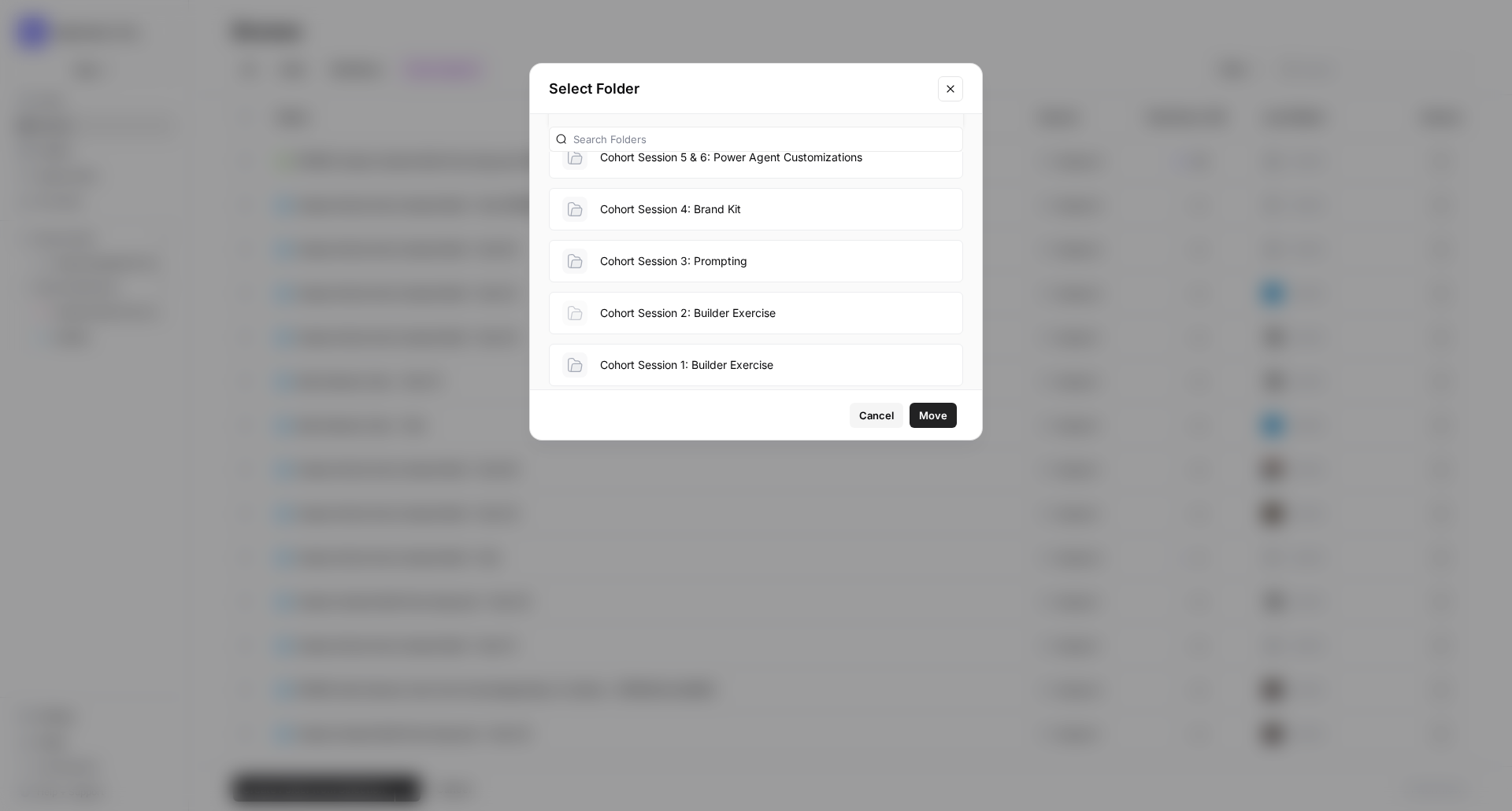
scroll to position [86, 0]
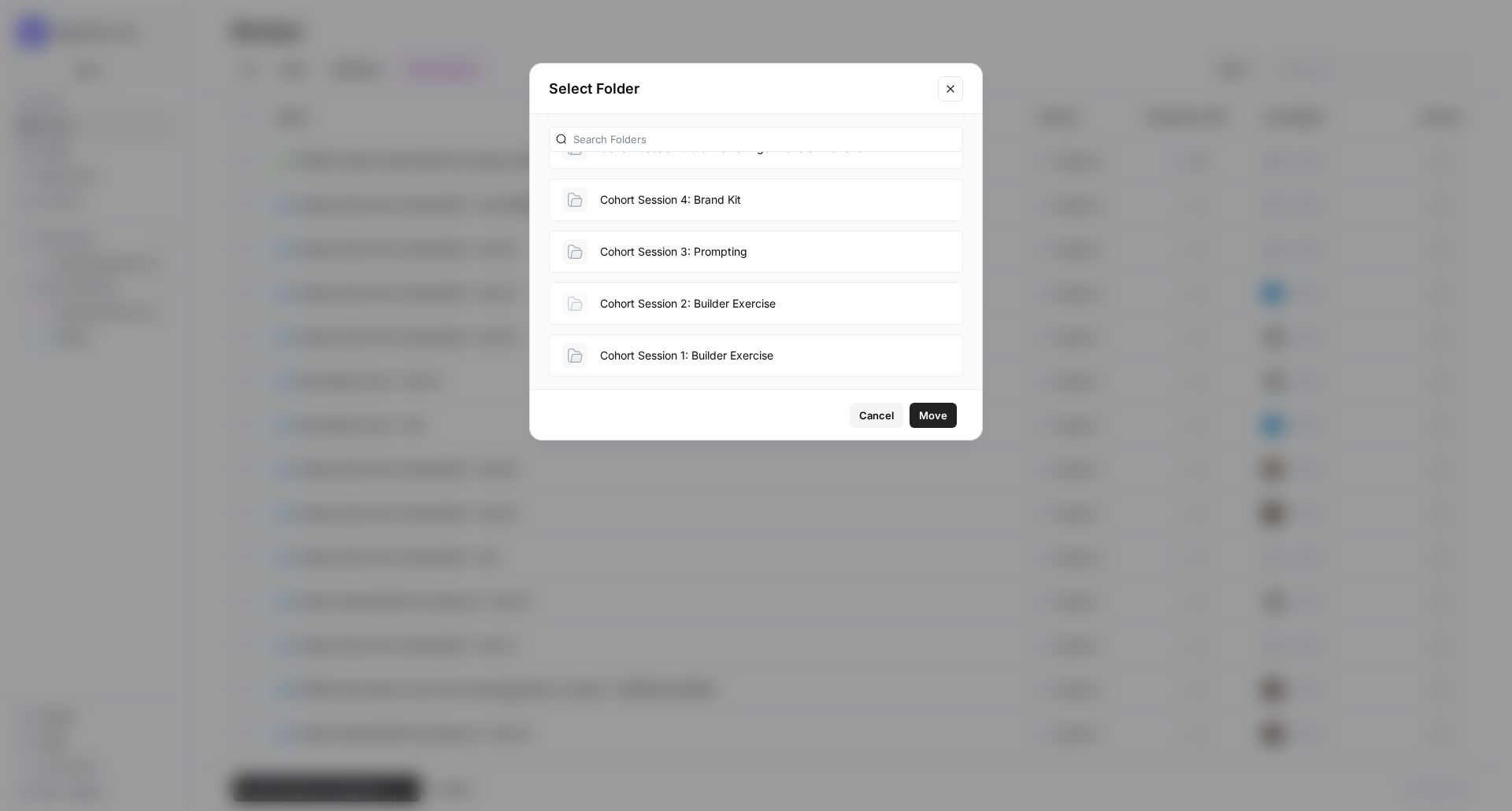
click at [957, 91] on button "Close modal" at bounding box center [951, 89] width 25 height 25
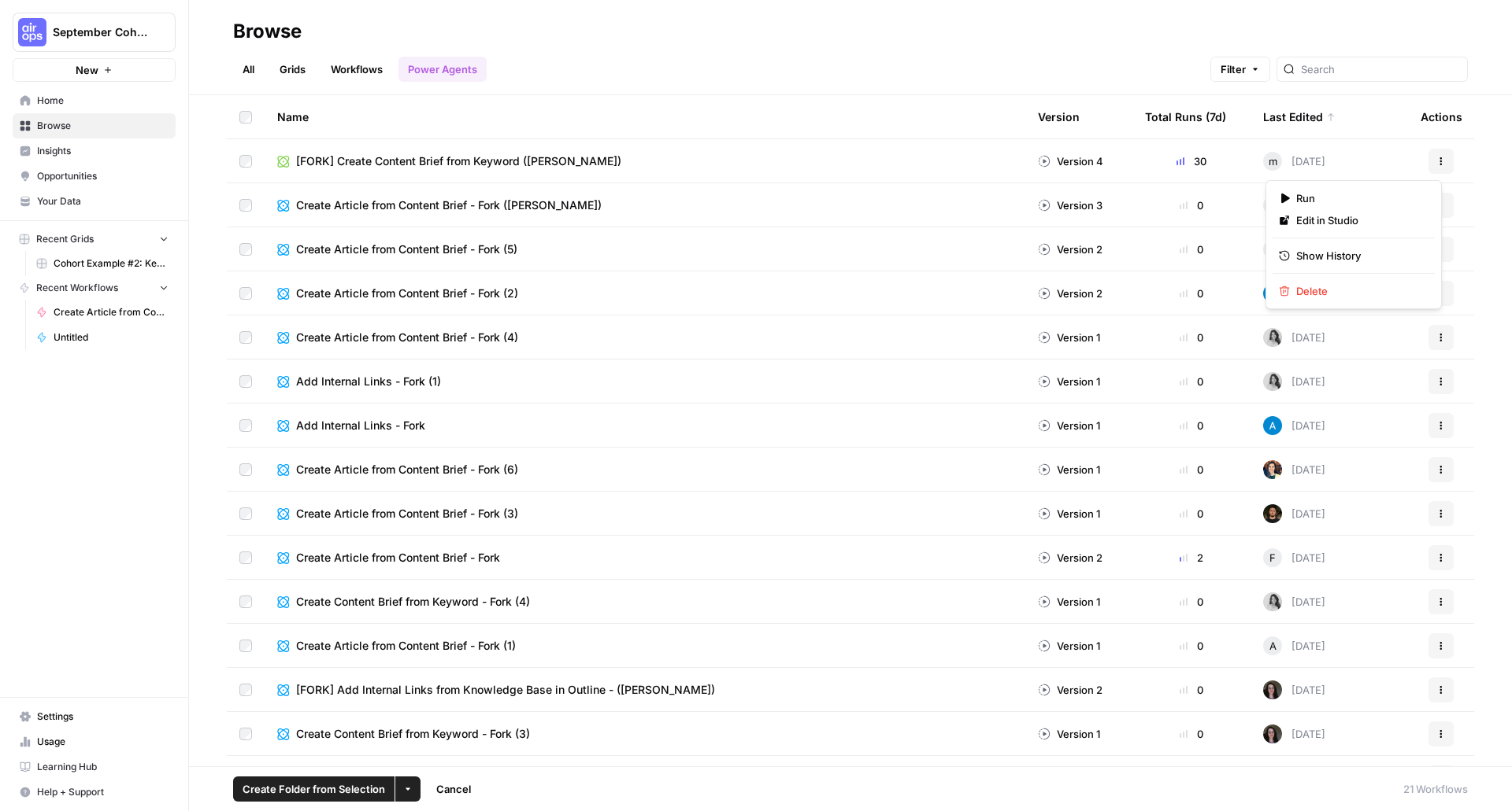
click at [1428, 161] on button "Actions" at bounding box center [1441, 161] width 25 height 25
click at [1374, 221] on span "Edit in Studio" at bounding box center [1359, 220] width 126 height 16
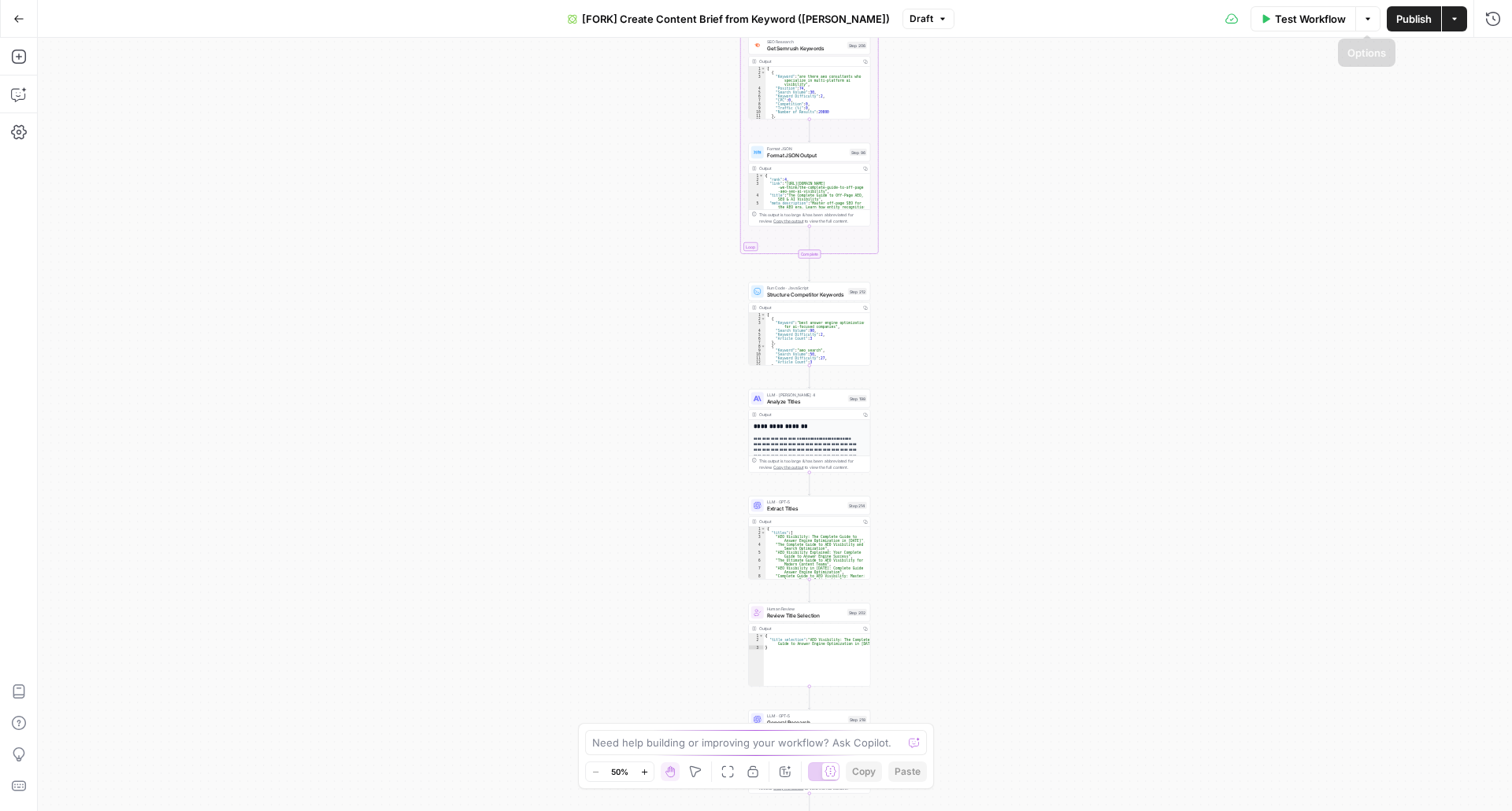
click at [1453, 21] on icon "button" at bounding box center [1454, 18] width 9 height 9
click at [1009, 160] on div "true false Workflow Set Inputs Inputs Google Search Perform Google Search Step …" at bounding box center [774, 424] width 1474 height 773
click at [17, 141] on button "Settings" at bounding box center [19, 133] width 25 height 25
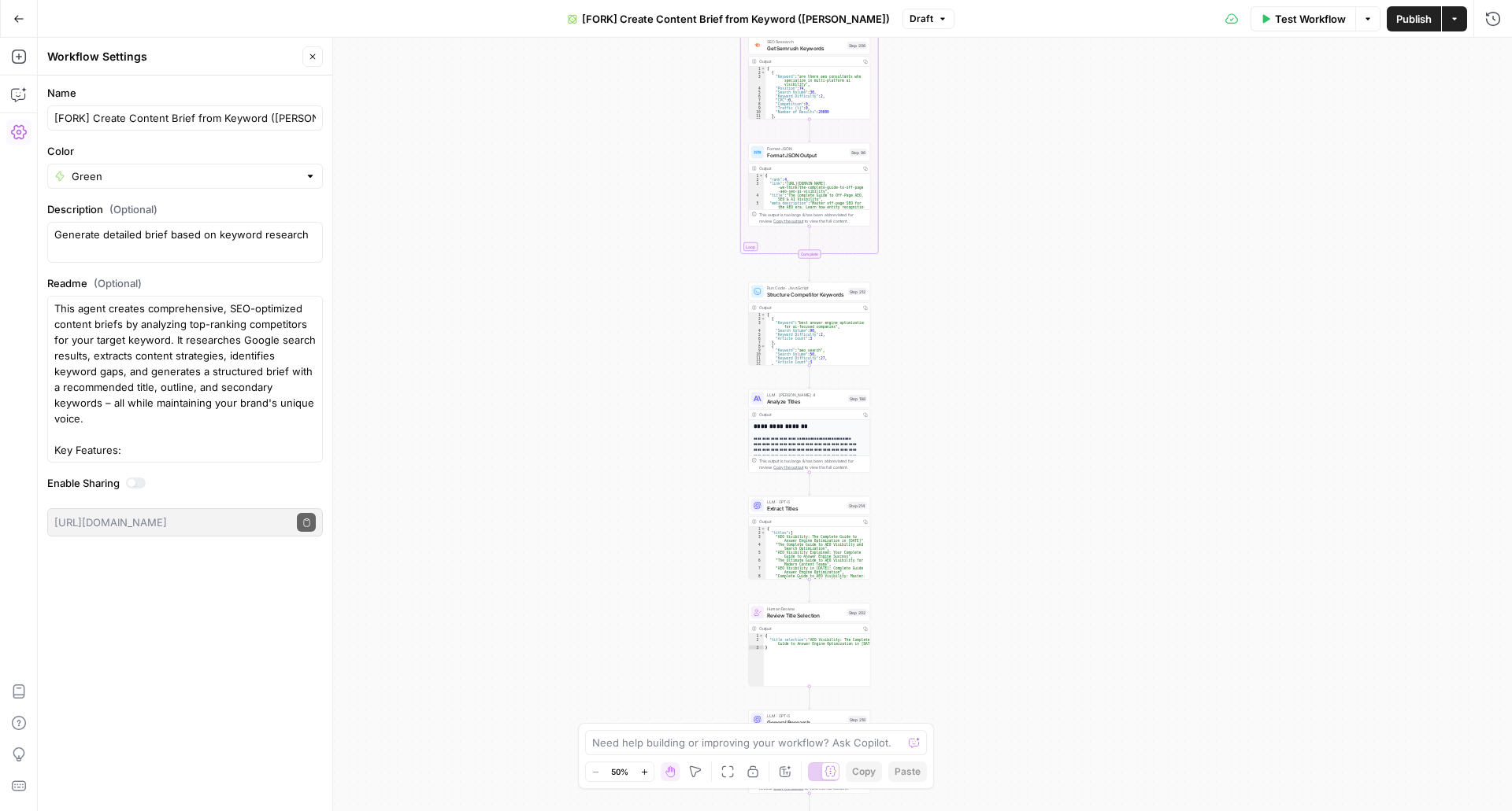
drag, startPoint x: 14, startPoint y: 138, endPoint x: 14, endPoint y: 117, distance: 21.0
click at [14, 138] on icon "button" at bounding box center [18, 132] width 16 height 16
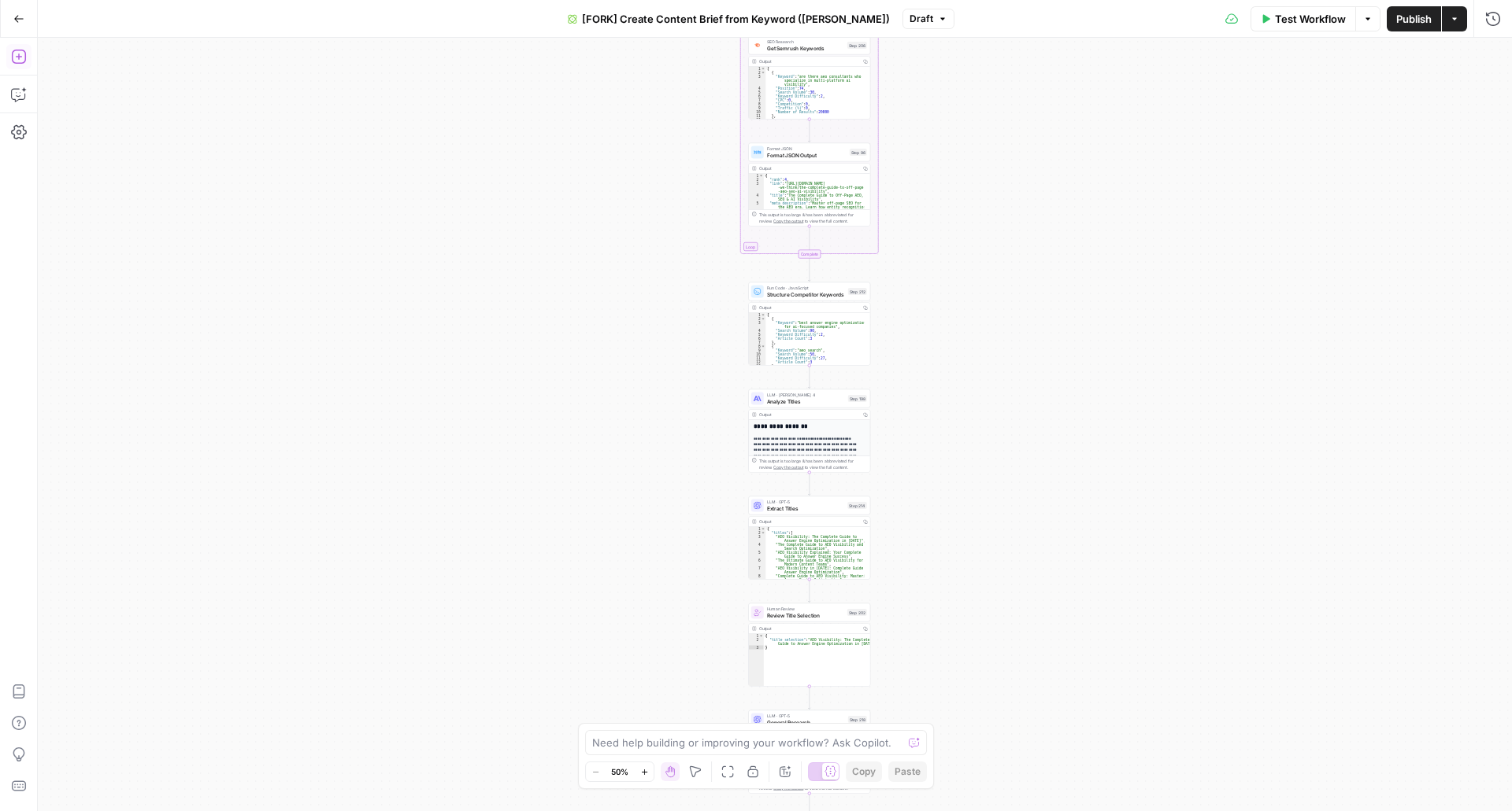
click at [18, 58] on icon "button" at bounding box center [18, 56] width 16 height 16
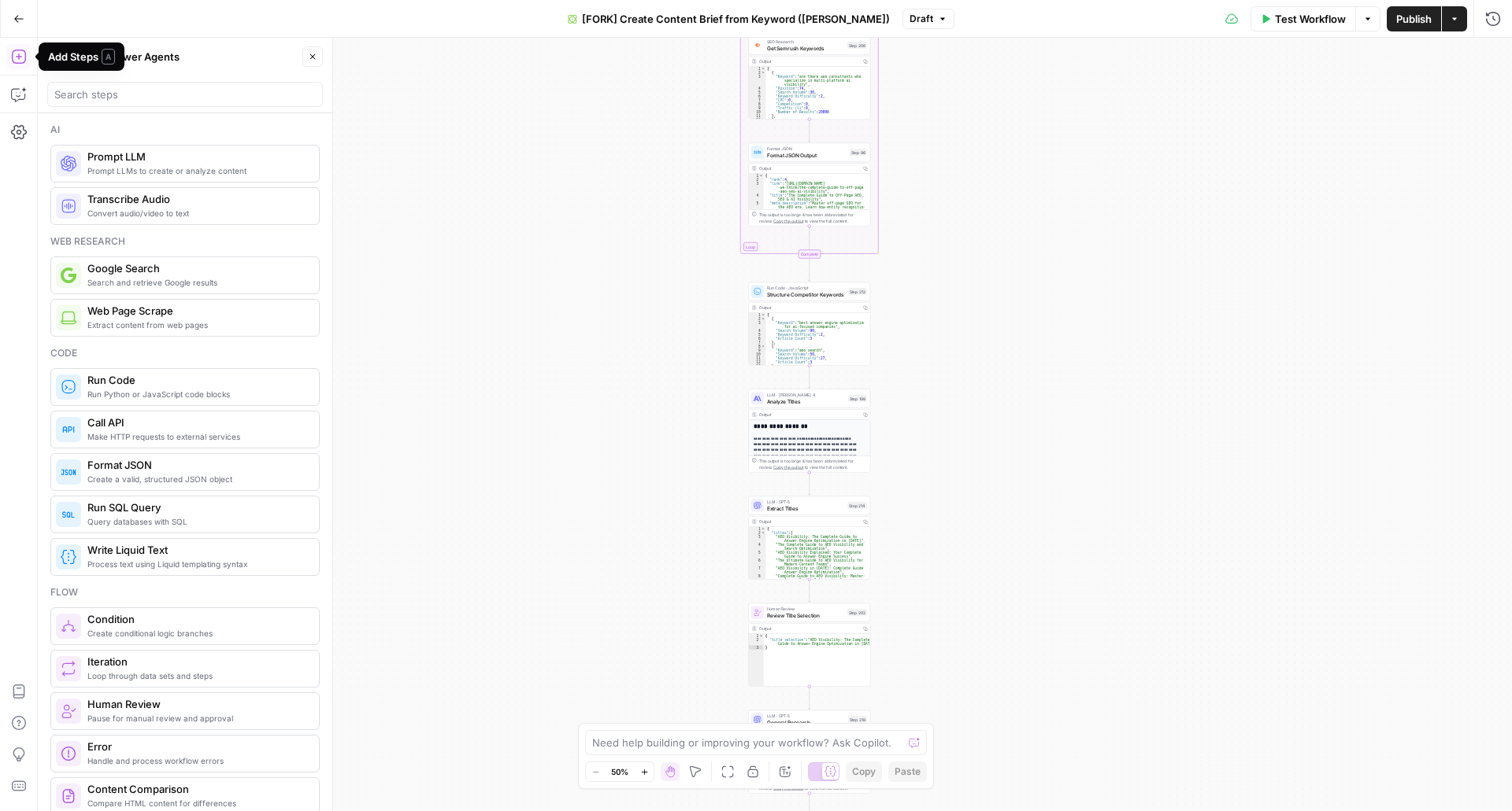
click at [19, 58] on icon "button" at bounding box center [18, 56] width 16 height 16
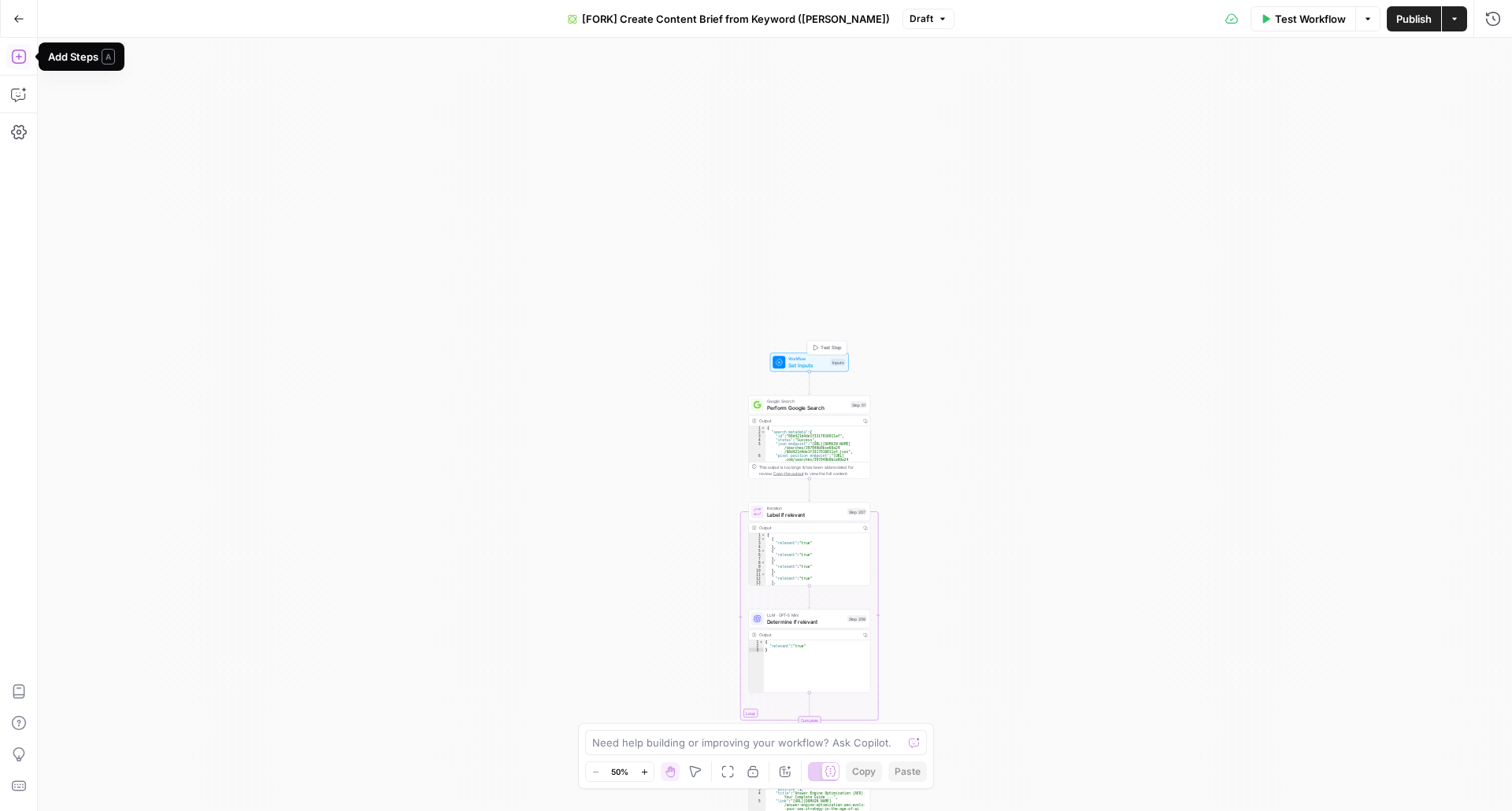
click at [822, 362] on span "Set Inputs" at bounding box center [807, 365] width 39 height 8
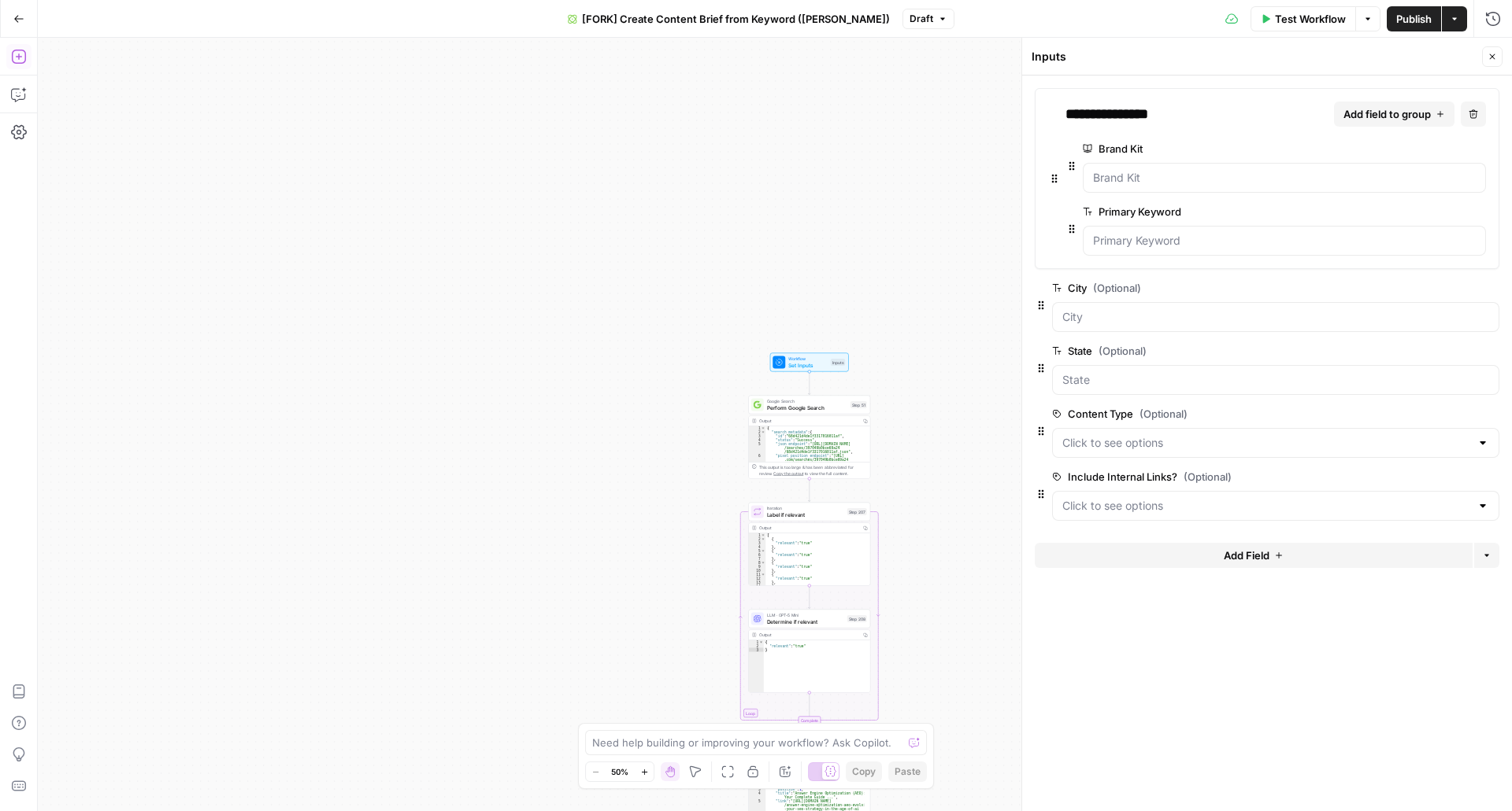
click at [1168, 454] on div at bounding box center [1275, 443] width 447 height 30
click at [1167, 454] on div at bounding box center [1275, 443] width 447 height 30
click at [911, 310] on div "true false Workflow Set Inputs Inputs Google Search Perform Google Search Step …" at bounding box center [774, 424] width 1474 height 773
click at [819, 405] on span "Perform Google Search" at bounding box center [807, 407] width 81 height 8
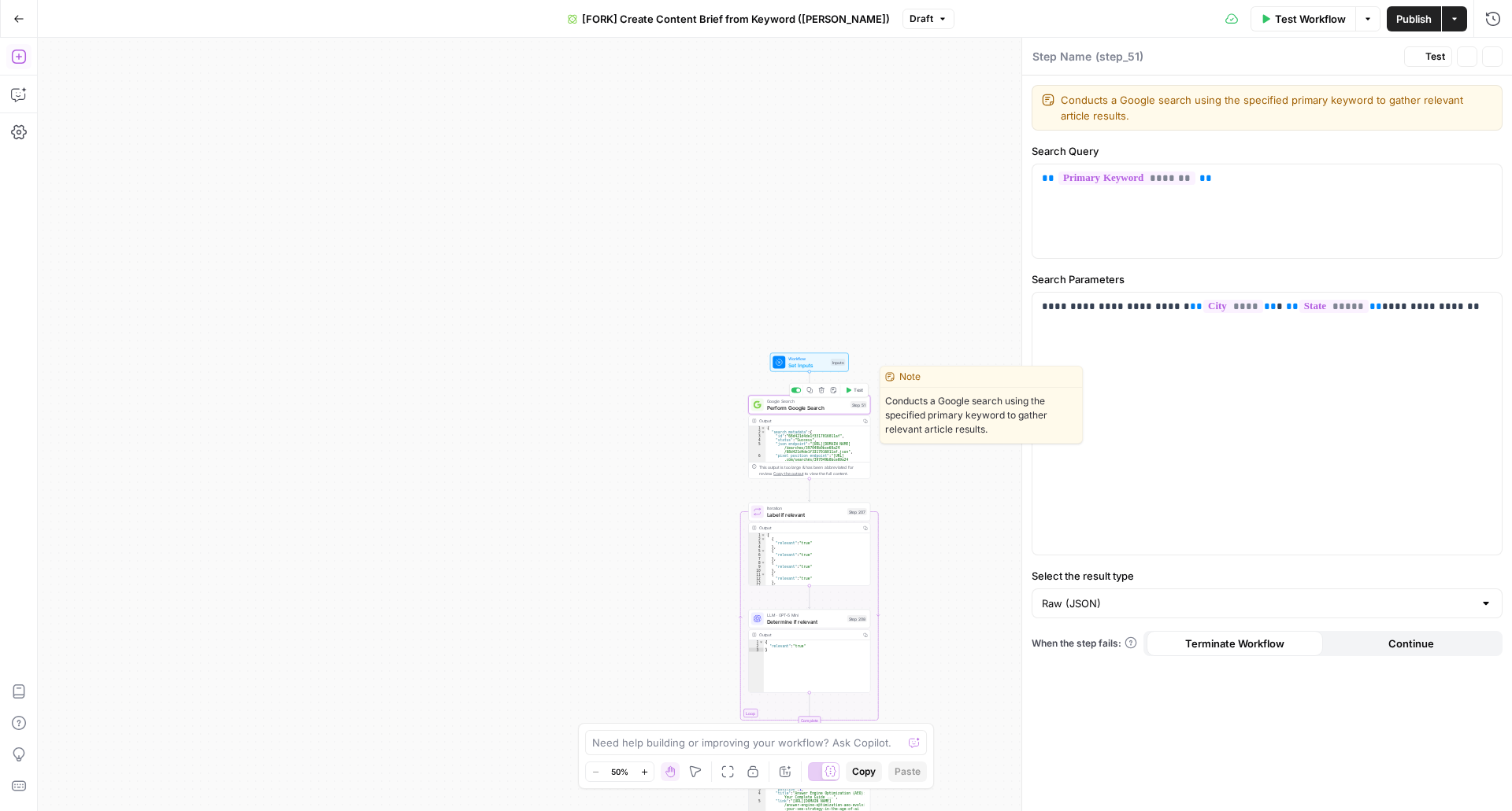
type textarea "Perform Google Search"
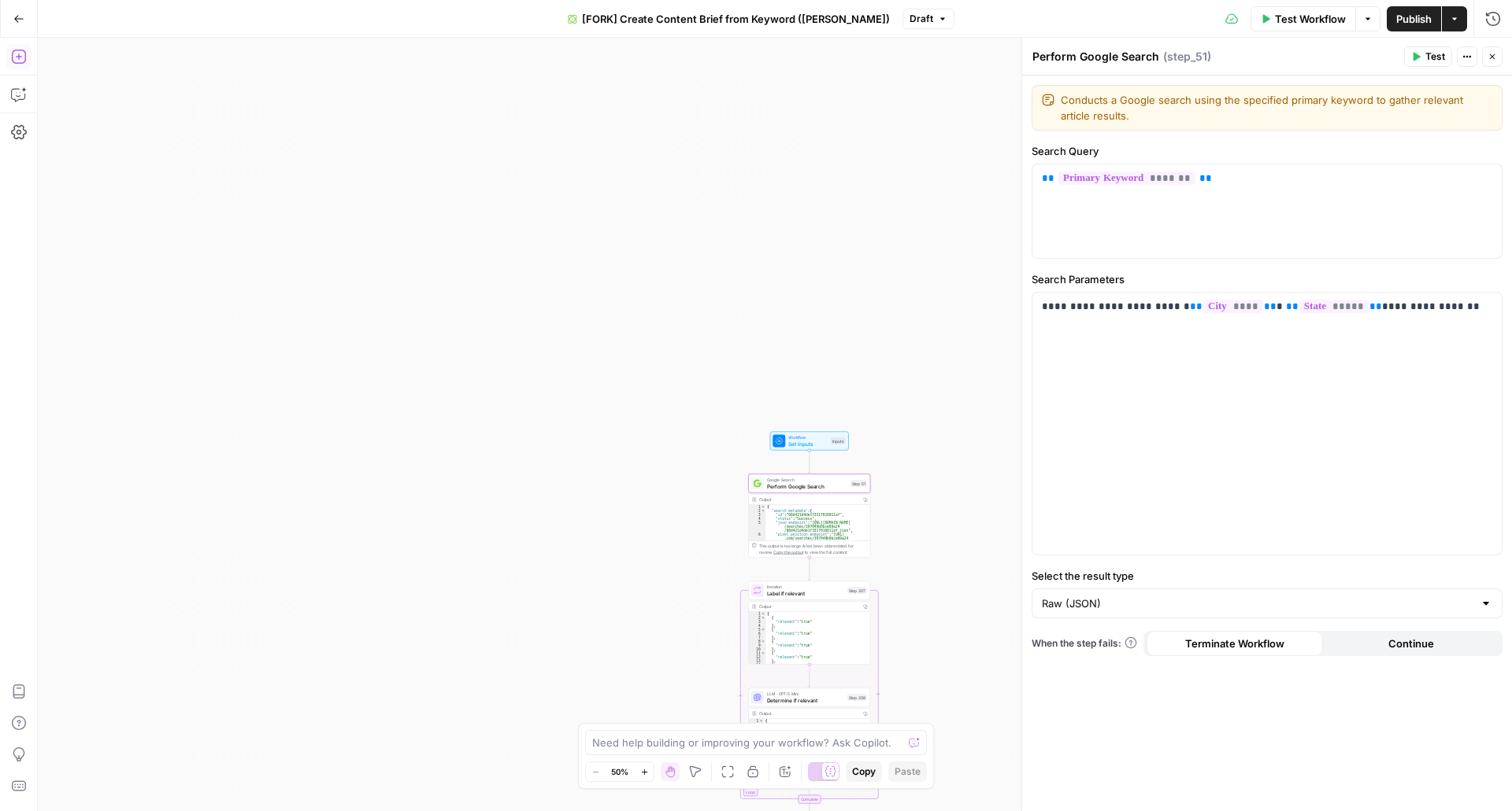
click at [799, 443] on span "Set Inputs" at bounding box center [807, 444] width 39 height 8
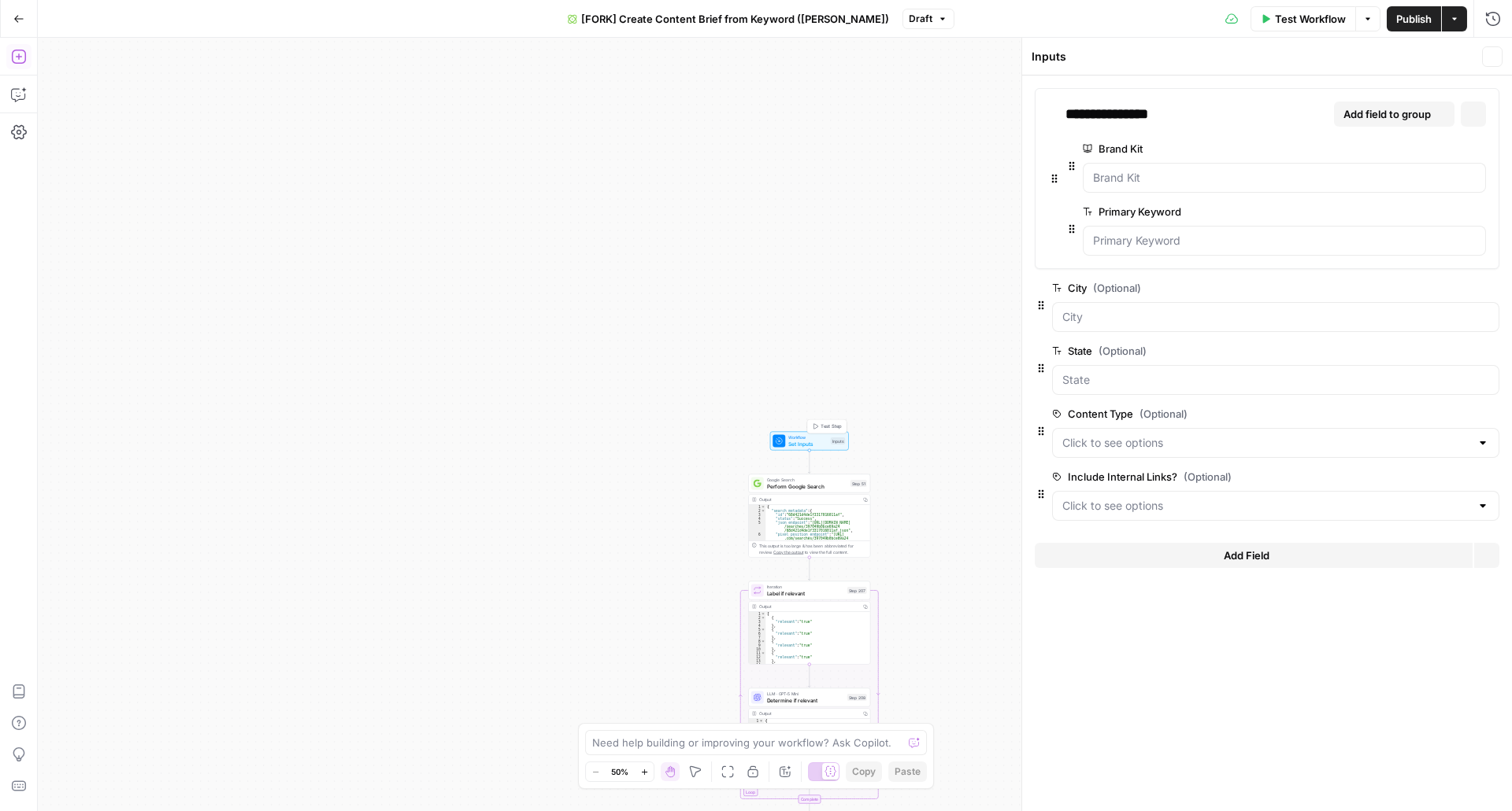
click at [801, 441] on span "Set Inputs" at bounding box center [807, 444] width 39 height 8
click at [29, 23] on button "Go Back" at bounding box center [19, 19] width 29 height 29
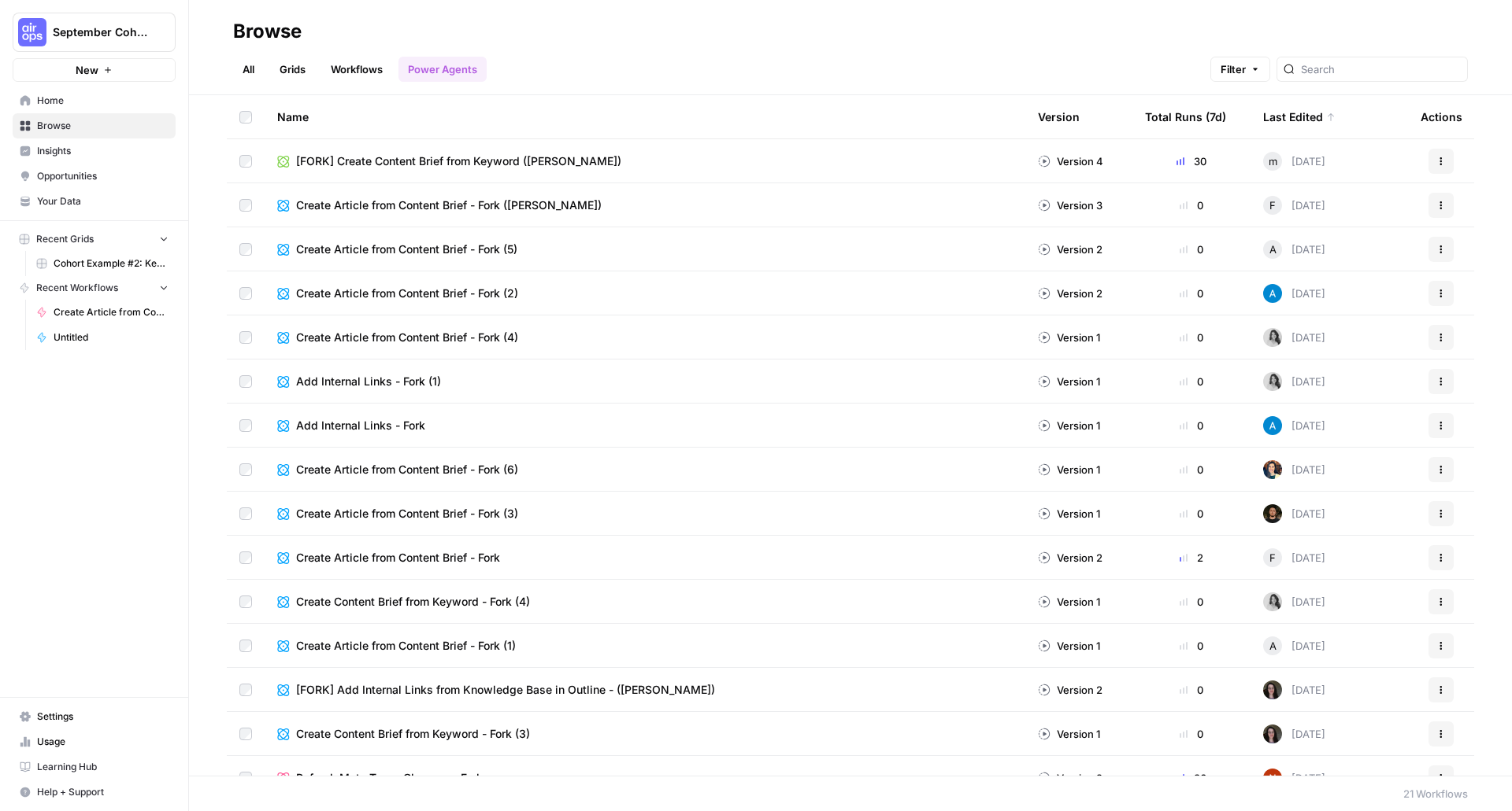
click at [84, 205] on span "Your Data" at bounding box center [102, 201] width 132 height 14
